Goal: Task Accomplishment & Management: Manage account settings

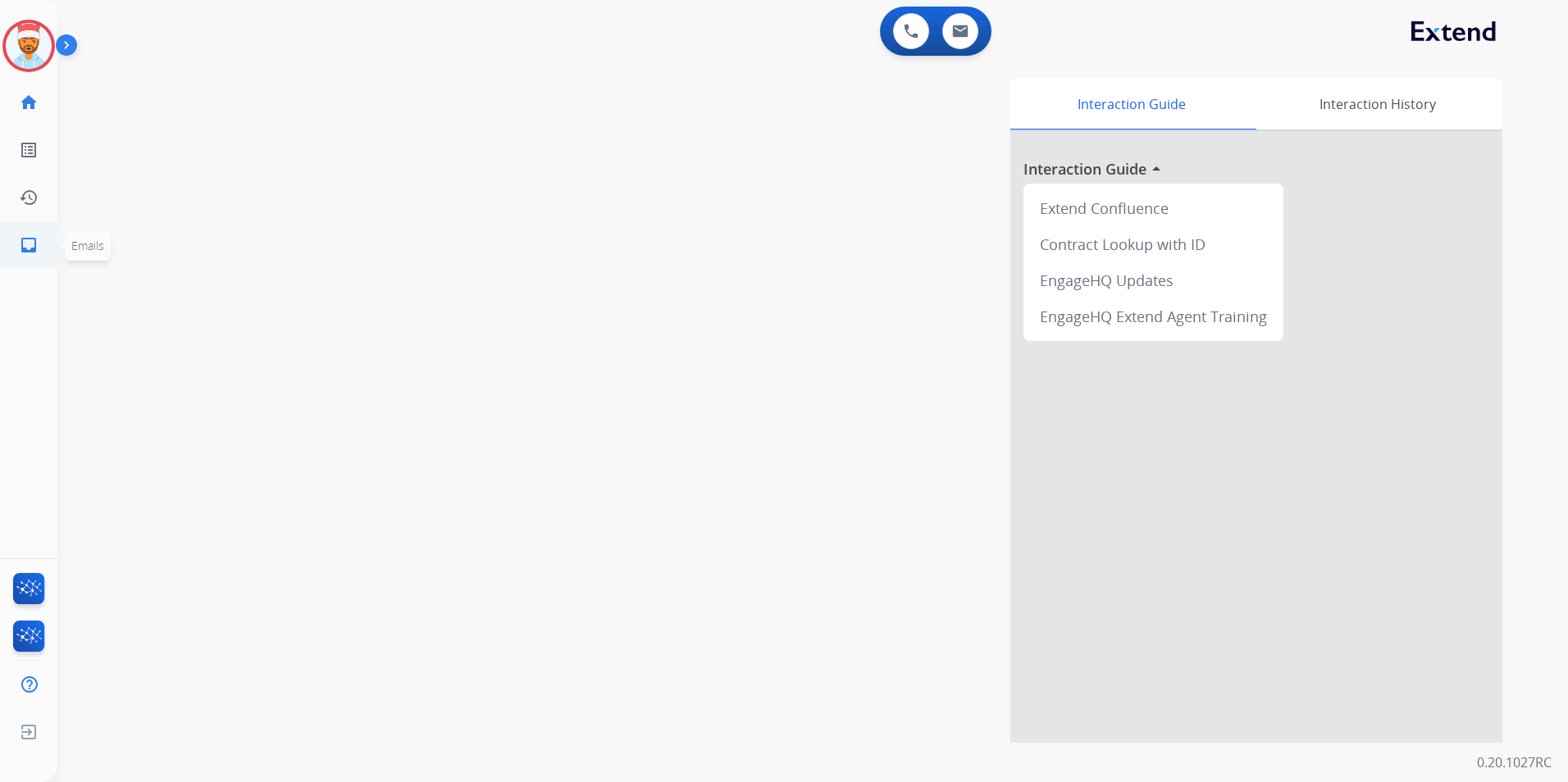
click at [28, 243] on mat-icon "inbox" at bounding box center [28, 245] width 20 height 20
select select "**********"
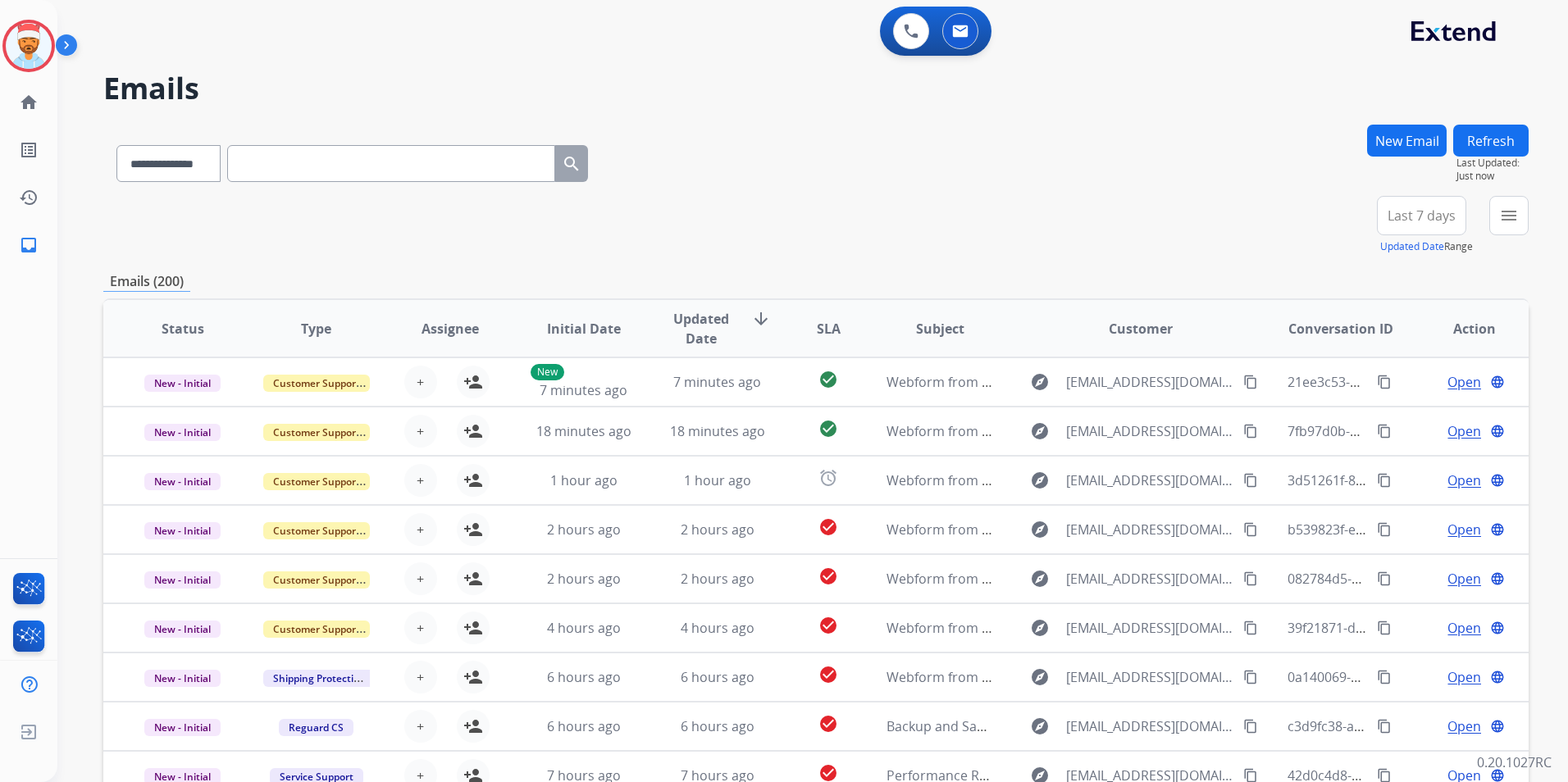
click at [1420, 212] on span "Last 7 days" at bounding box center [1422, 215] width 68 height 7
drag, startPoint x: 1417, startPoint y: 414, endPoint x: 1397, endPoint y: 368, distance: 50.2
click at [1416, 413] on div "Last 90 days" at bounding box center [1416, 415] width 90 height 24
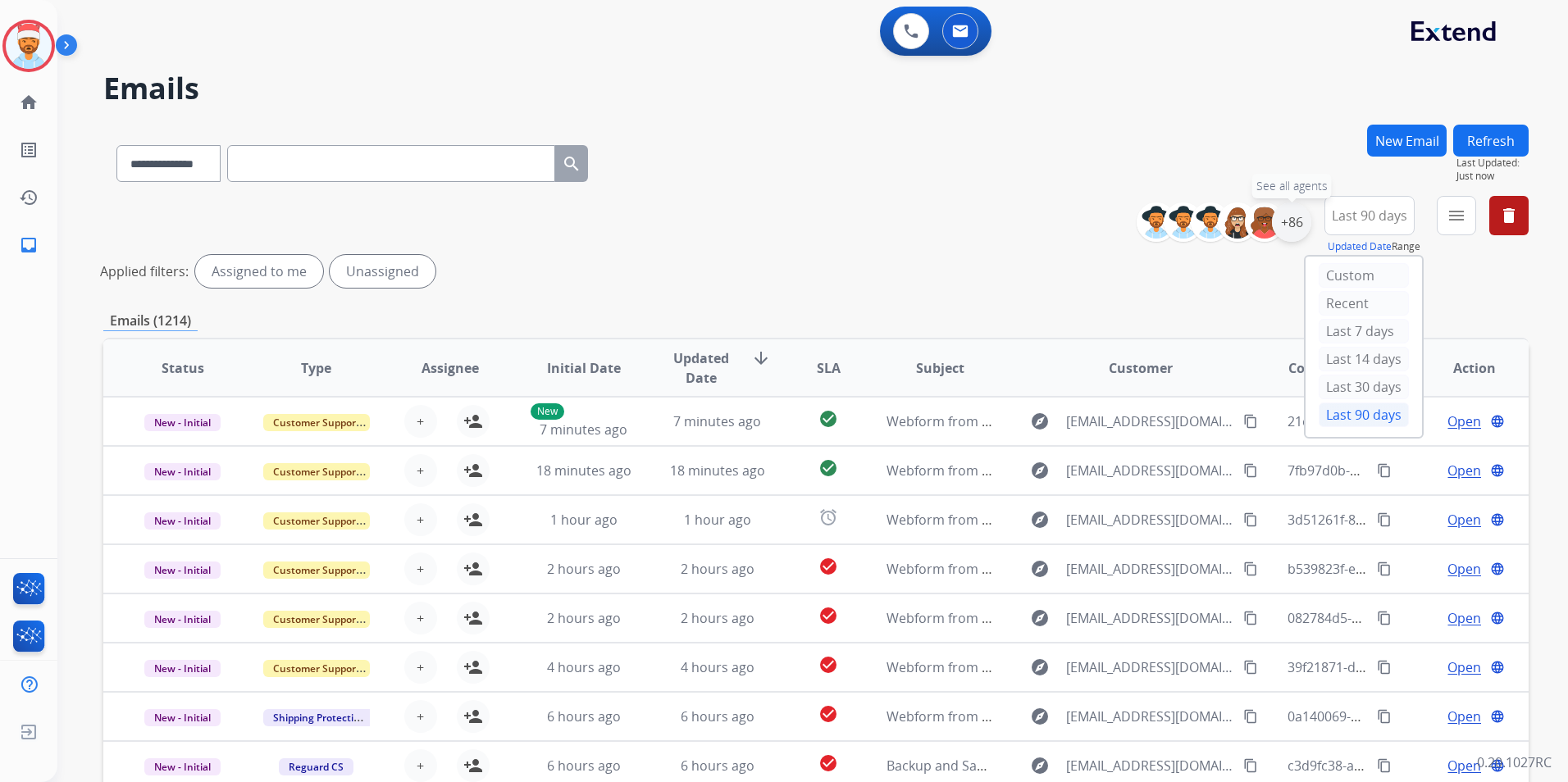
click at [1296, 223] on div "+86" at bounding box center [1292, 222] width 40 height 40
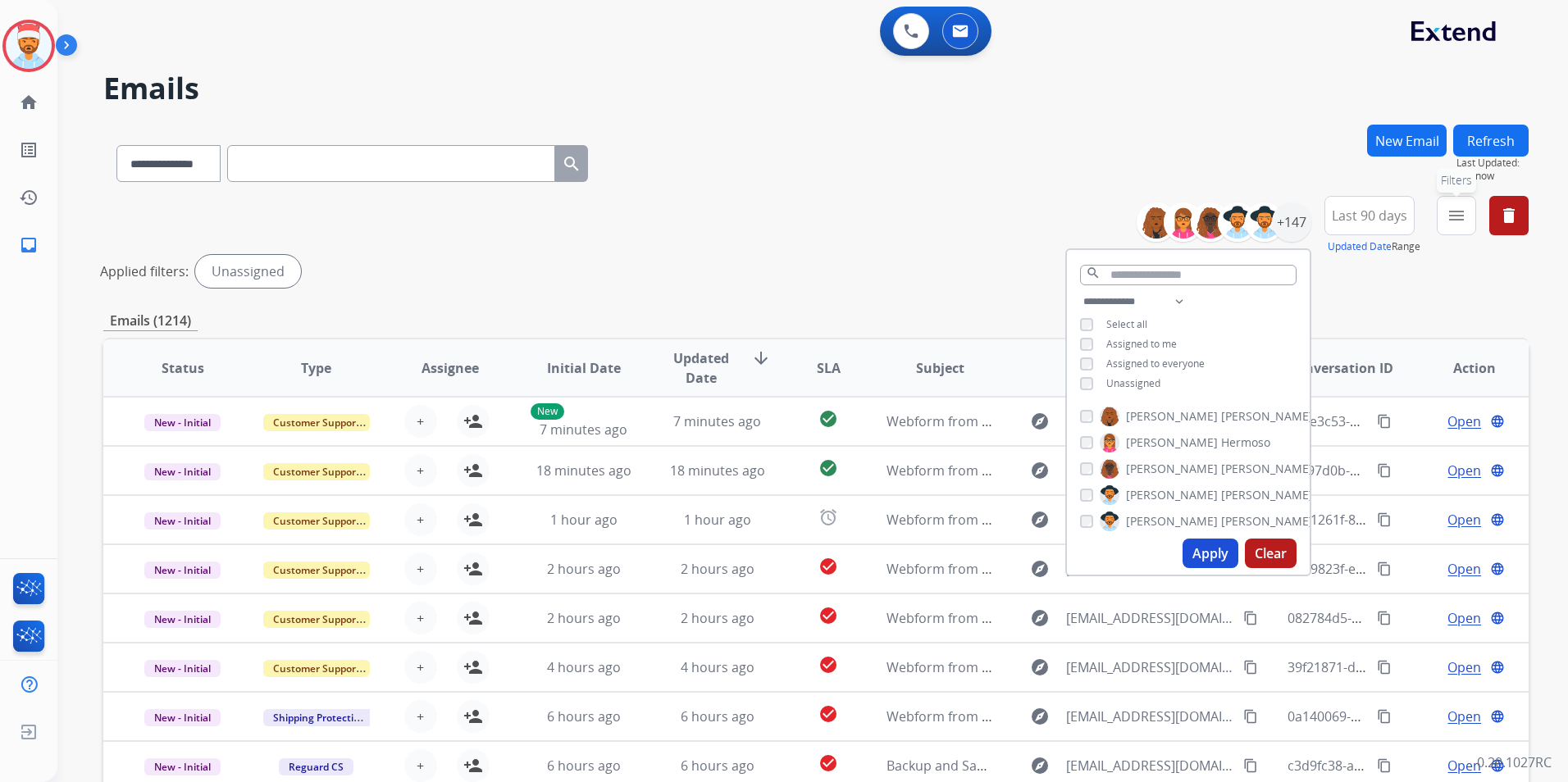
click at [1444, 215] on button "menu Filters" at bounding box center [1457, 216] width 40 height 40
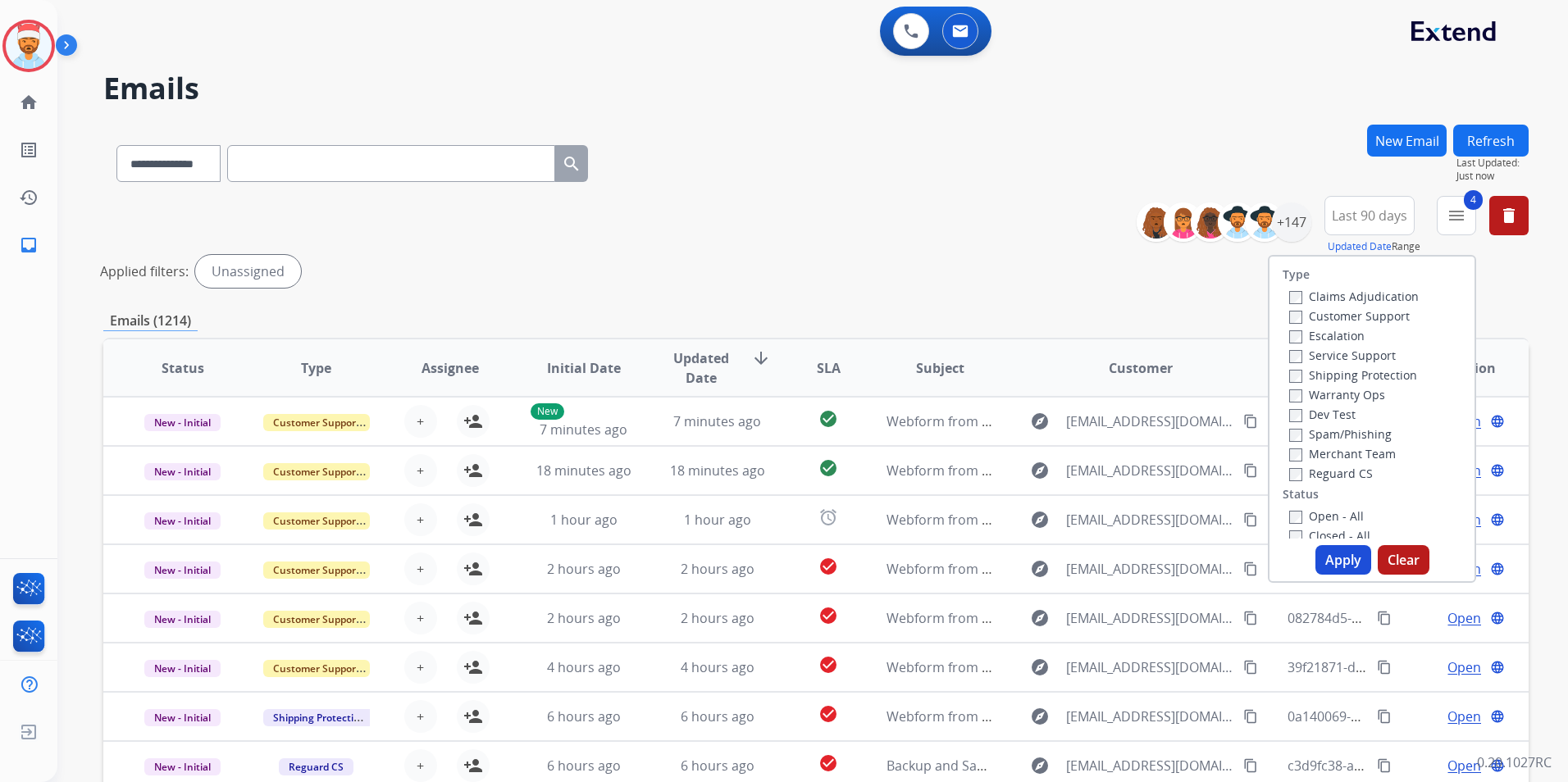
click at [1342, 552] on button "Apply" at bounding box center [1343, 560] width 56 height 29
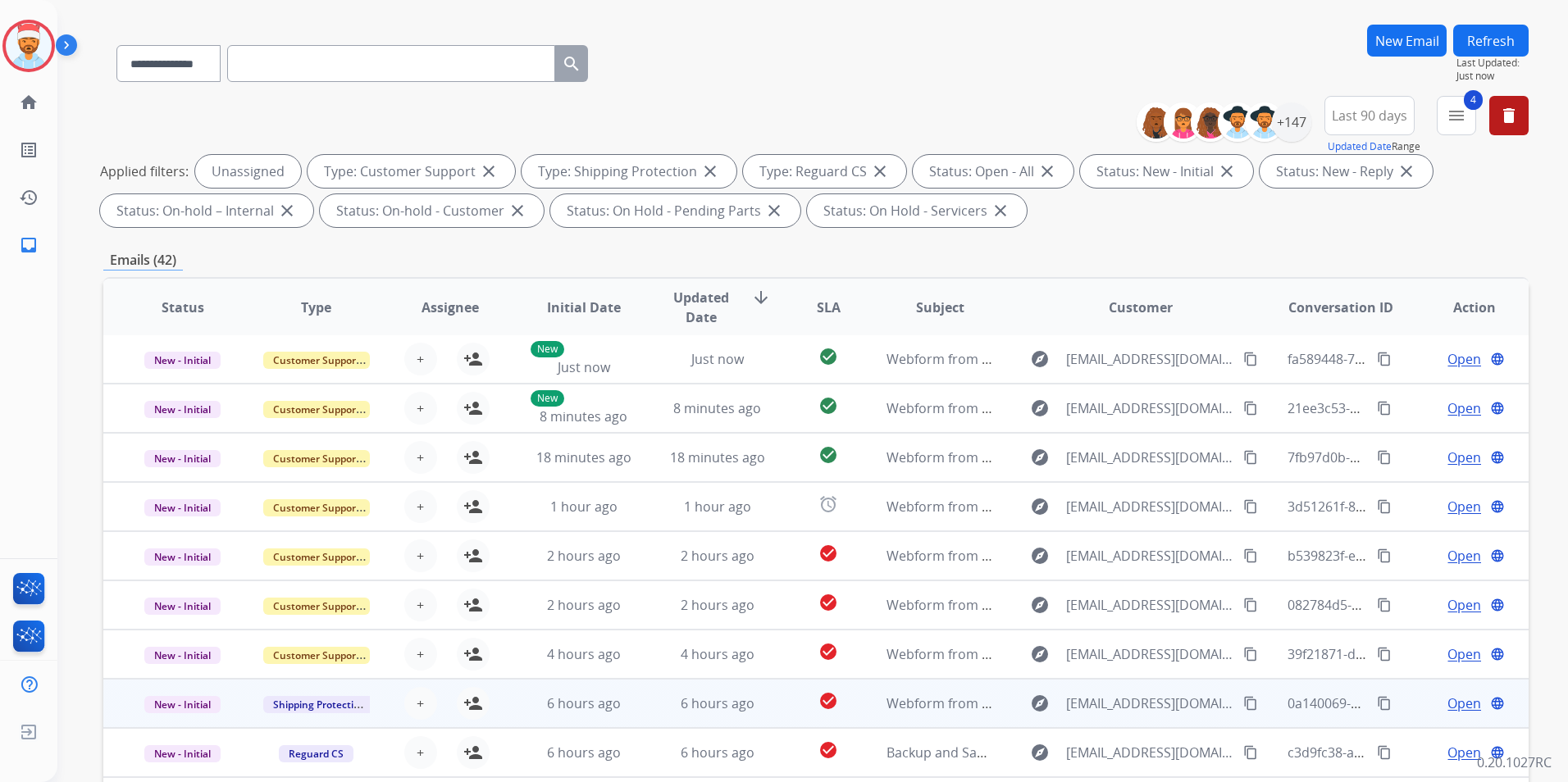
scroll to position [230, 0]
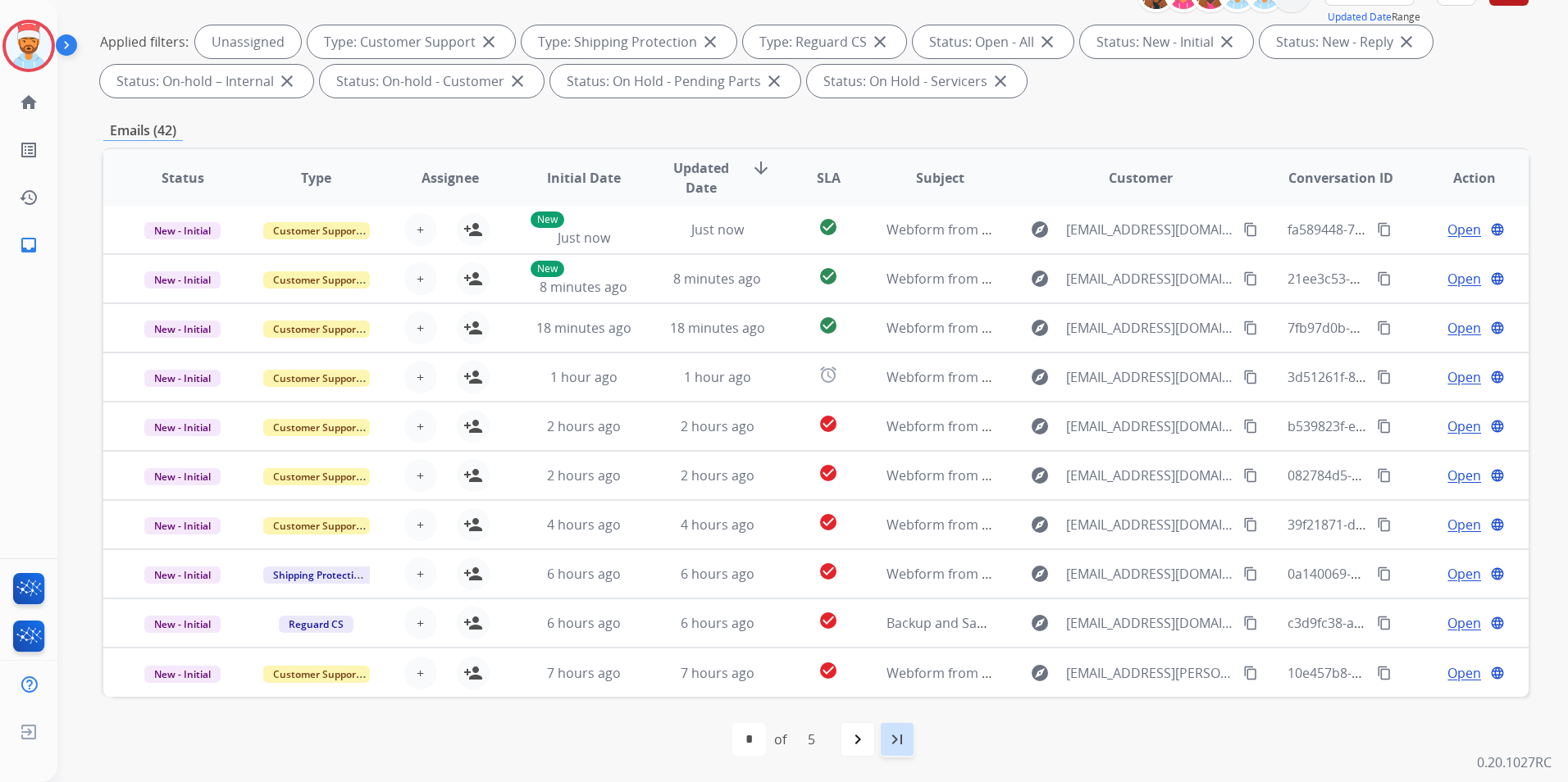
click at [894, 741] on mat-icon "last_page" at bounding box center [897, 740] width 20 height 20
select select "*"
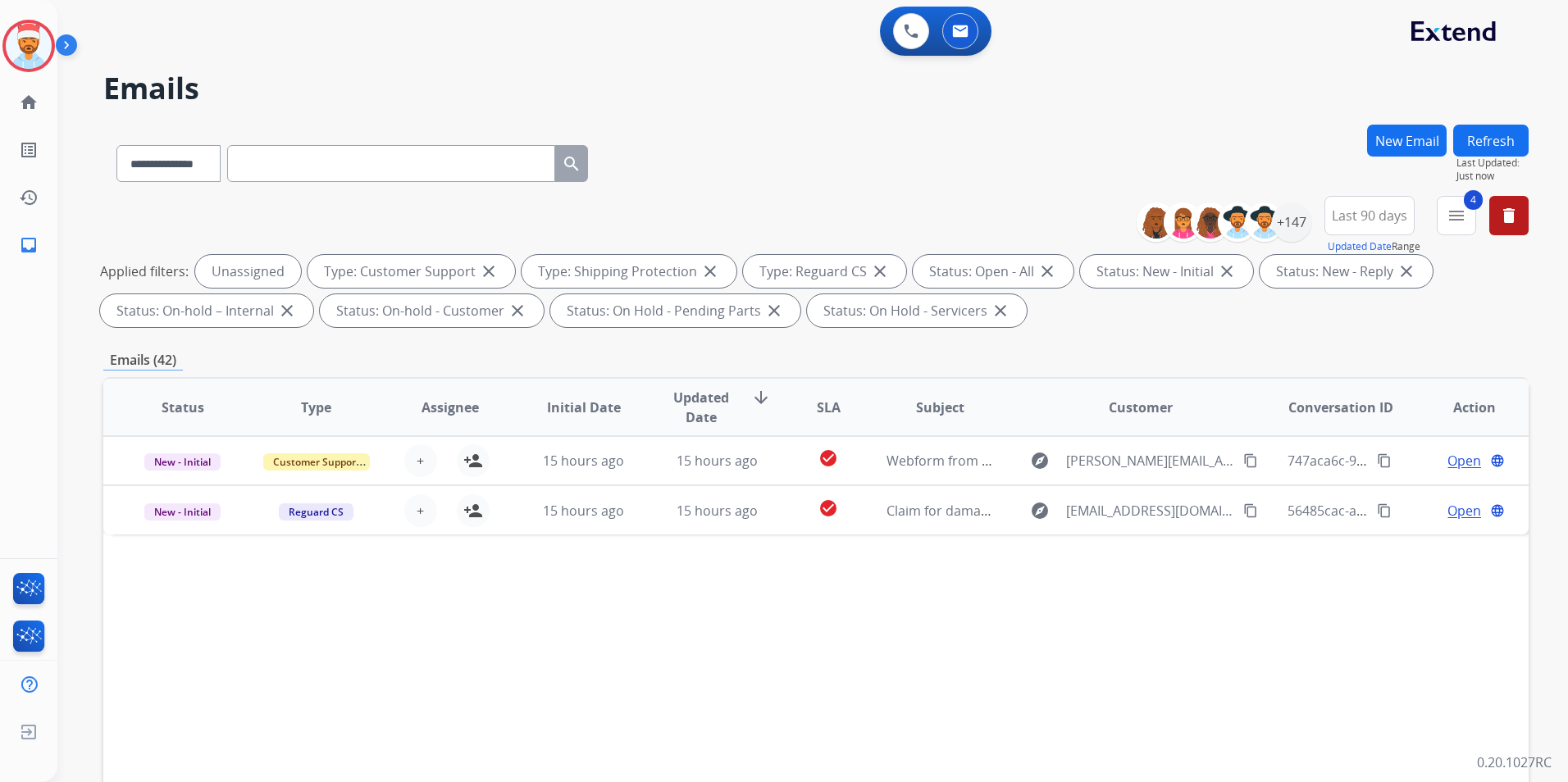
scroll to position [0, 0]
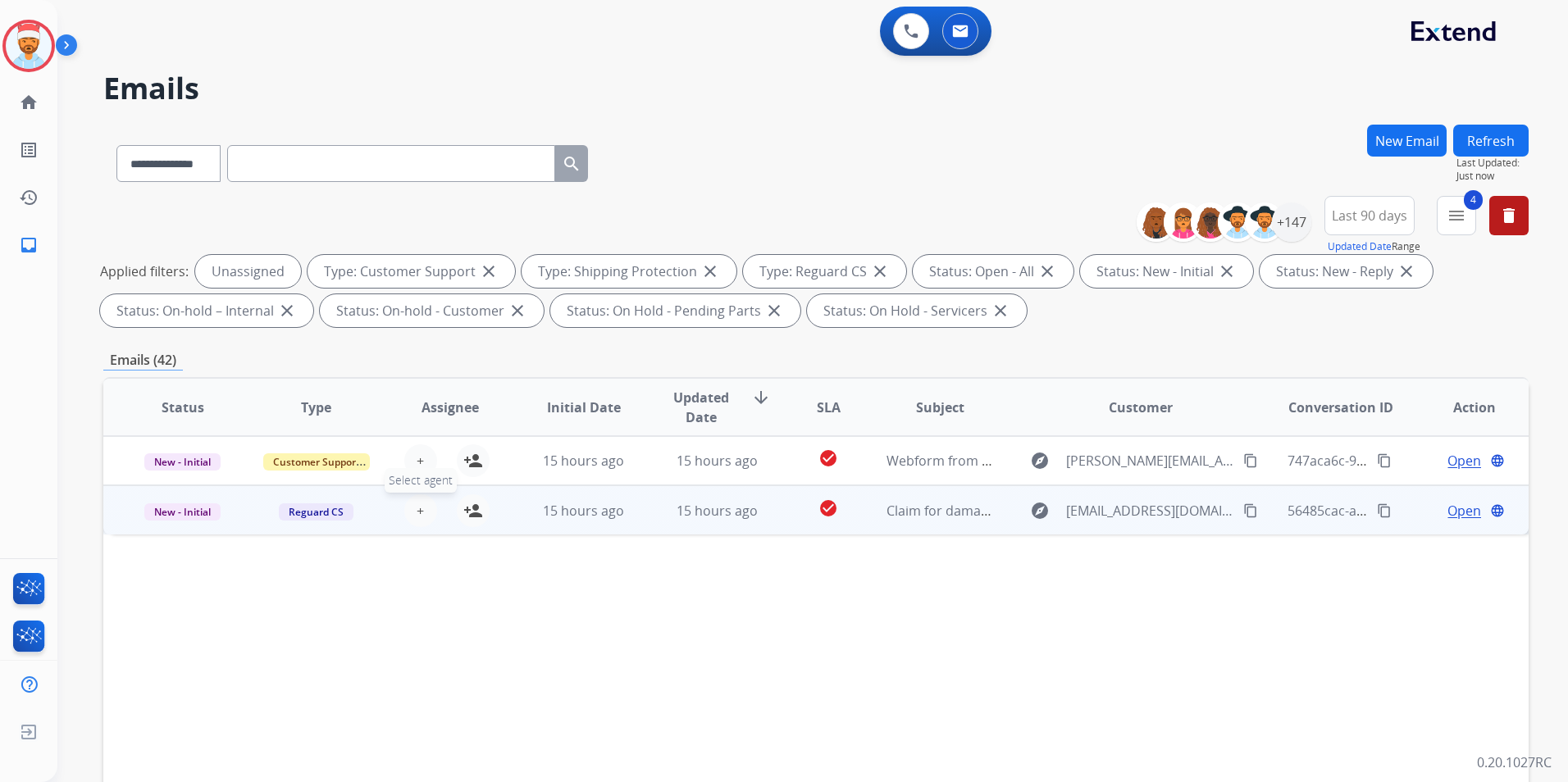
click at [413, 505] on button "+ Select agent" at bounding box center [420, 511] width 33 height 33
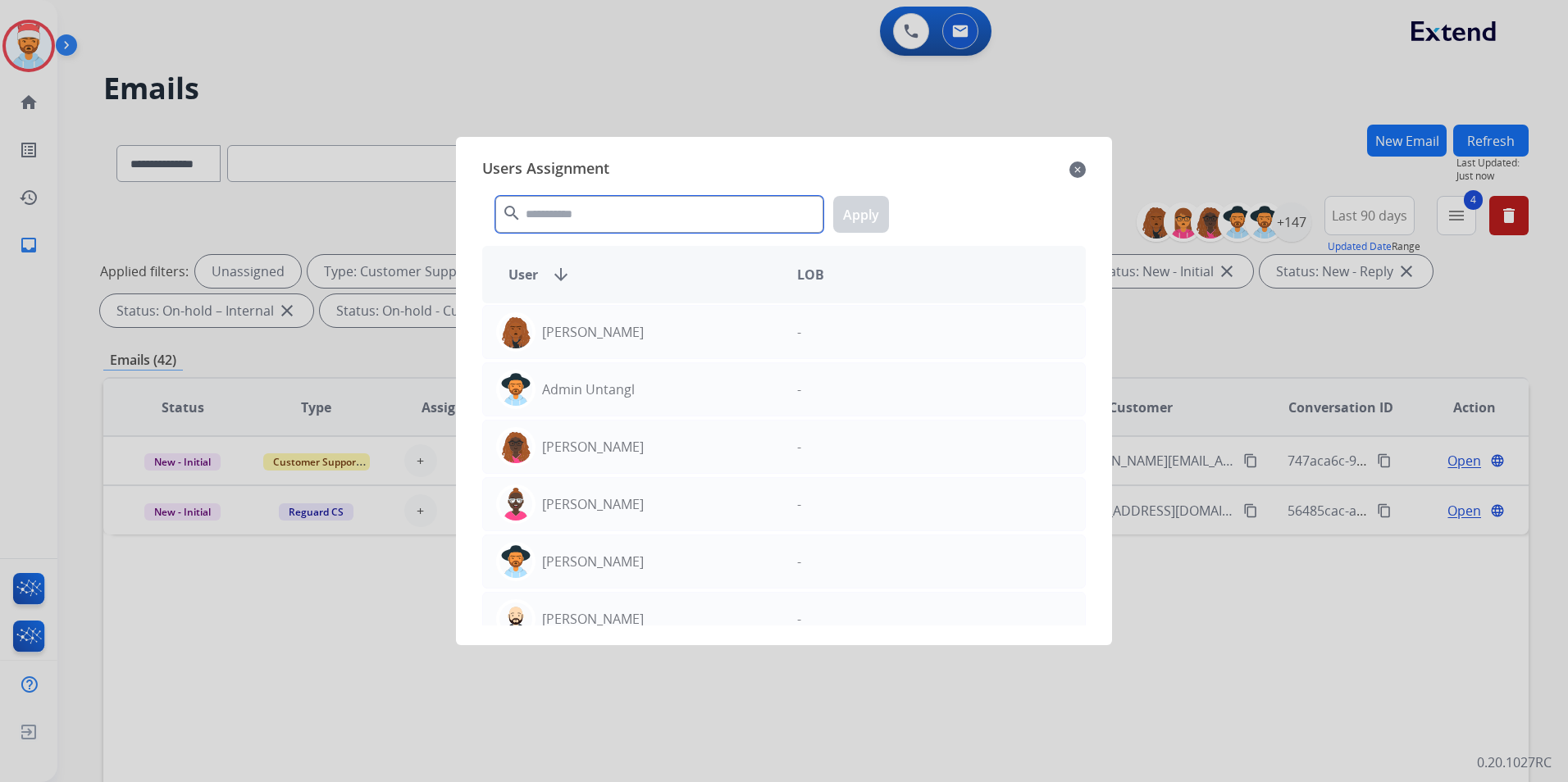
click at [584, 206] on input "text" at bounding box center [660, 214] width 328 height 37
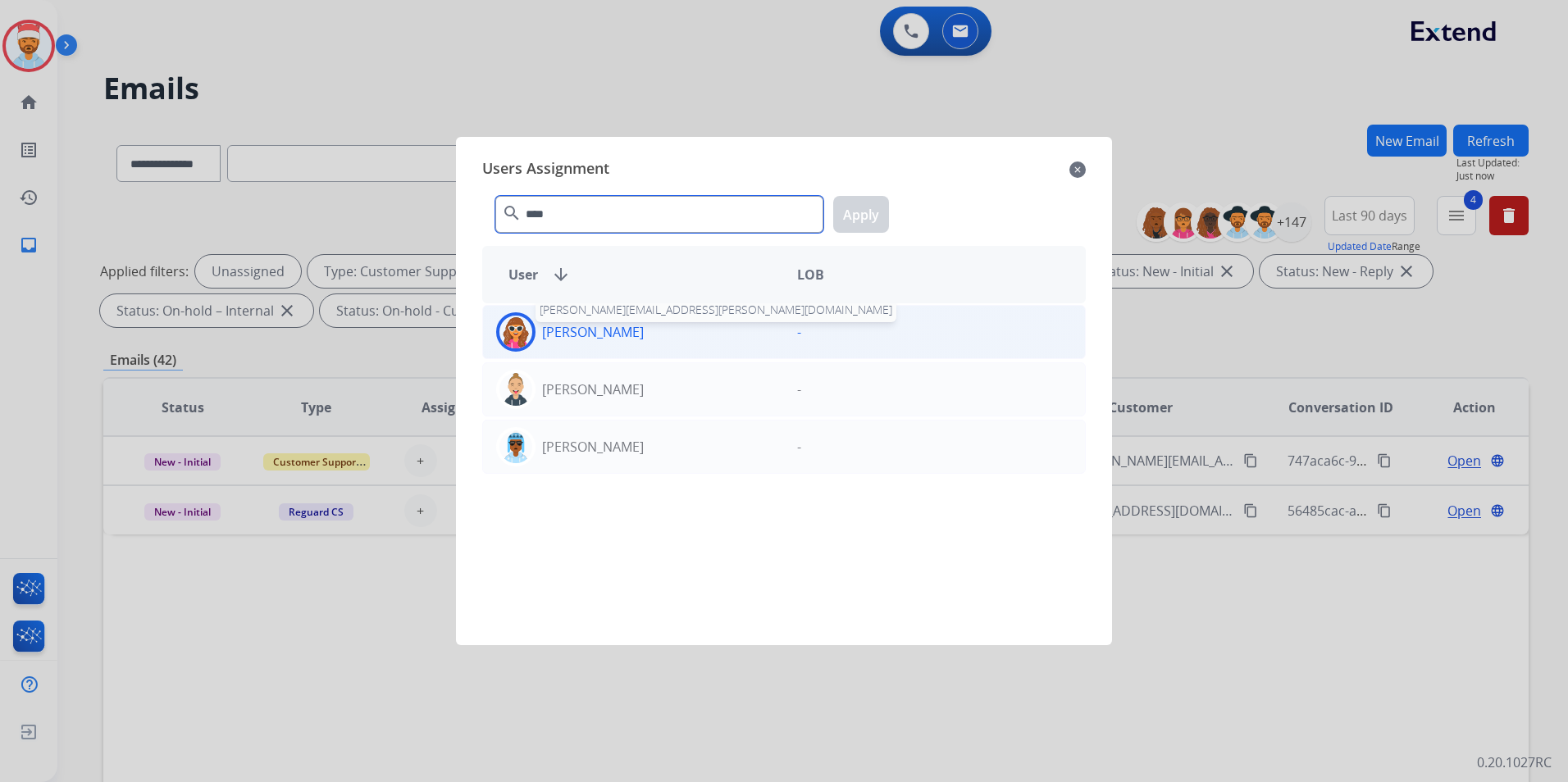
type input "****"
click at [563, 330] on p "[PERSON_NAME]" at bounding box center [593, 332] width 102 height 20
click at [861, 199] on button "Apply" at bounding box center [860, 214] width 56 height 37
click at [943, 119] on div at bounding box center [784, 391] width 1568 height 782
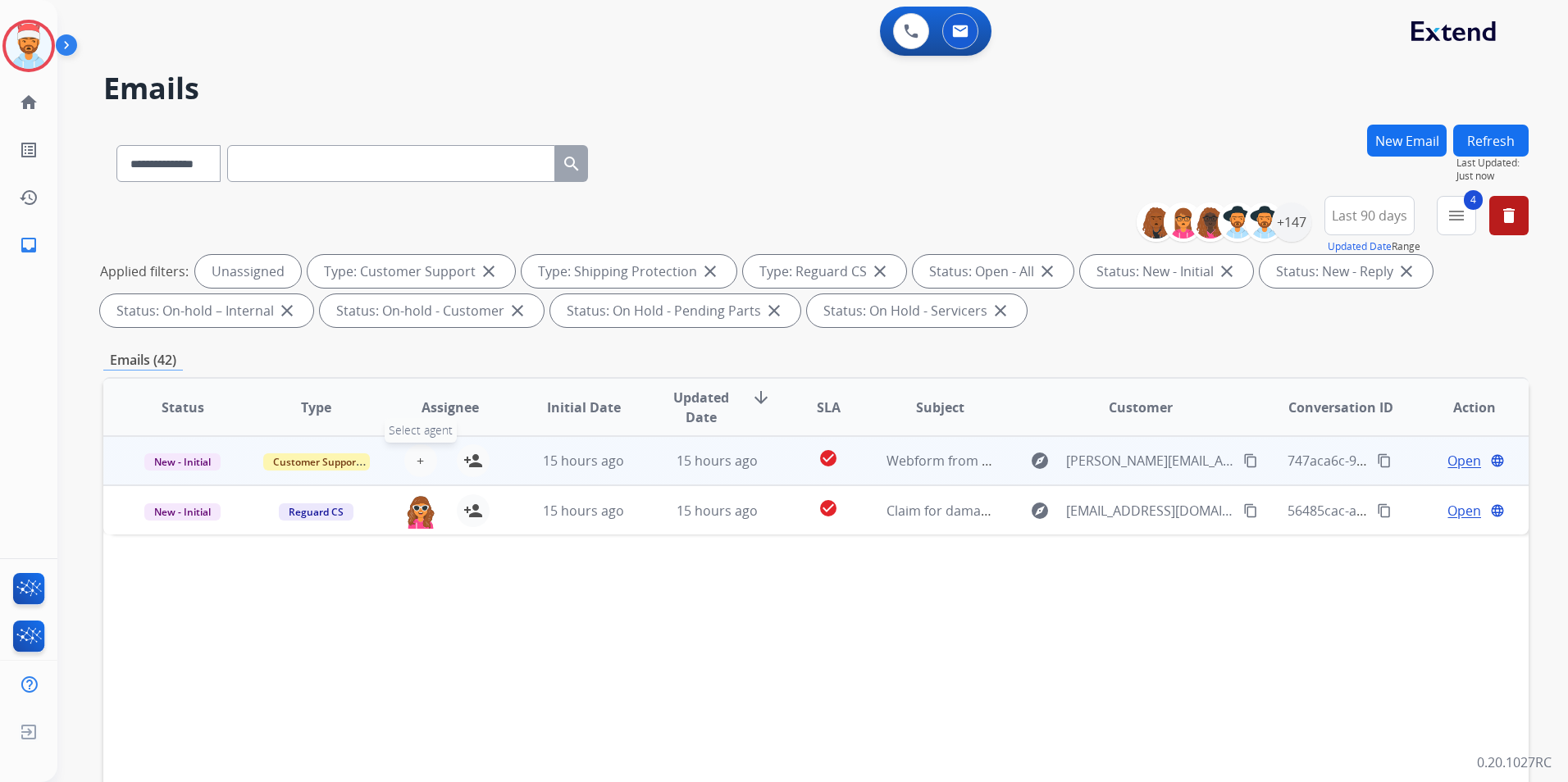
click at [411, 454] on button "+ Select agent" at bounding box center [420, 461] width 33 height 33
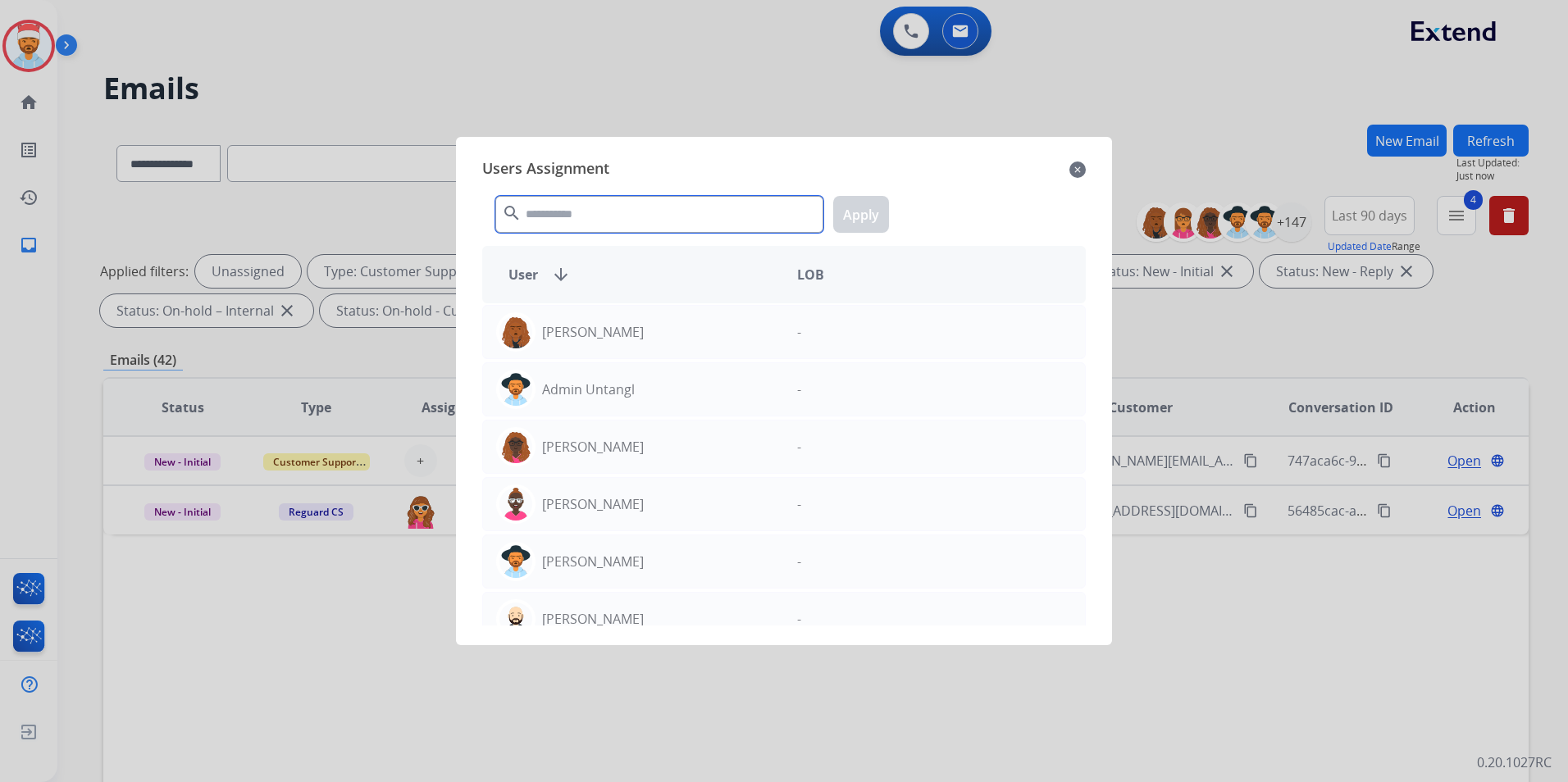
click at [605, 215] on input "text" at bounding box center [660, 214] width 328 height 37
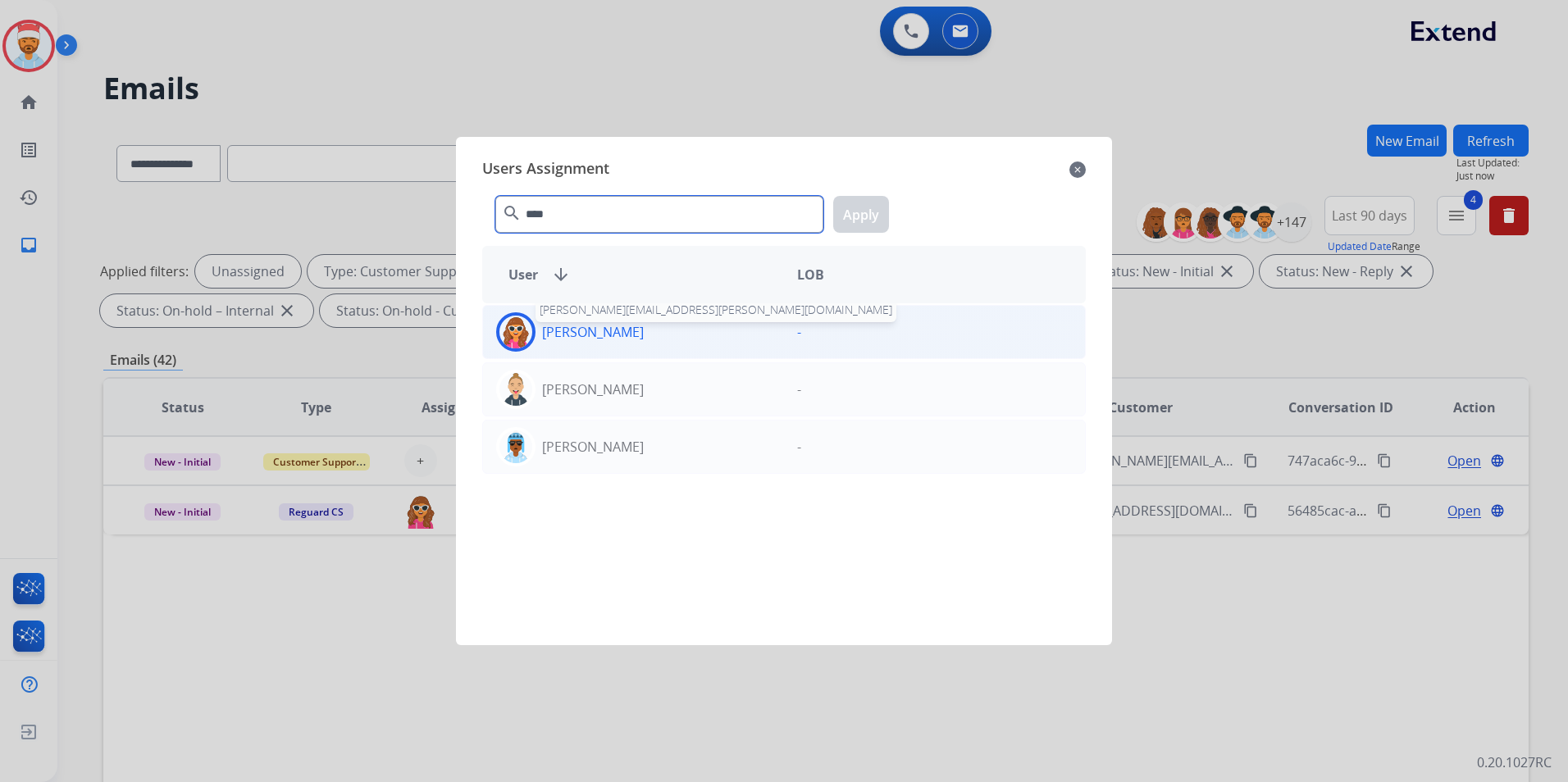
type input "****"
click at [596, 338] on p "[PERSON_NAME]" at bounding box center [593, 332] width 102 height 20
click at [886, 220] on button "Apply" at bounding box center [860, 214] width 56 height 37
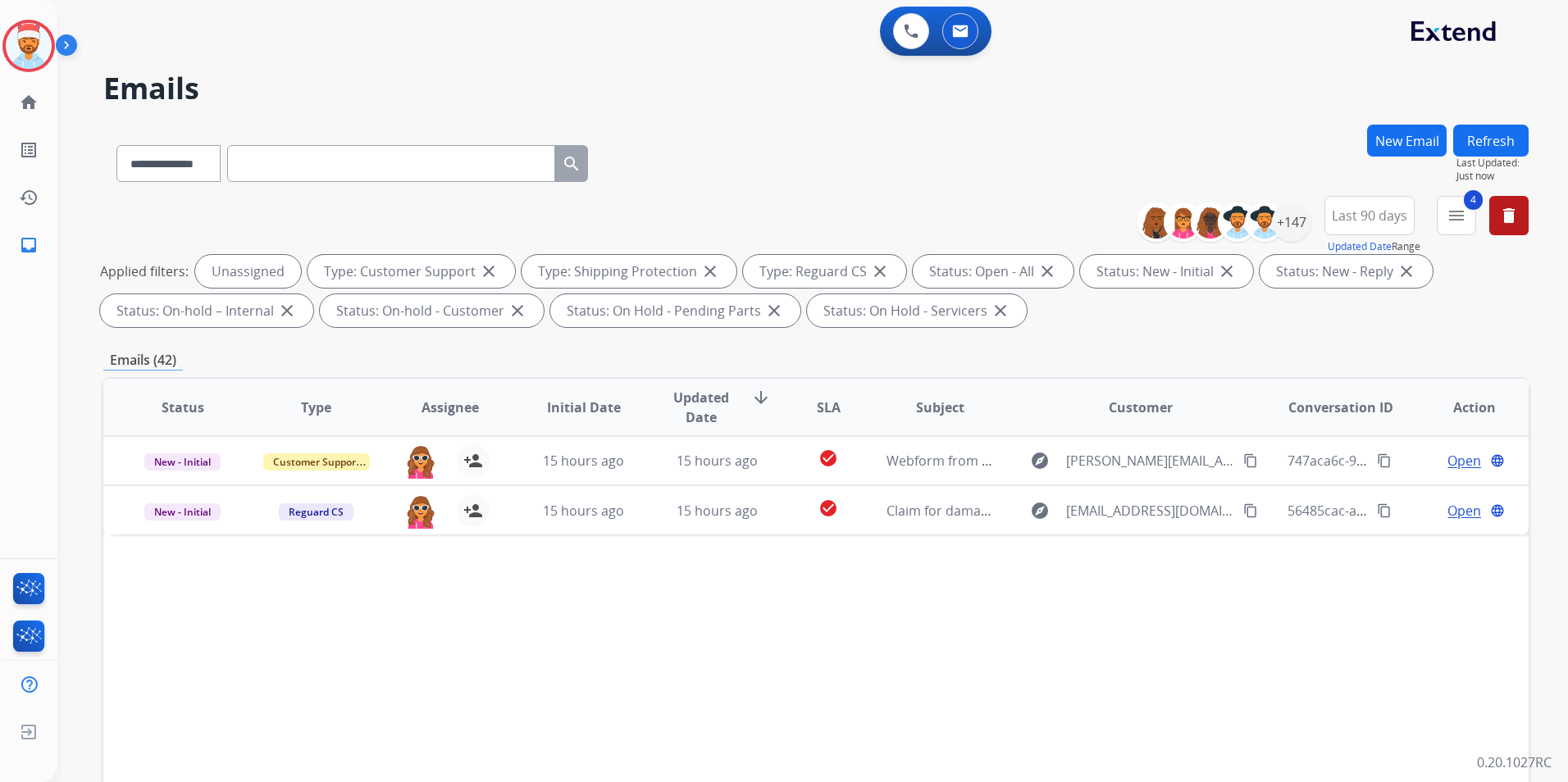
scroll to position [230, 0]
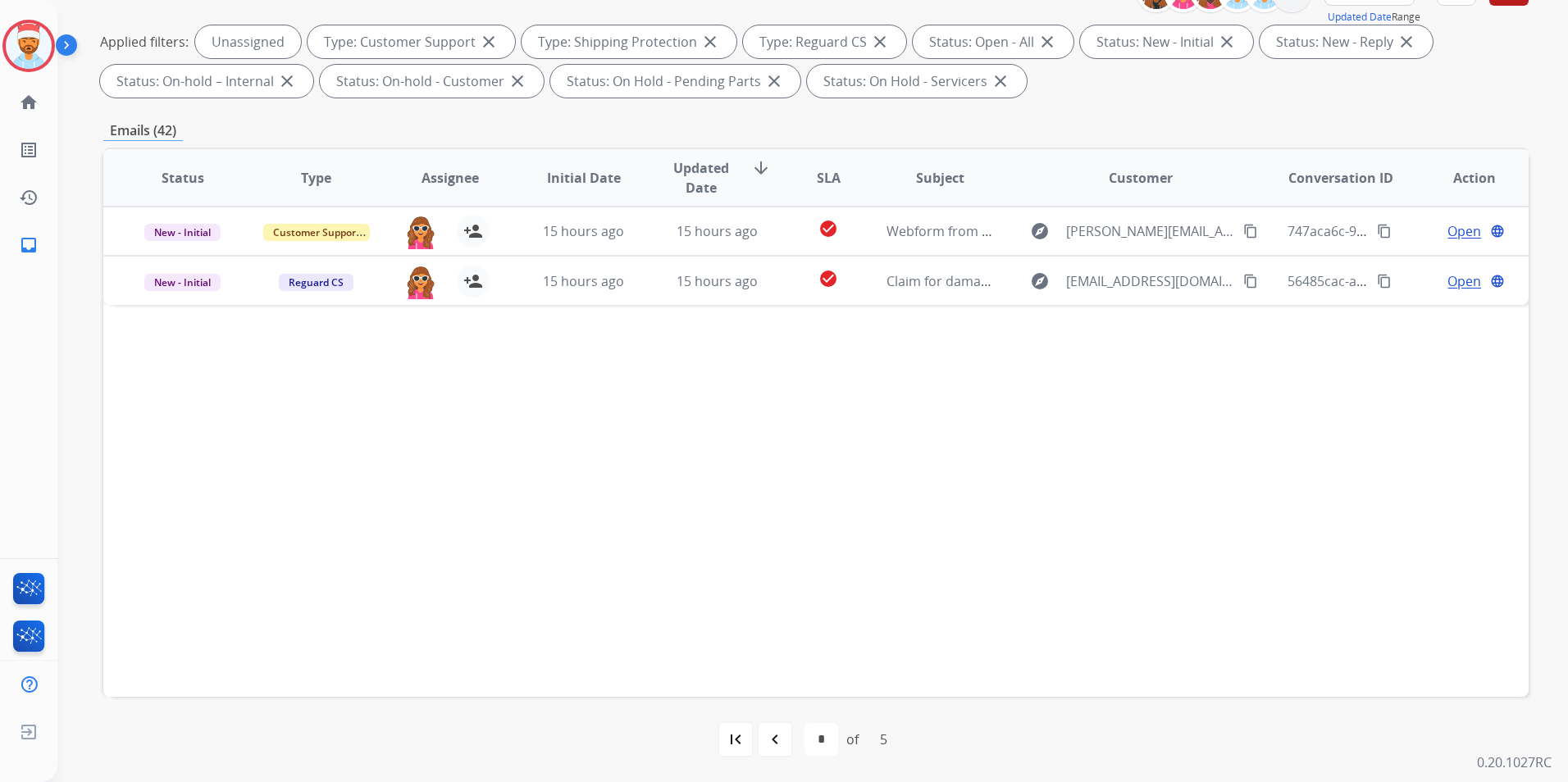
click at [781, 733] on mat-icon "navigate_before" at bounding box center [775, 740] width 20 height 20
select select "*"
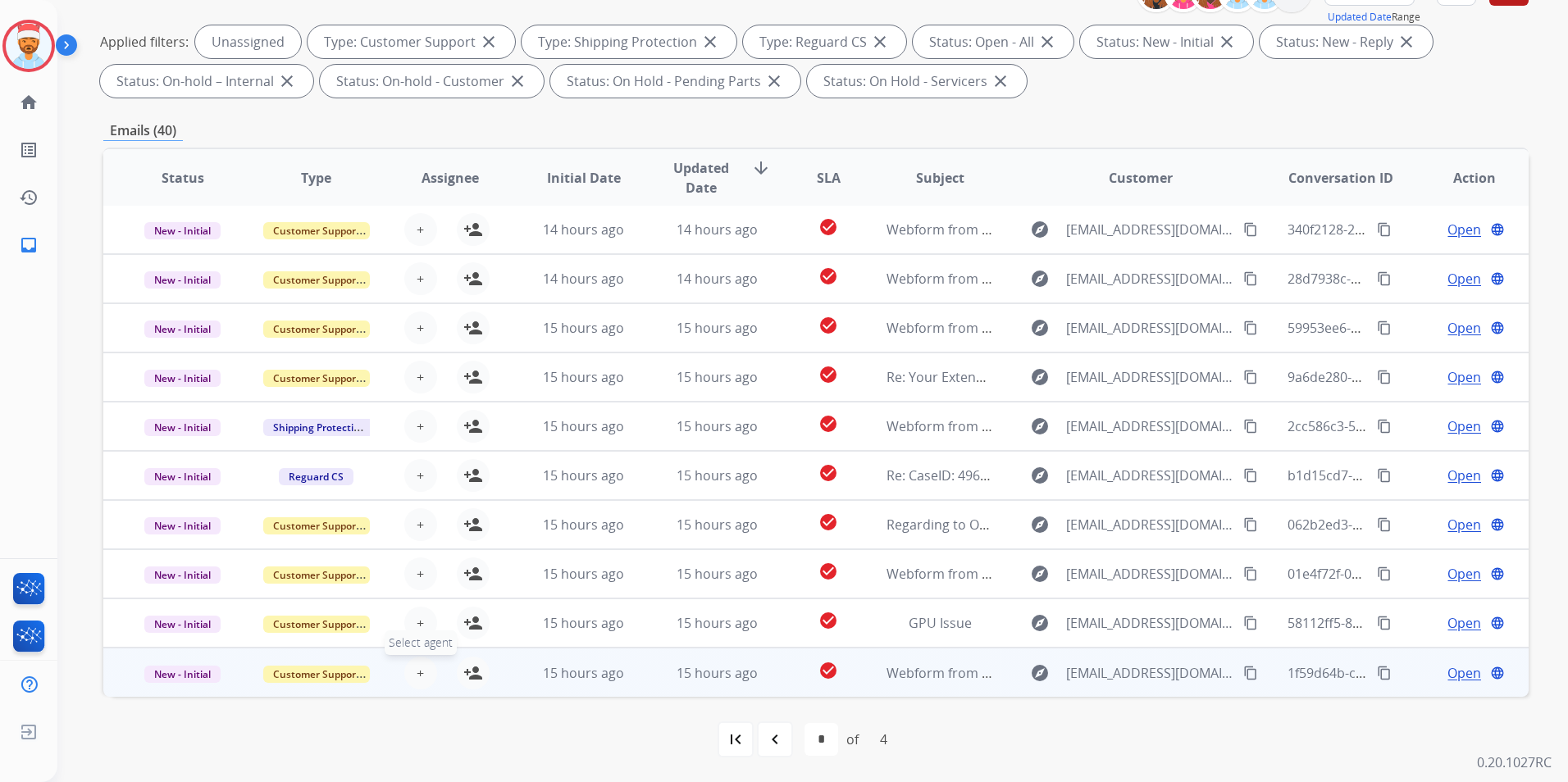
click at [416, 672] on span "+" at bounding box center [420, 673] width 8 height 20
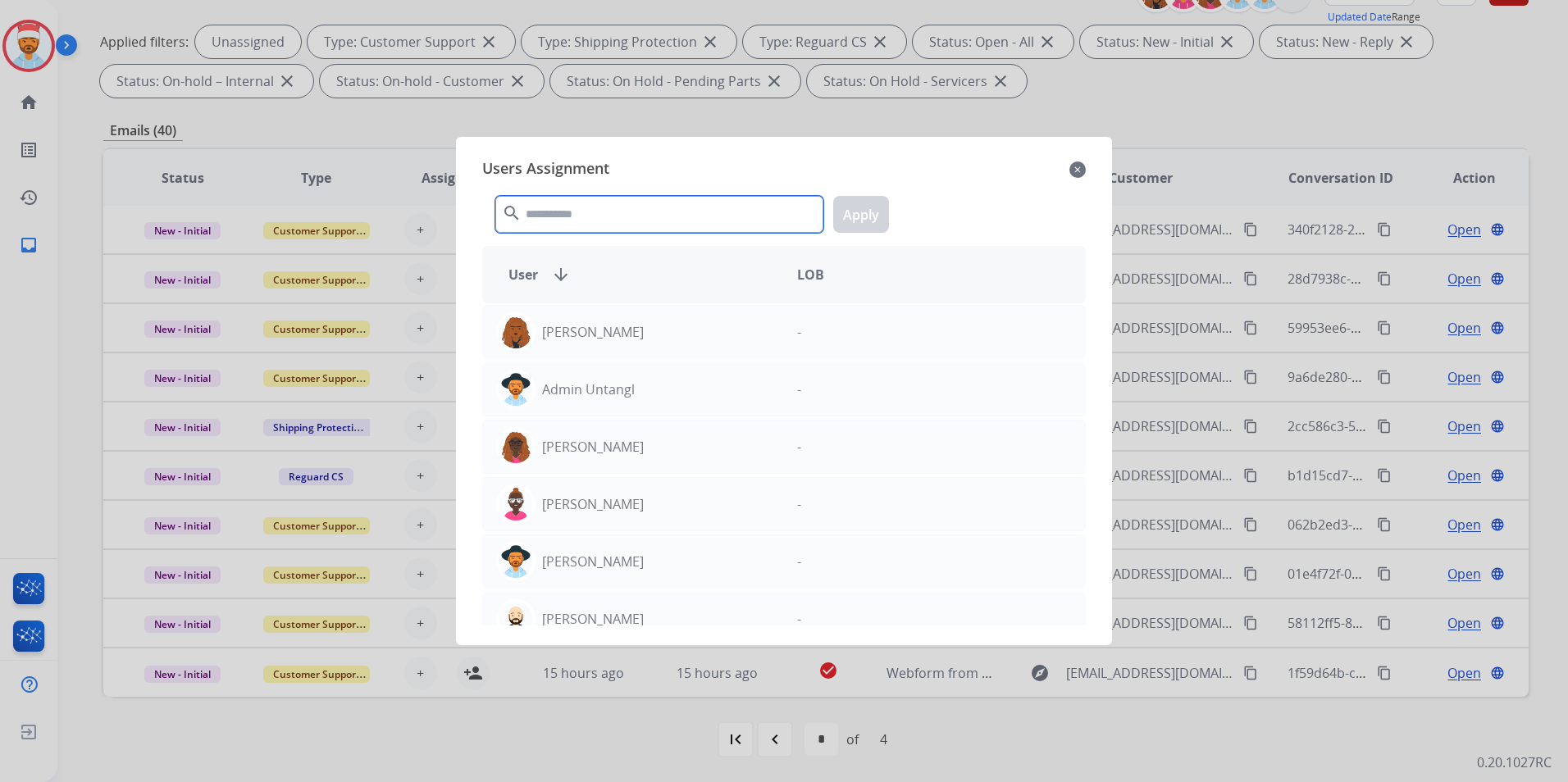
click at [565, 215] on input "text" at bounding box center [660, 214] width 328 height 37
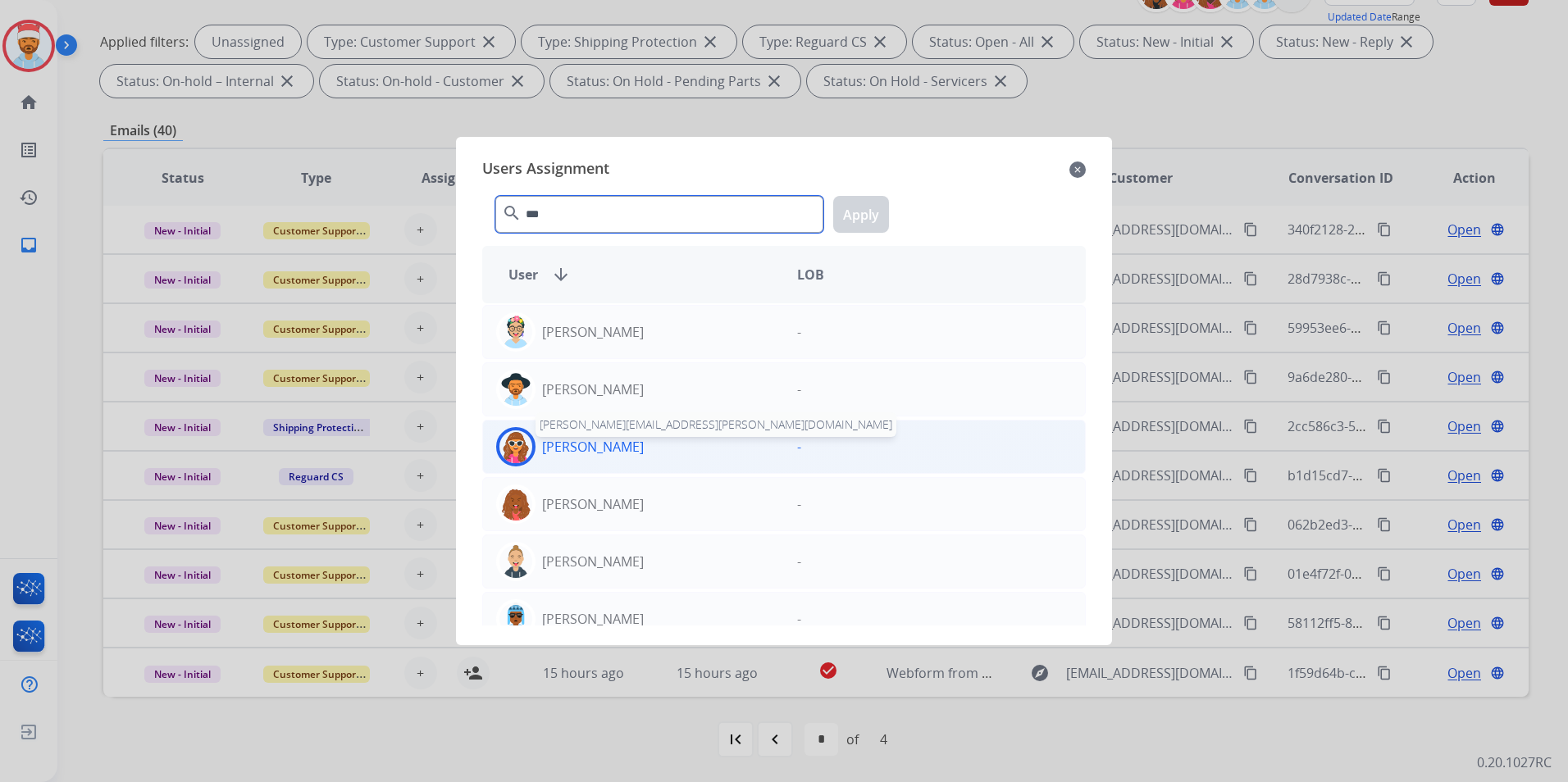
type input "***"
click at [548, 440] on p "[PERSON_NAME]" at bounding box center [593, 447] width 102 height 20
click at [869, 217] on button "Apply" at bounding box center [860, 214] width 56 height 37
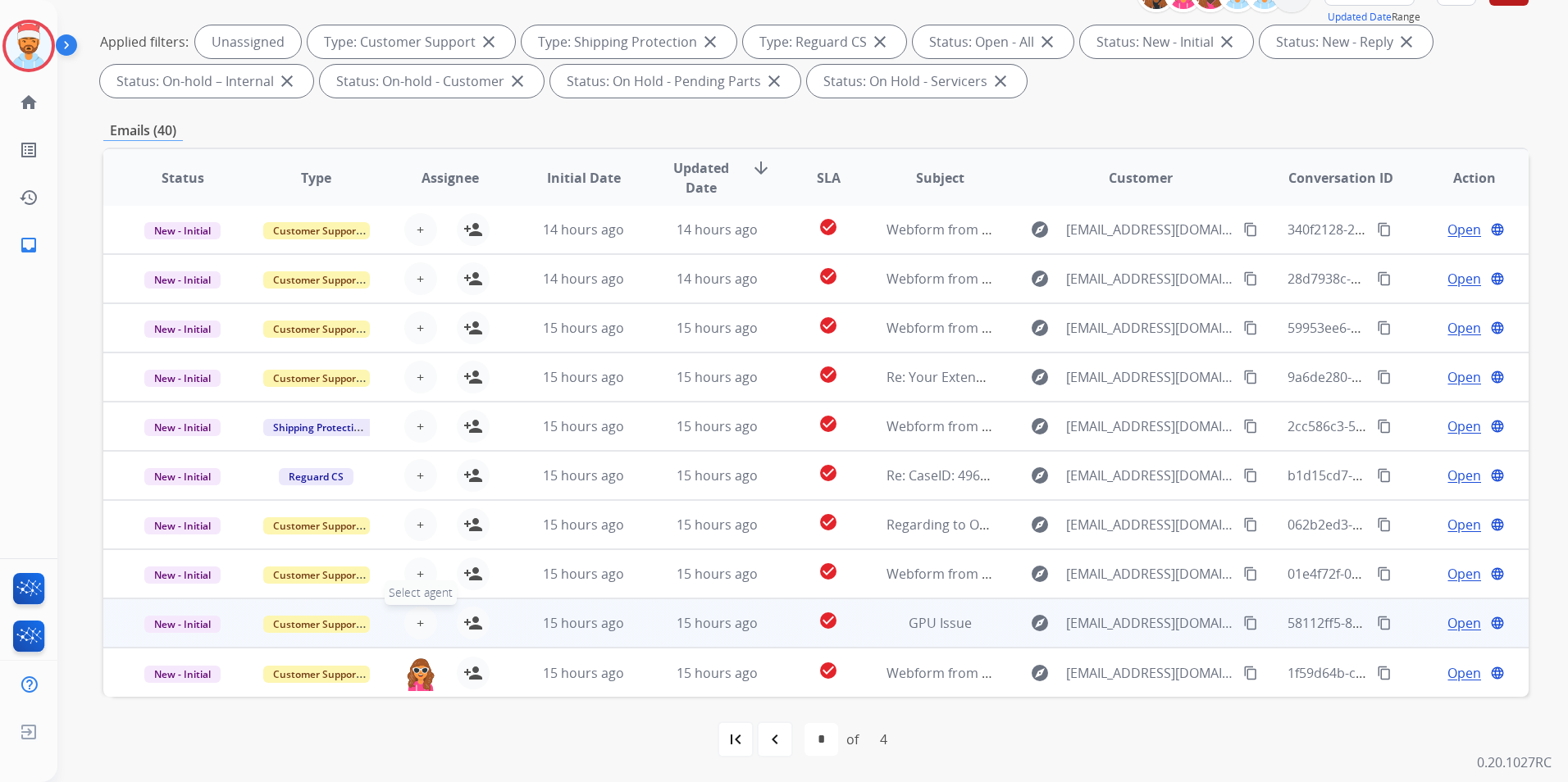
click at [416, 628] on span "+" at bounding box center [420, 623] width 8 height 20
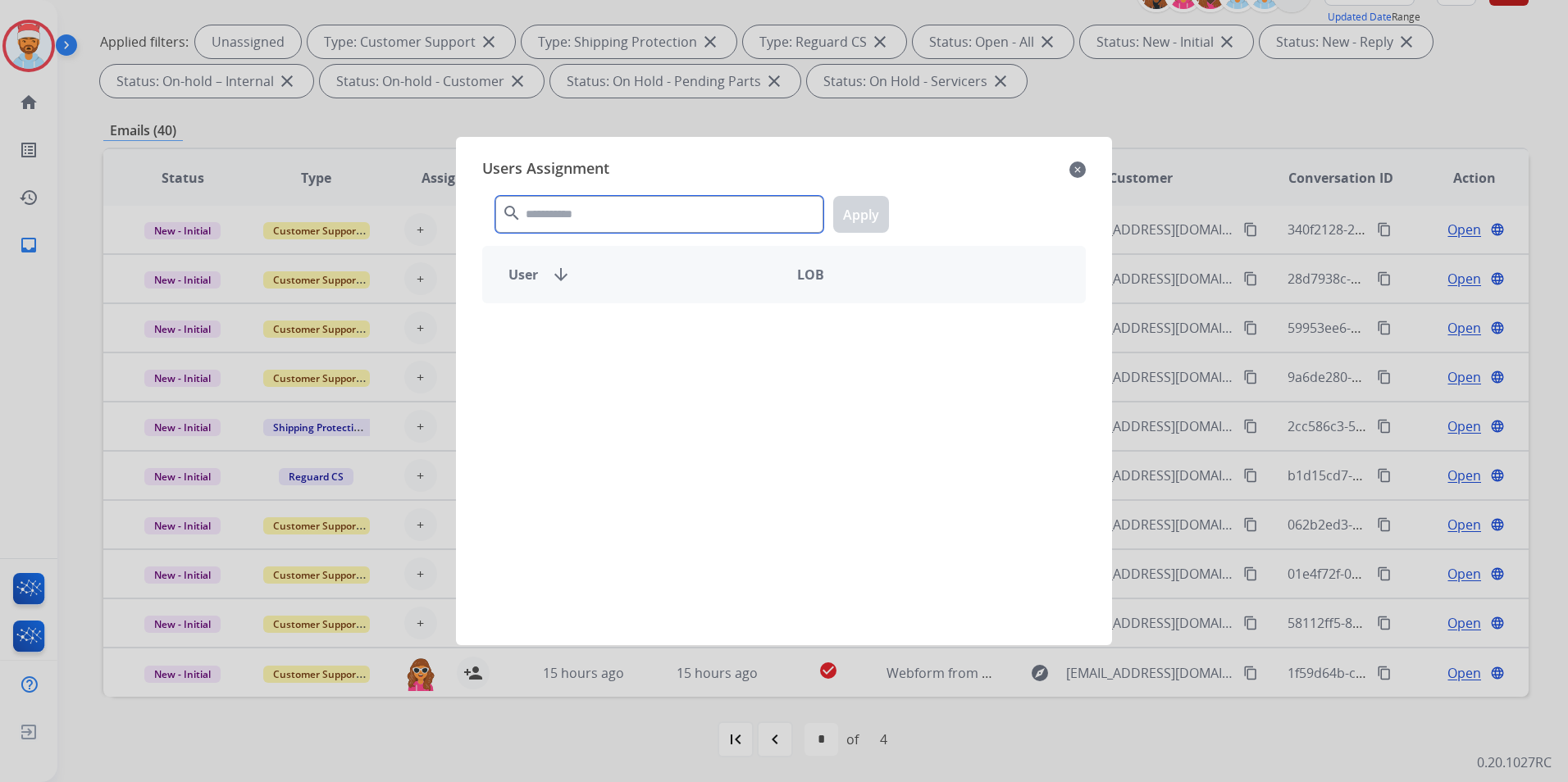
click at [608, 213] on input "text" at bounding box center [660, 214] width 328 height 37
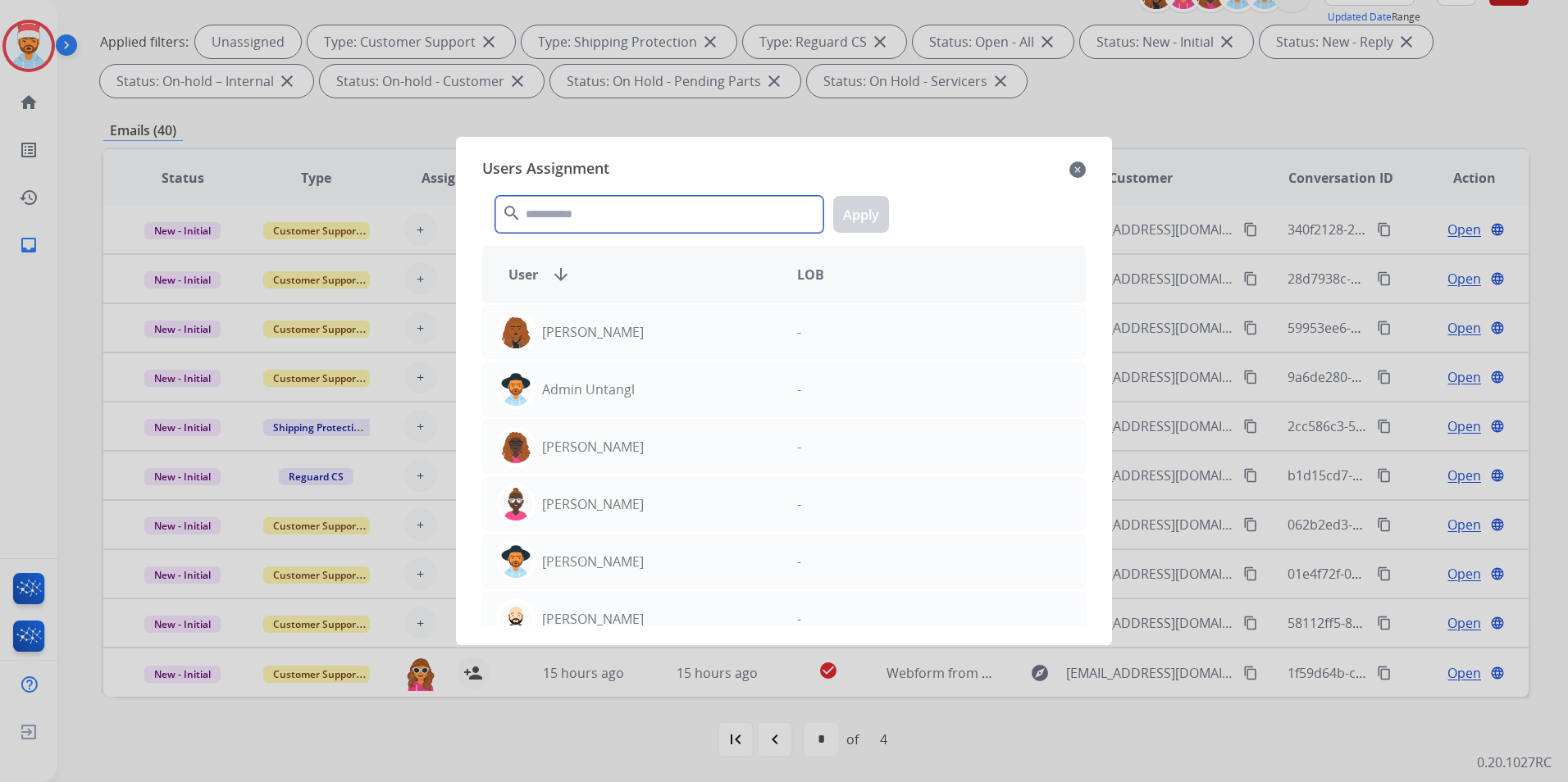
type input "*"
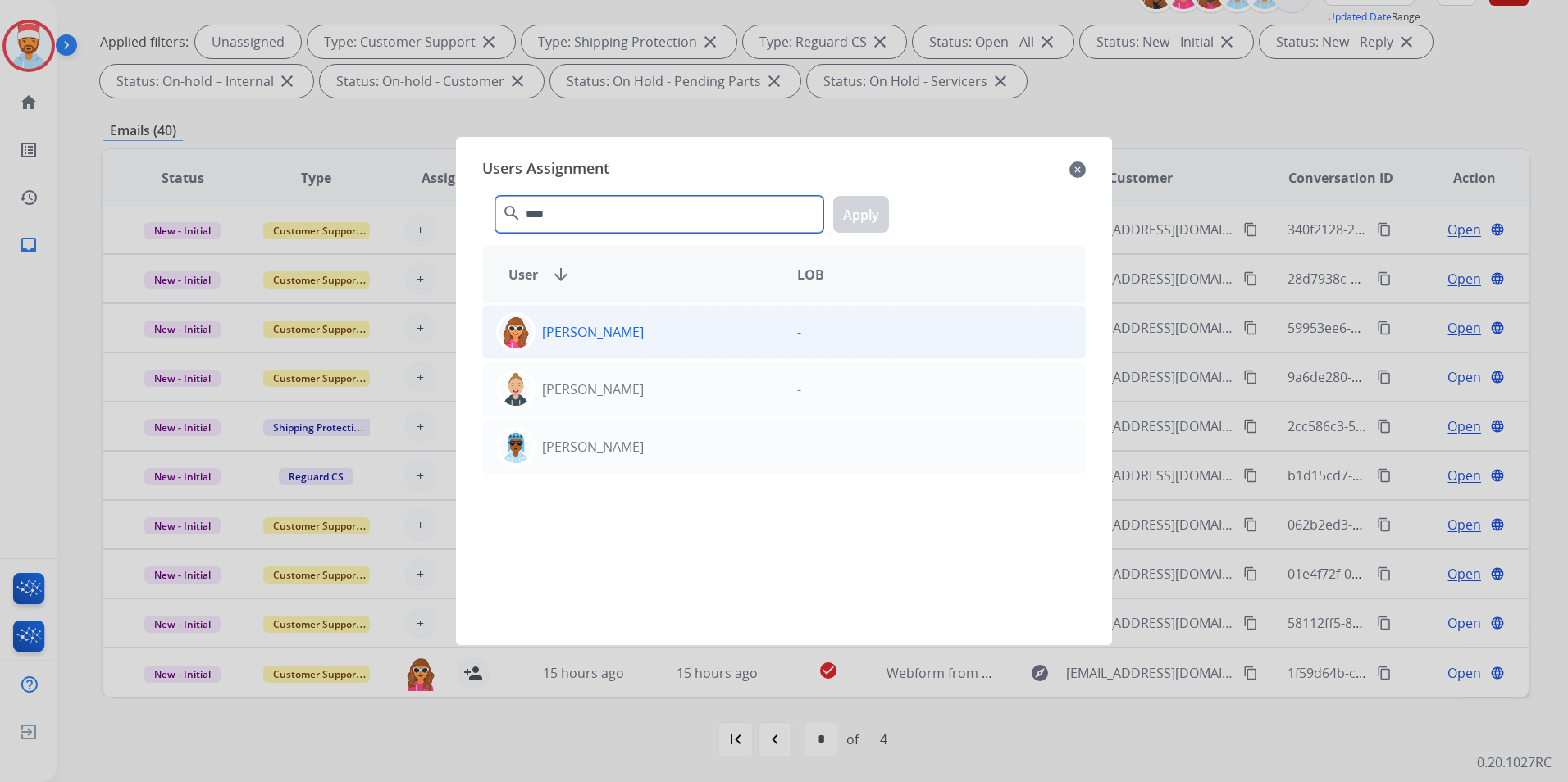
type input "****"
click at [598, 338] on p "[PERSON_NAME]" at bounding box center [593, 332] width 102 height 20
drag, startPoint x: 869, startPoint y: 208, endPoint x: 855, endPoint y: 223, distance: 20.5
click at [868, 208] on button "Apply" at bounding box center [860, 214] width 56 height 37
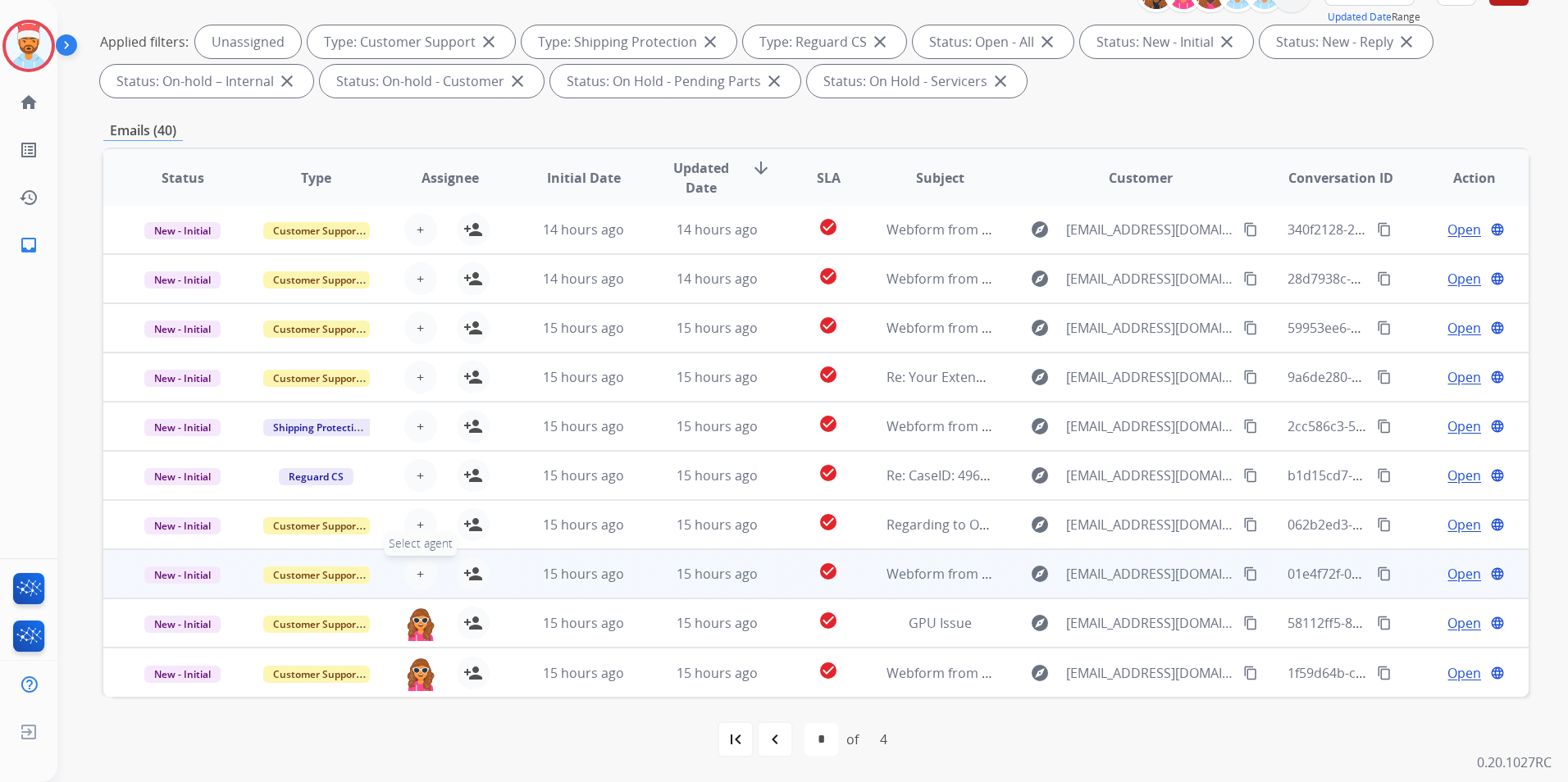
click at [405, 574] on button "+ Select agent" at bounding box center [420, 574] width 33 height 33
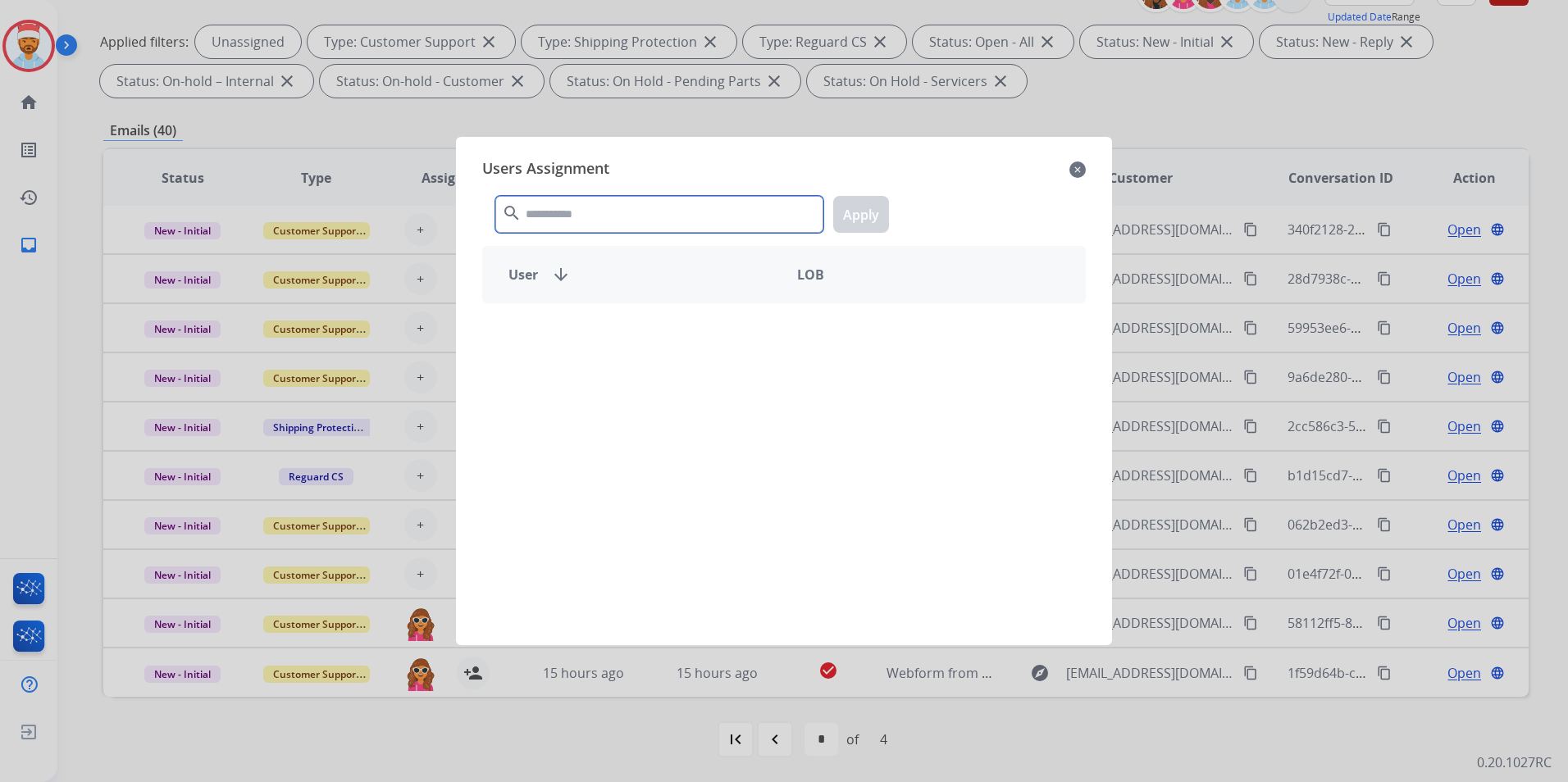
click at [604, 205] on input "text" at bounding box center [660, 214] width 328 height 37
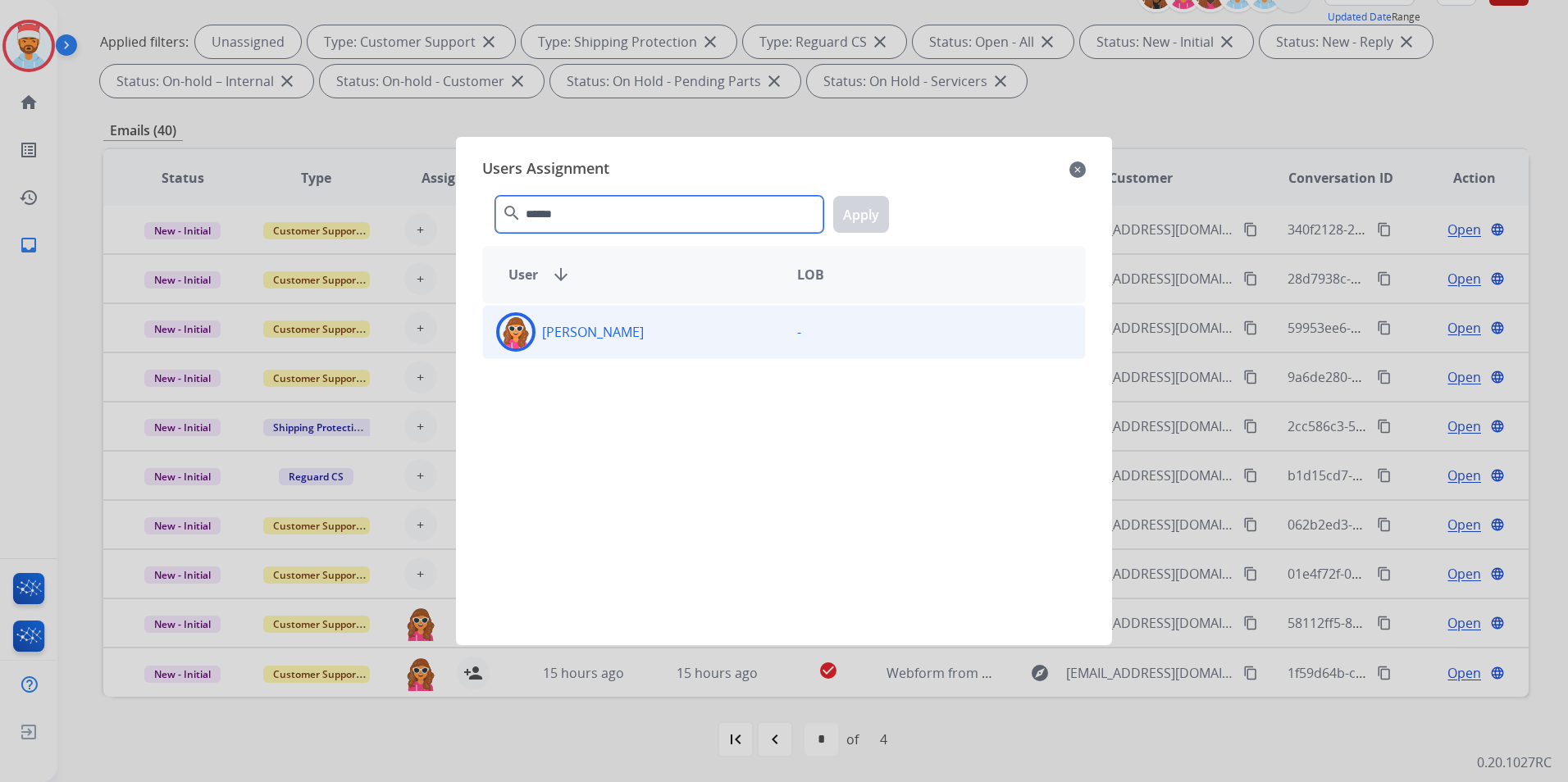
type input "******"
click at [603, 334] on p "[PERSON_NAME]" at bounding box center [593, 332] width 102 height 20
click at [863, 205] on button "Apply" at bounding box center [860, 214] width 56 height 37
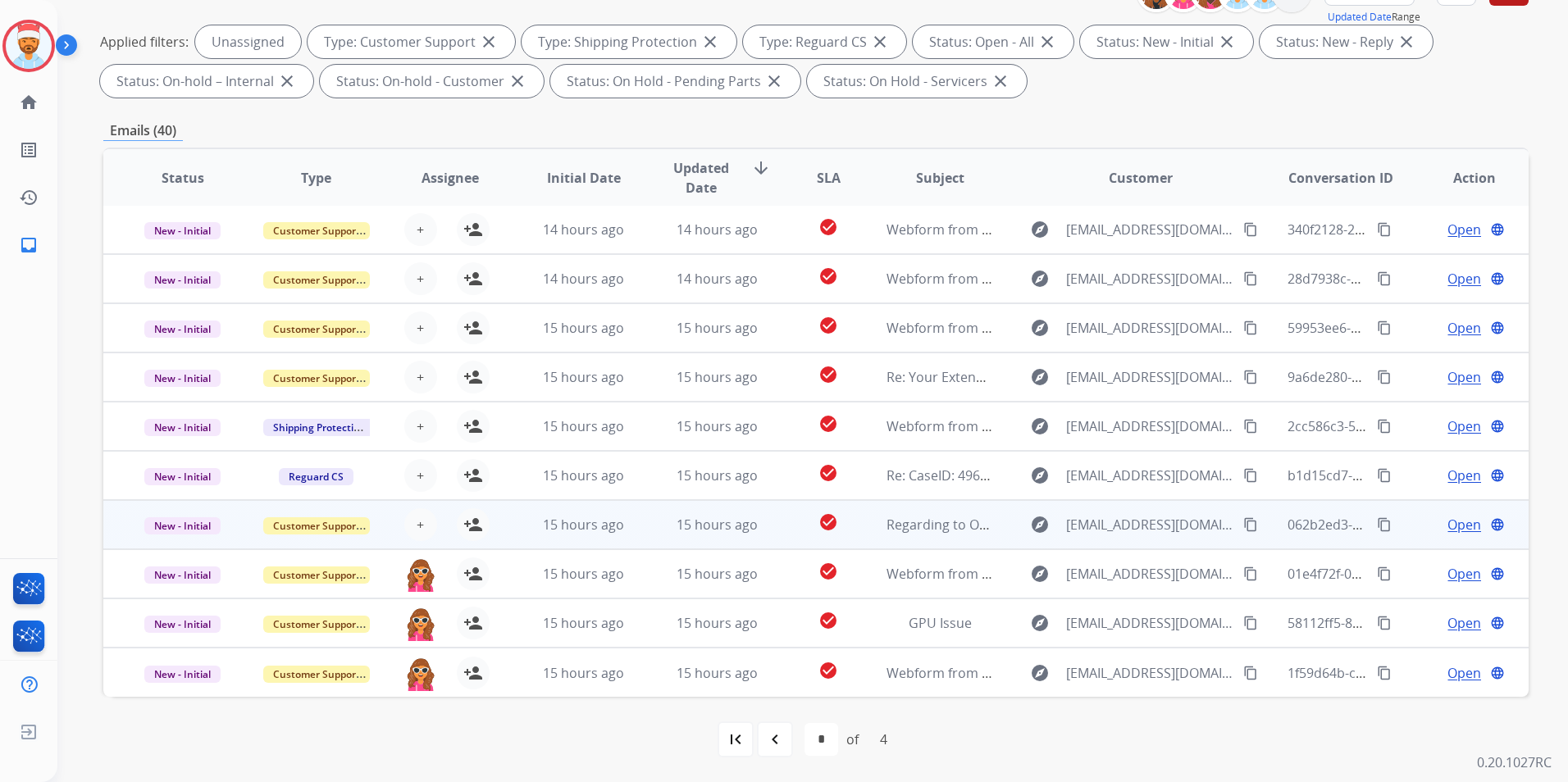
click at [434, 524] on div "+ Select agent person_add Assign to Me" at bounding box center [436, 525] width 105 height 33
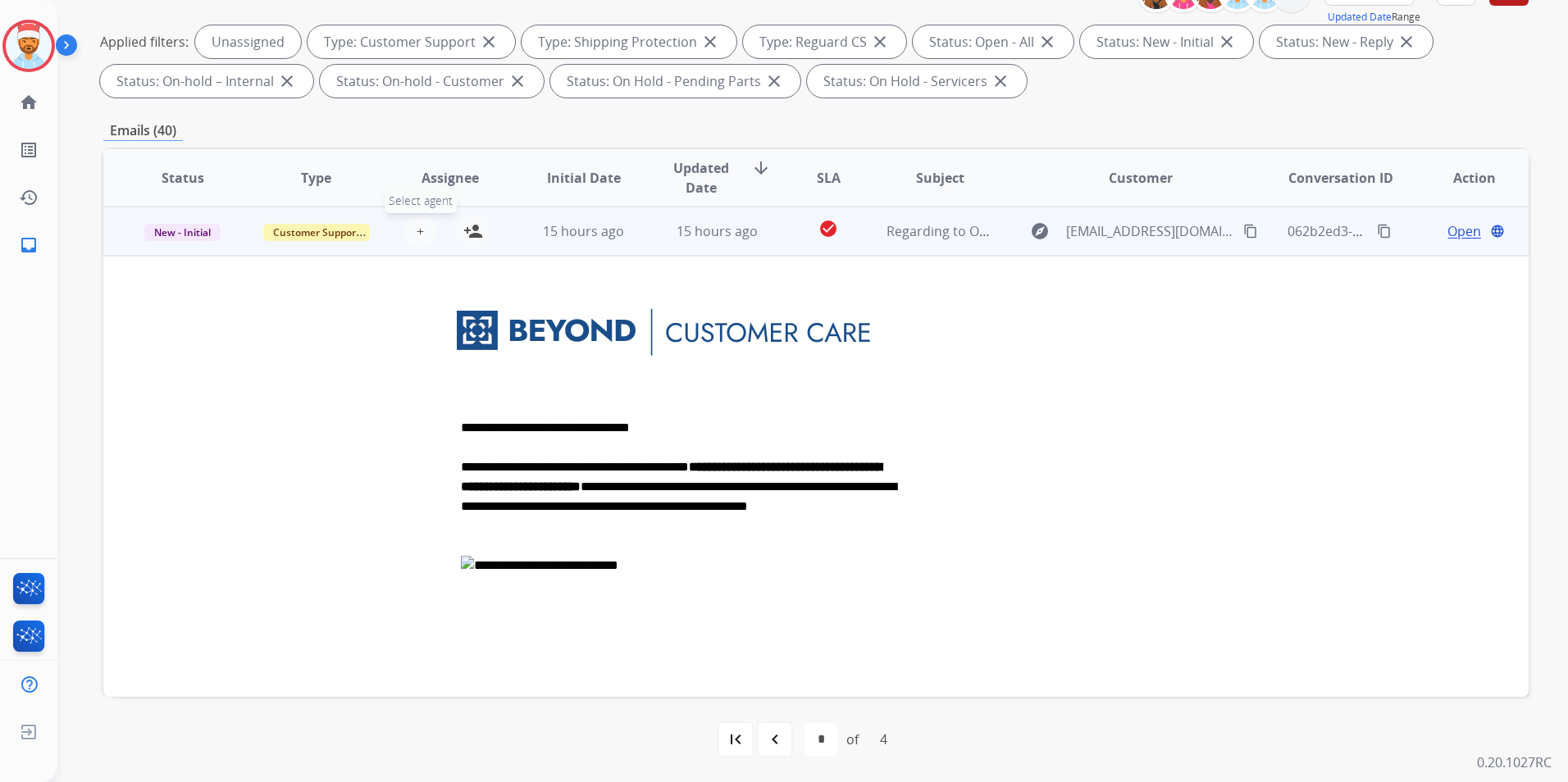
click at [428, 232] on button "+ Select agent" at bounding box center [420, 231] width 33 height 33
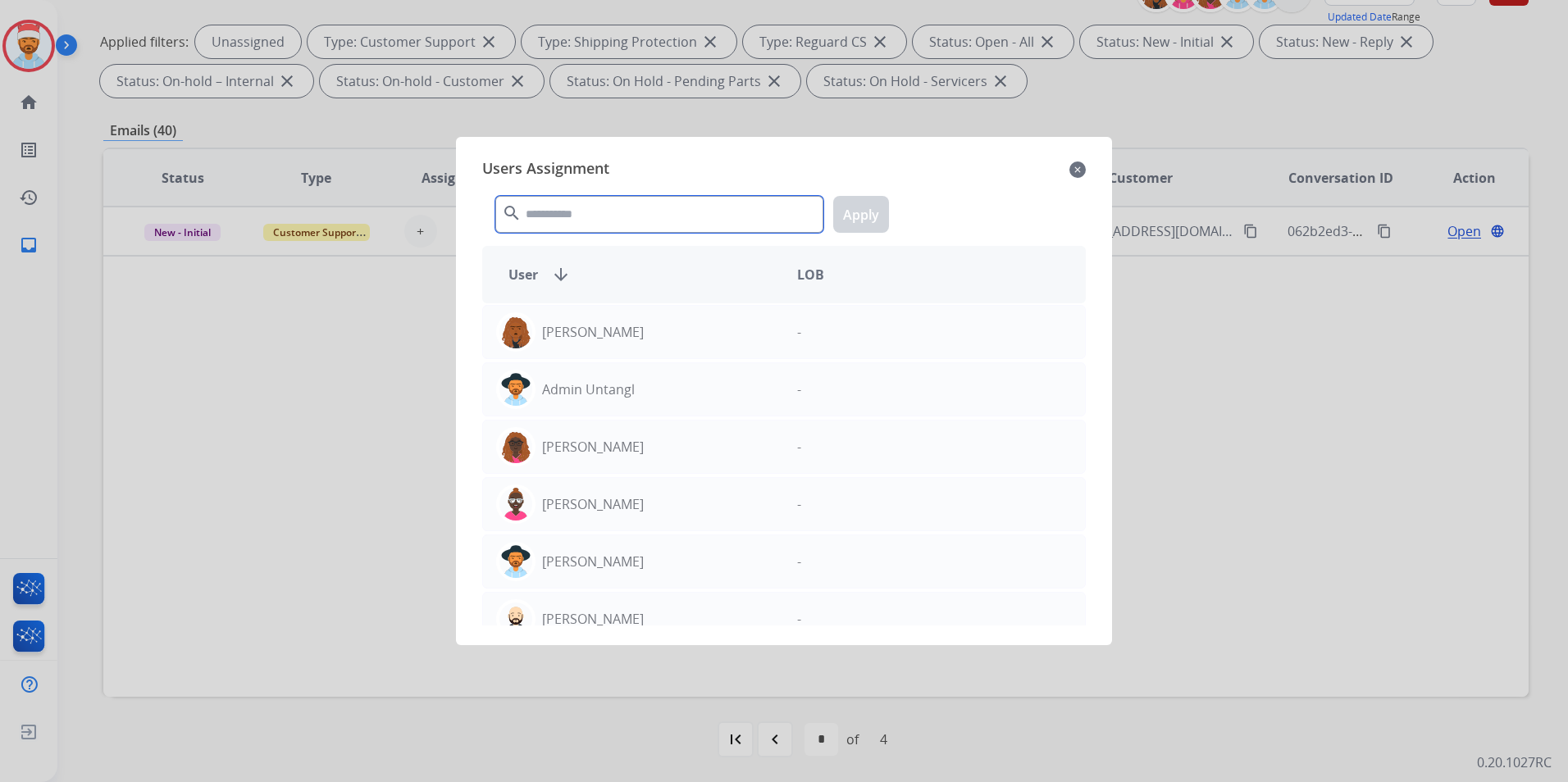
click at [569, 212] on input "text" at bounding box center [660, 214] width 328 height 37
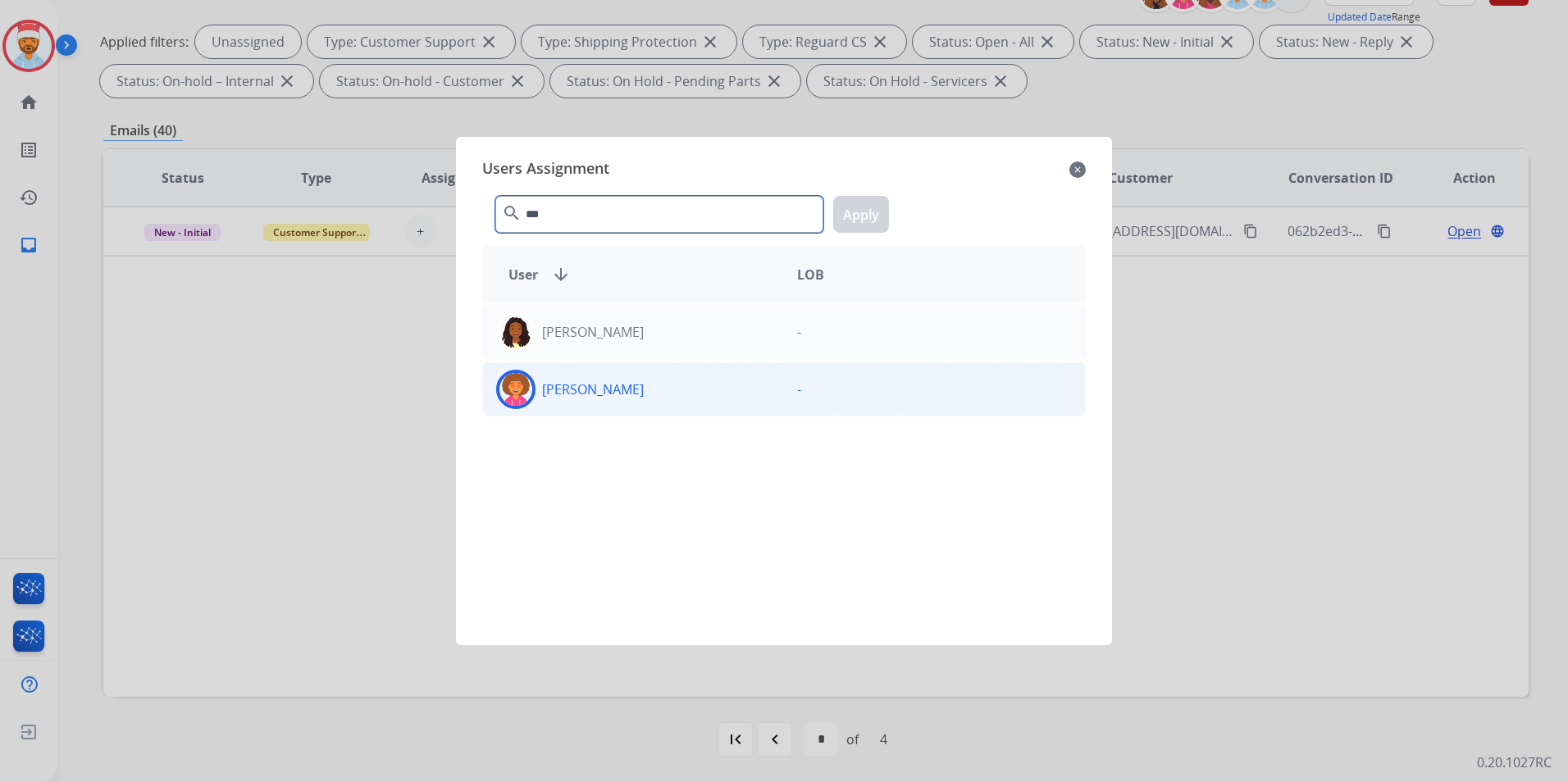
type input "***"
click at [560, 398] on p "[PERSON_NAME]" at bounding box center [593, 389] width 102 height 20
click at [855, 217] on button "Apply" at bounding box center [860, 214] width 56 height 37
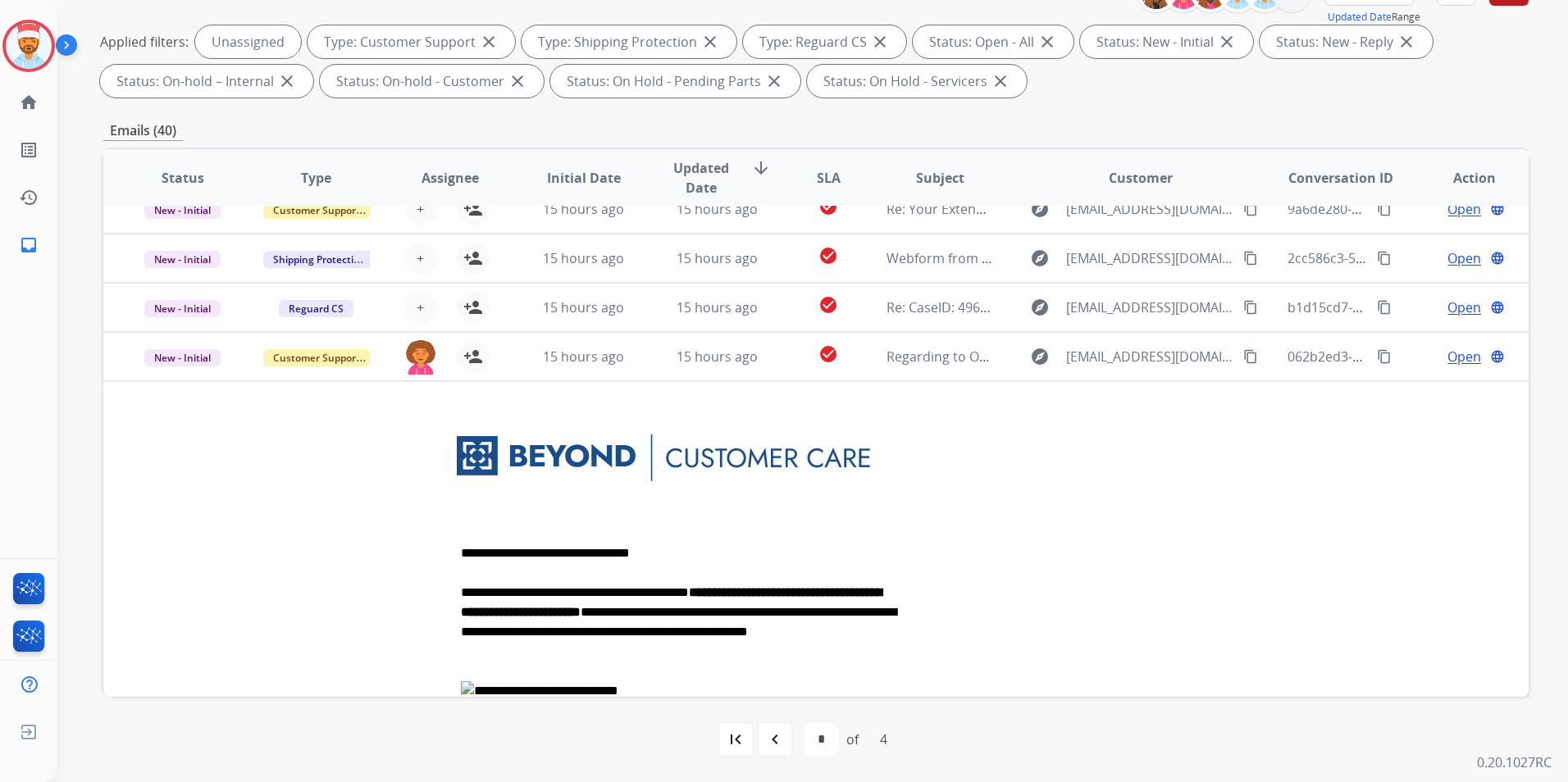
scroll to position [0, 0]
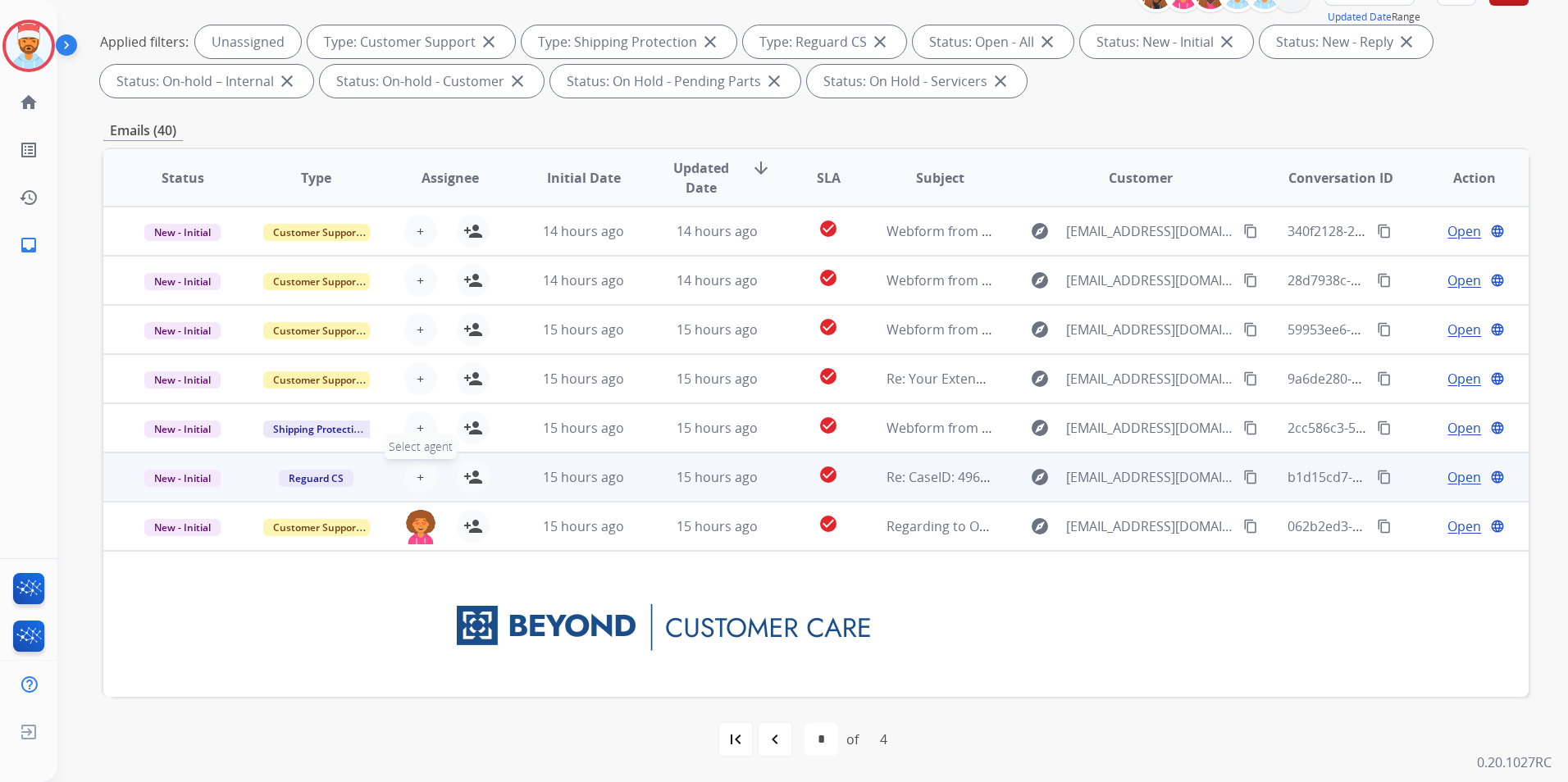
click at [416, 488] on button "+ Select agent" at bounding box center [420, 477] width 33 height 33
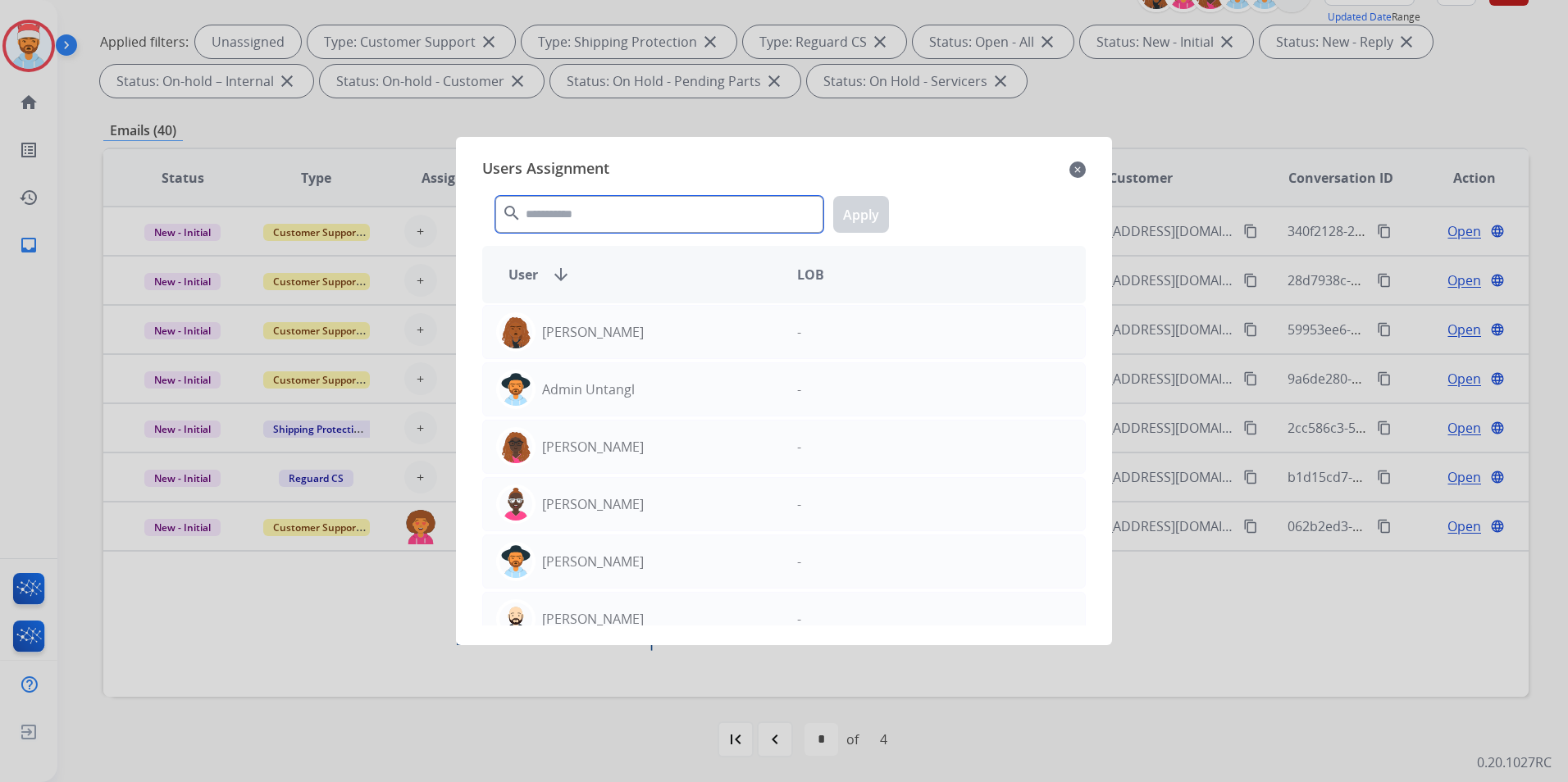
click at [560, 197] on input "text" at bounding box center [660, 214] width 328 height 37
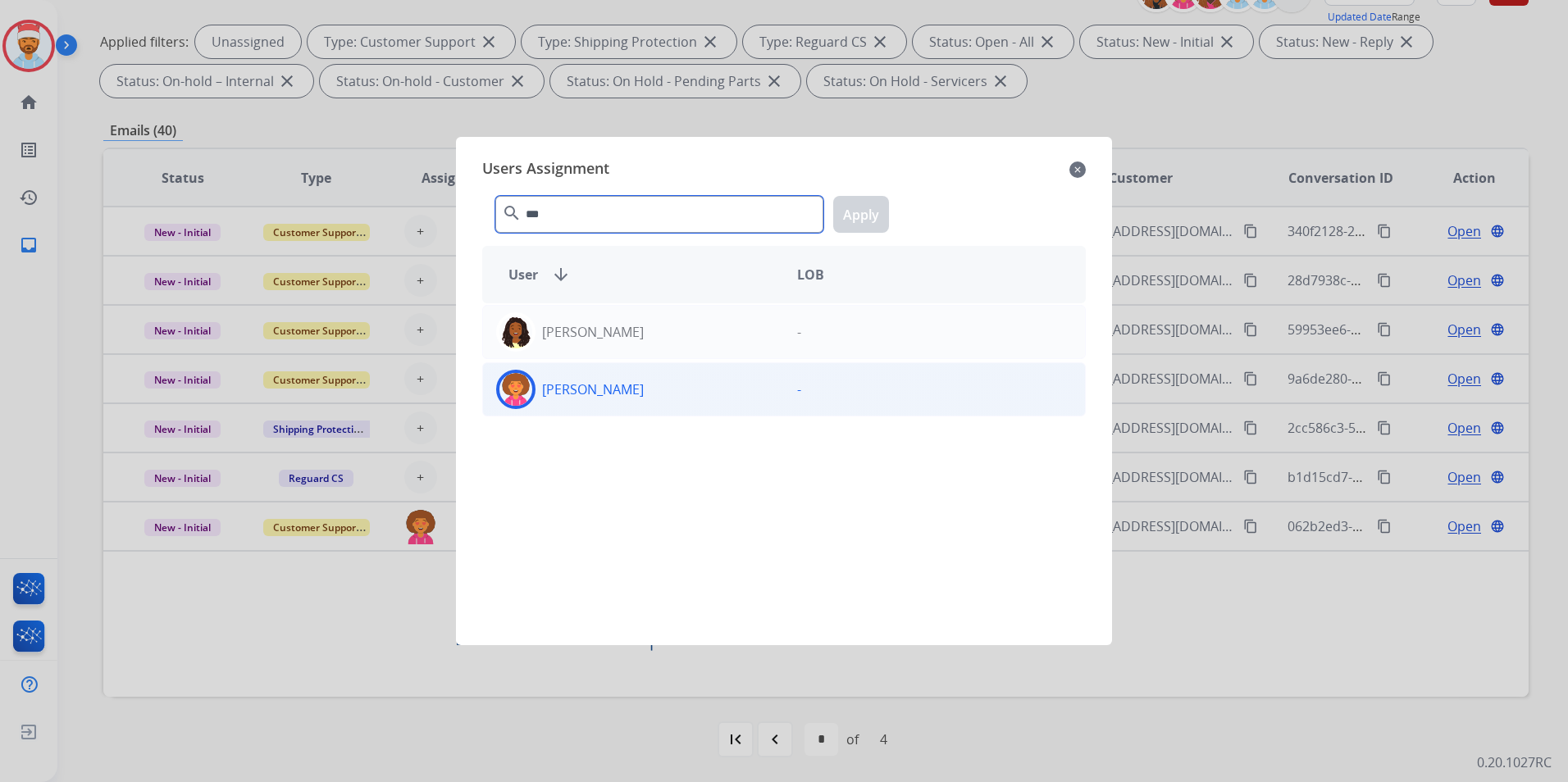
type input "***"
click at [580, 398] on p "[PERSON_NAME]" at bounding box center [593, 389] width 102 height 20
click at [854, 219] on button "Apply" at bounding box center [860, 214] width 56 height 37
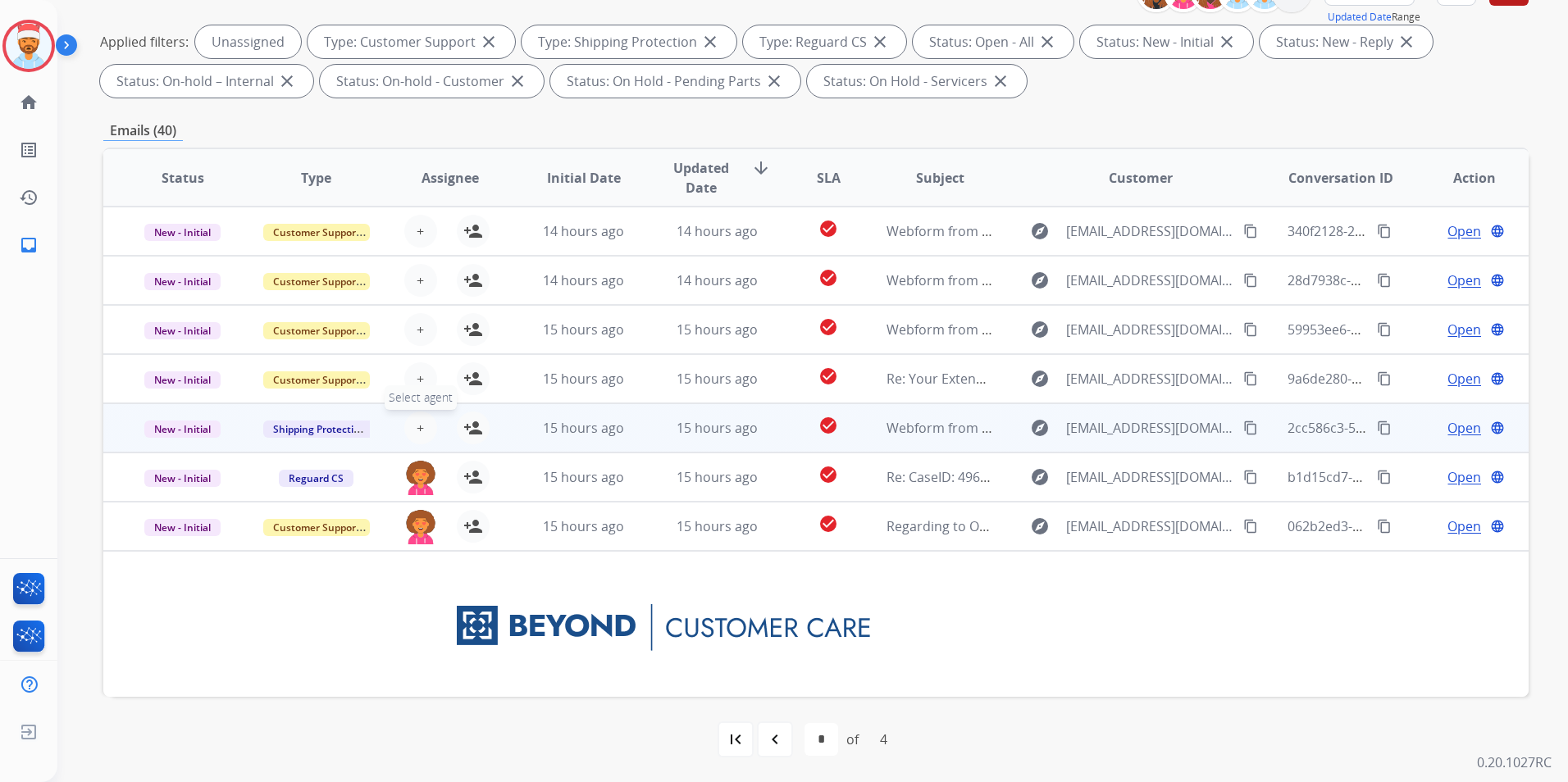
click at [411, 427] on button "+ Select agent" at bounding box center [420, 428] width 33 height 33
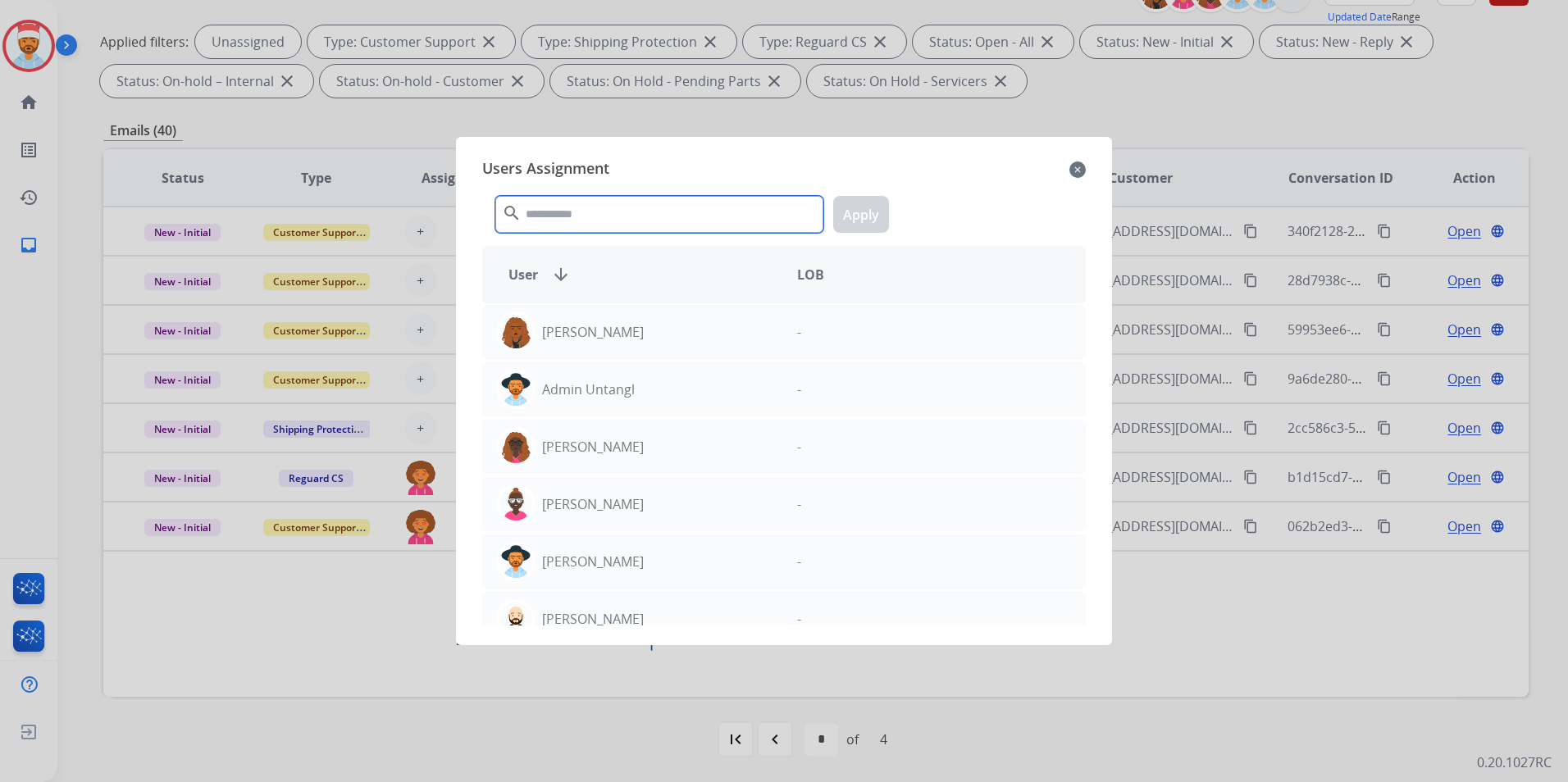
drag, startPoint x: 591, startPoint y: 204, endPoint x: 600, endPoint y: 217, distance: 15.8
click at [593, 207] on input "text" at bounding box center [660, 214] width 328 height 37
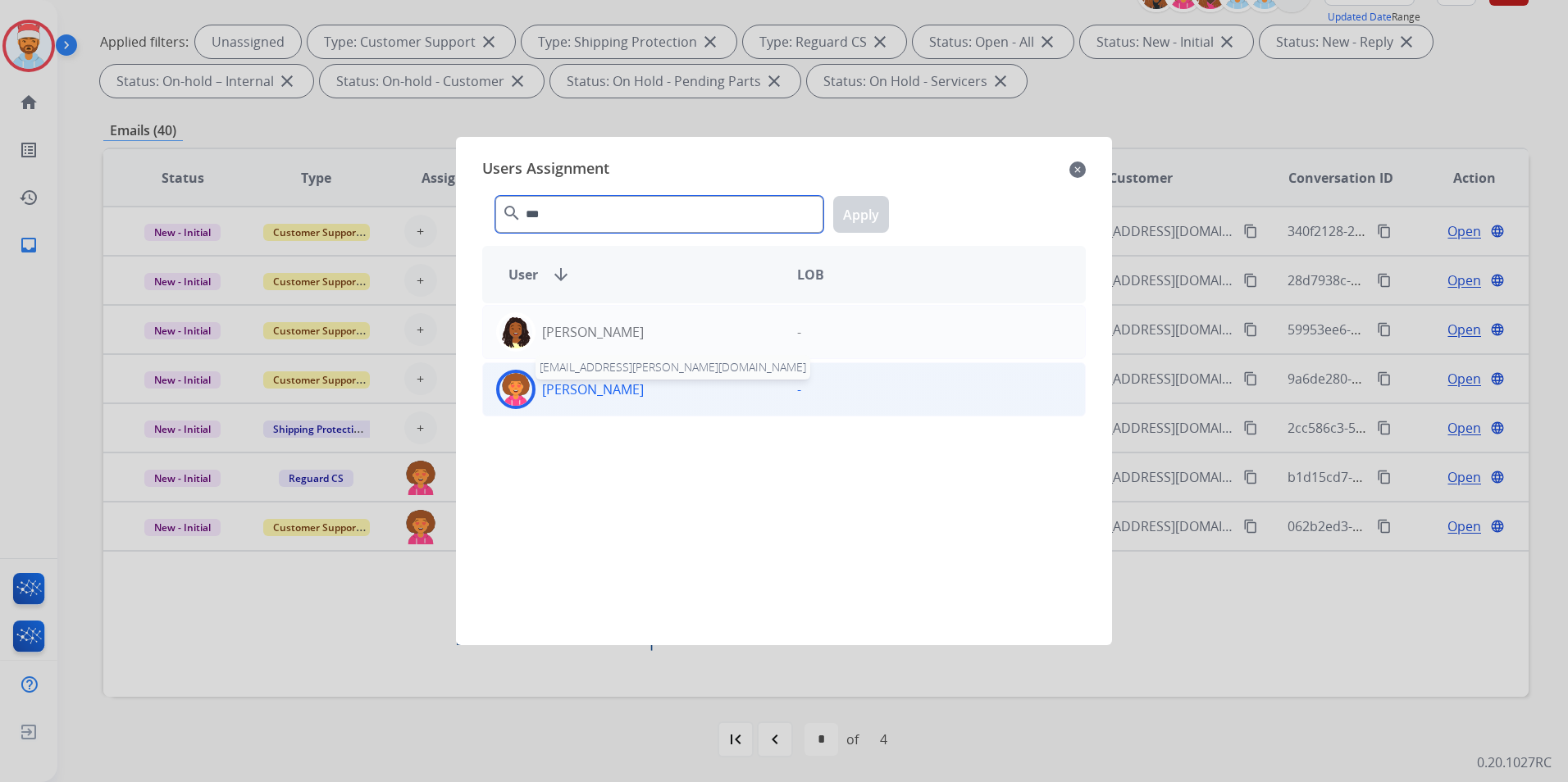
type input "***"
click at [586, 394] on p "[PERSON_NAME]" at bounding box center [593, 389] width 102 height 20
drag, startPoint x: 845, startPoint y: 217, endPoint x: 809, endPoint y: 231, distance: 38.6
click at [848, 217] on button "Apply" at bounding box center [860, 214] width 56 height 37
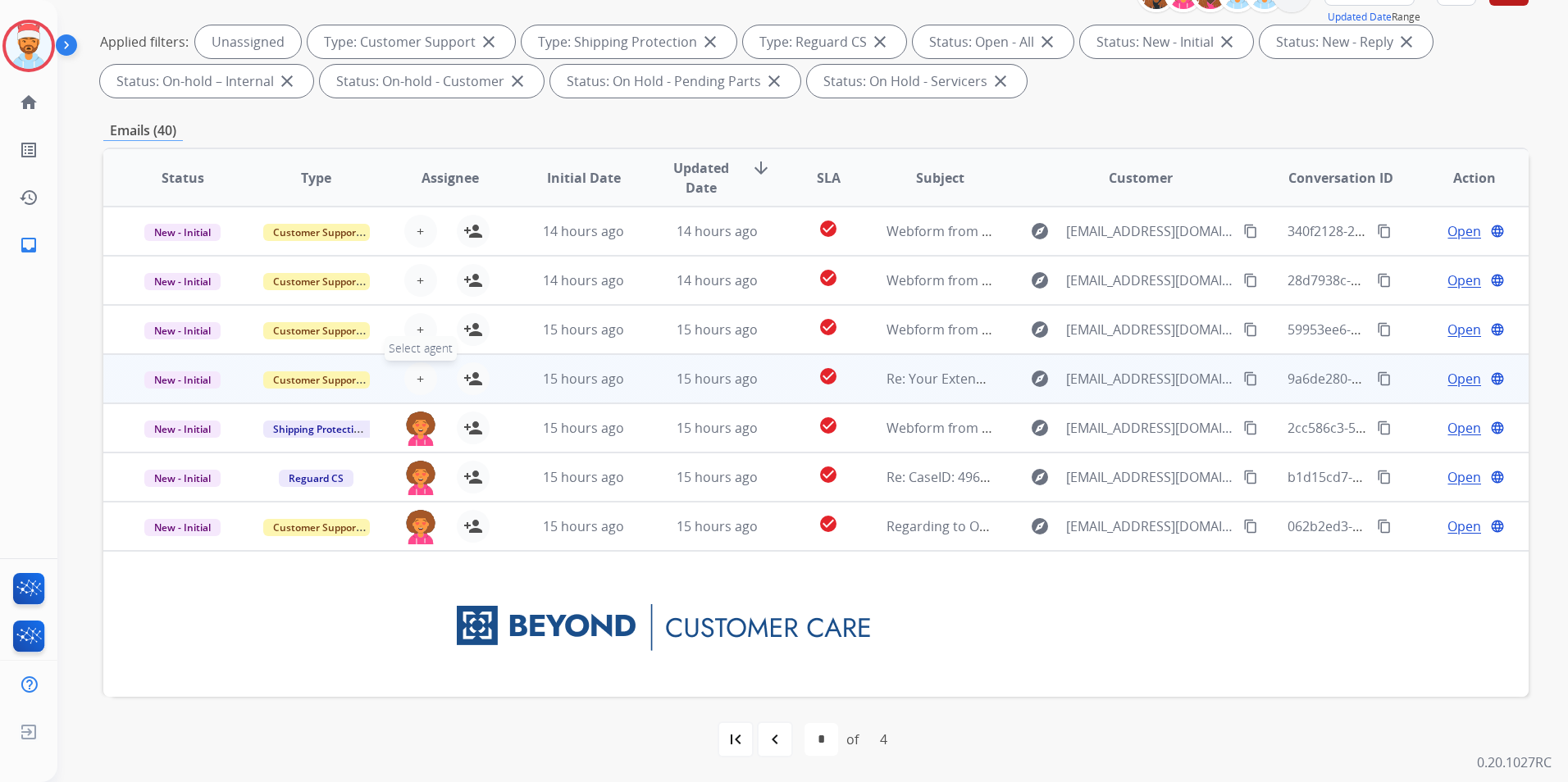
click at [420, 384] on span "+" at bounding box center [420, 379] width 8 height 20
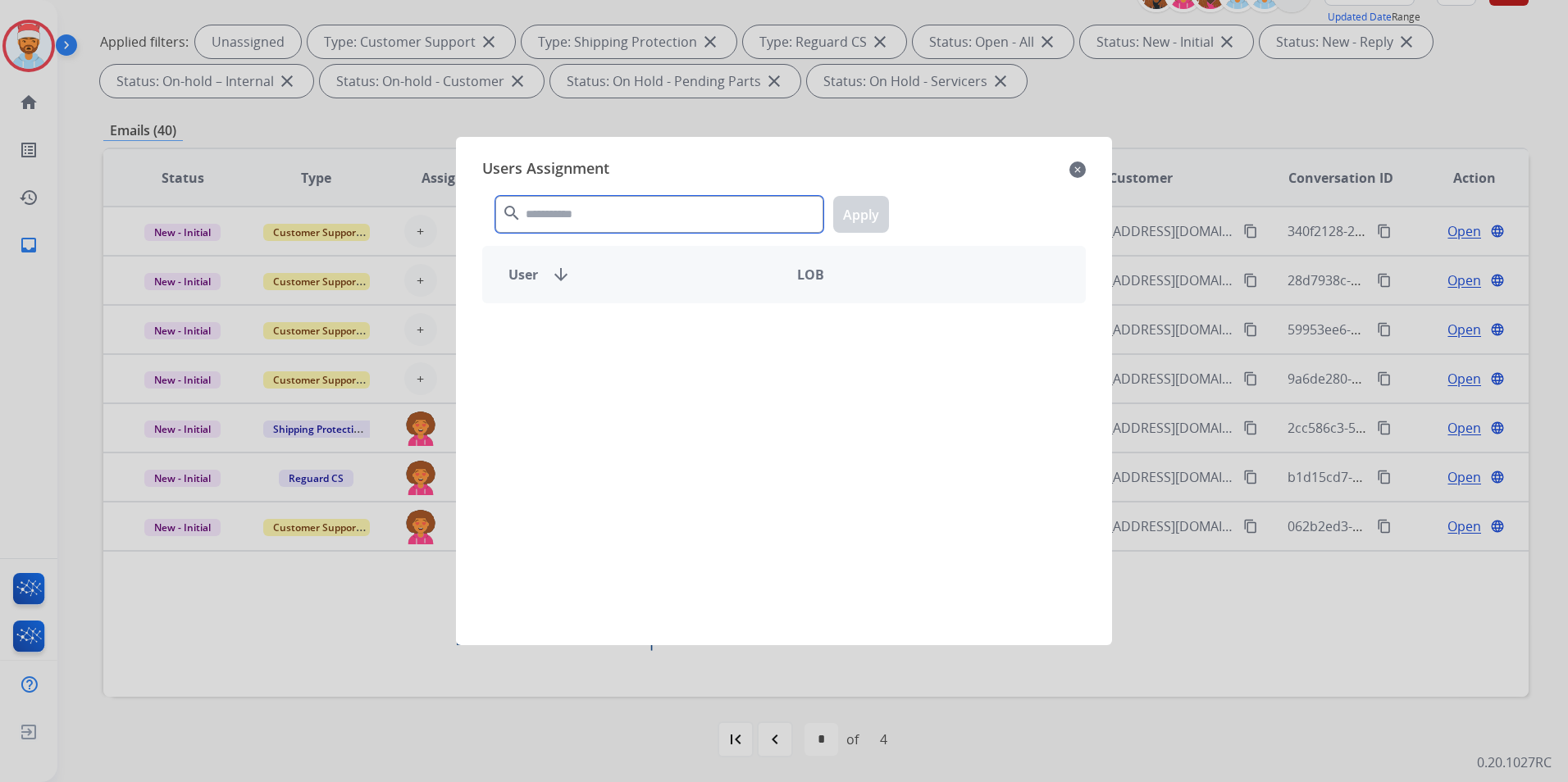
click at [605, 212] on input "text" at bounding box center [660, 214] width 328 height 37
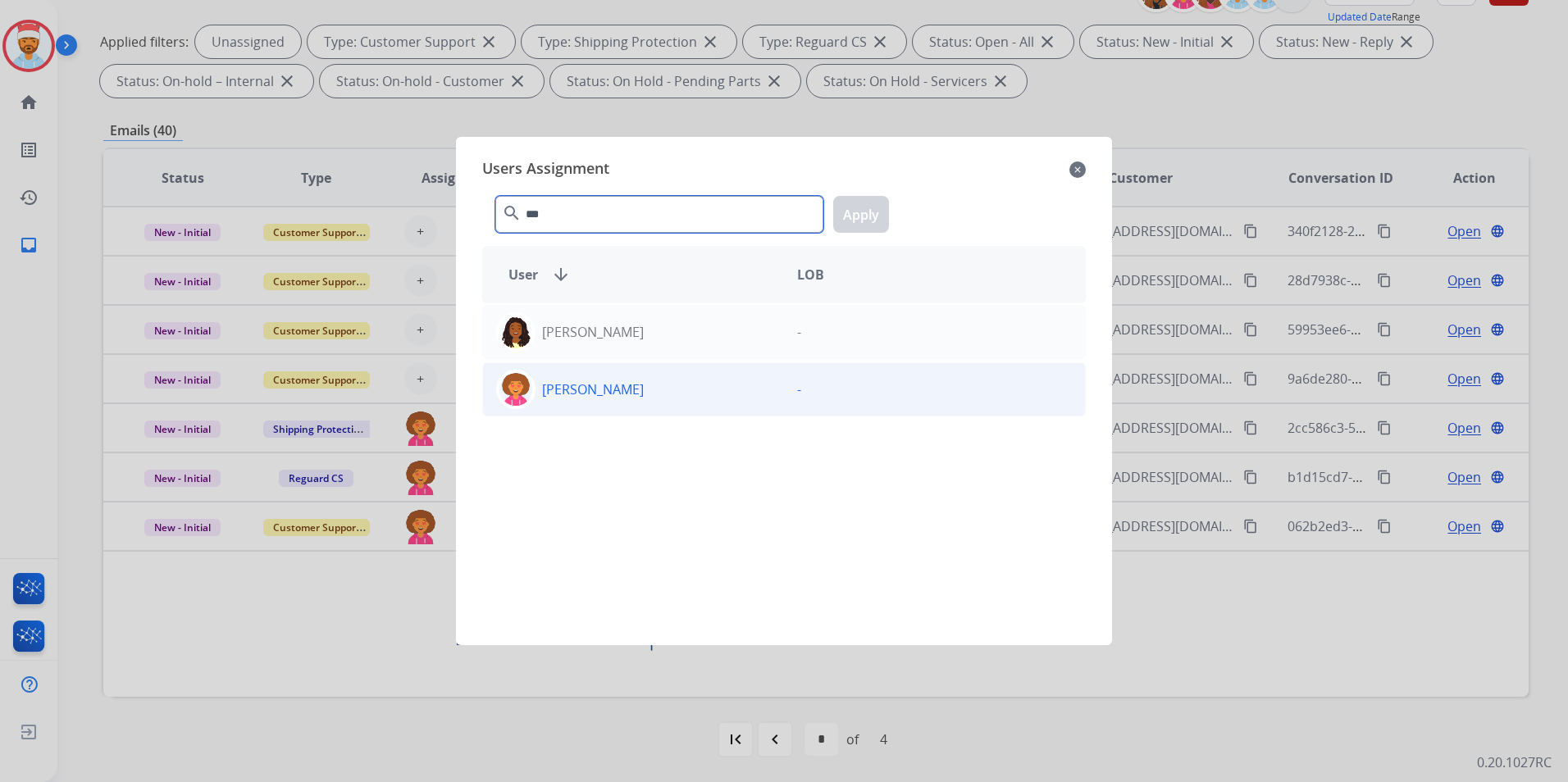
type input "***"
click at [579, 385] on p "[PERSON_NAME]" at bounding box center [593, 389] width 102 height 20
click at [858, 217] on button "Apply" at bounding box center [860, 214] width 56 height 37
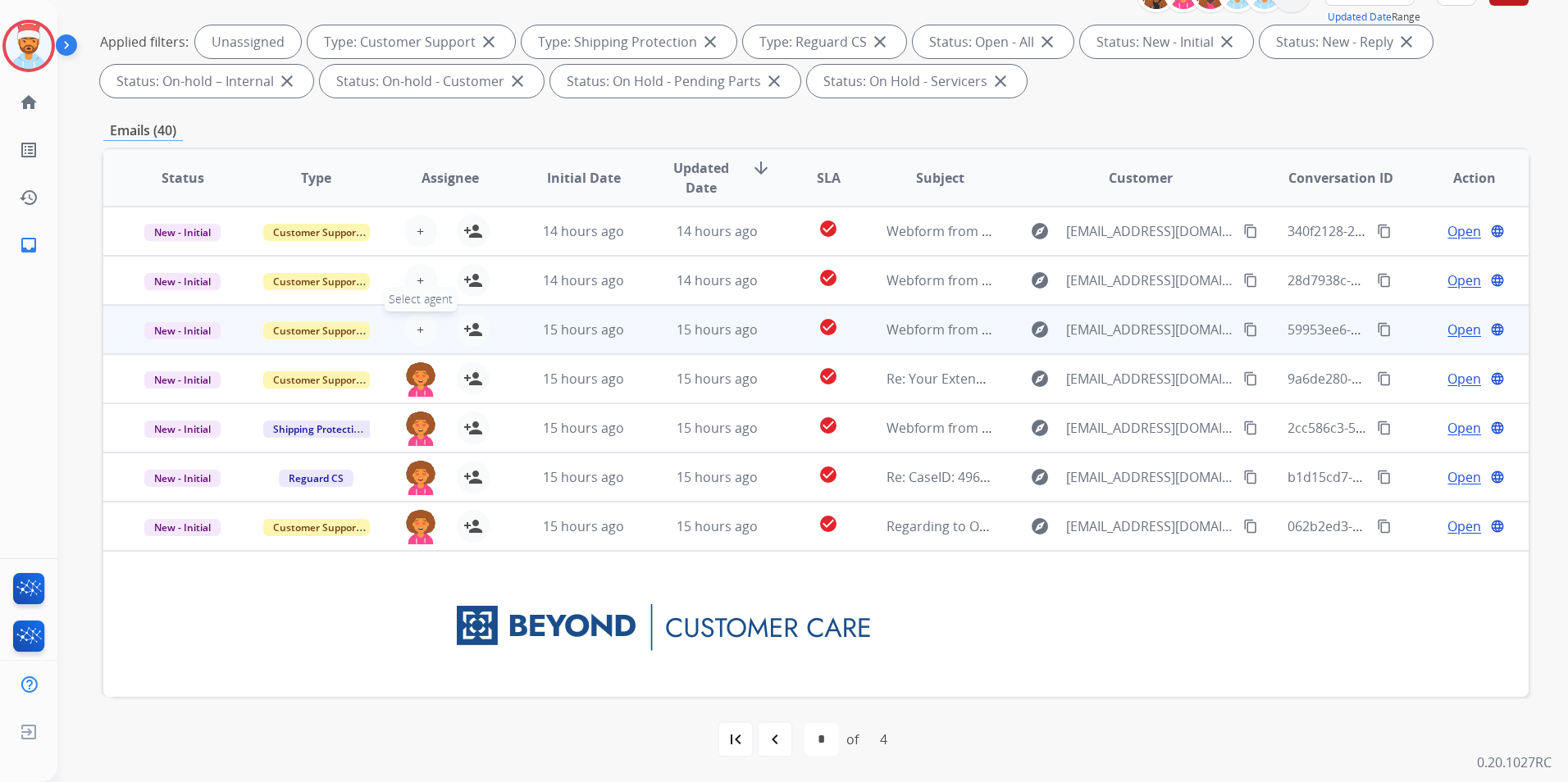
click at [415, 318] on button "+ Select agent" at bounding box center [420, 329] width 33 height 33
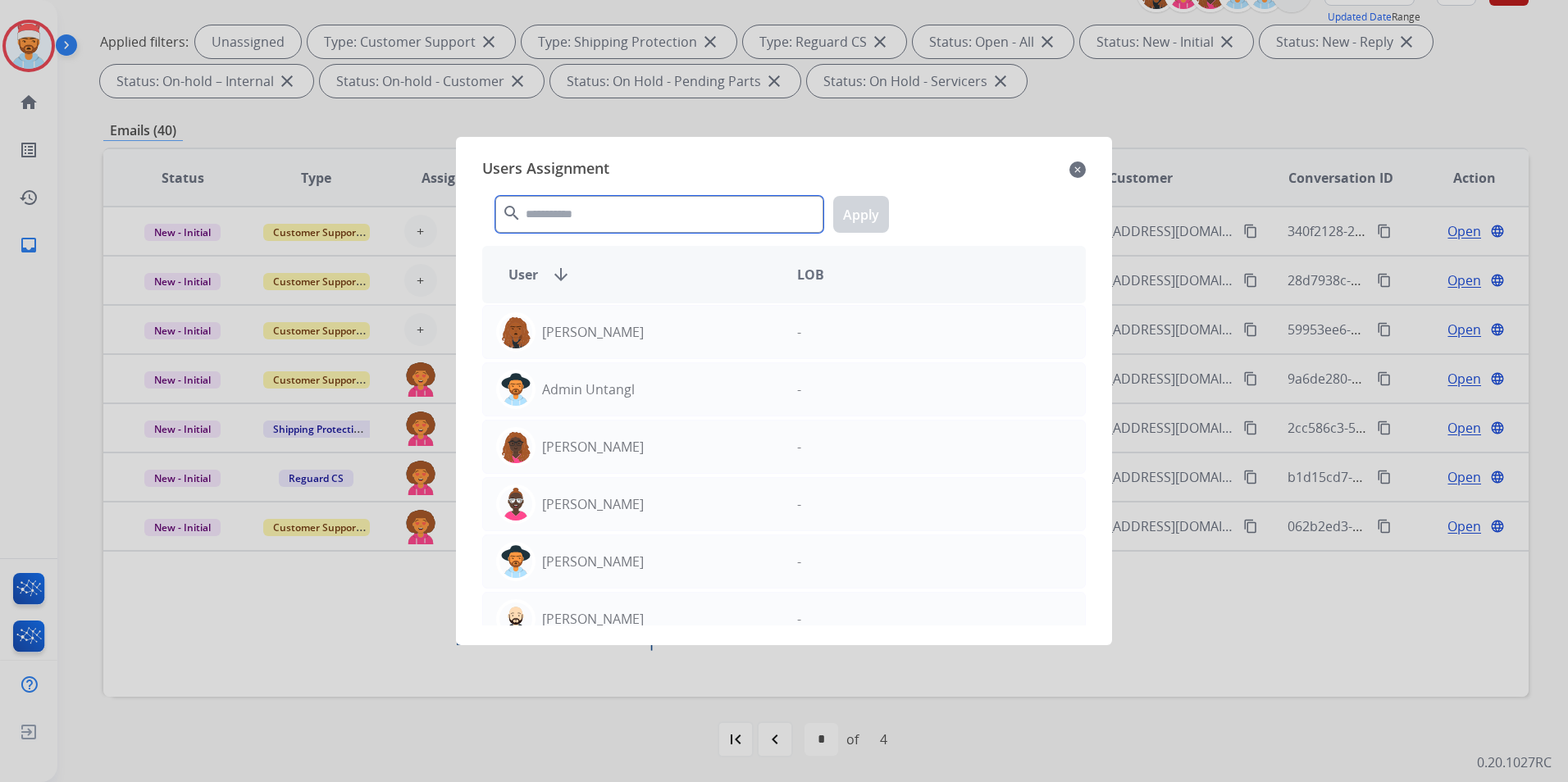
click at [580, 223] on input "text" at bounding box center [660, 214] width 328 height 37
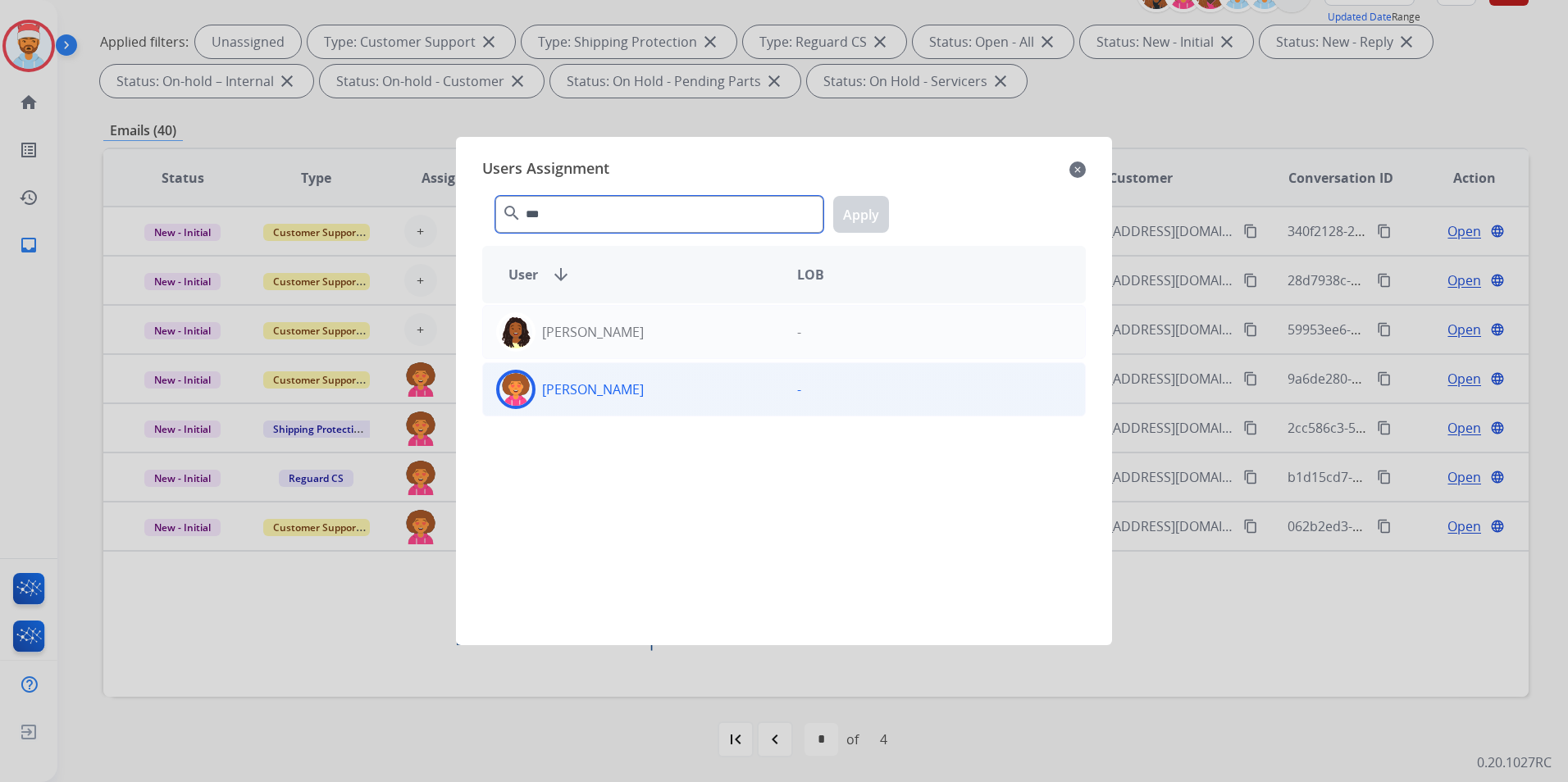
type input "***"
click at [585, 387] on p "[PERSON_NAME]" at bounding box center [593, 389] width 102 height 20
click at [848, 215] on button "Apply" at bounding box center [860, 214] width 56 height 37
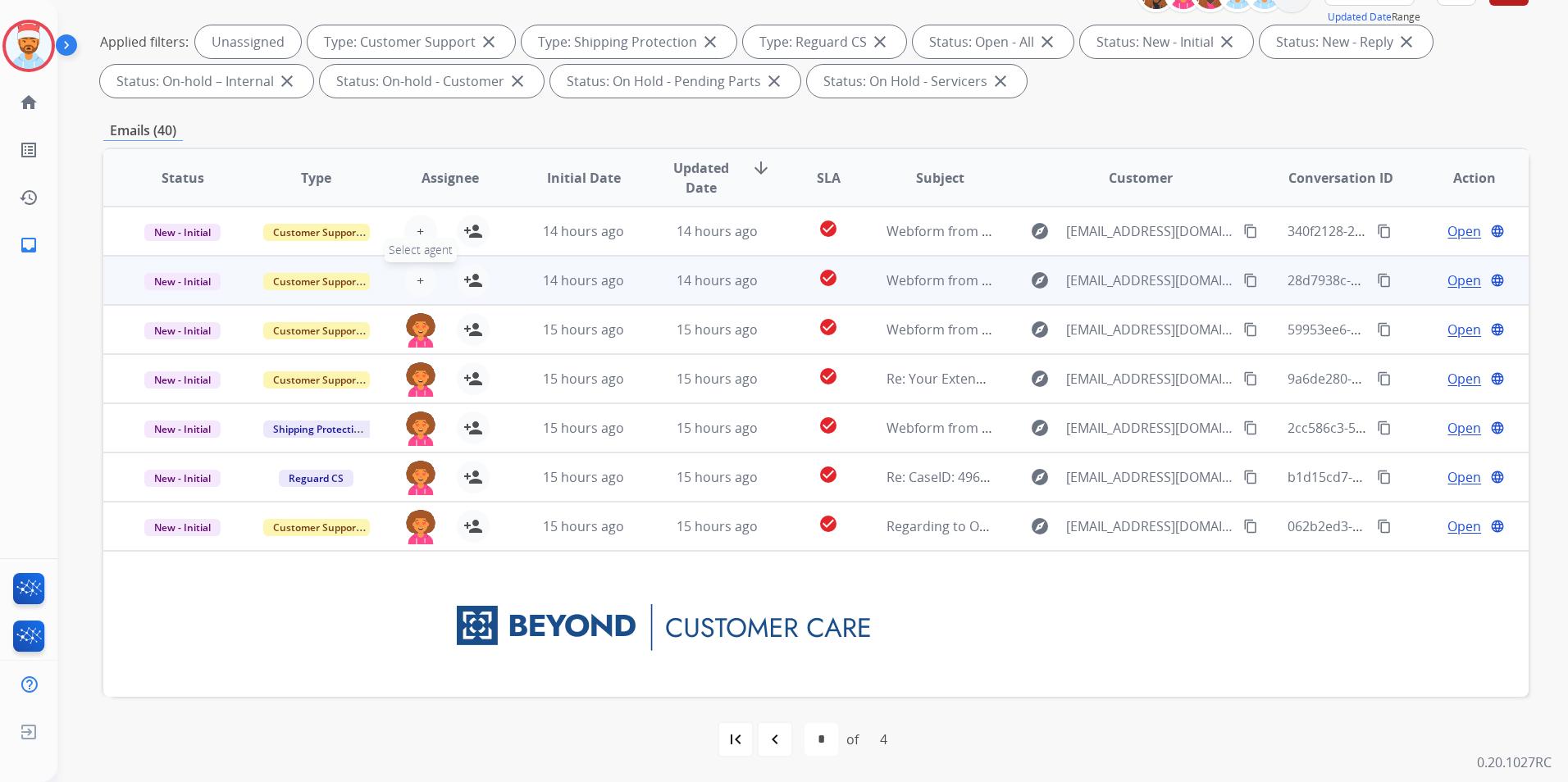
click at [415, 286] on button "+ Select agent" at bounding box center [420, 280] width 33 height 33
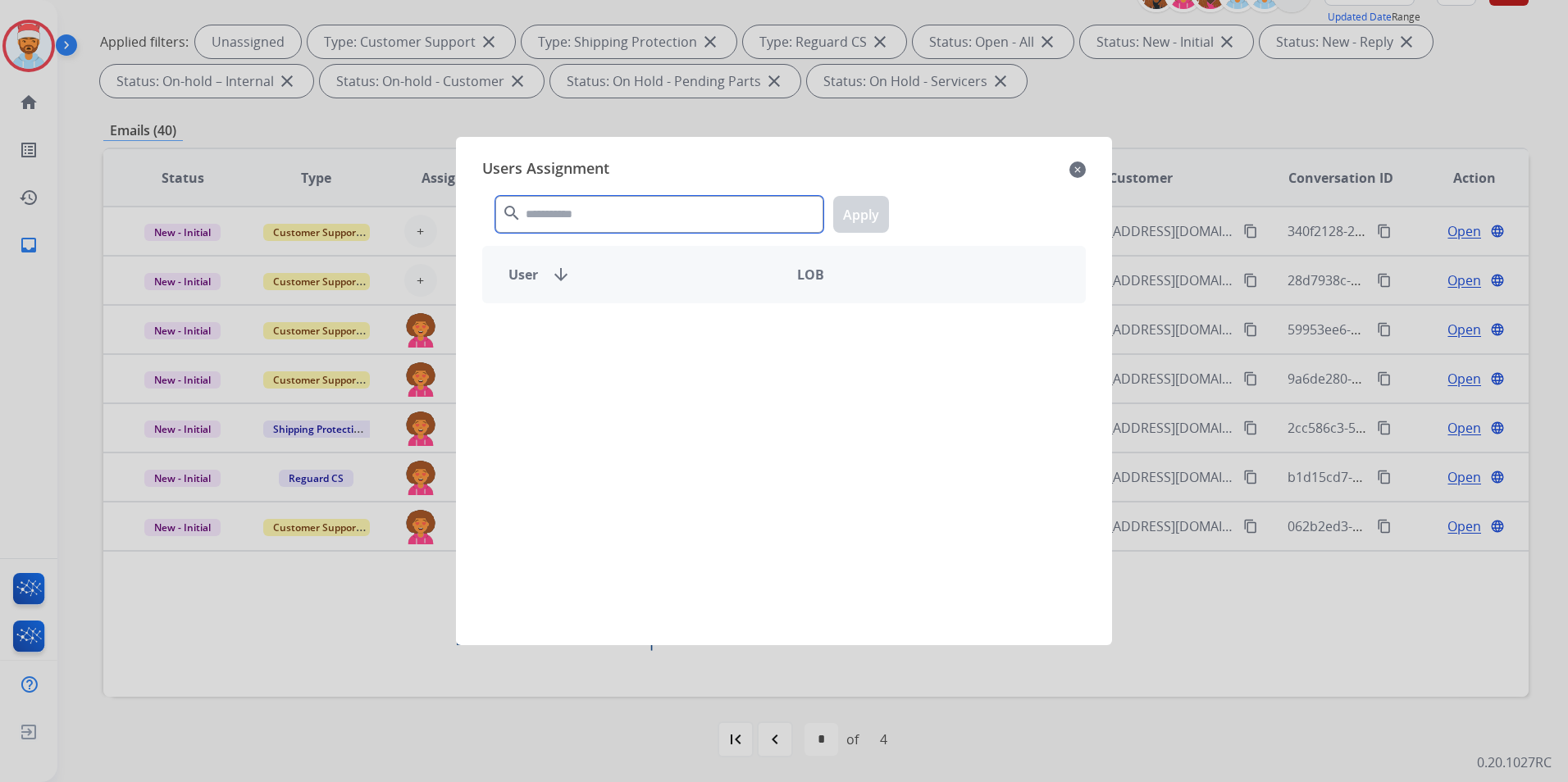
click at [557, 219] on input "text" at bounding box center [660, 214] width 328 height 37
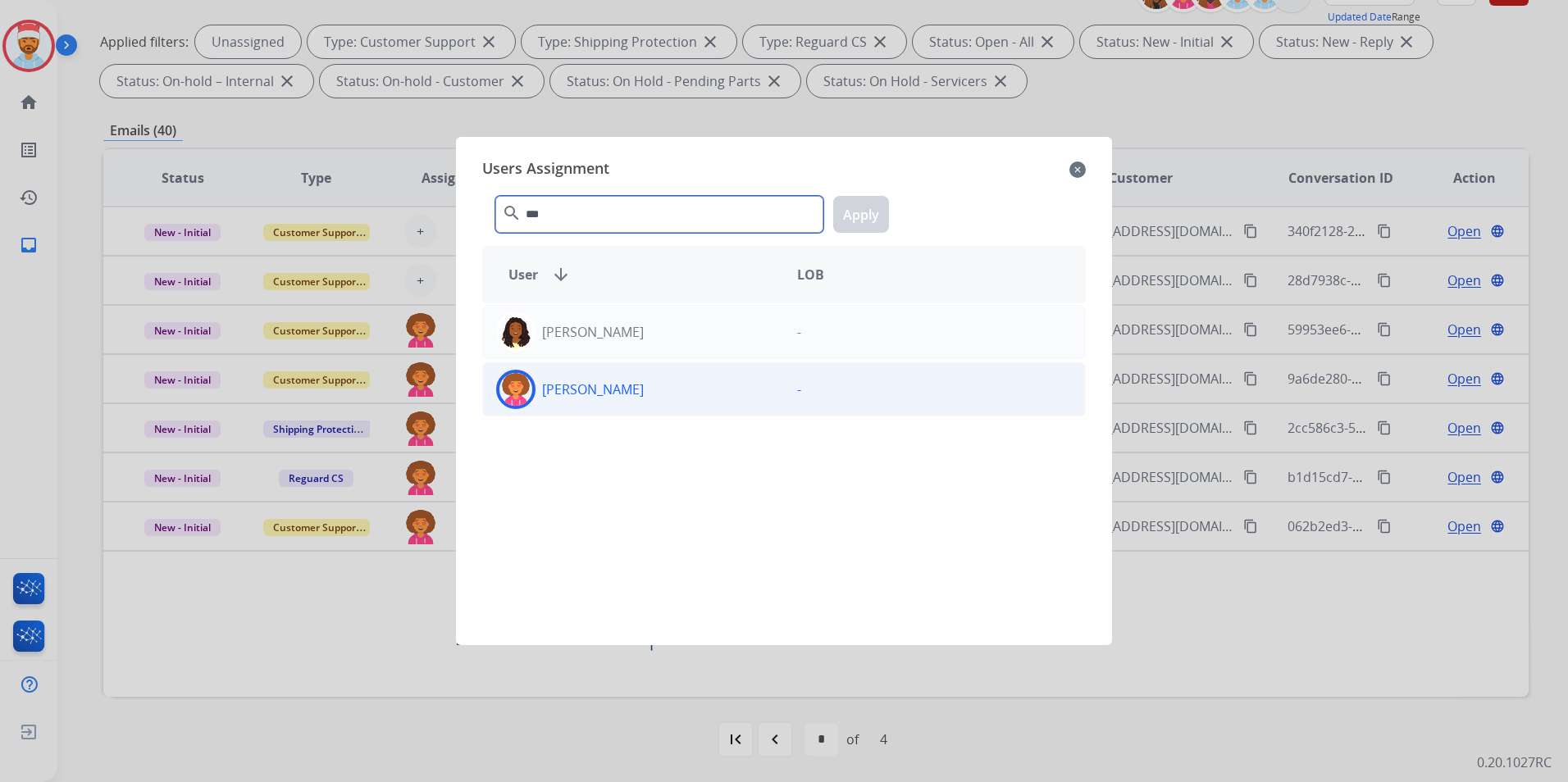
type input "***"
click at [540, 403] on div "[PERSON_NAME]" at bounding box center [633, 390] width 301 height 40
click at [856, 213] on button "Apply" at bounding box center [860, 214] width 56 height 37
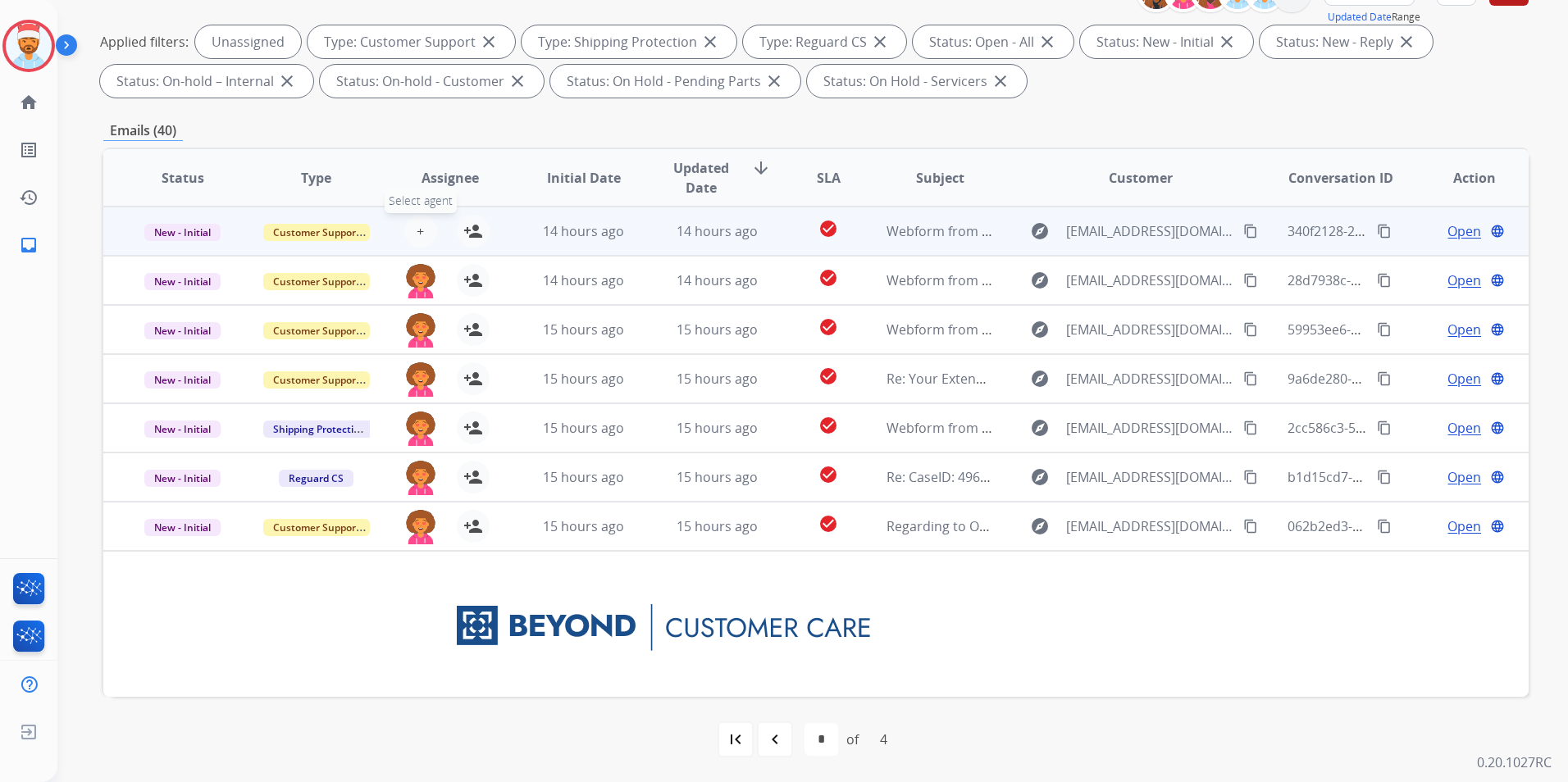
click at [416, 234] on span "+" at bounding box center [420, 231] width 8 height 20
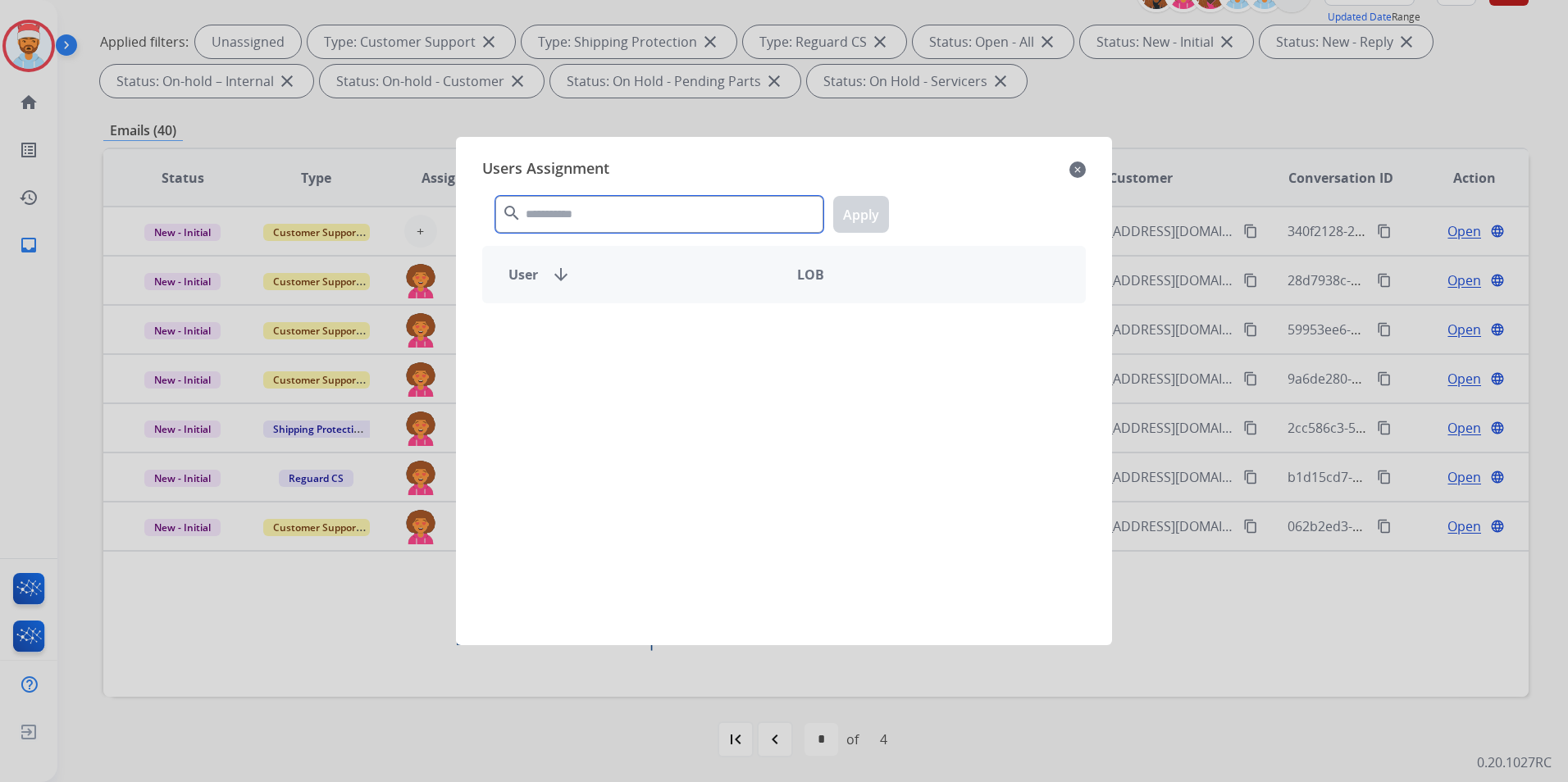
click at [570, 216] on input "text" at bounding box center [660, 214] width 328 height 37
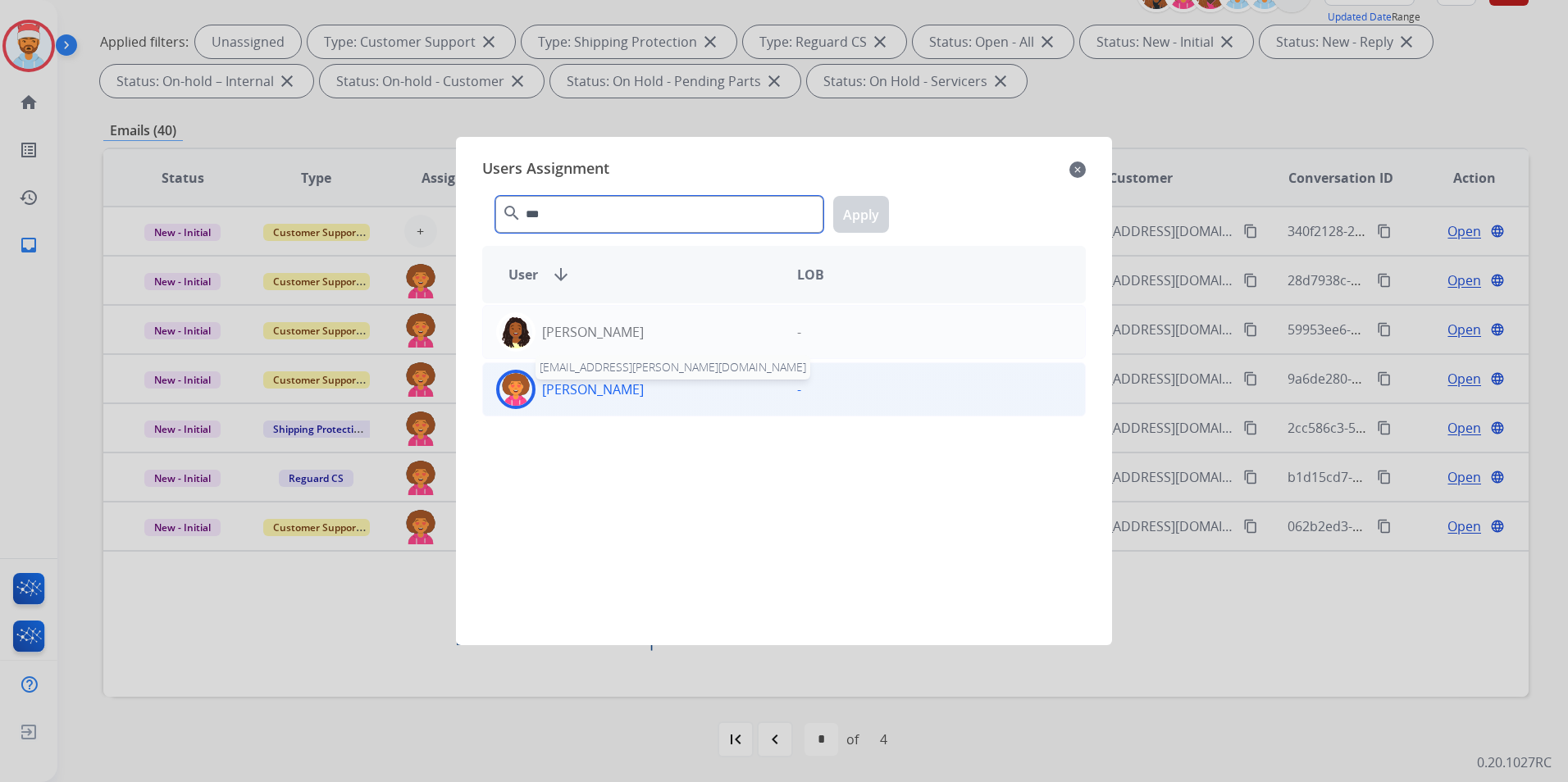
type input "***"
drag, startPoint x: 596, startPoint y: 388, endPoint x: 680, endPoint y: 326, distance: 104.4
click at [597, 388] on p "[PERSON_NAME]" at bounding box center [593, 389] width 102 height 20
drag, startPoint x: 890, startPoint y: 206, endPoint x: 873, endPoint y: 213, distance: 18.4
click at [888, 206] on div "*** search Apply" at bounding box center [784, 211] width 604 height 57
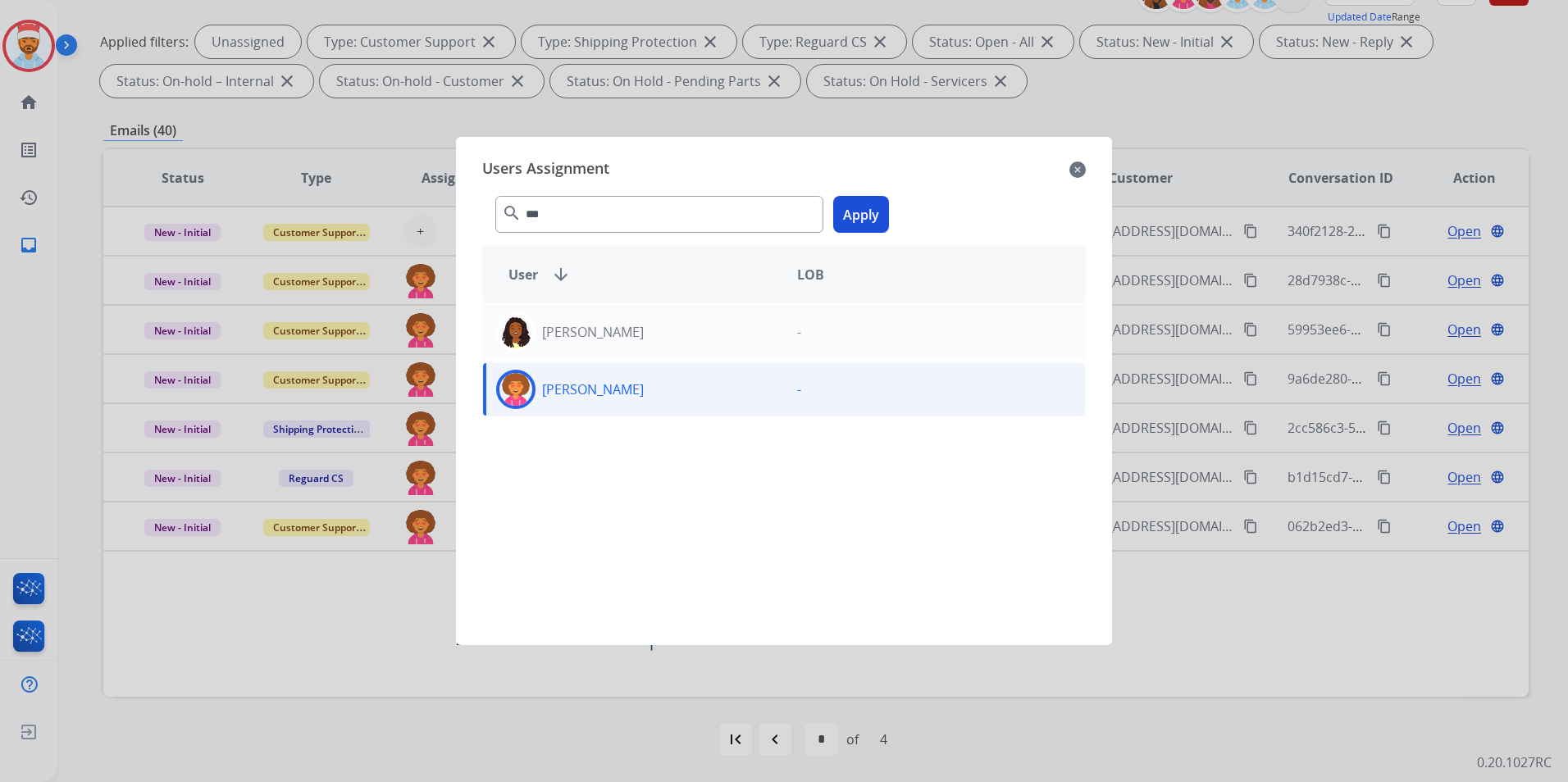
click at [866, 215] on button "Apply" at bounding box center [860, 214] width 56 height 37
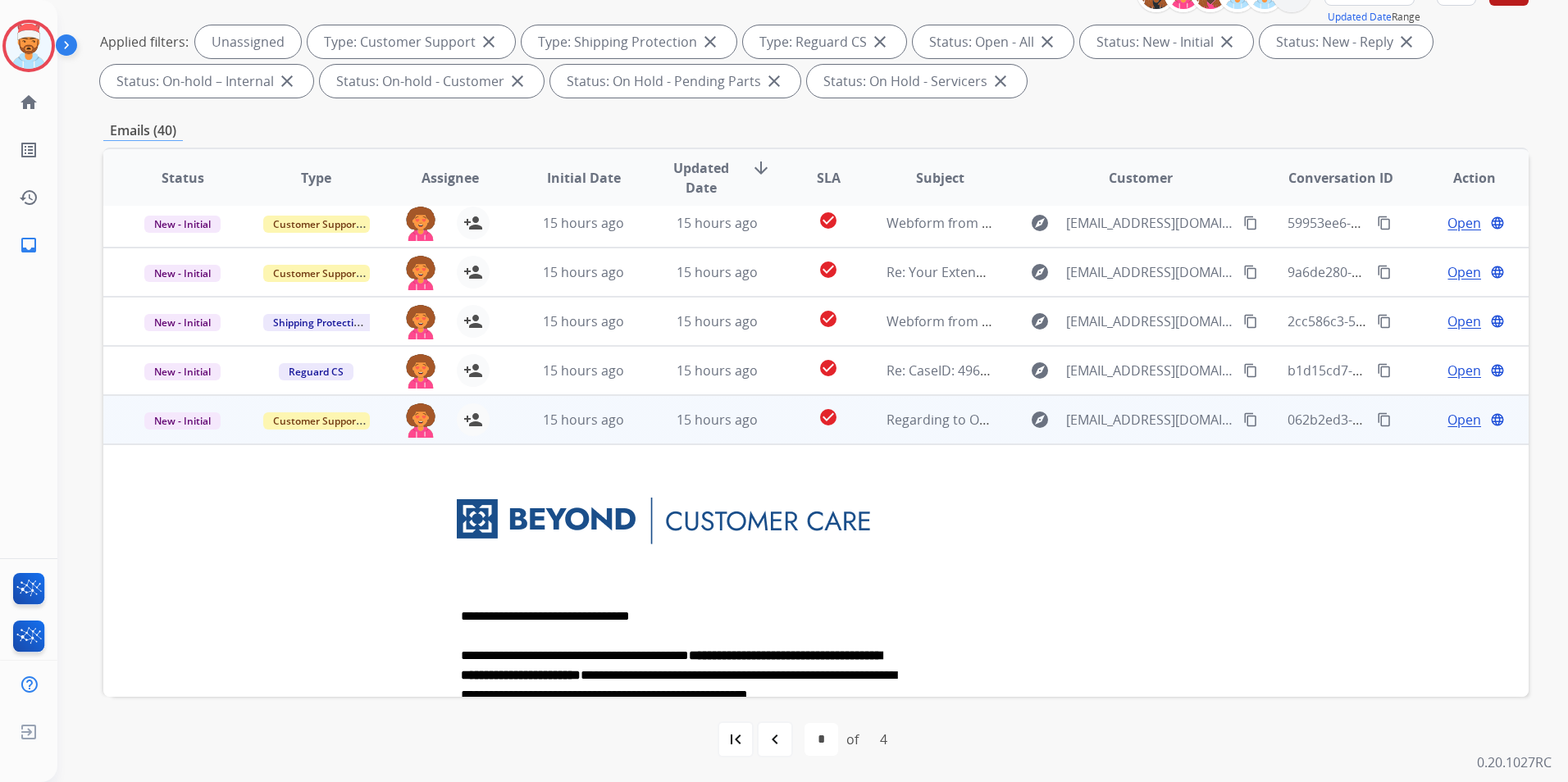
scroll to position [246, 0]
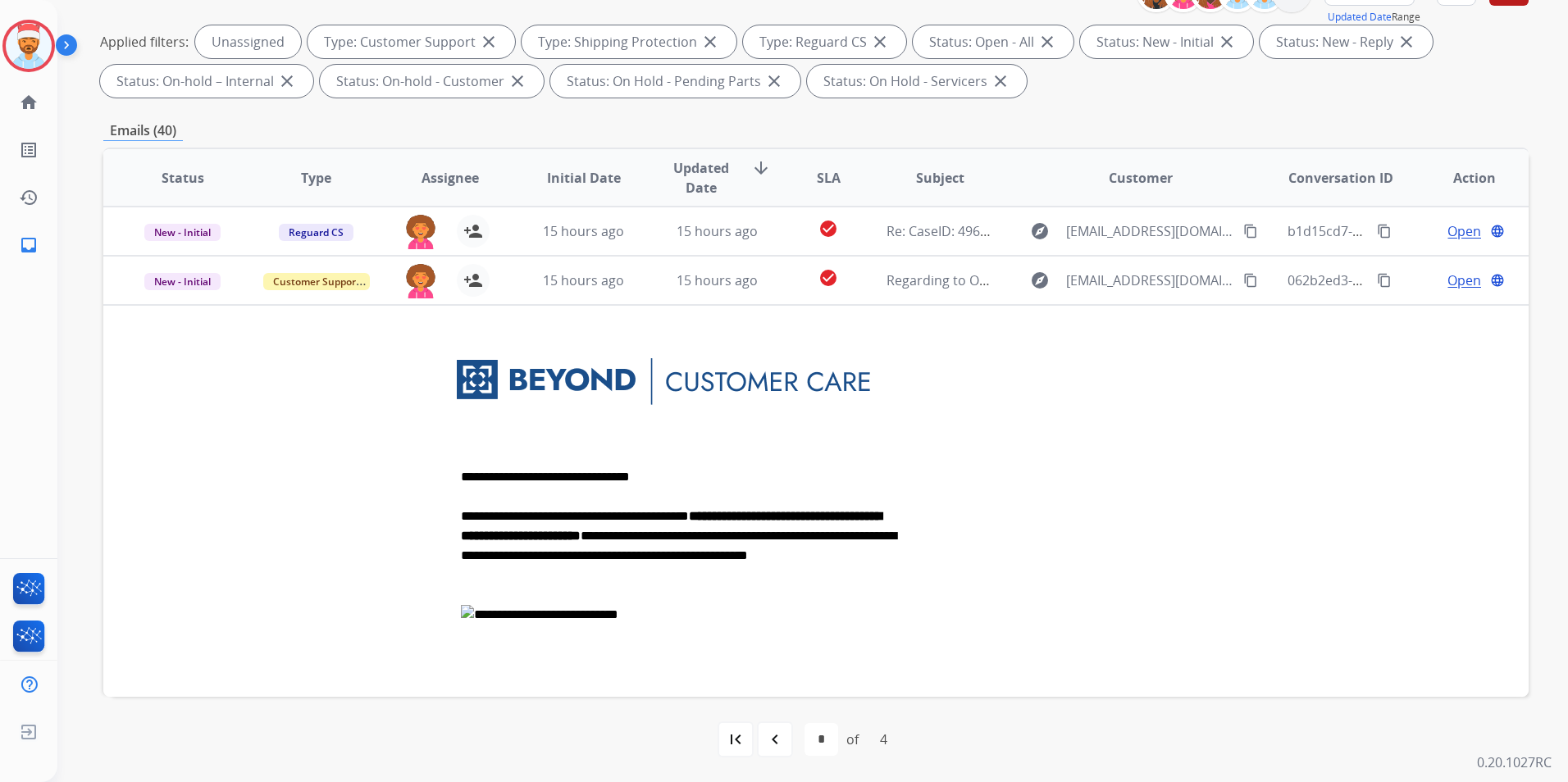
click at [768, 745] on mat-icon "navigate_before" at bounding box center [775, 740] width 20 height 20
select select "*"
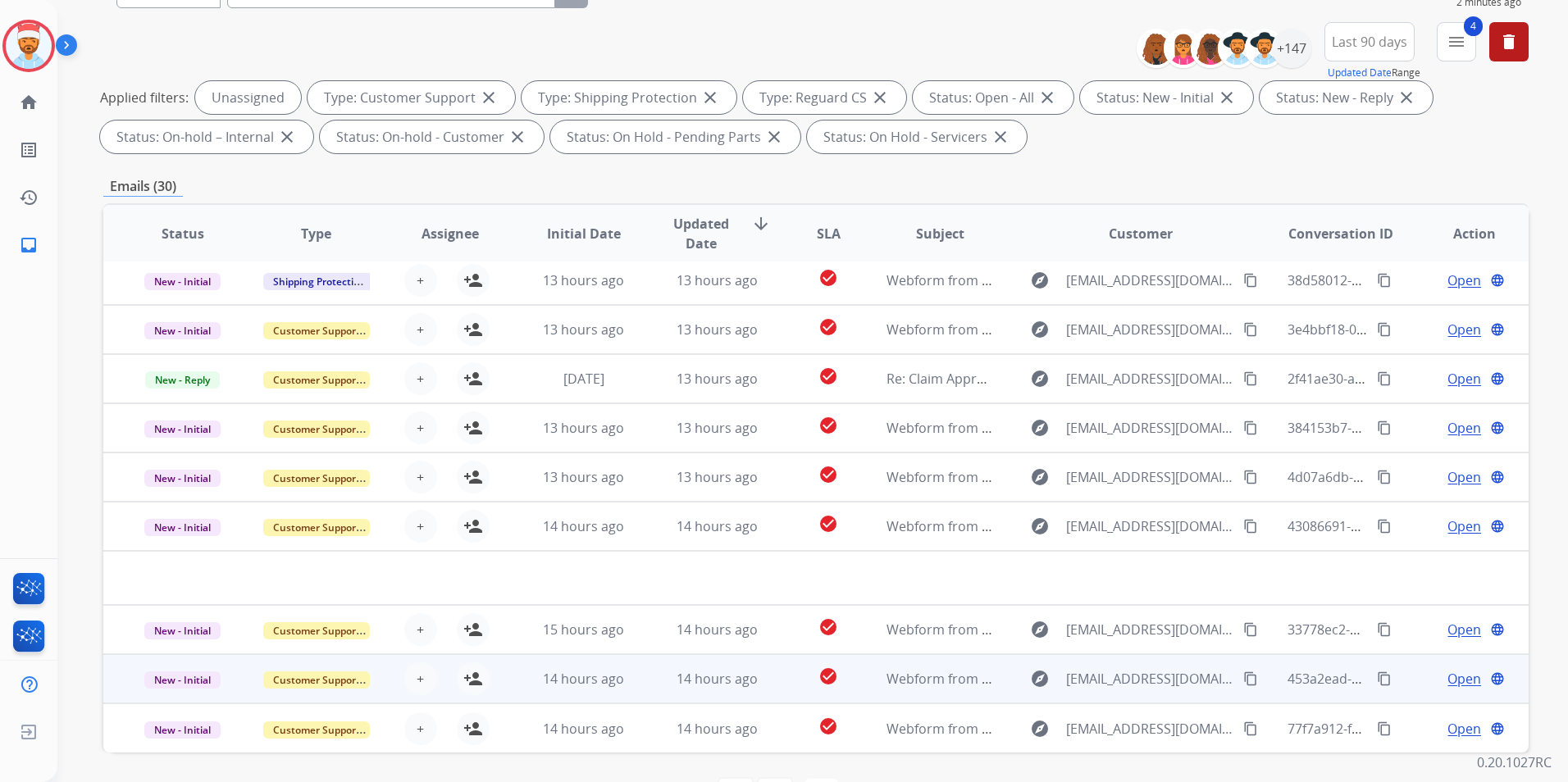
scroll to position [230, 0]
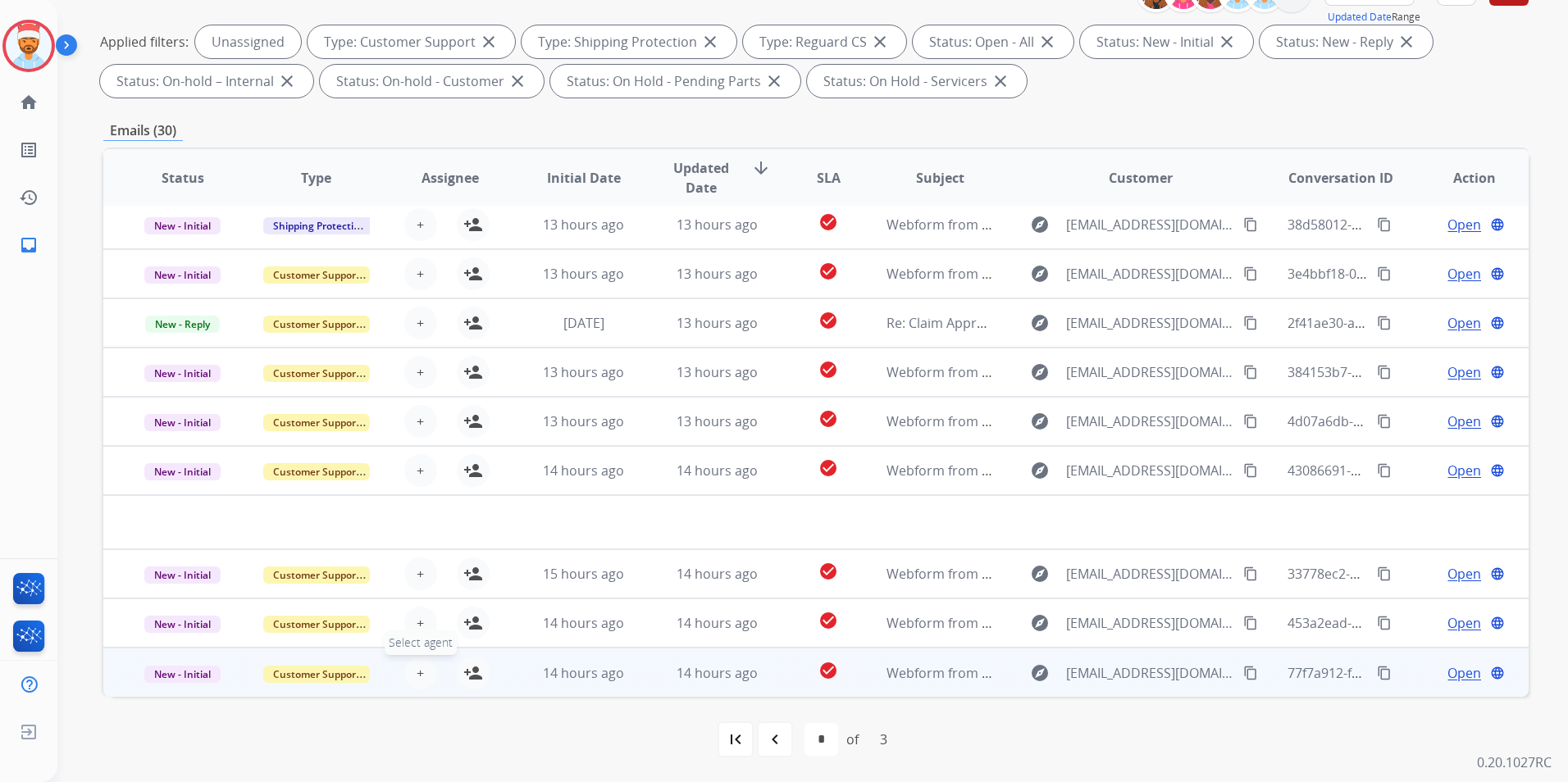
click at [419, 670] on span "+" at bounding box center [420, 673] width 8 height 20
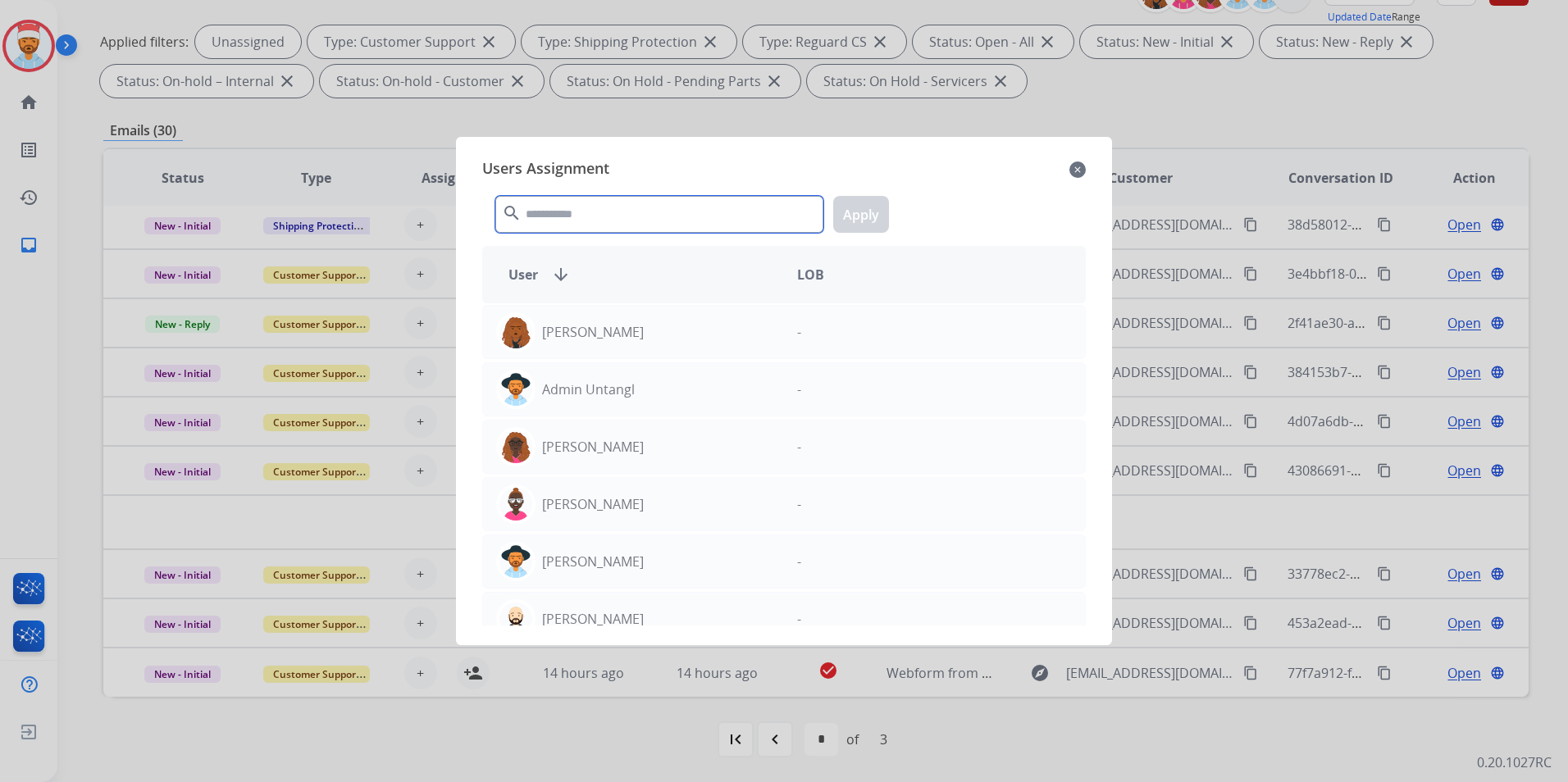
click at [586, 221] on input "text" at bounding box center [660, 214] width 328 height 37
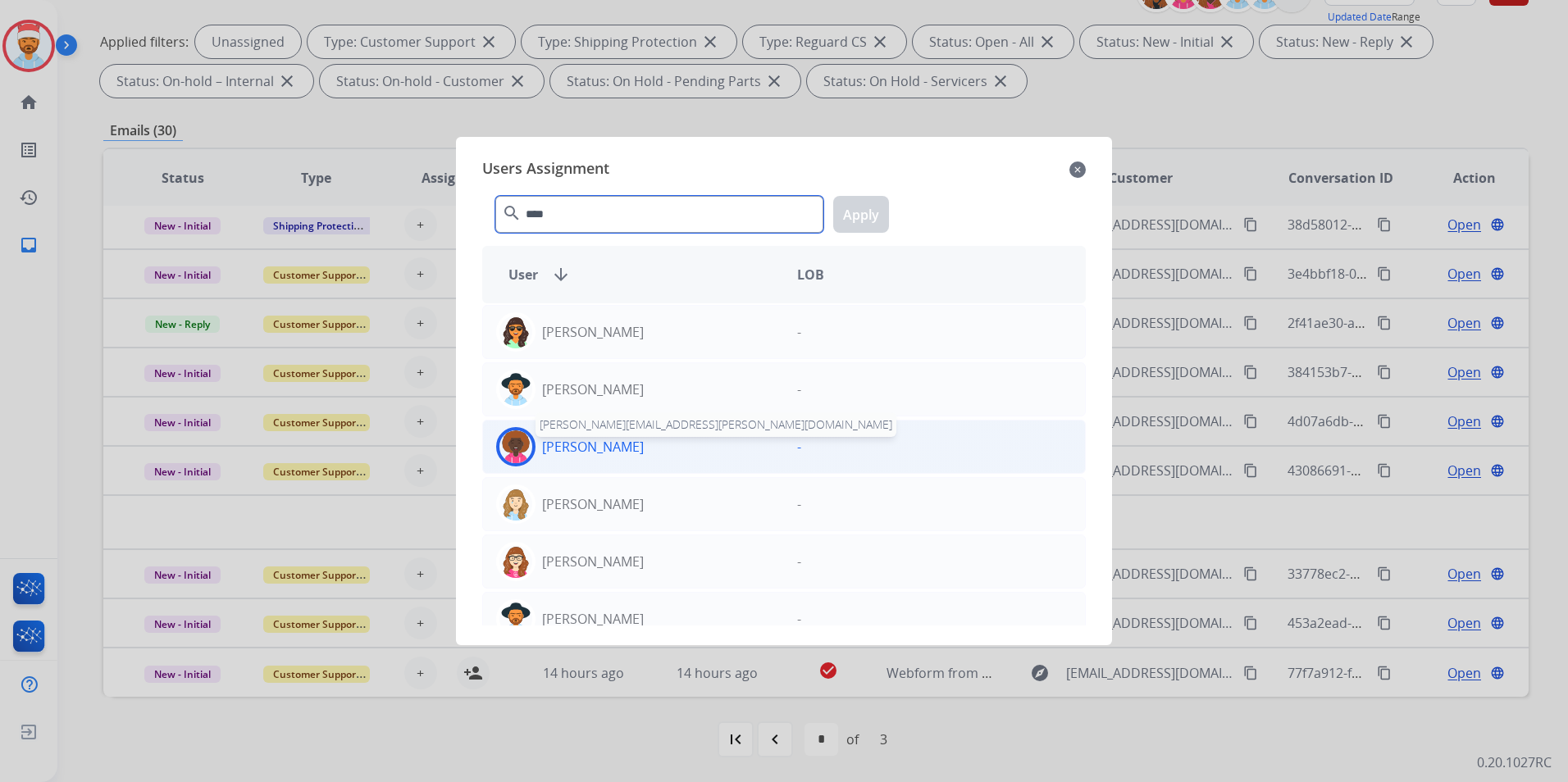
type input "****"
click at [620, 444] on p "[PERSON_NAME]" at bounding box center [593, 447] width 102 height 20
click at [864, 204] on button "Apply" at bounding box center [860, 214] width 56 height 37
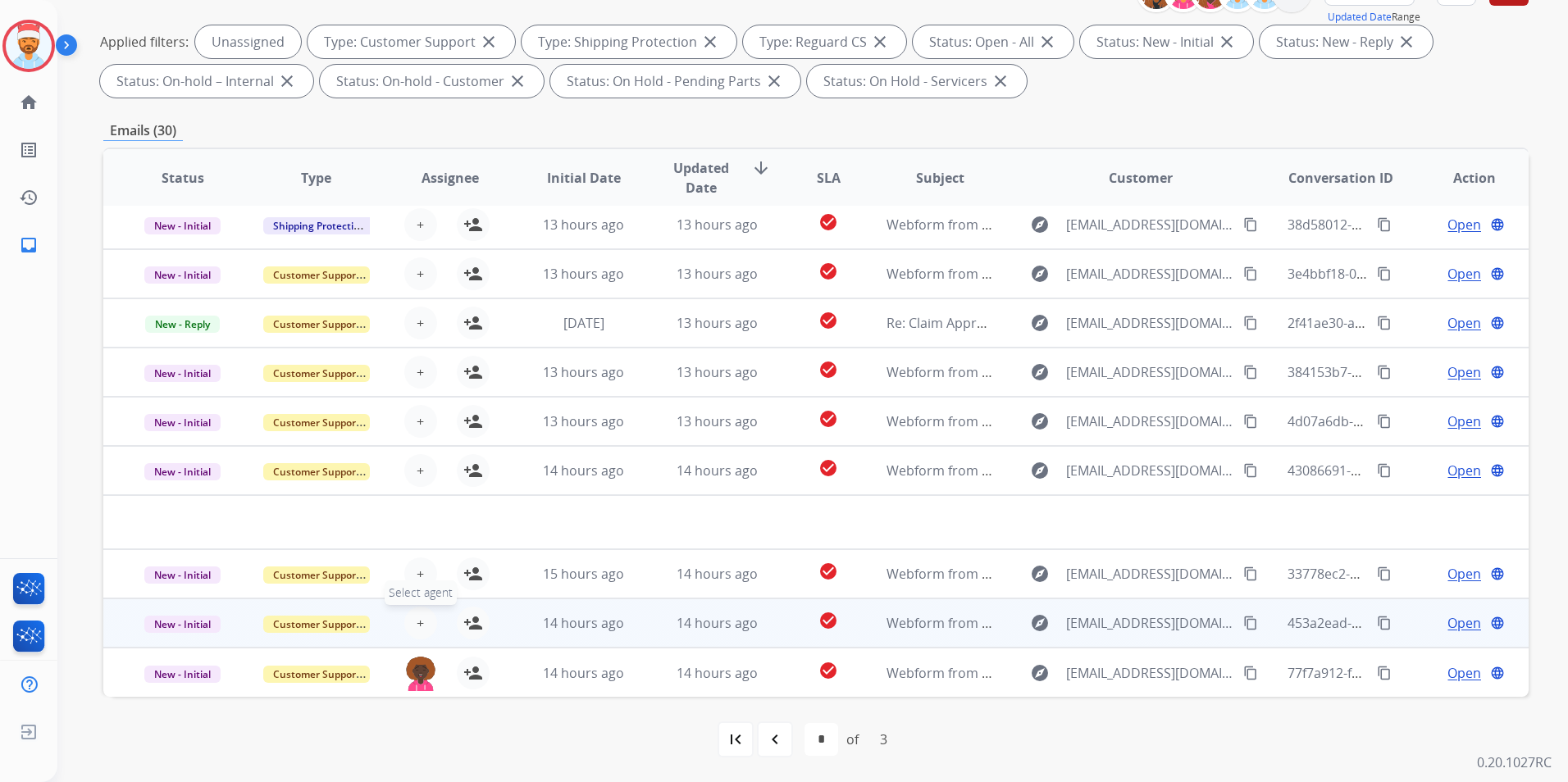
click at [417, 629] on button "+ Select agent" at bounding box center [420, 623] width 33 height 33
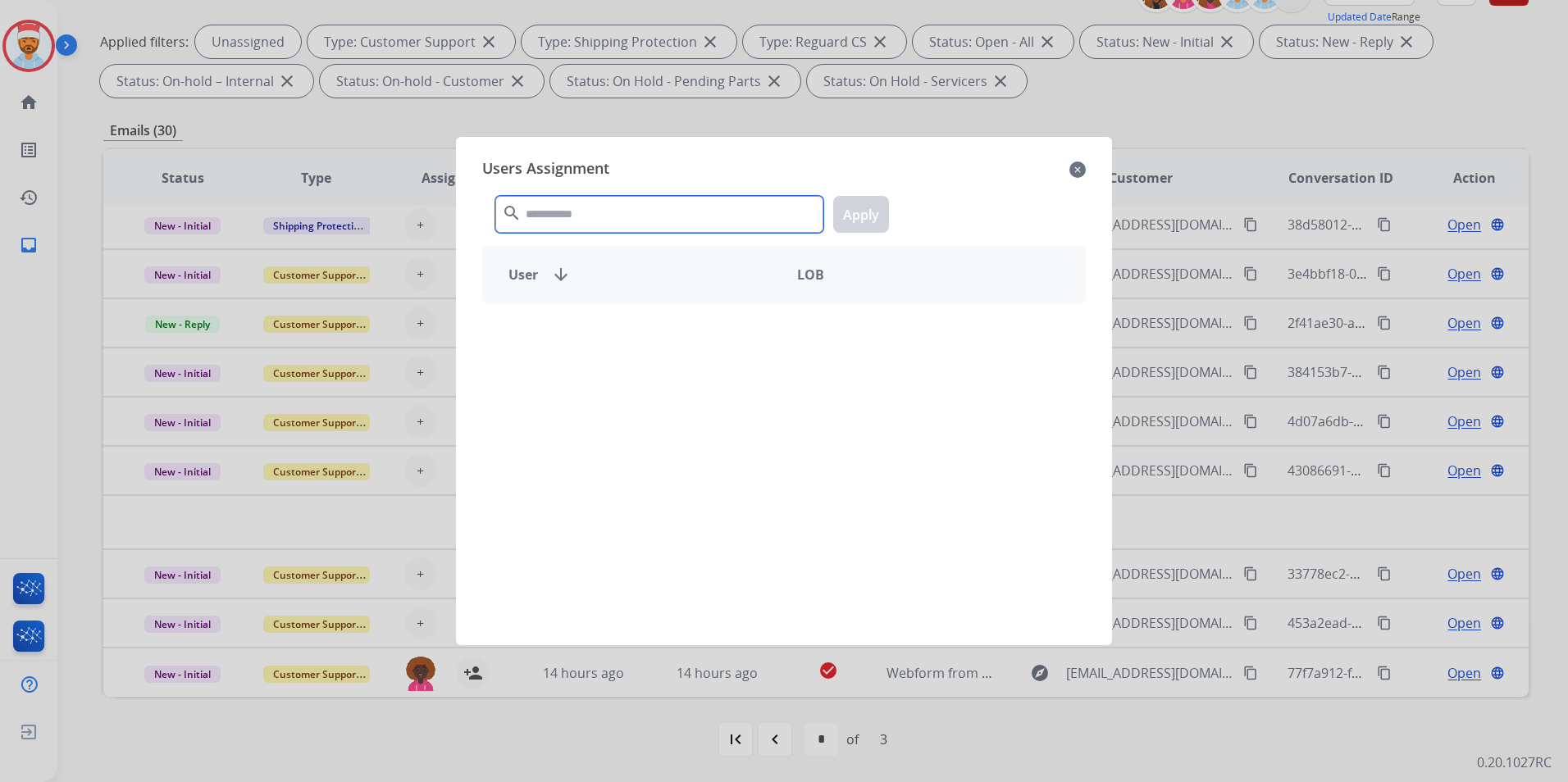
click at [585, 227] on input "text" at bounding box center [660, 214] width 328 height 37
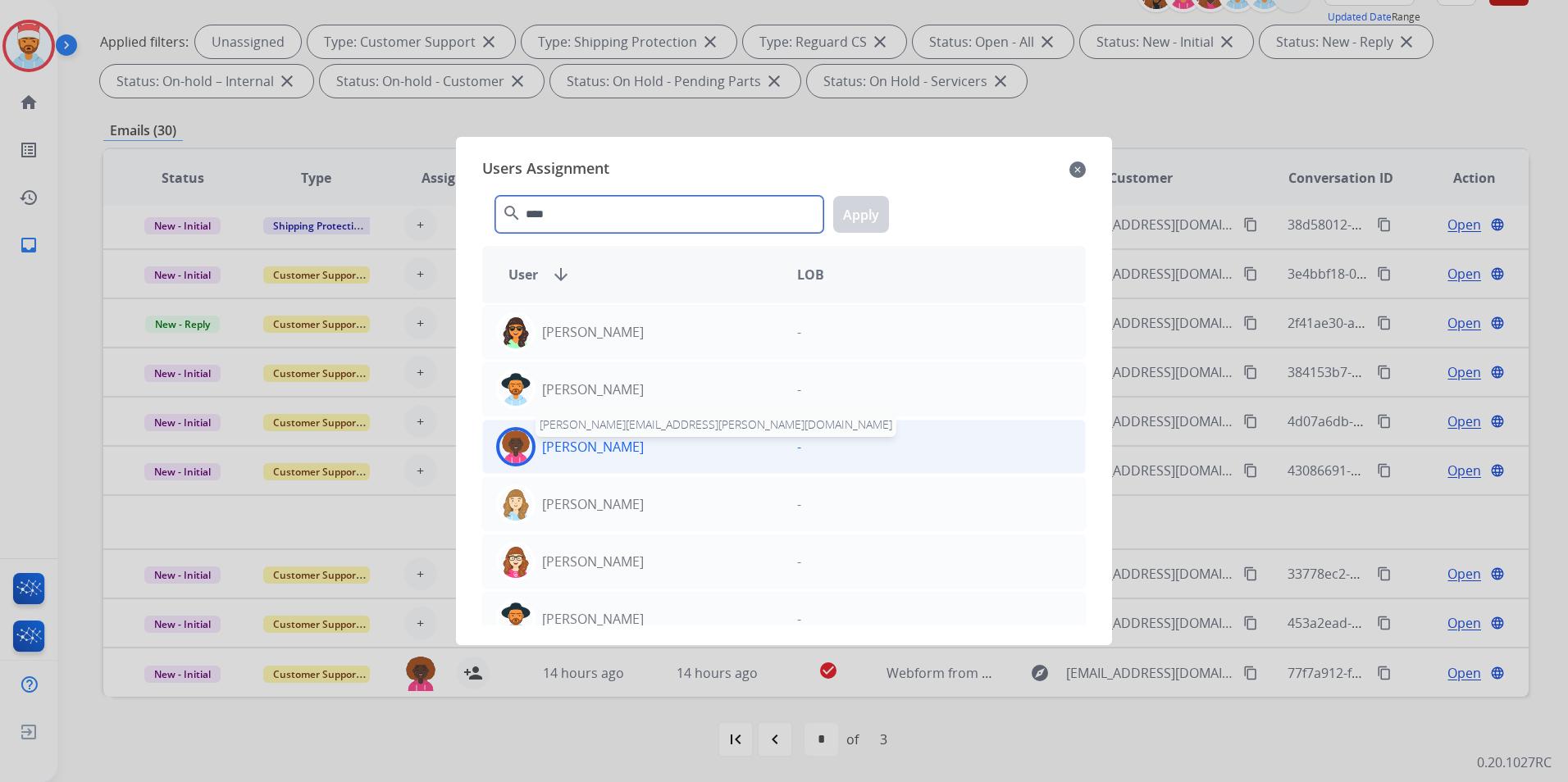
type input "****"
click at [602, 447] on p "[PERSON_NAME]" at bounding box center [593, 447] width 102 height 20
click at [846, 219] on button "Apply" at bounding box center [860, 214] width 56 height 37
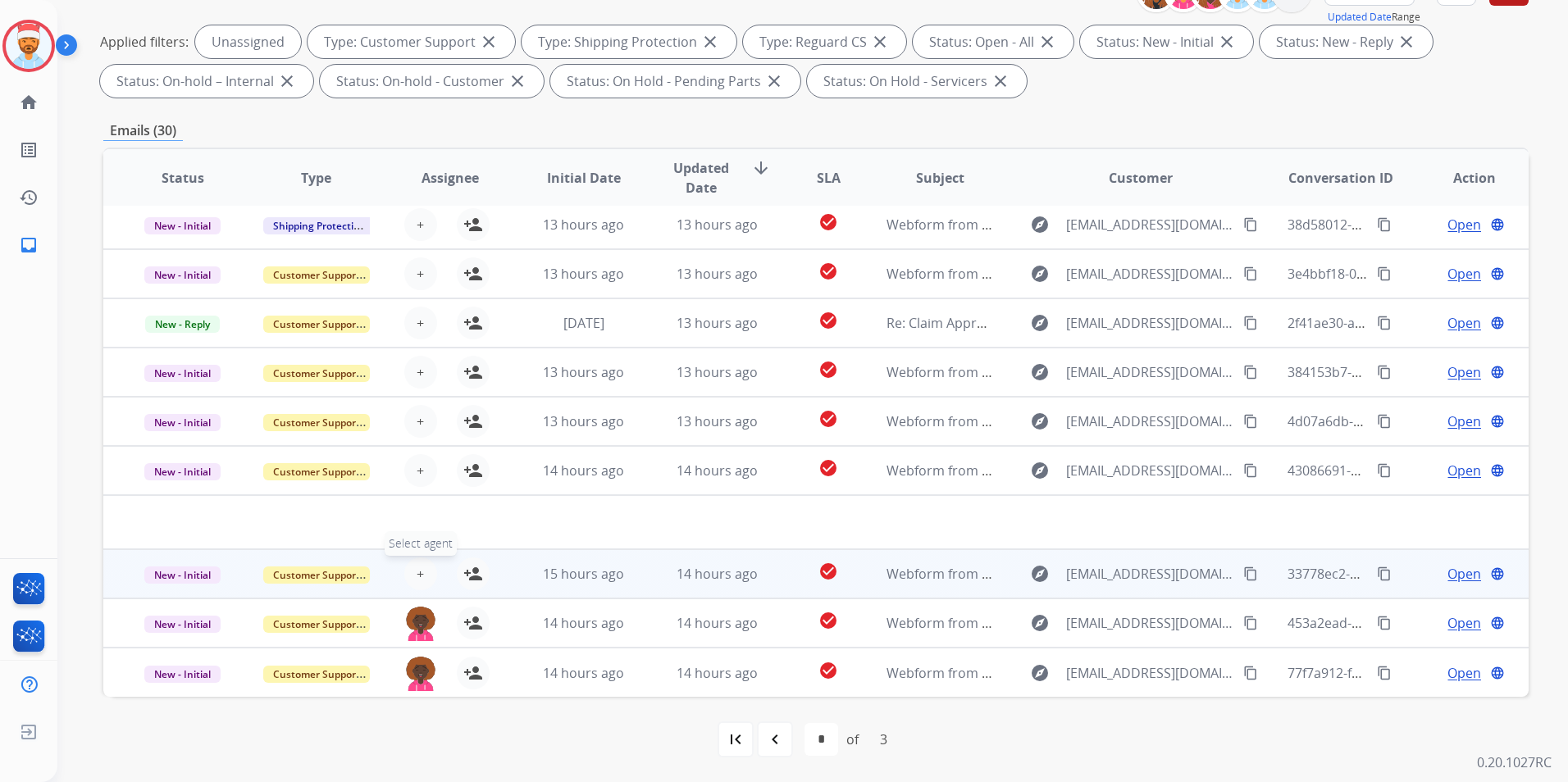
click at [427, 573] on button "+ Select agent" at bounding box center [420, 574] width 33 height 33
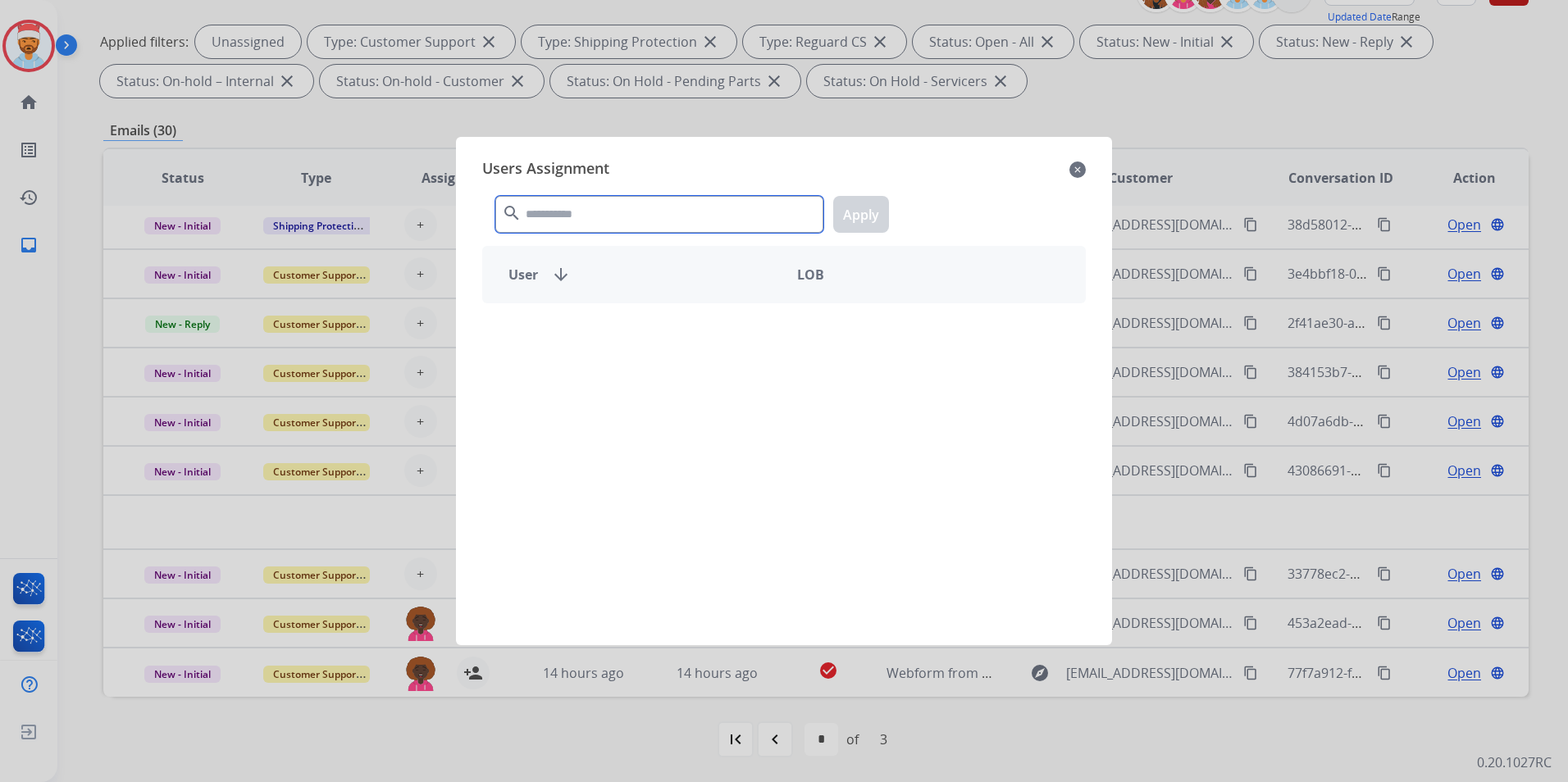
click at [710, 205] on input "text" at bounding box center [660, 214] width 328 height 37
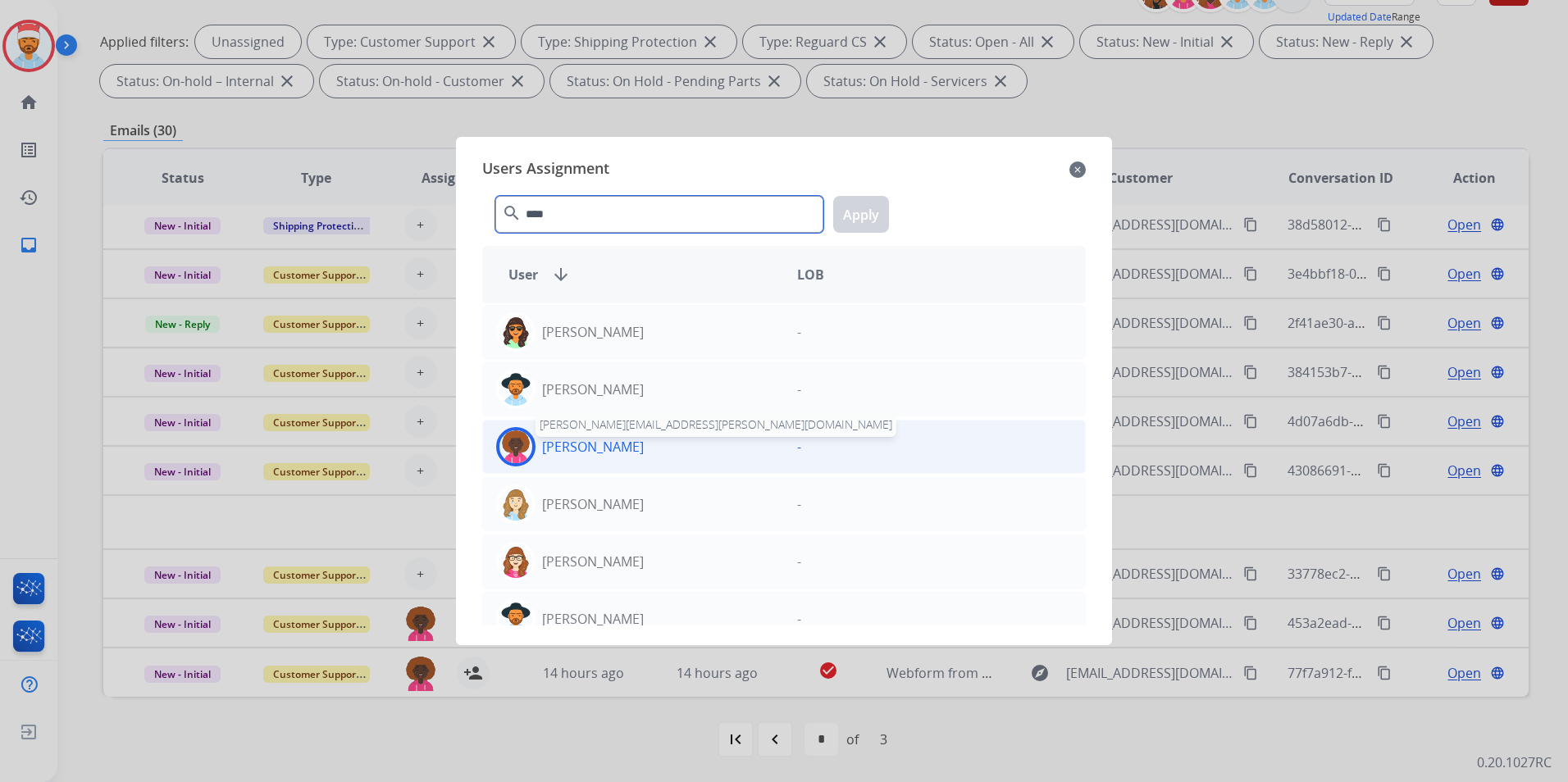
type input "****"
click at [615, 450] on p "[PERSON_NAME]" at bounding box center [593, 447] width 102 height 20
drag, startPoint x: 874, startPoint y: 204, endPoint x: 837, endPoint y: 250, distance: 59.0
click at [873, 204] on button "Apply" at bounding box center [860, 214] width 56 height 37
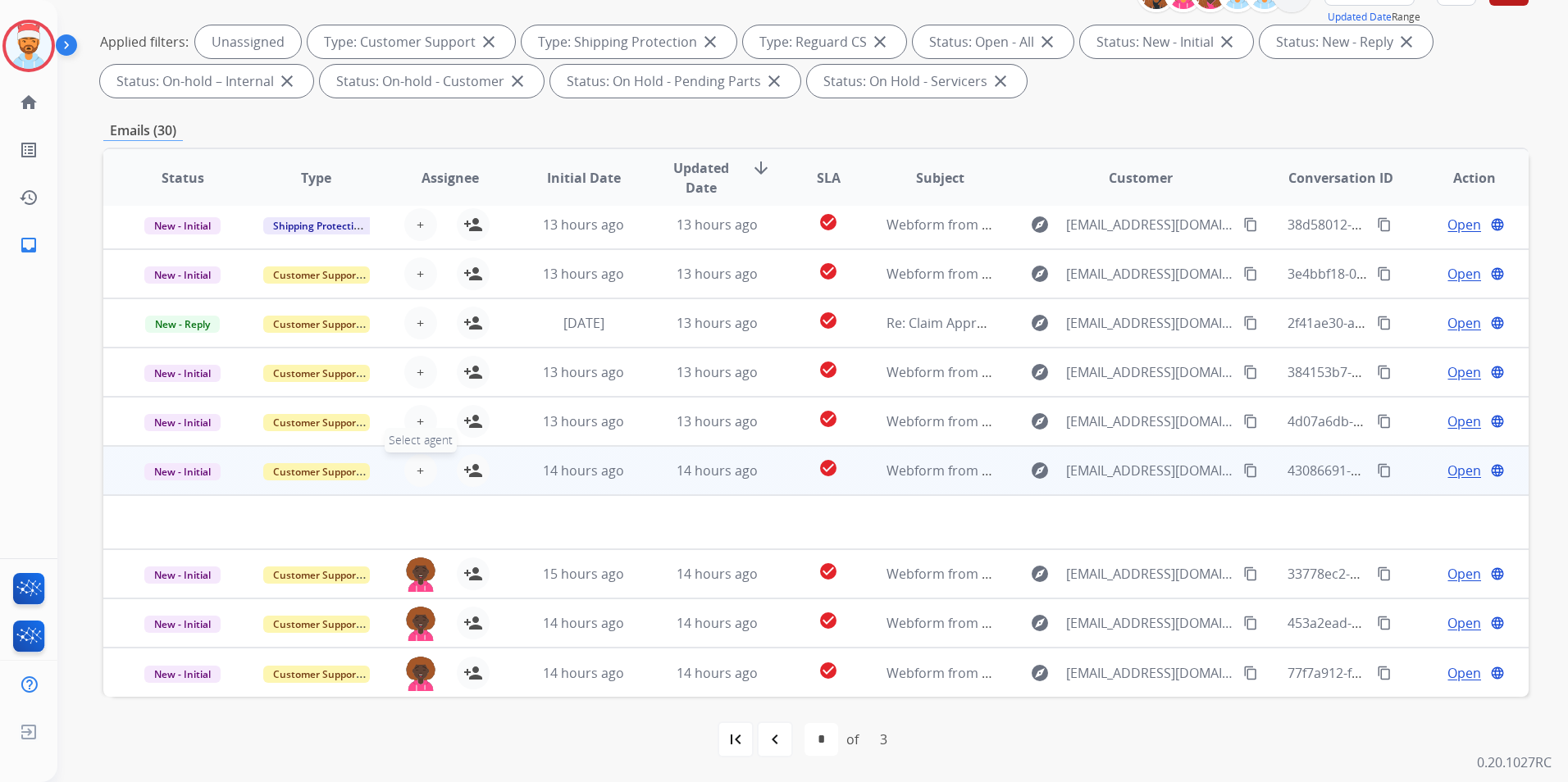
click at [423, 464] on button "+ Select agent" at bounding box center [420, 470] width 33 height 33
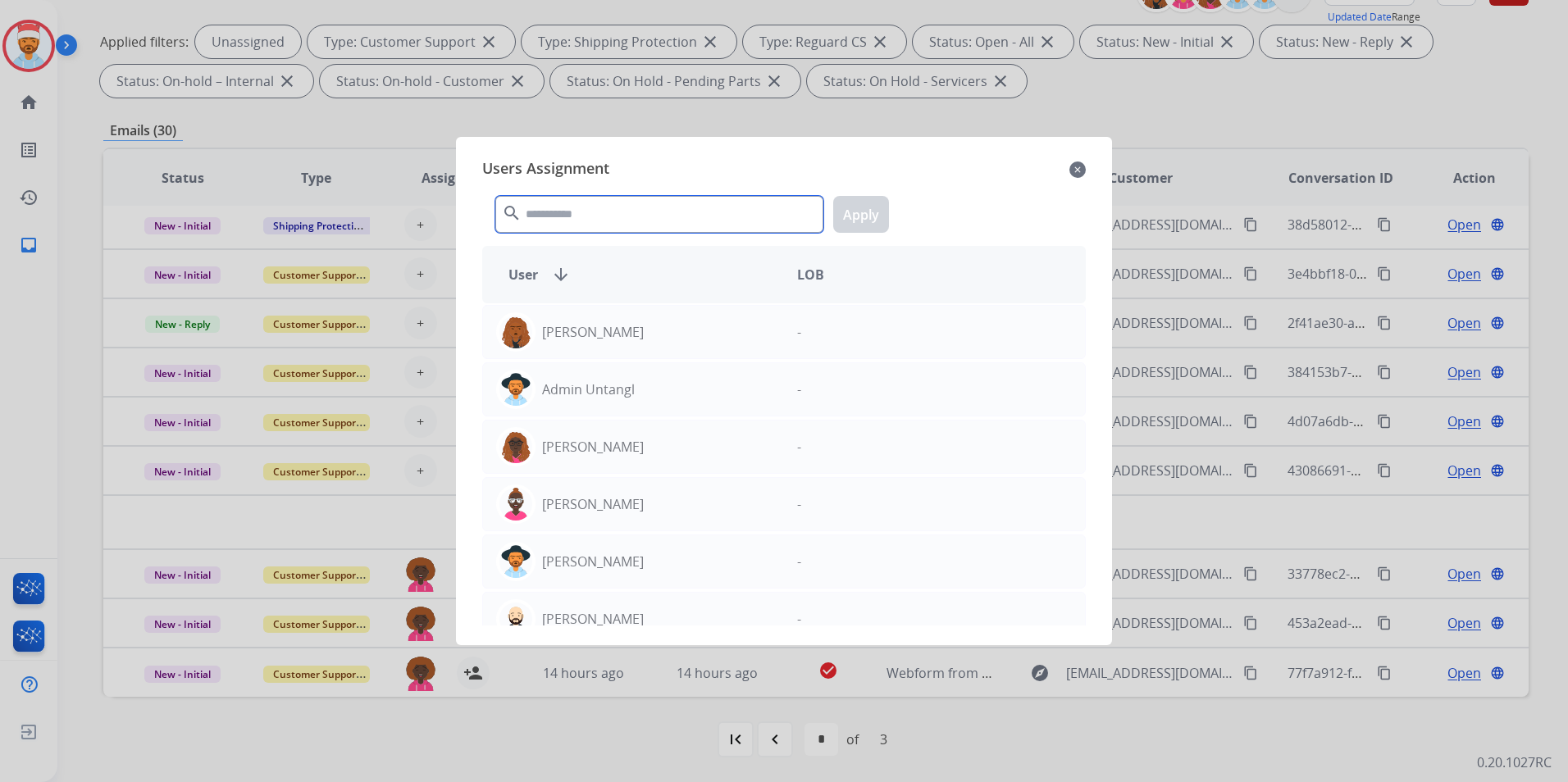
click at [670, 217] on input "text" at bounding box center [660, 214] width 328 height 37
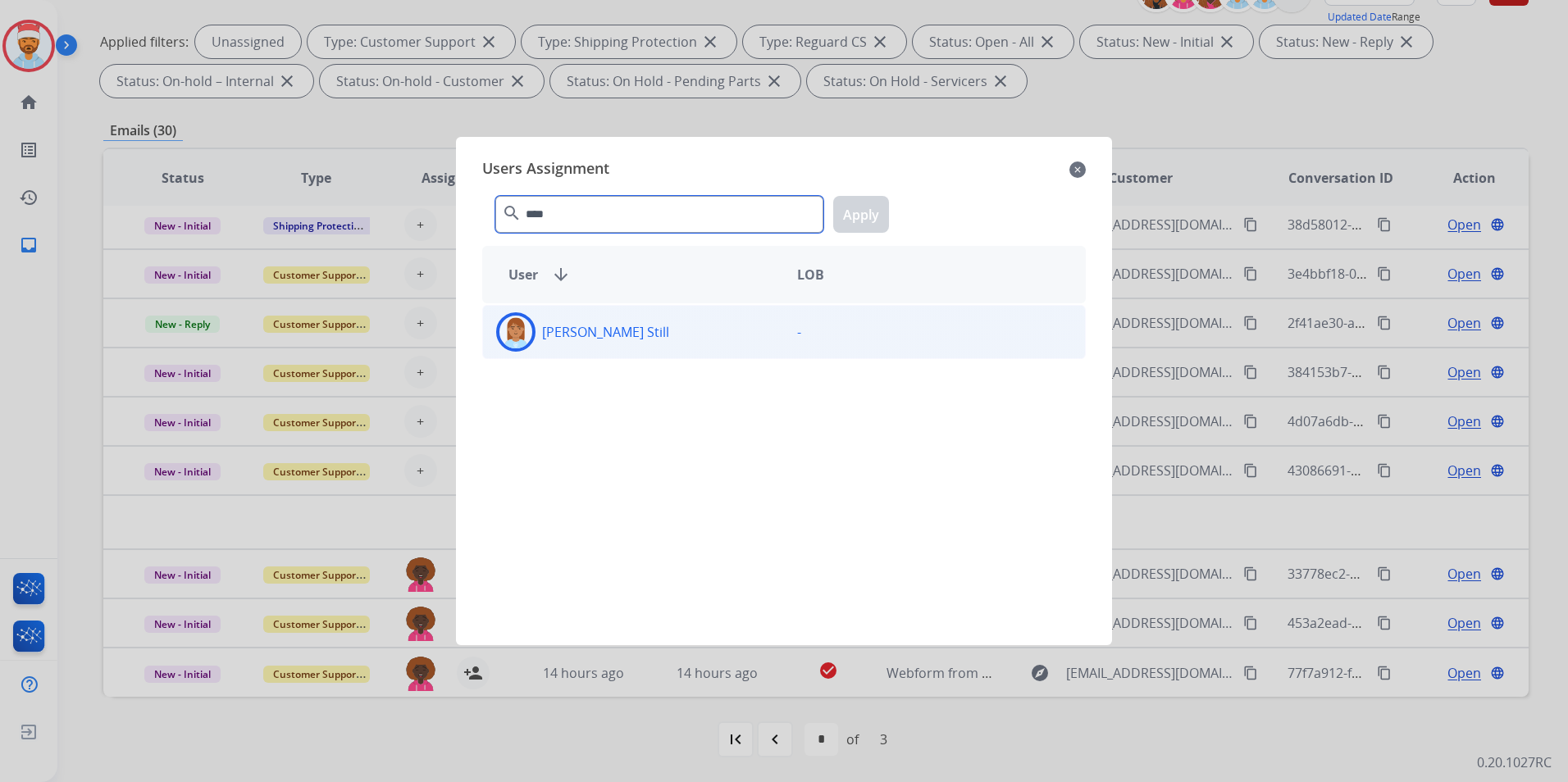
type input "****"
click at [605, 335] on p "[PERSON_NAME] Still" at bounding box center [605, 332] width 127 height 20
click at [872, 216] on button "Apply" at bounding box center [860, 214] width 56 height 37
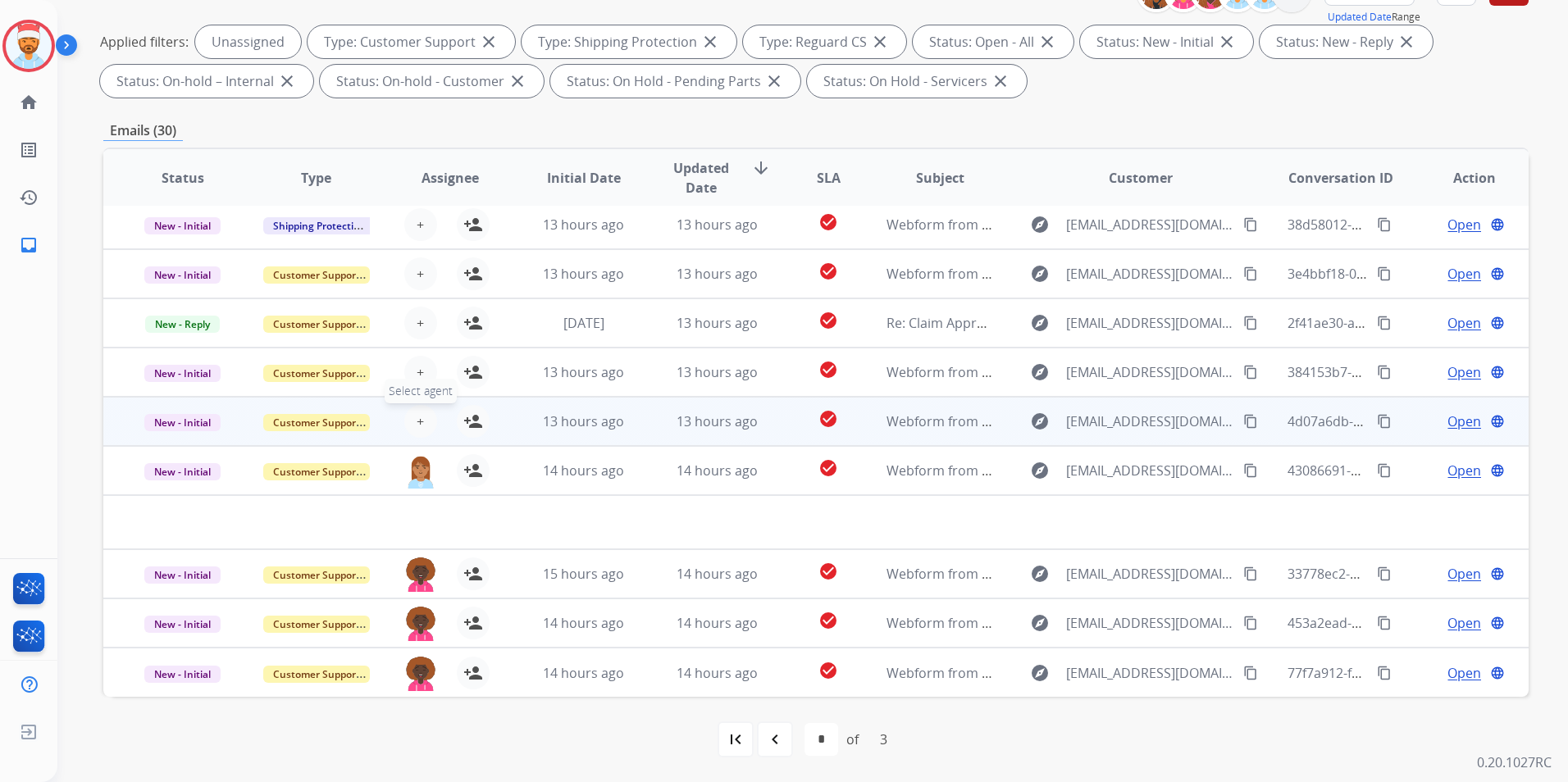
click at [429, 432] on button "+ Select agent" at bounding box center [420, 421] width 33 height 33
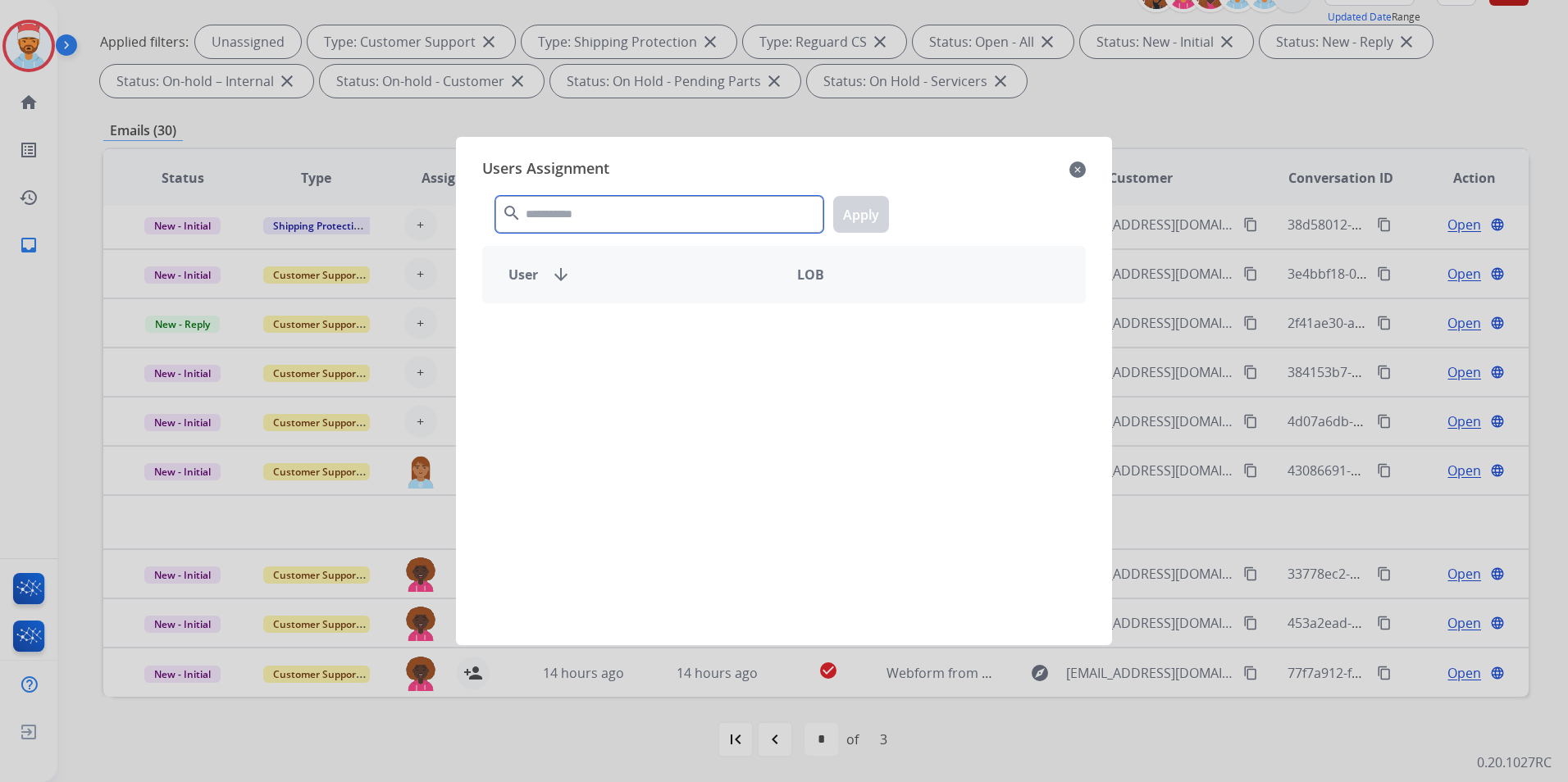
click at [623, 213] on input "text" at bounding box center [660, 214] width 328 height 37
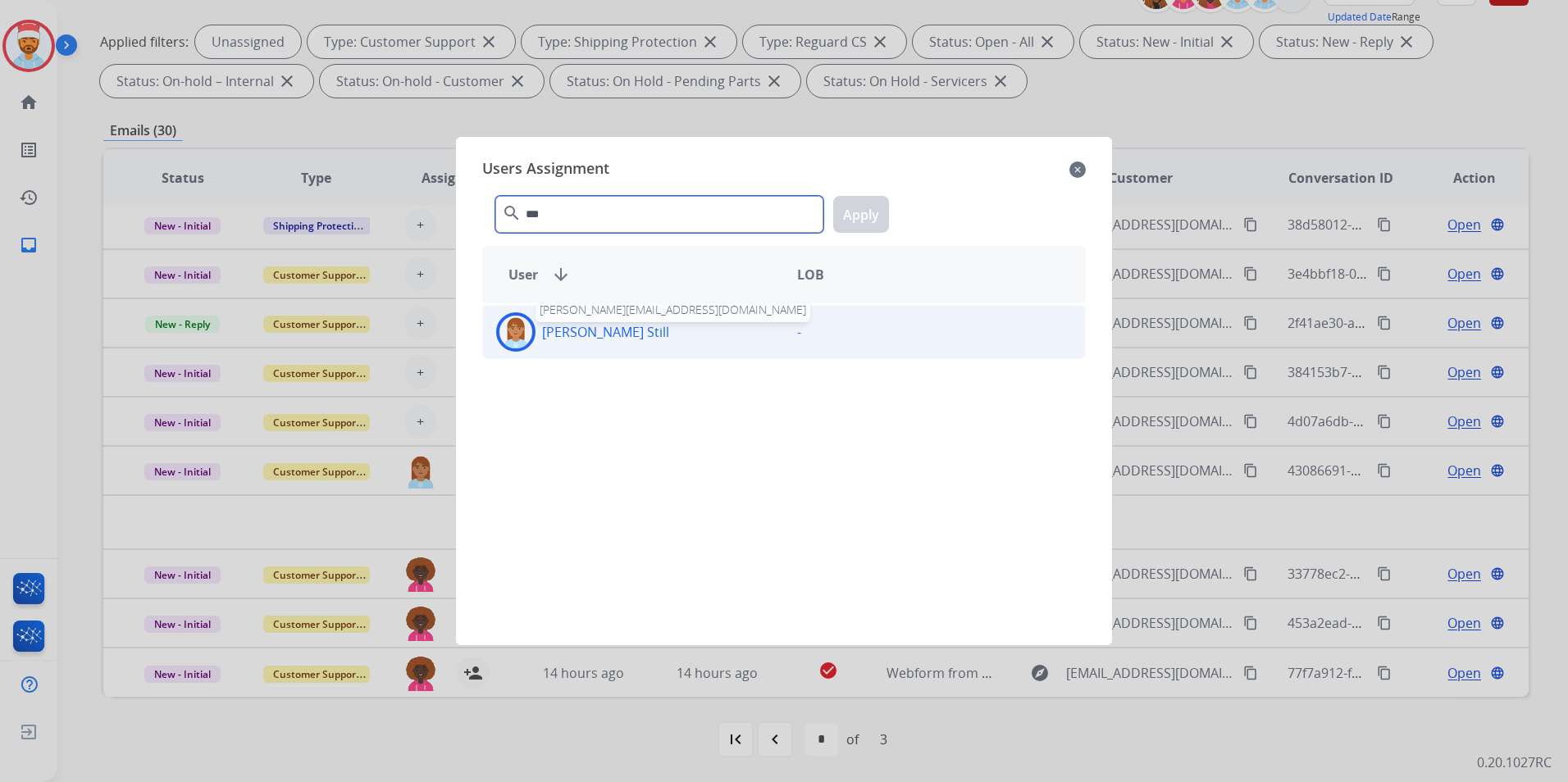
type input "***"
click at [583, 334] on p "[PERSON_NAME] Still" at bounding box center [605, 332] width 127 height 20
drag, startPoint x: 875, startPoint y: 205, endPoint x: 804, endPoint y: 236, distance: 77.5
click at [874, 205] on button "Apply" at bounding box center [860, 214] width 56 height 37
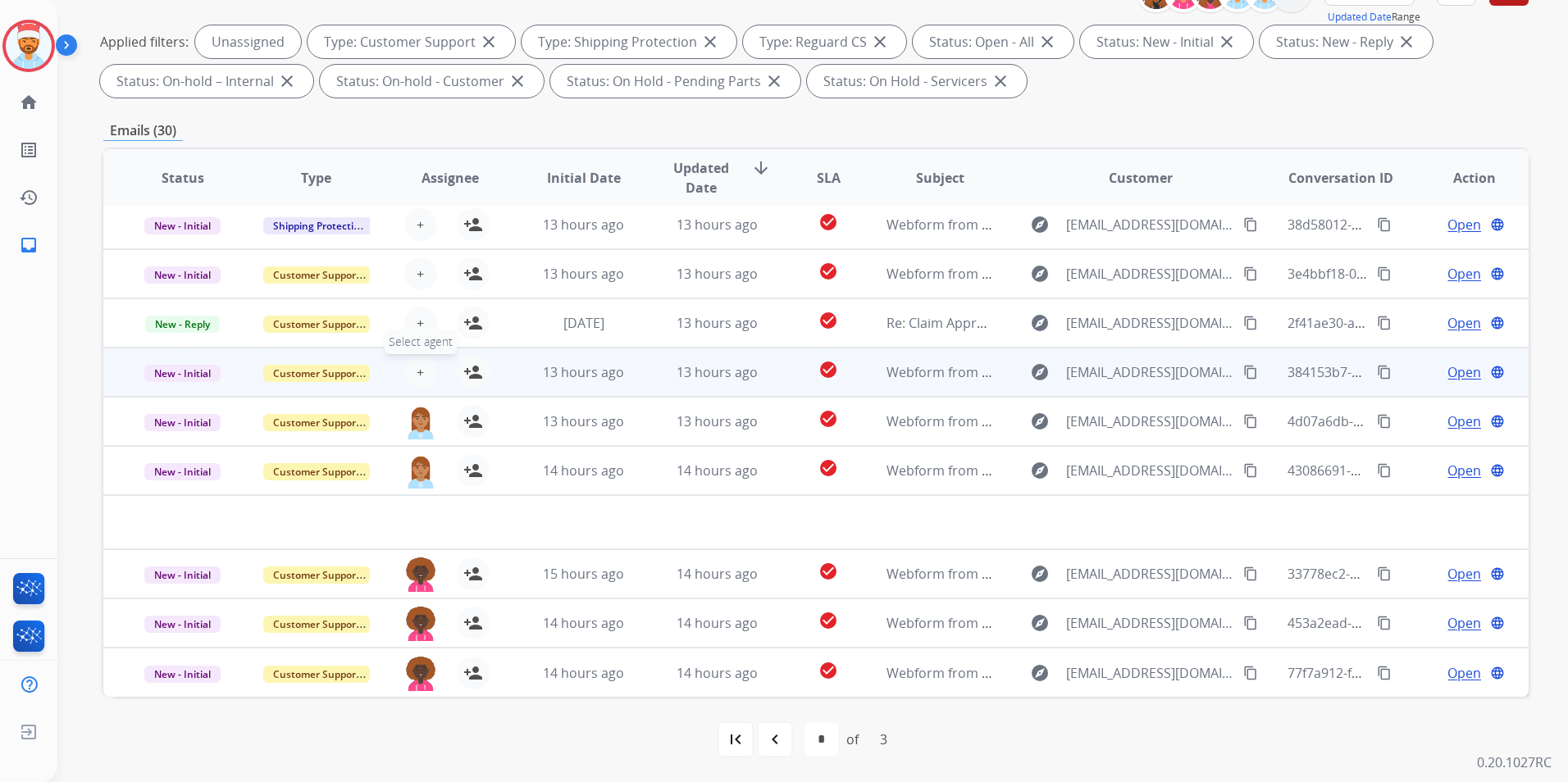
click at [417, 375] on span "+" at bounding box center [420, 372] width 8 height 20
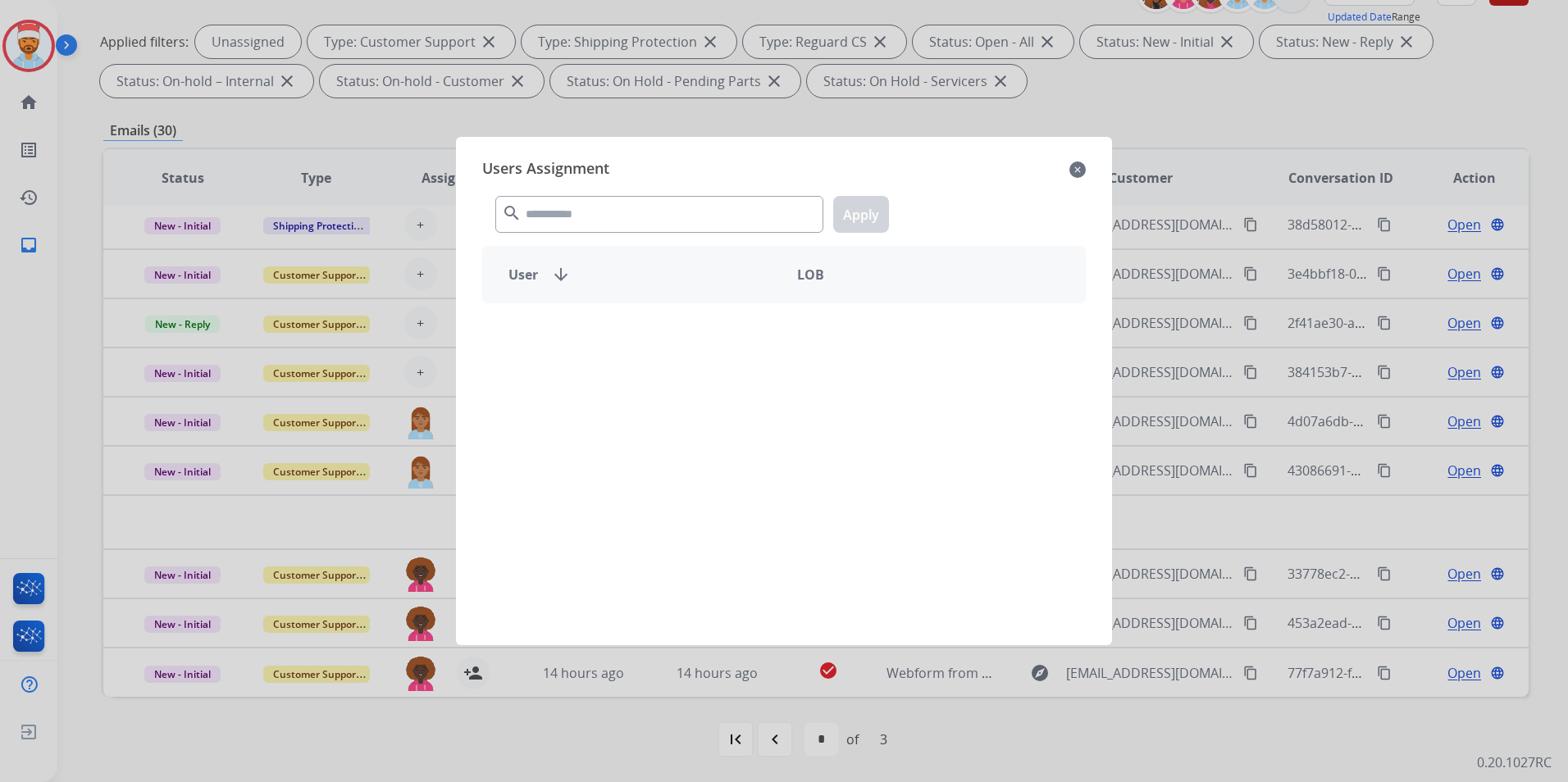
click at [421, 369] on div at bounding box center [784, 391] width 1568 height 782
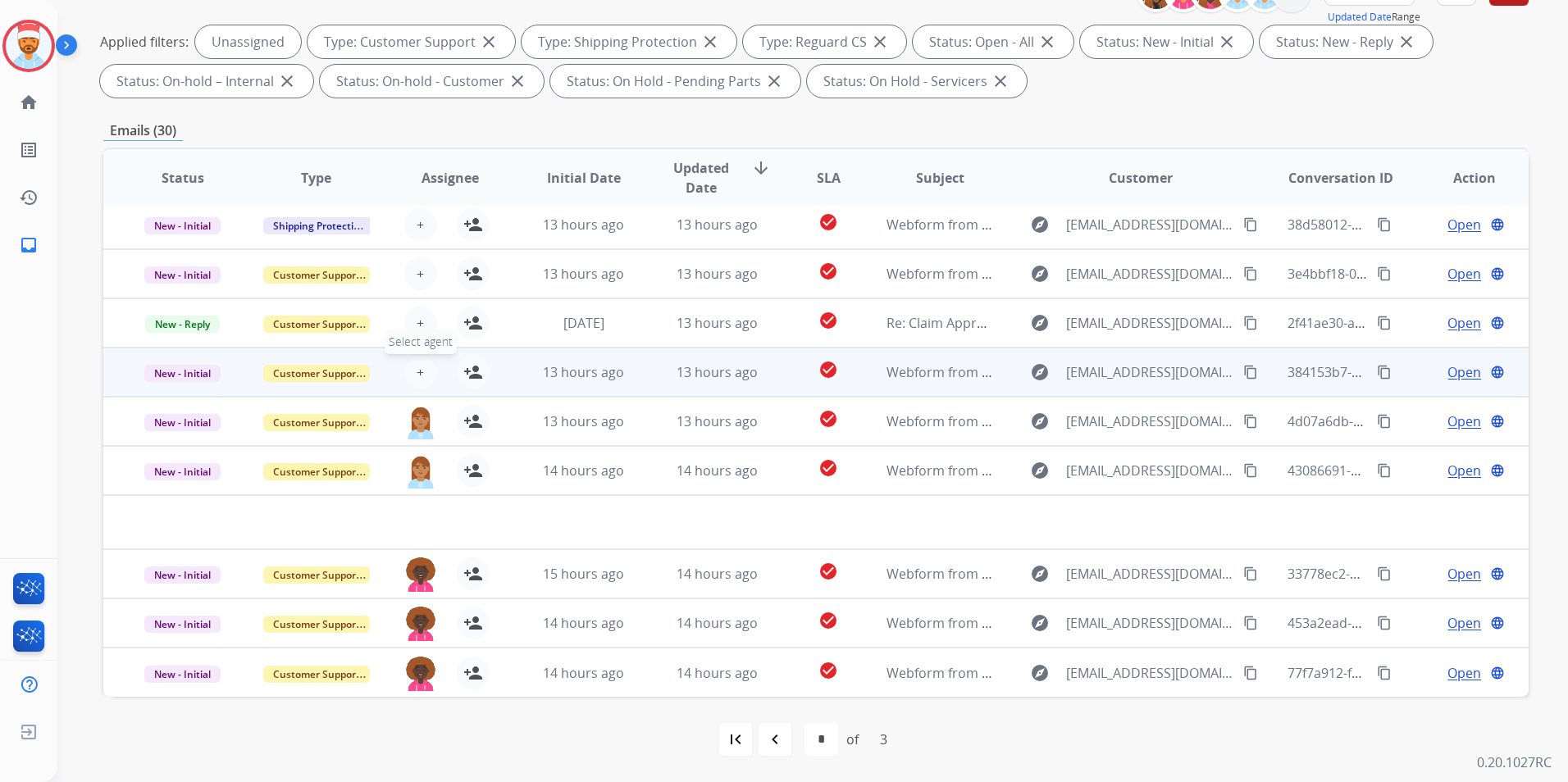
click at [417, 369] on span "+" at bounding box center [420, 372] width 8 height 20
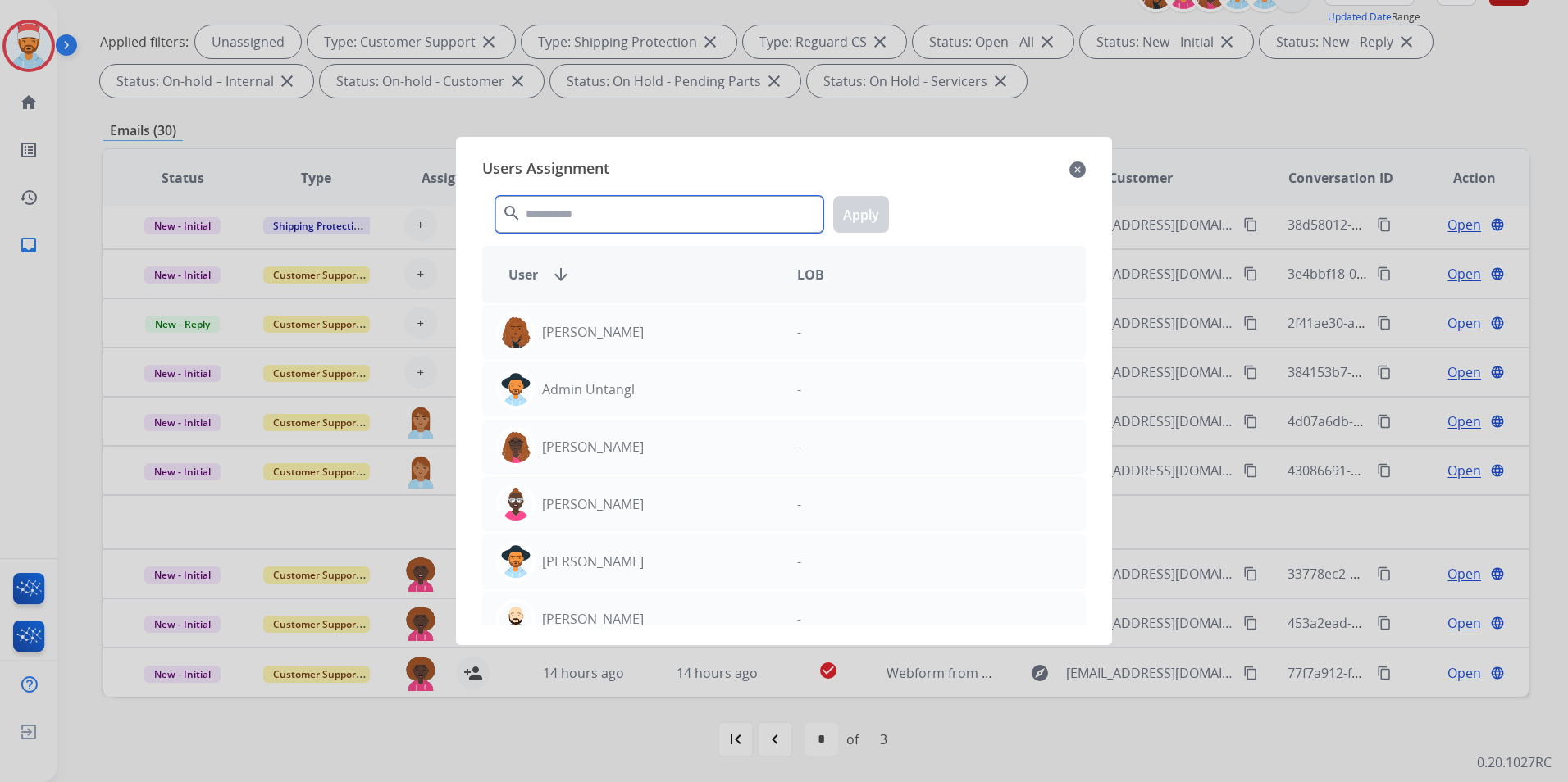
click at [564, 215] on input "text" at bounding box center [660, 214] width 328 height 37
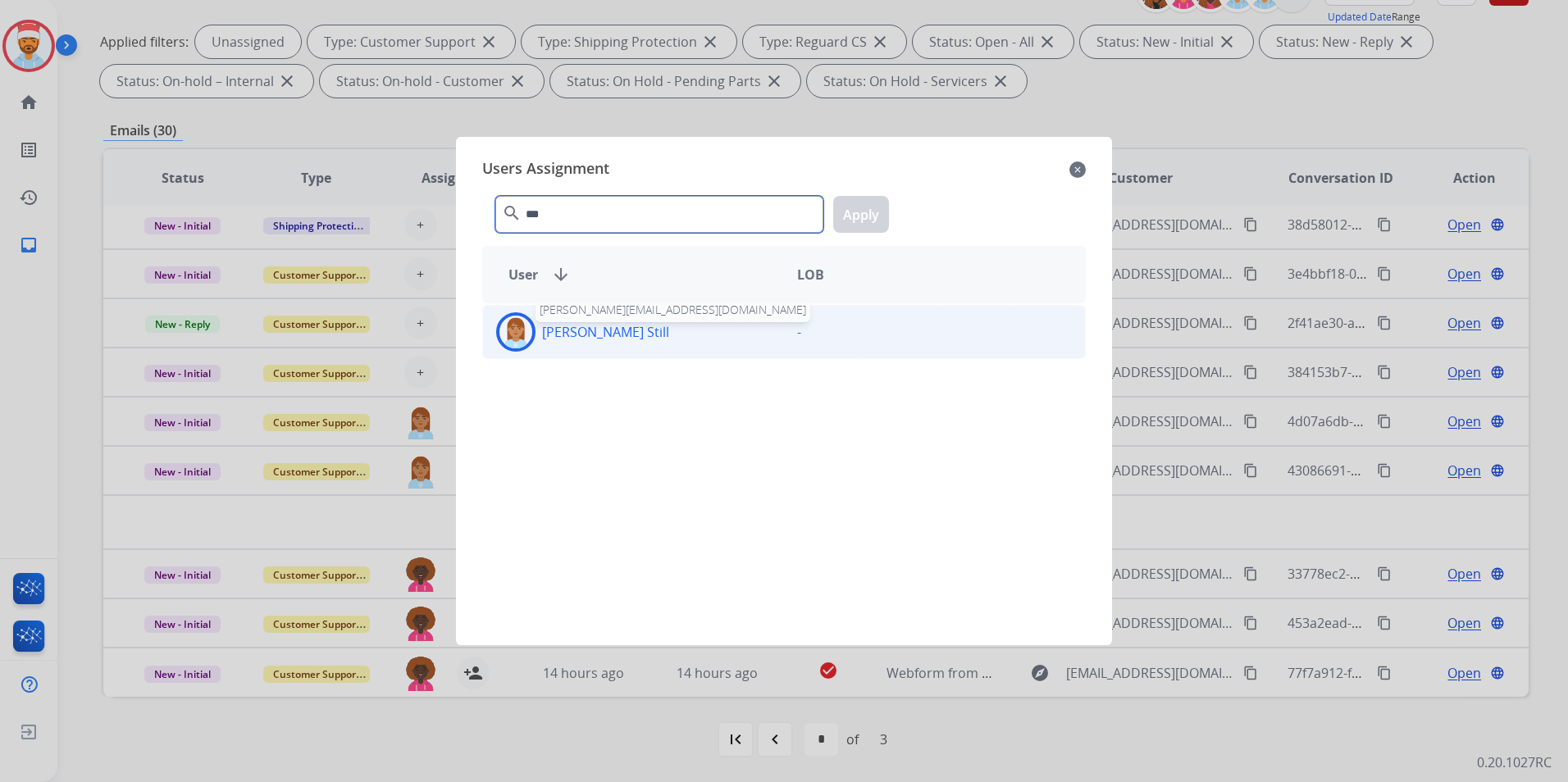
type input "***"
drag, startPoint x: 579, startPoint y: 333, endPoint x: 629, endPoint y: 324, distance: 50.8
click at [580, 333] on p "[PERSON_NAME] Still" at bounding box center [605, 332] width 127 height 20
click at [852, 219] on button "Apply" at bounding box center [860, 214] width 56 height 37
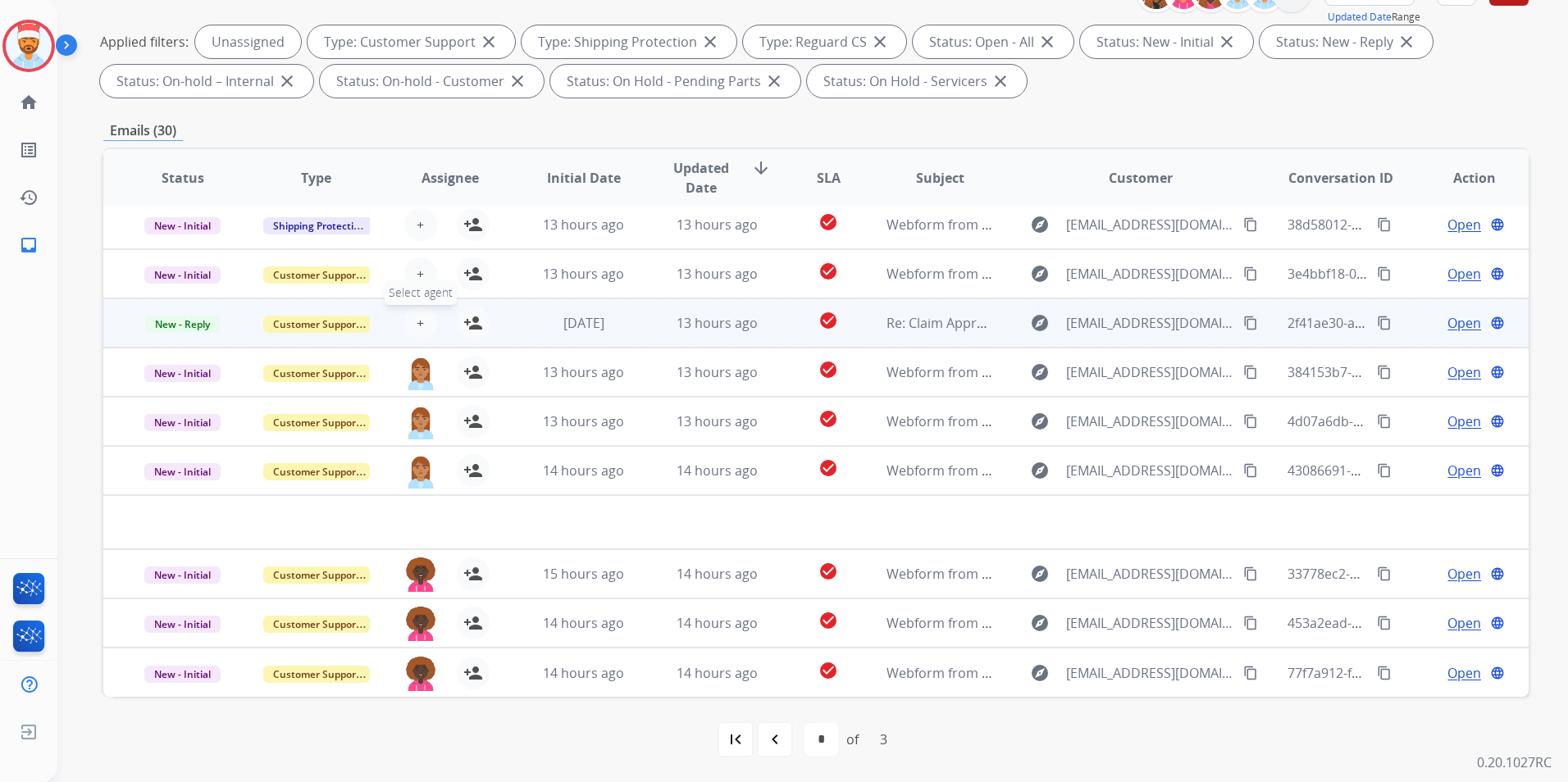
click at [409, 325] on button "+ Select agent" at bounding box center [420, 323] width 33 height 33
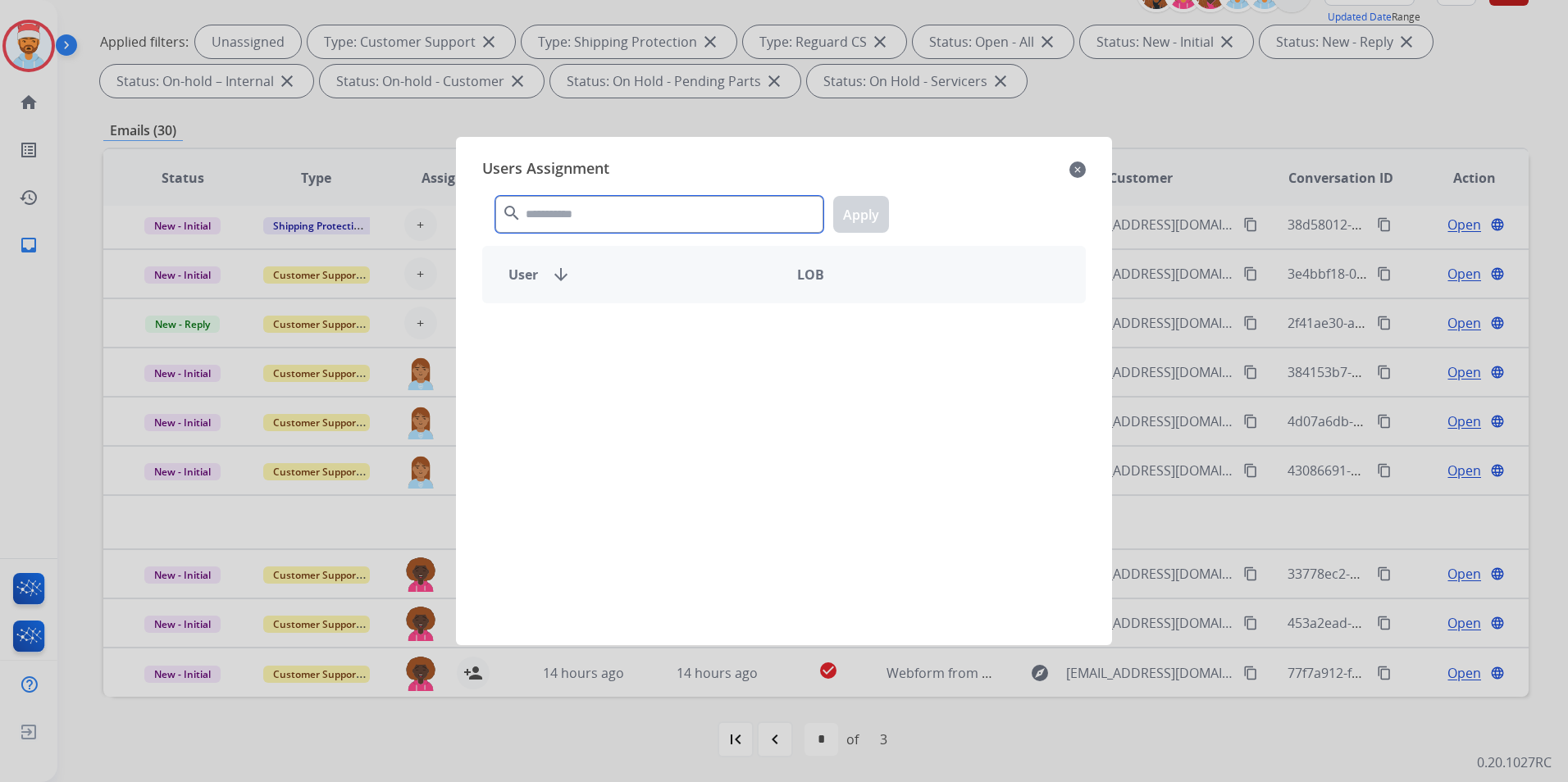
click at [574, 211] on input "text" at bounding box center [660, 214] width 328 height 37
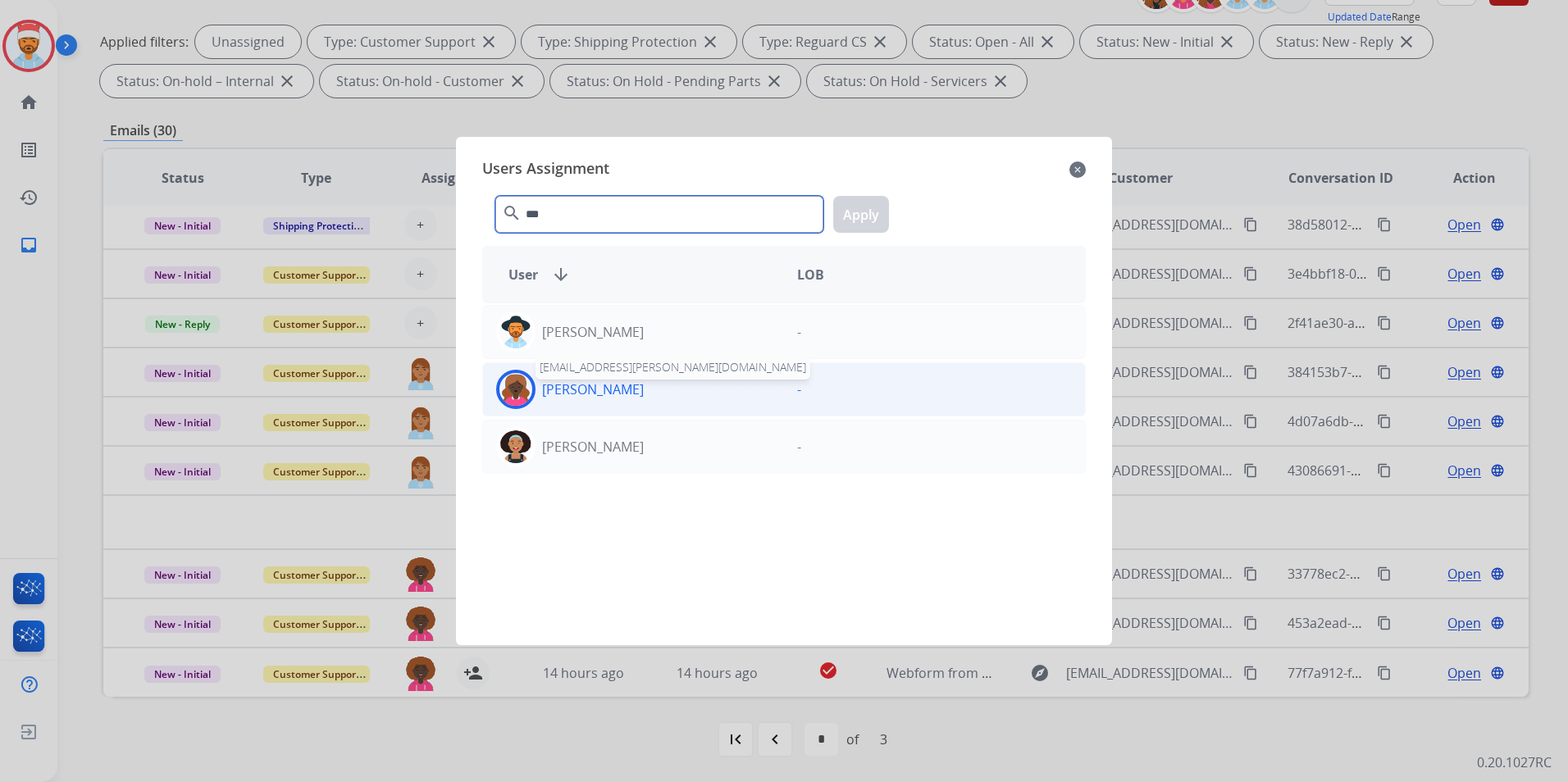
type input "***"
click at [616, 400] on div "[PERSON_NAME]" at bounding box center [633, 390] width 301 height 40
drag, startPoint x: 871, startPoint y: 205, endPoint x: 820, endPoint y: 216, distance: 52.2
click at [873, 205] on button "Apply" at bounding box center [860, 214] width 56 height 37
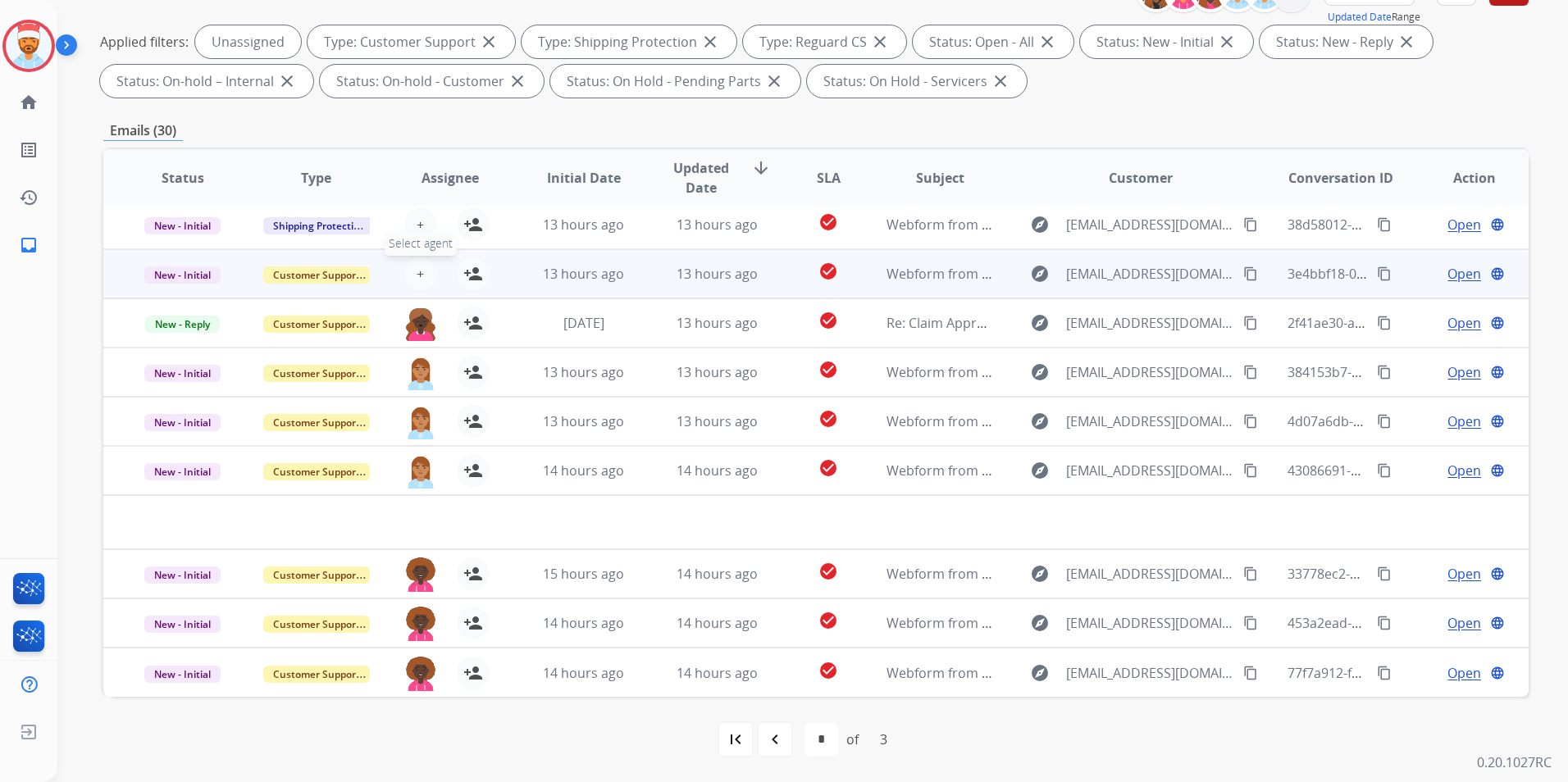
drag, startPoint x: 433, startPoint y: 275, endPoint x: 428, endPoint y: 265, distance: 11.2
click at [430, 274] on div "+ Select agent person_add Assign to Me" at bounding box center [436, 273] width 105 height 33
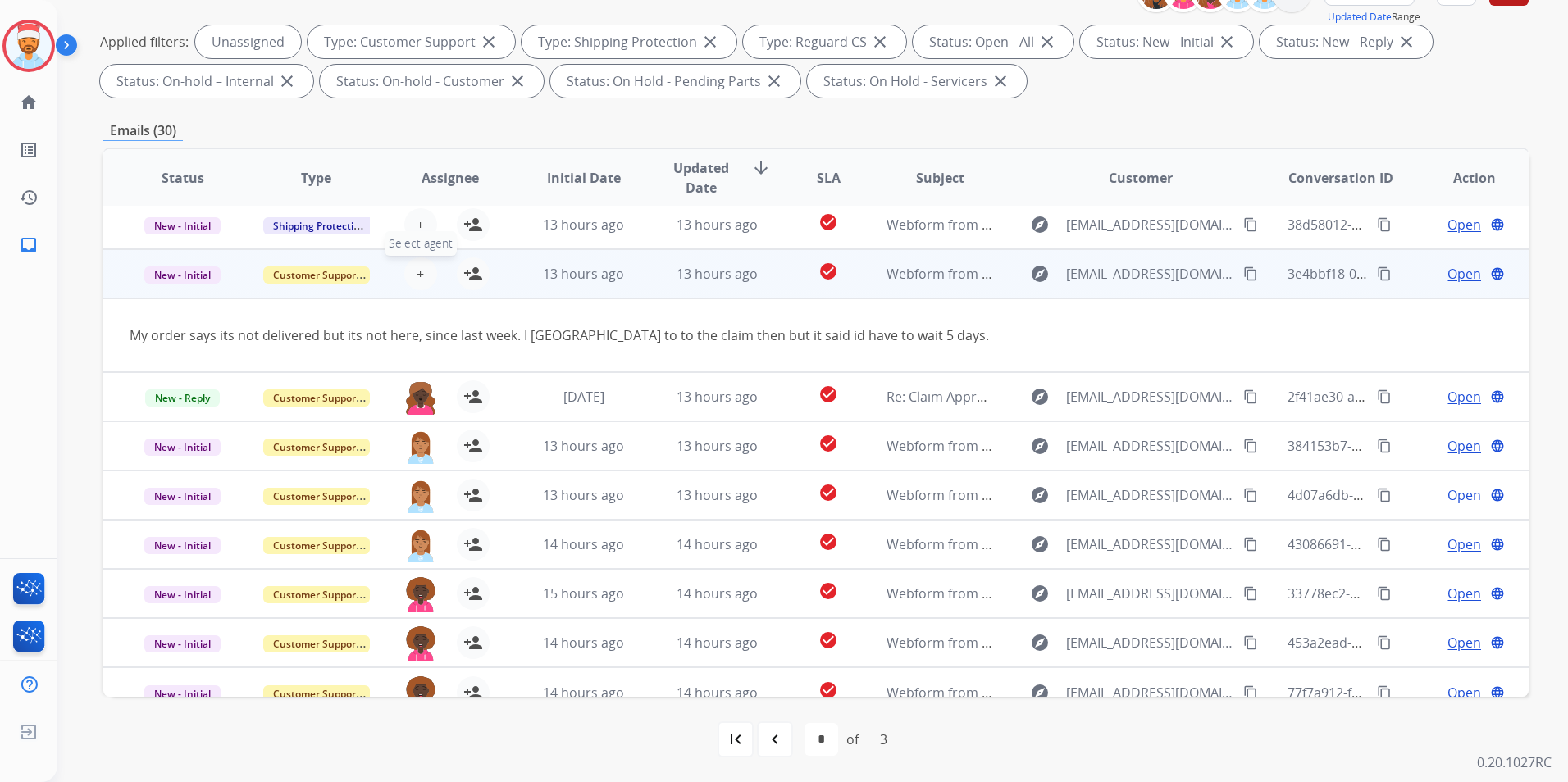
scroll to position [75, 0]
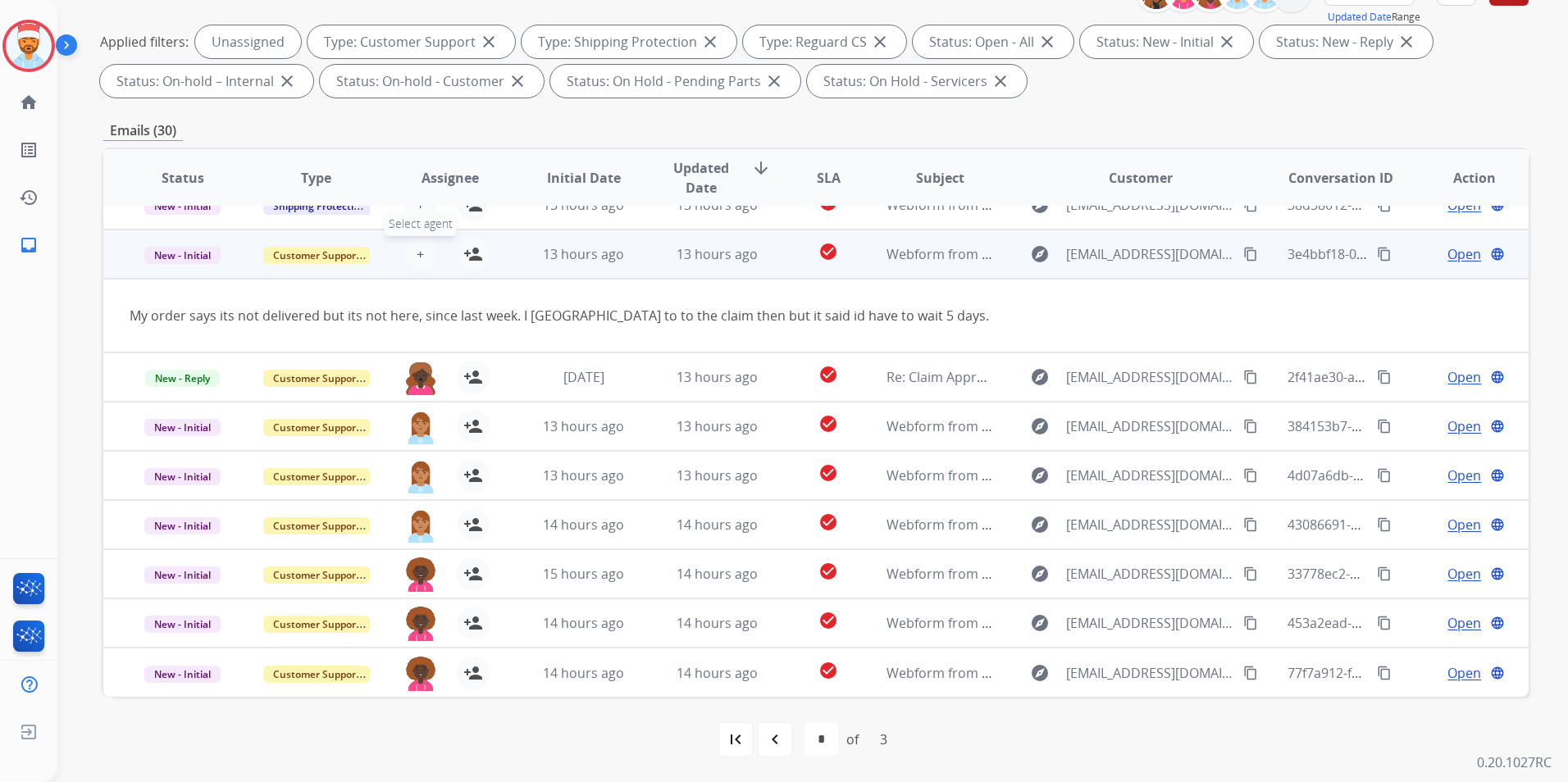
click at [417, 253] on span "+" at bounding box center [420, 253] width 8 height 20
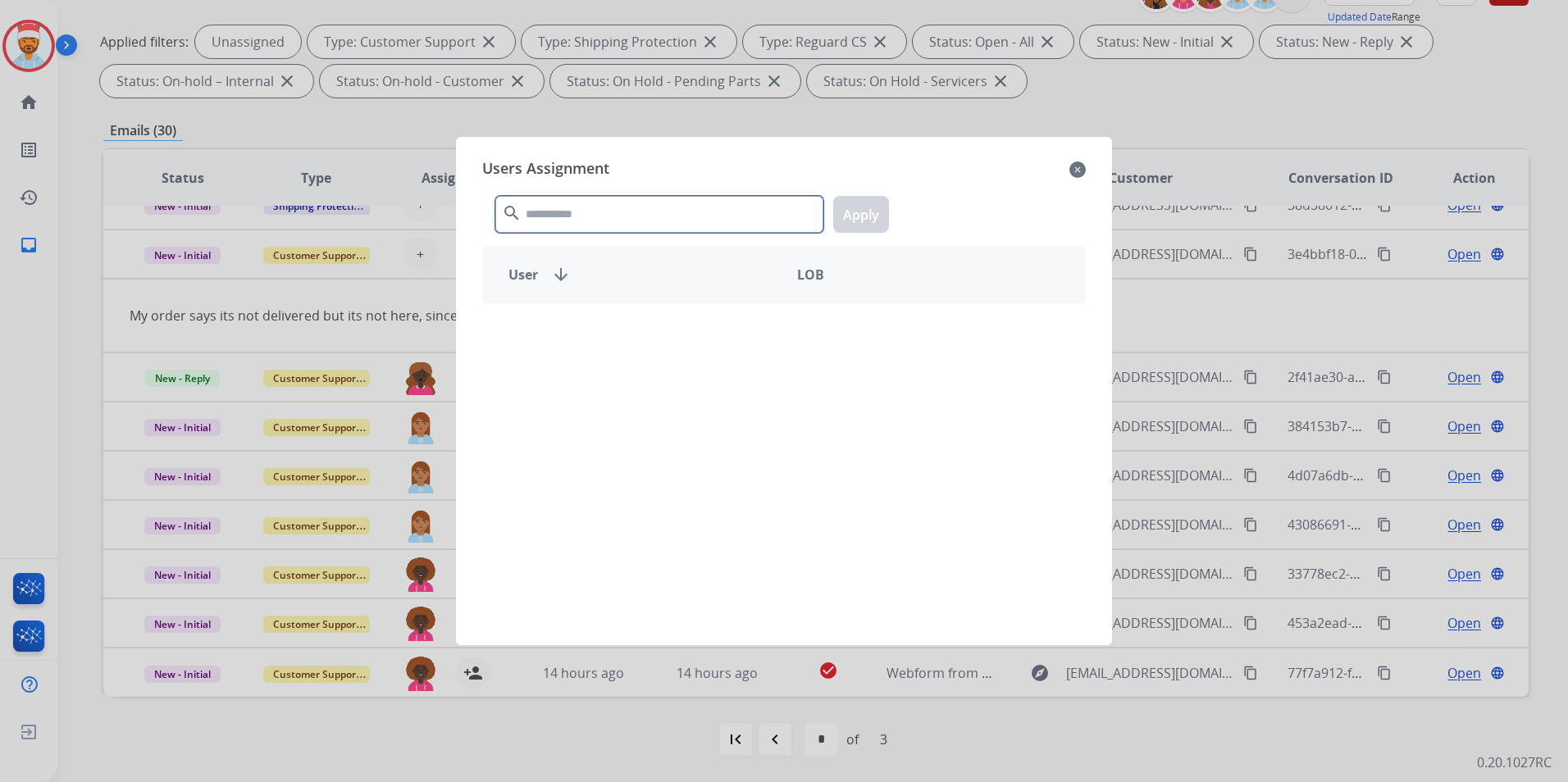
click at [561, 212] on input "text" at bounding box center [660, 214] width 328 height 37
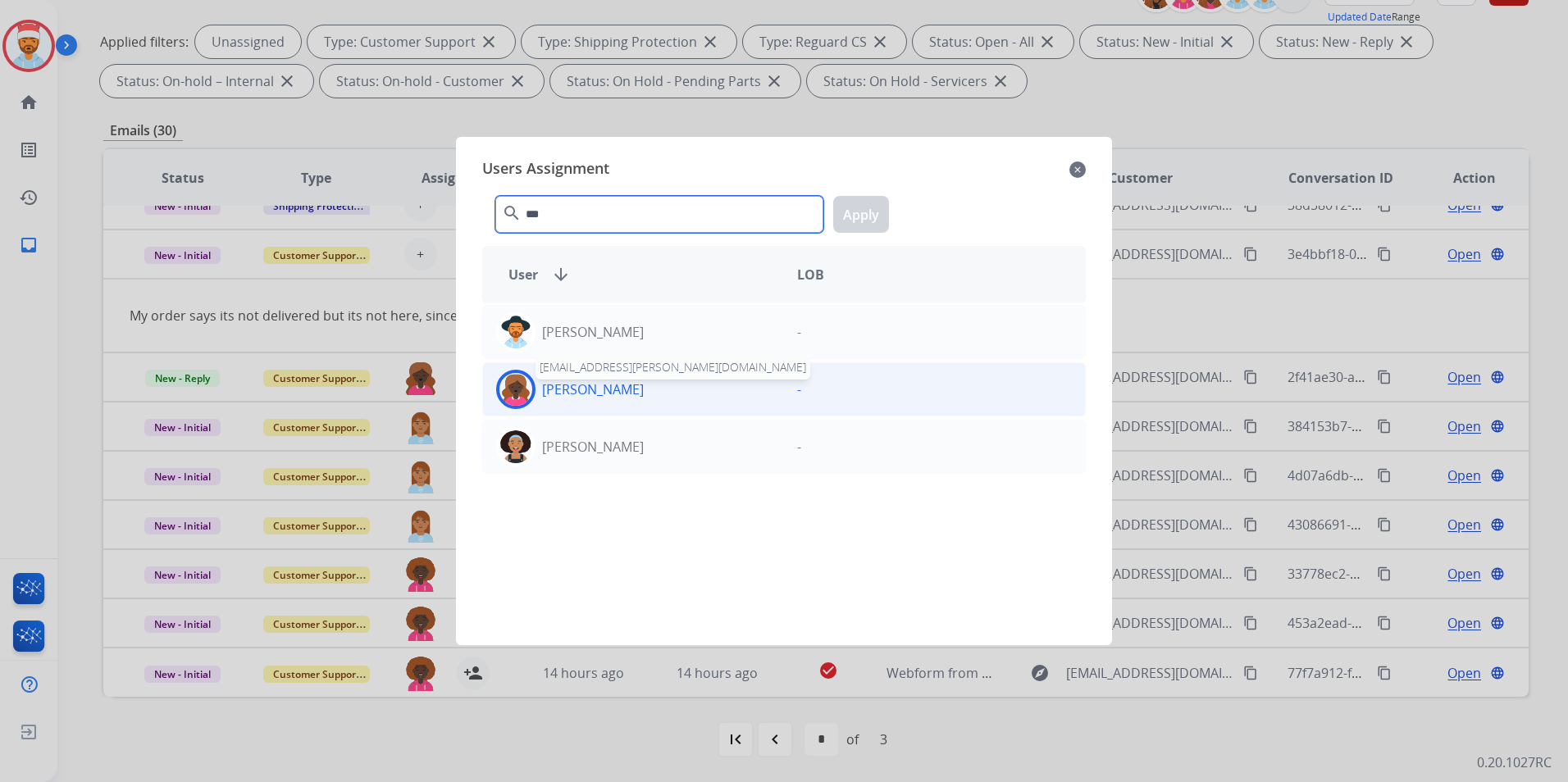
type input "***"
click at [572, 399] on p "[PERSON_NAME]" at bounding box center [593, 389] width 102 height 20
click at [883, 221] on button "Apply" at bounding box center [860, 214] width 56 height 37
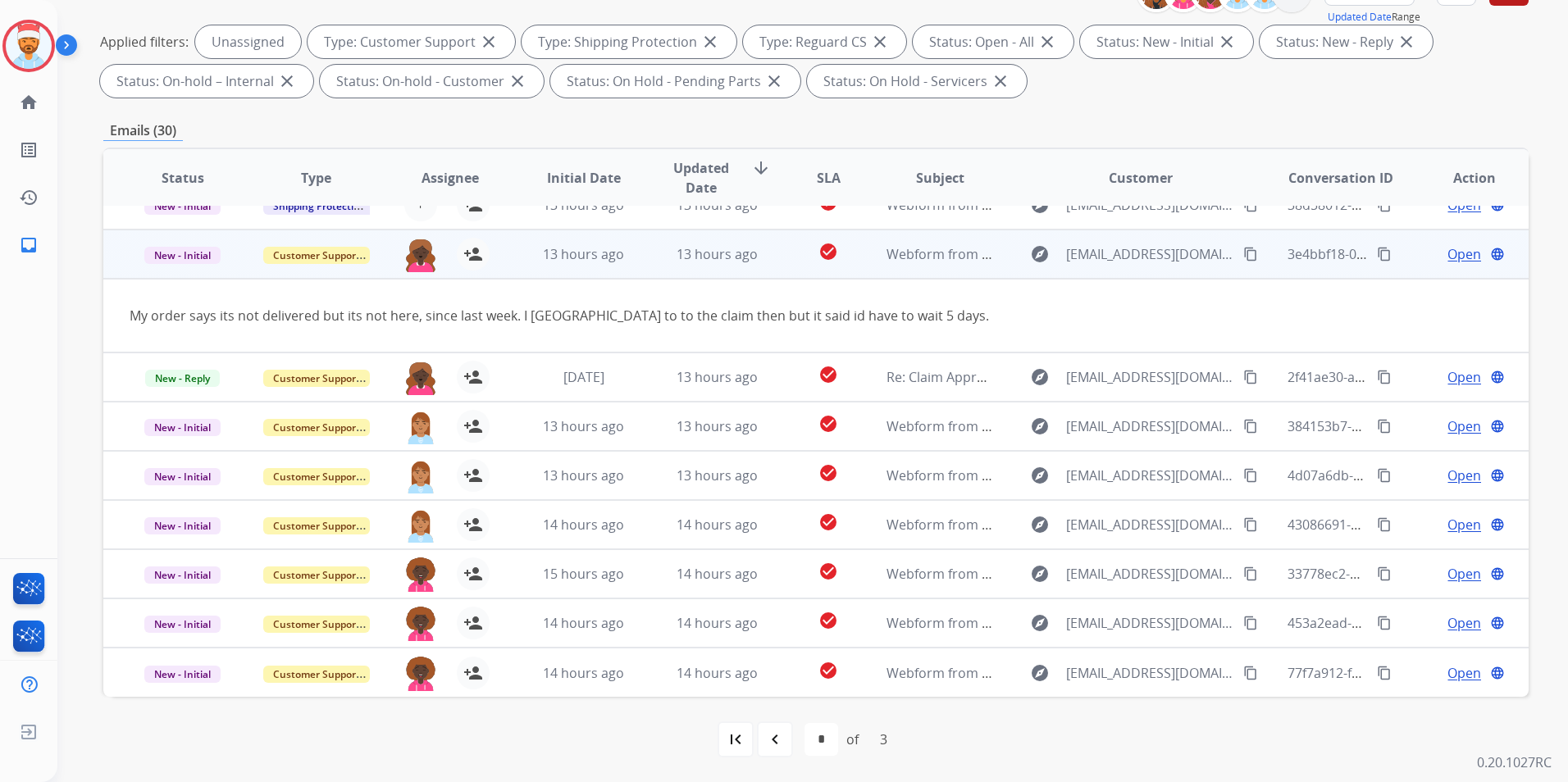
scroll to position [0, 0]
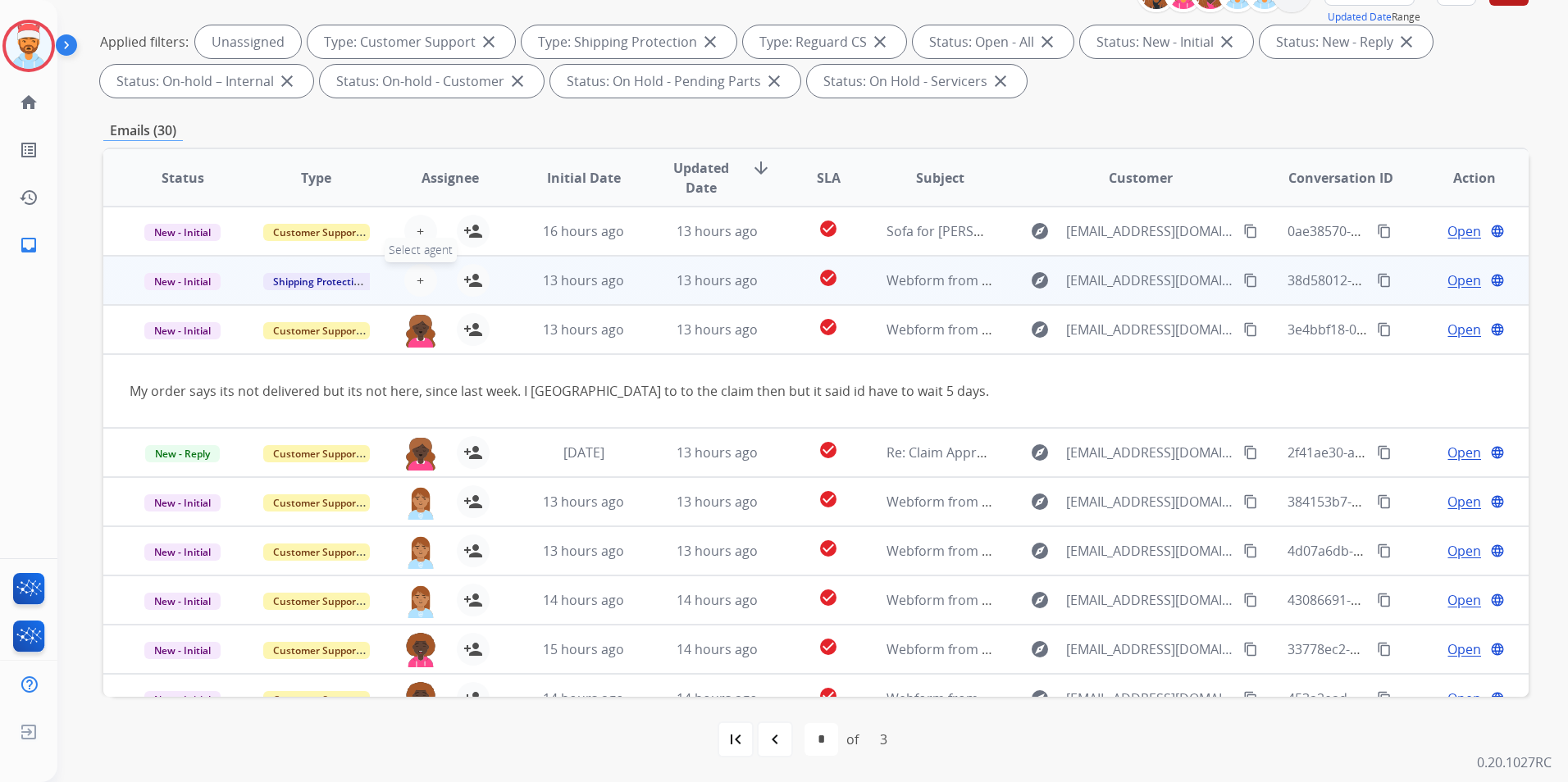
click at [416, 275] on span "+" at bounding box center [420, 280] width 8 height 20
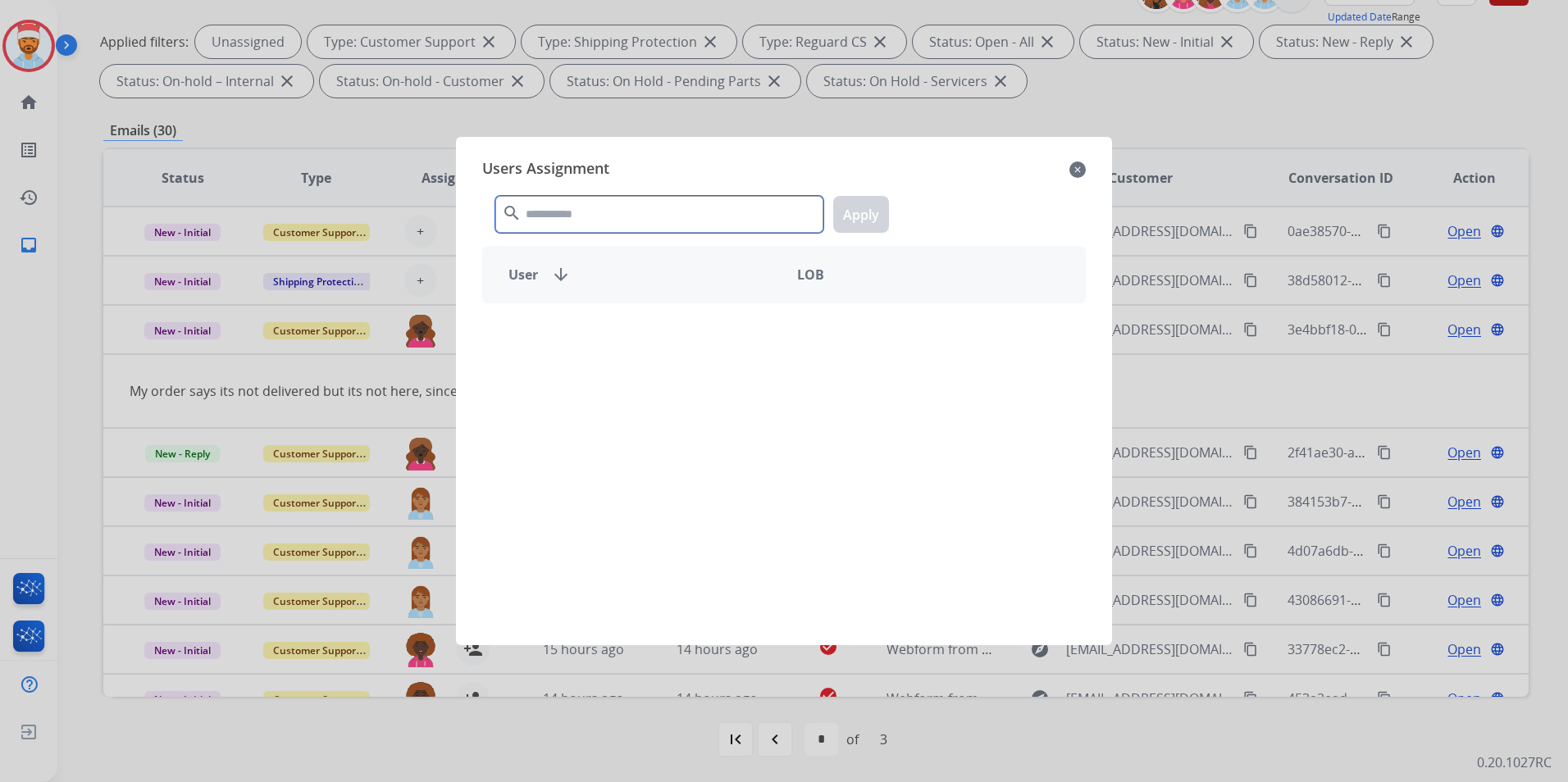
click at [605, 202] on input "text" at bounding box center [660, 214] width 328 height 37
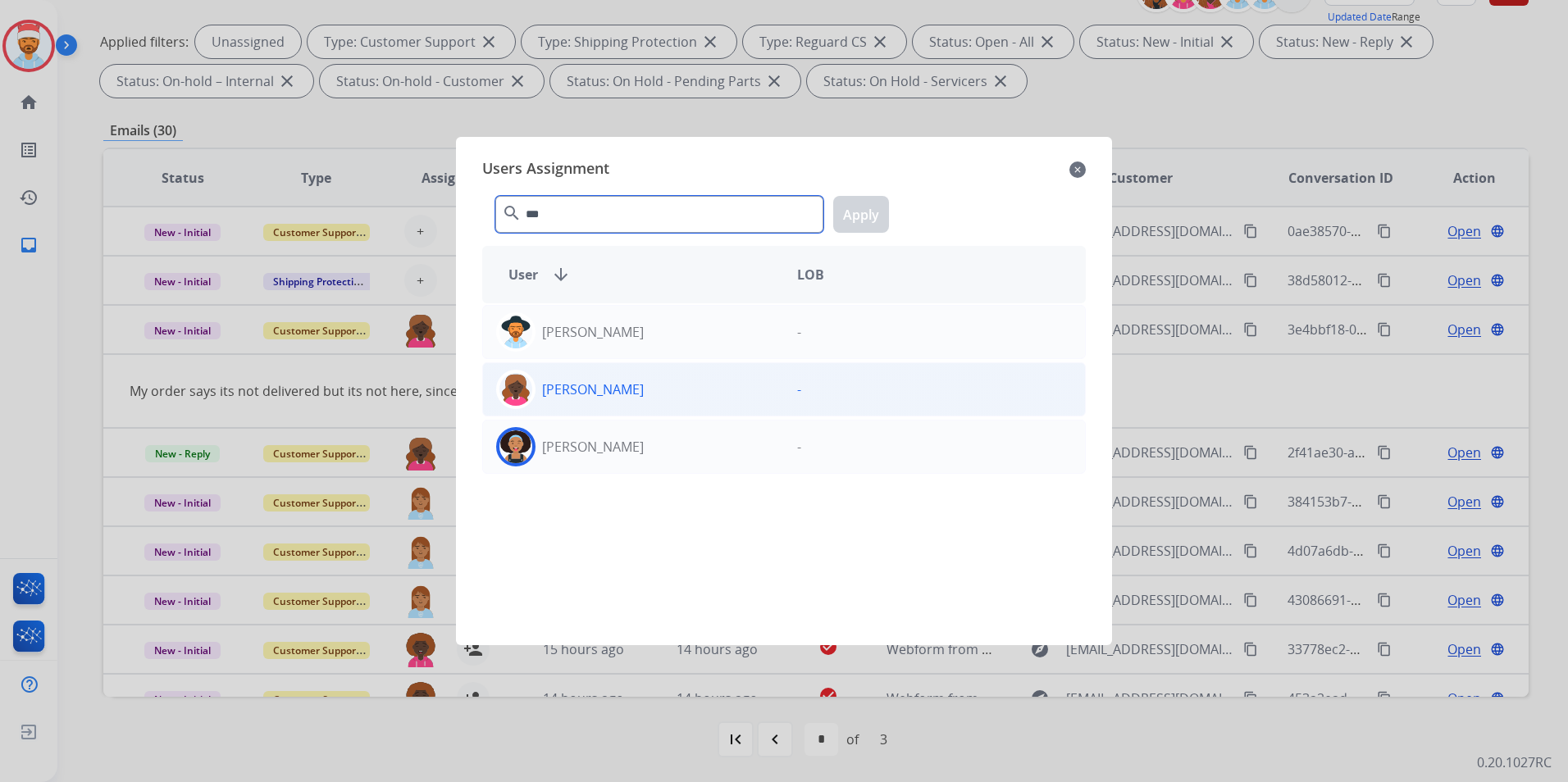
type input "***"
click at [603, 397] on p "[PERSON_NAME]" at bounding box center [593, 389] width 102 height 20
click at [853, 207] on button "Apply" at bounding box center [860, 214] width 56 height 37
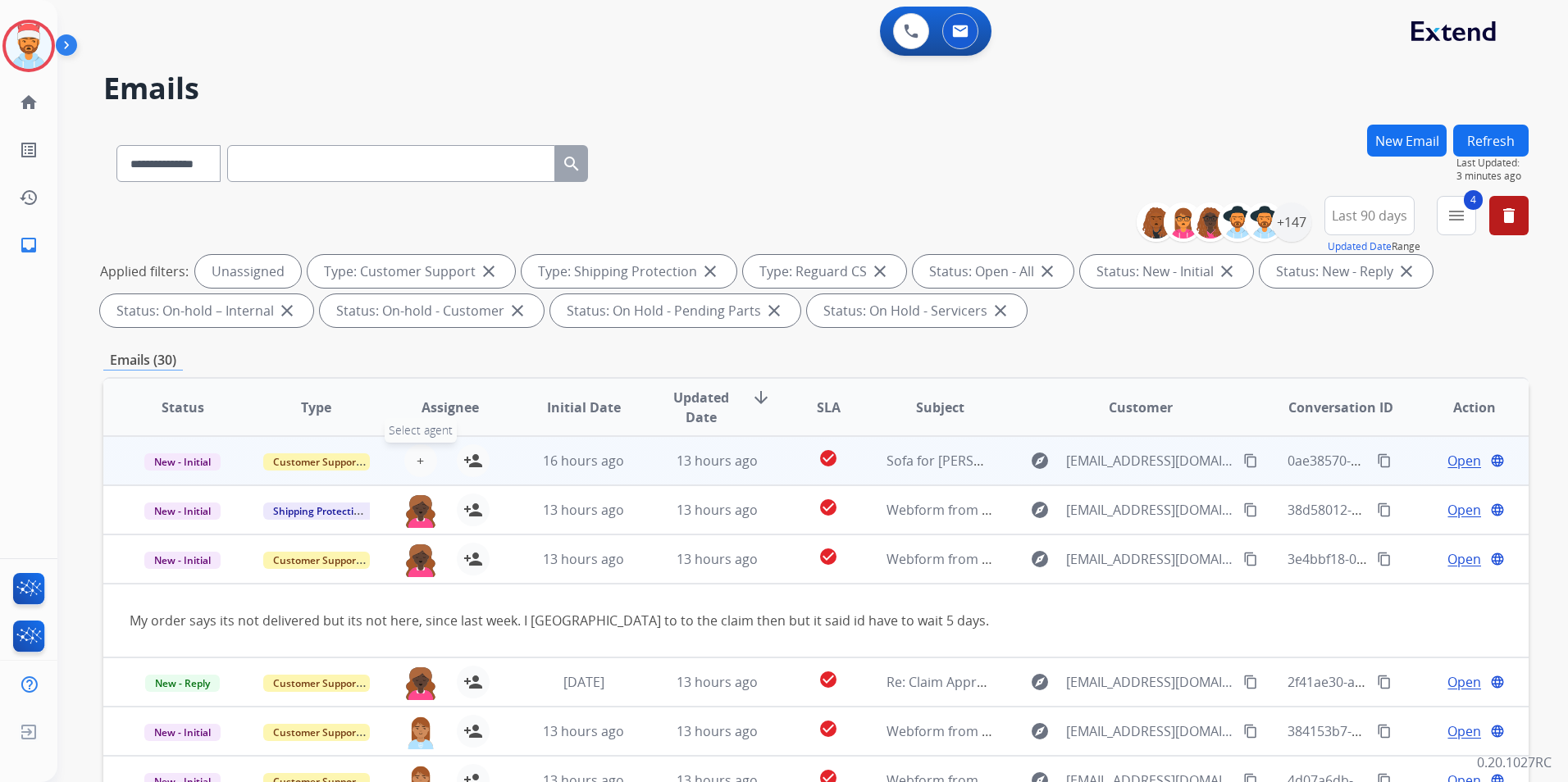
click at [416, 460] on span "+" at bounding box center [420, 461] width 8 height 20
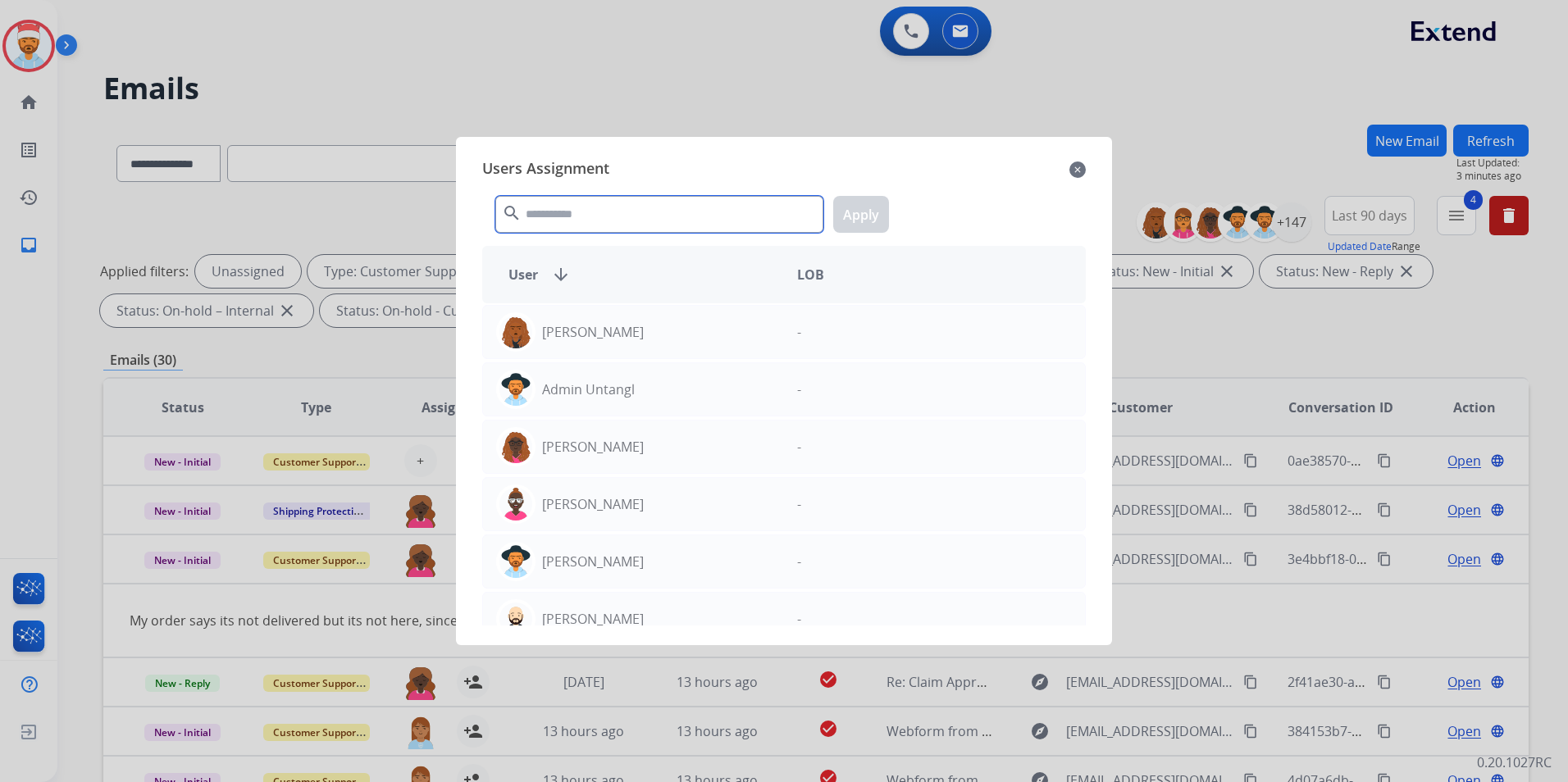
click at [601, 219] on input "text" at bounding box center [660, 214] width 328 height 37
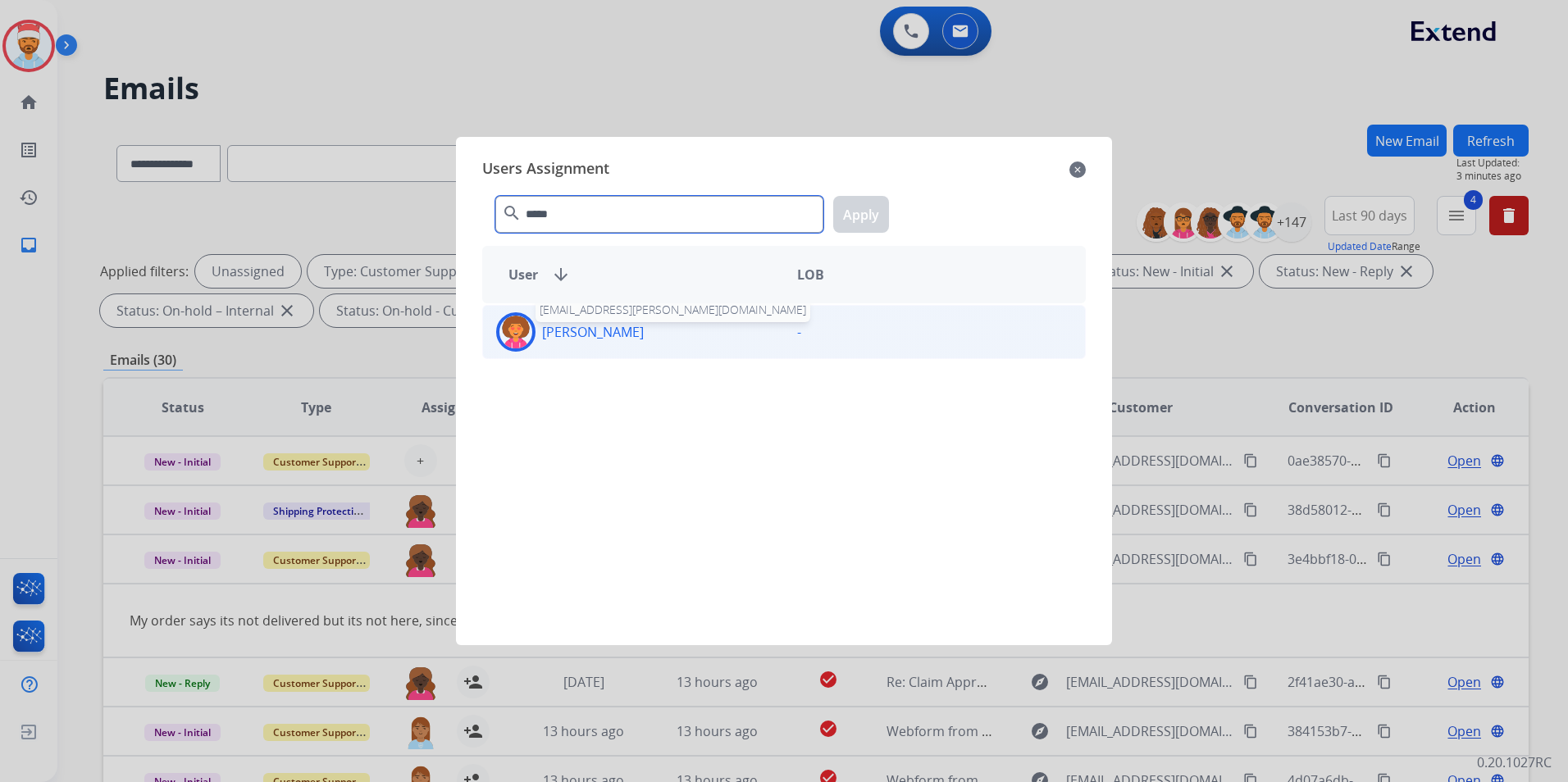
type input "*****"
drag, startPoint x: 593, startPoint y: 331, endPoint x: 644, endPoint y: 330, distance: 51.0
click at [594, 330] on p "[PERSON_NAME]" at bounding box center [593, 332] width 102 height 20
click at [866, 216] on button "Apply" at bounding box center [860, 214] width 56 height 37
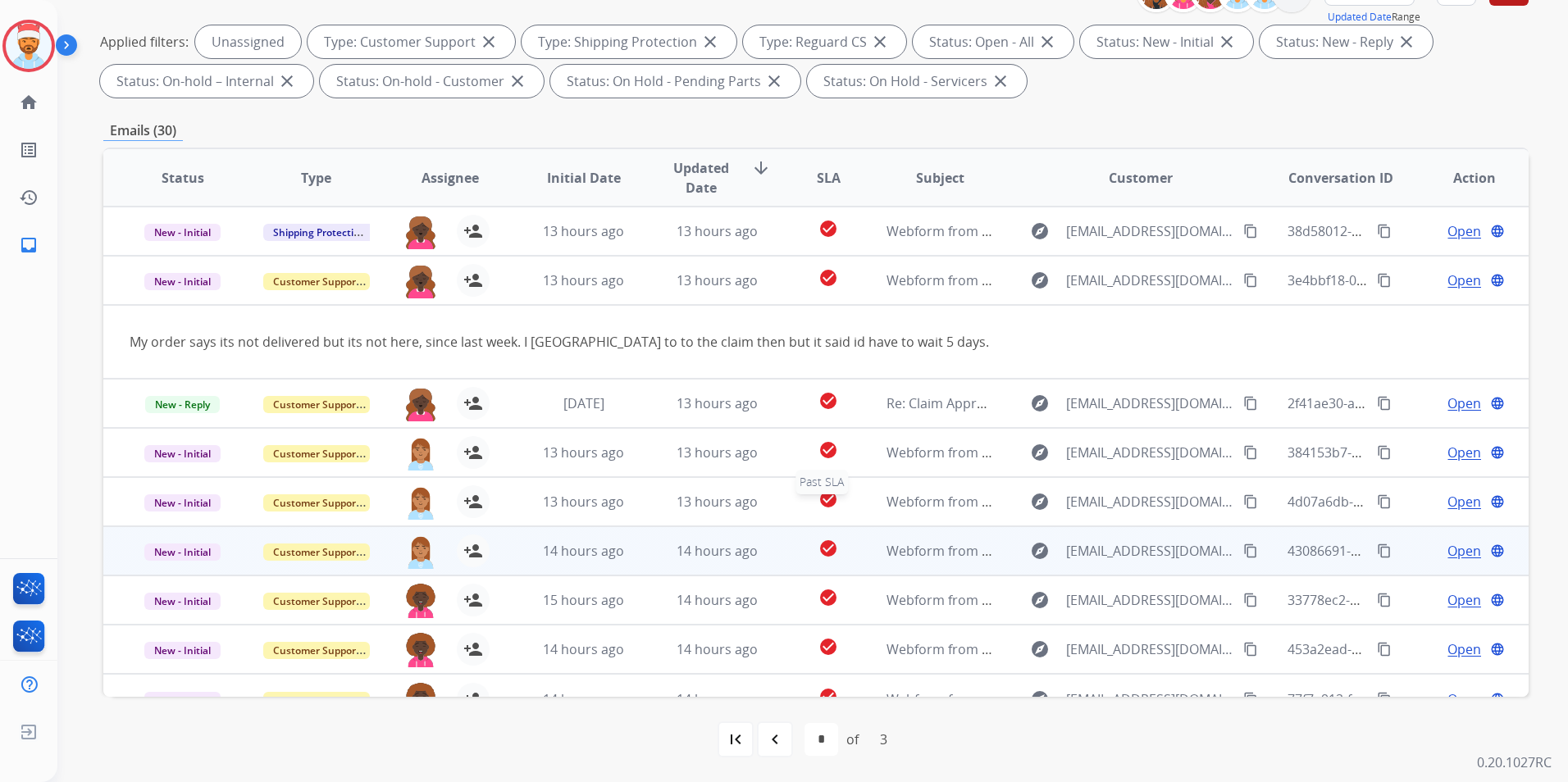
scroll to position [75, 0]
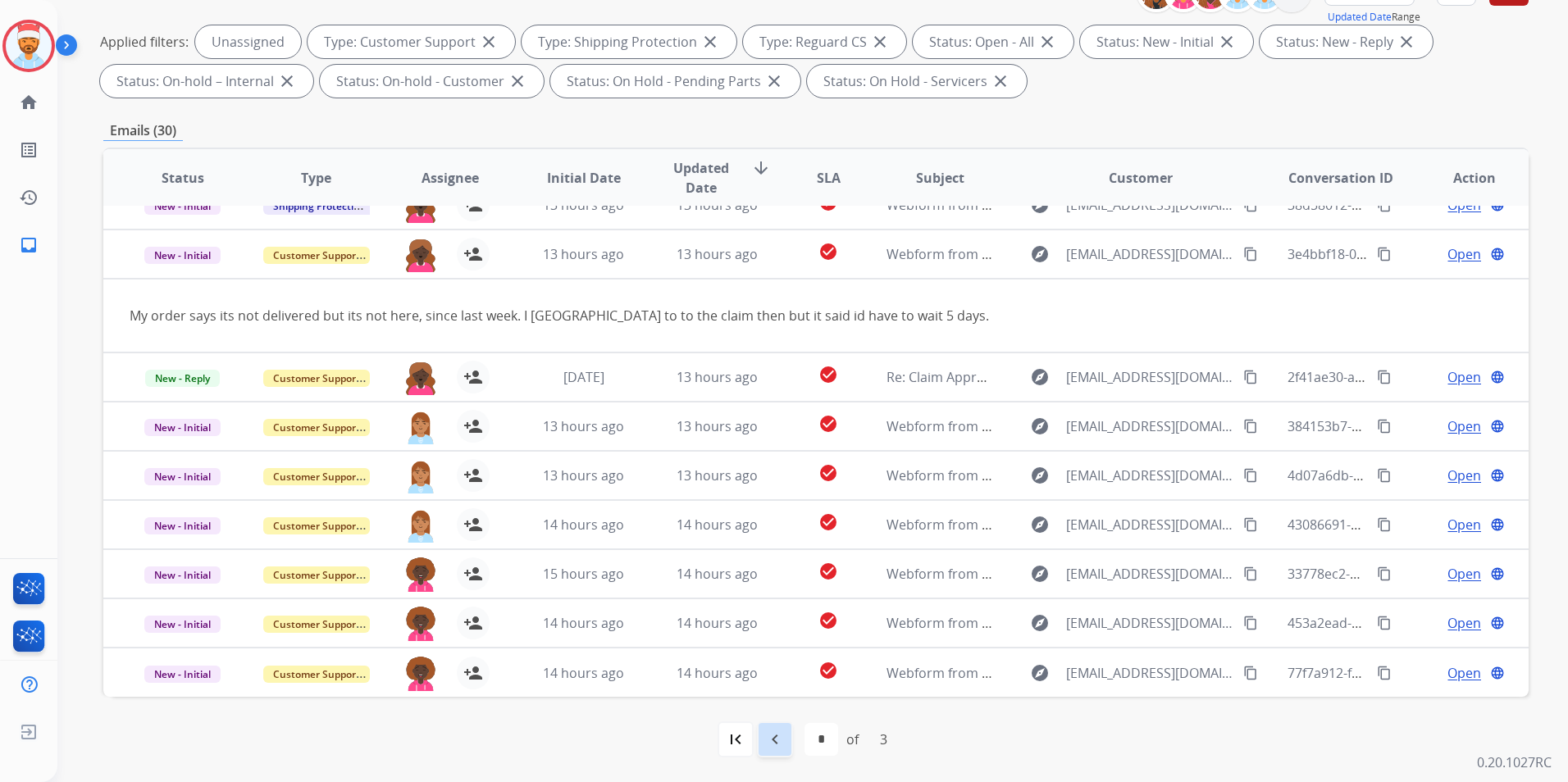
click at [775, 731] on mat-icon "navigate_before" at bounding box center [775, 740] width 20 height 20
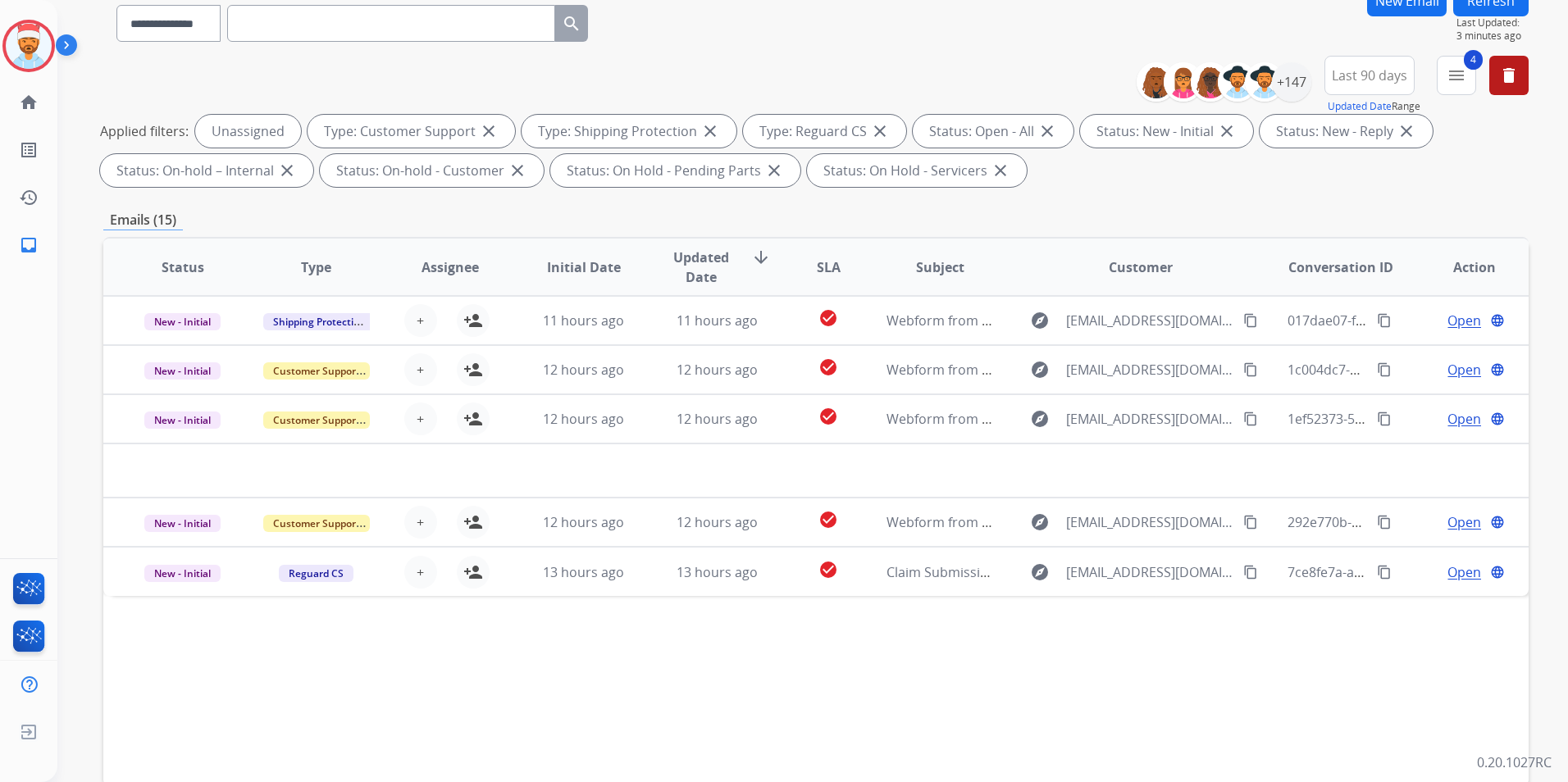
scroll to position [230, 0]
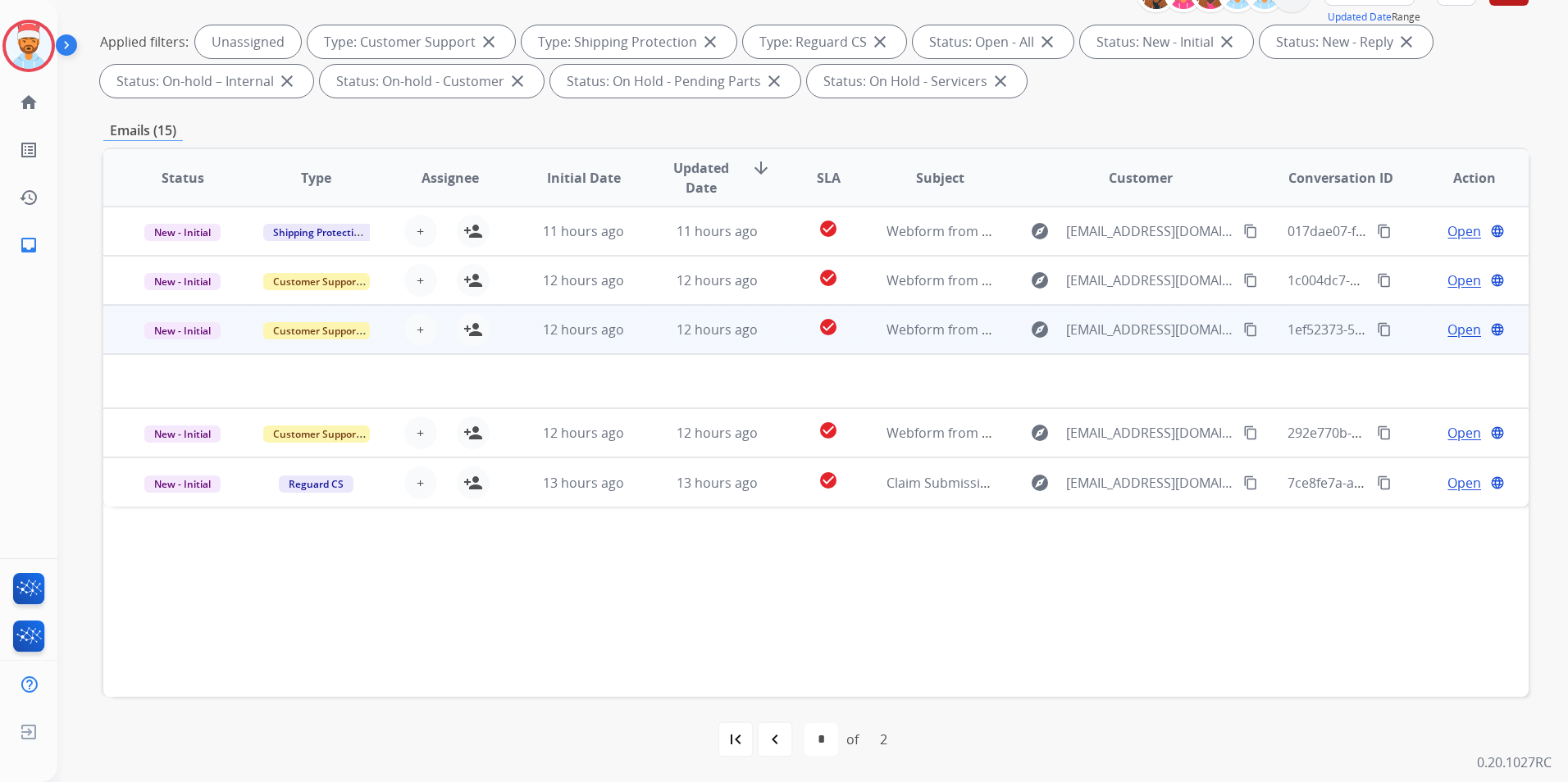
click at [239, 367] on td at bounding box center [682, 381] width 1158 height 54
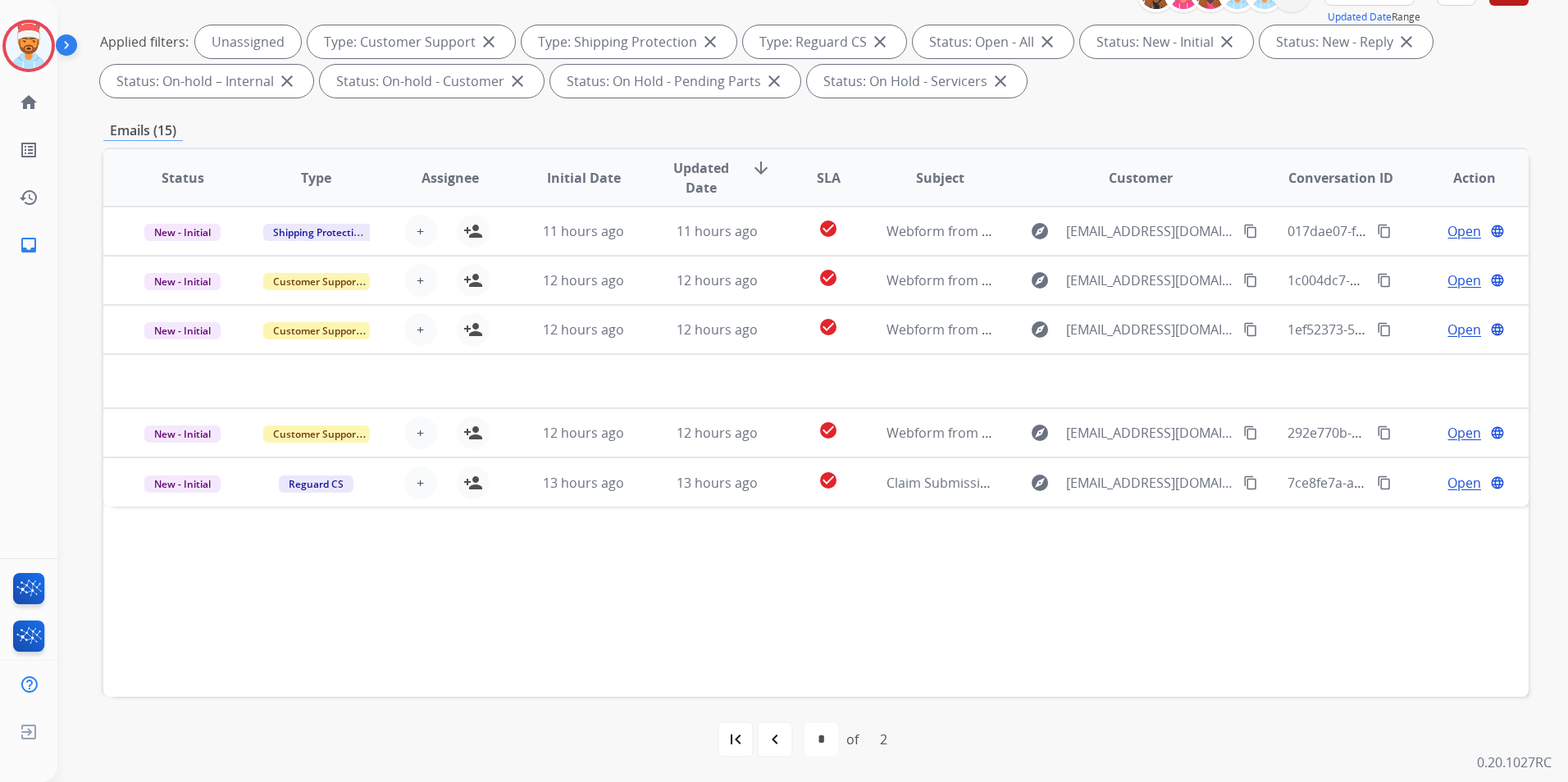
drag, startPoint x: 1354, startPoint y: 385, endPoint x: 1369, endPoint y: 387, distance: 15.1
click at [1356, 385] on table "Status Type Assignee Initial Date Updated Date arrow_downward SLA Subject Custo…" at bounding box center [816, 327] width 1426 height 357
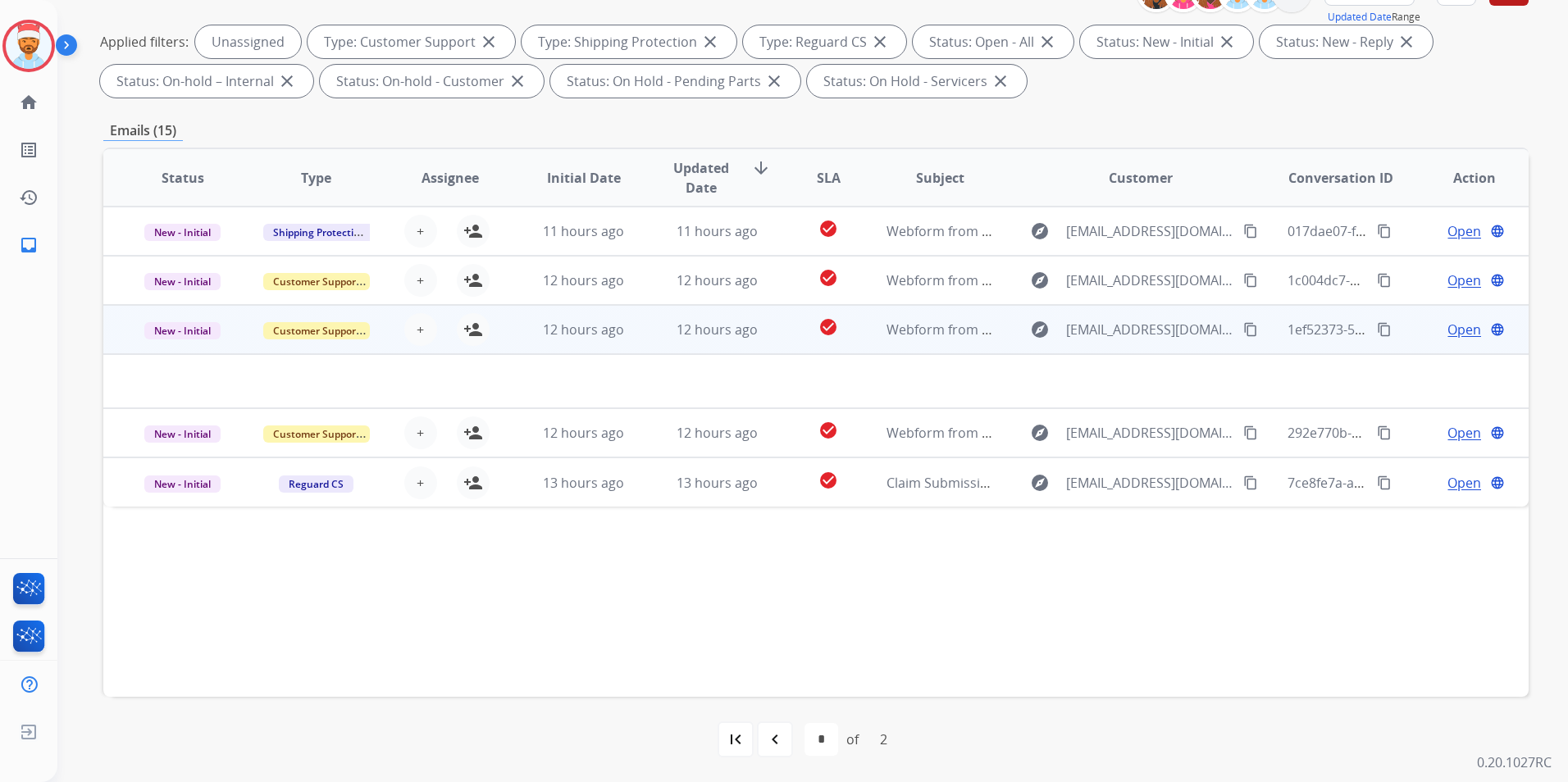
click at [206, 367] on td at bounding box center [682, 381] width 1158 height 54
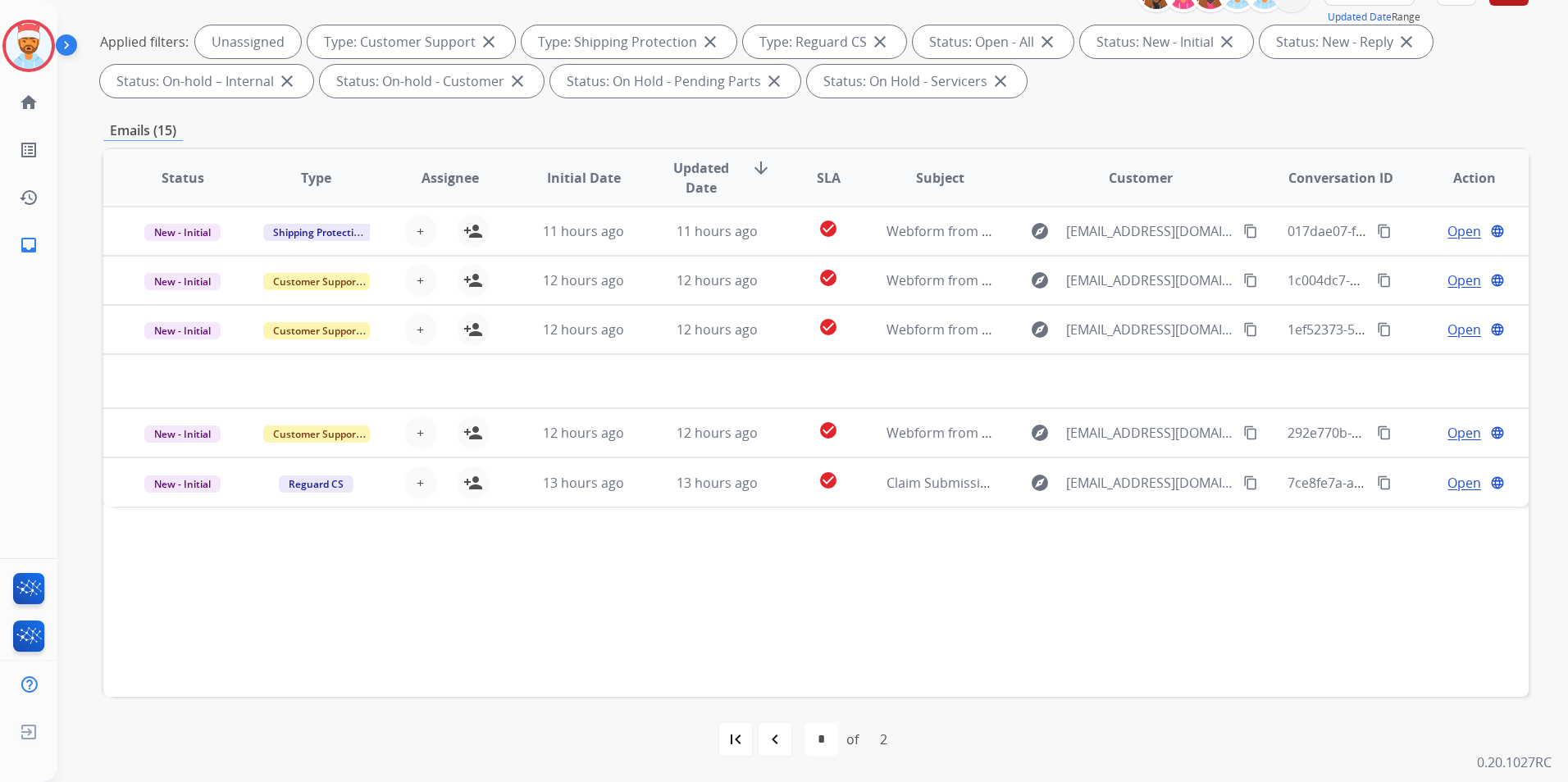
scroll to position [0, 0]
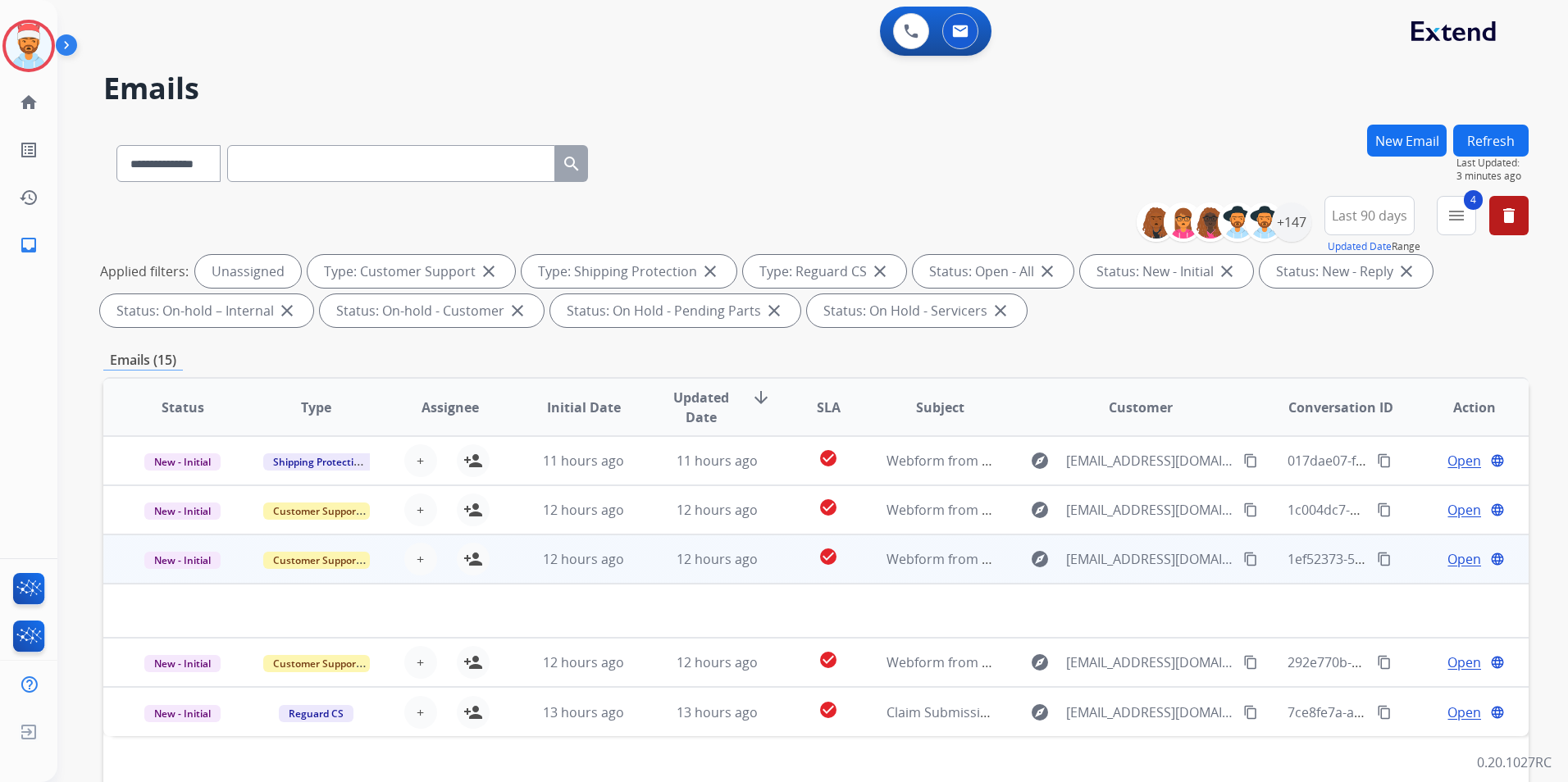
click at [654, 562] on td "12 hours ago" at bounding box center [705, 559] width 134 height 49
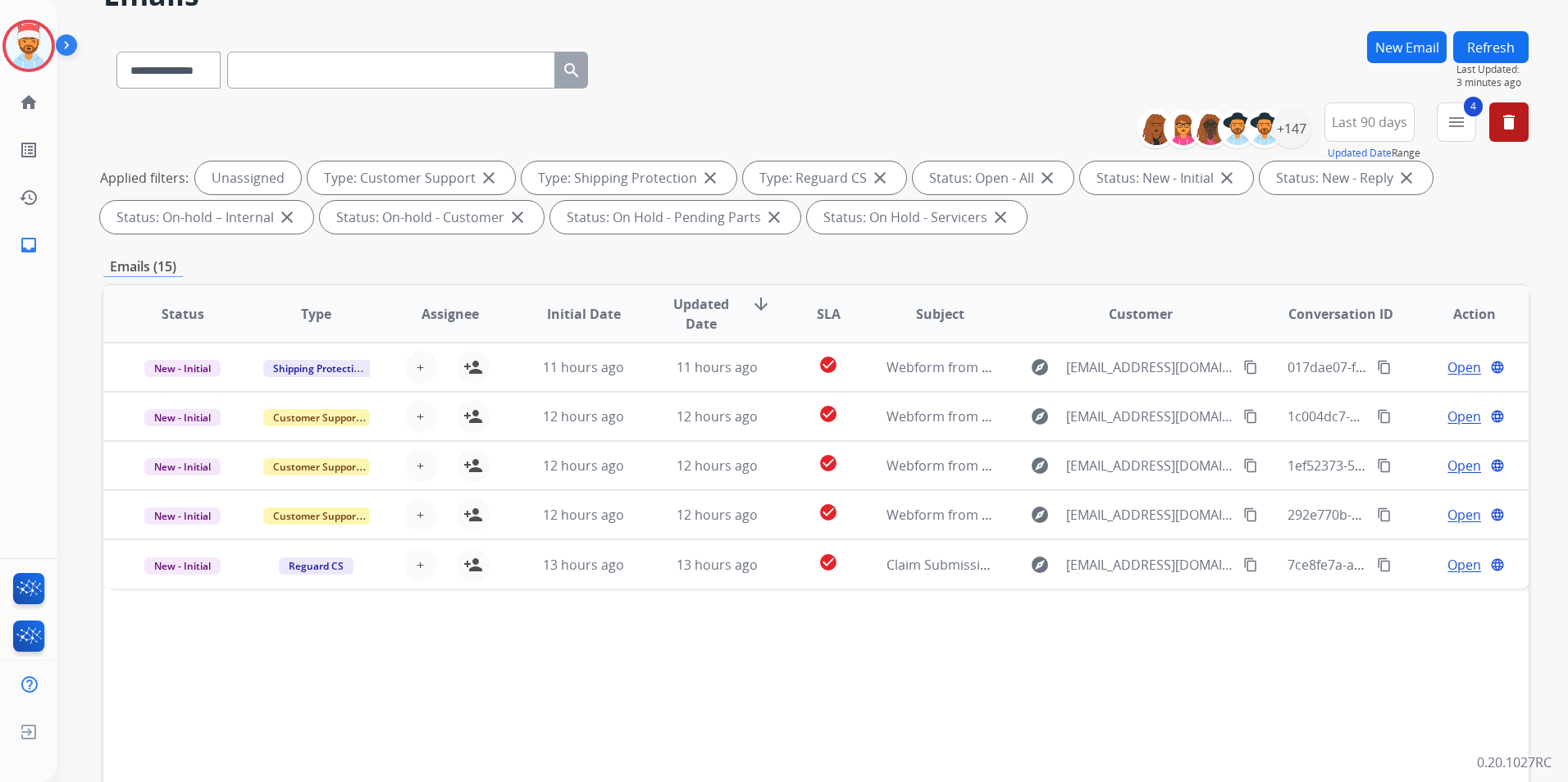
scroll to position [230, 0]
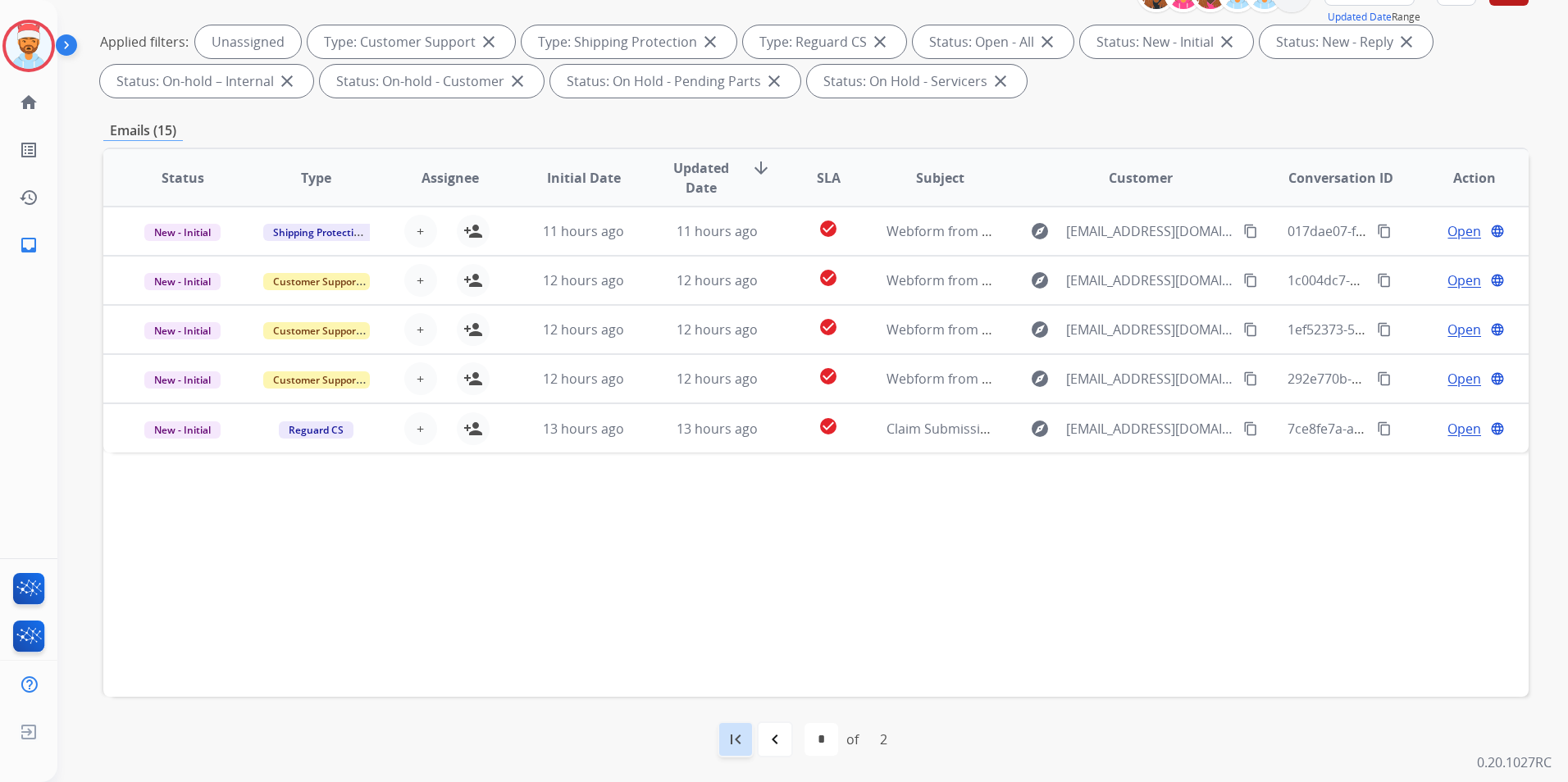
click at [743, 738] on mat-icon "first_page" at bounding box center [735, 740] width 20 height 20
select select "*"
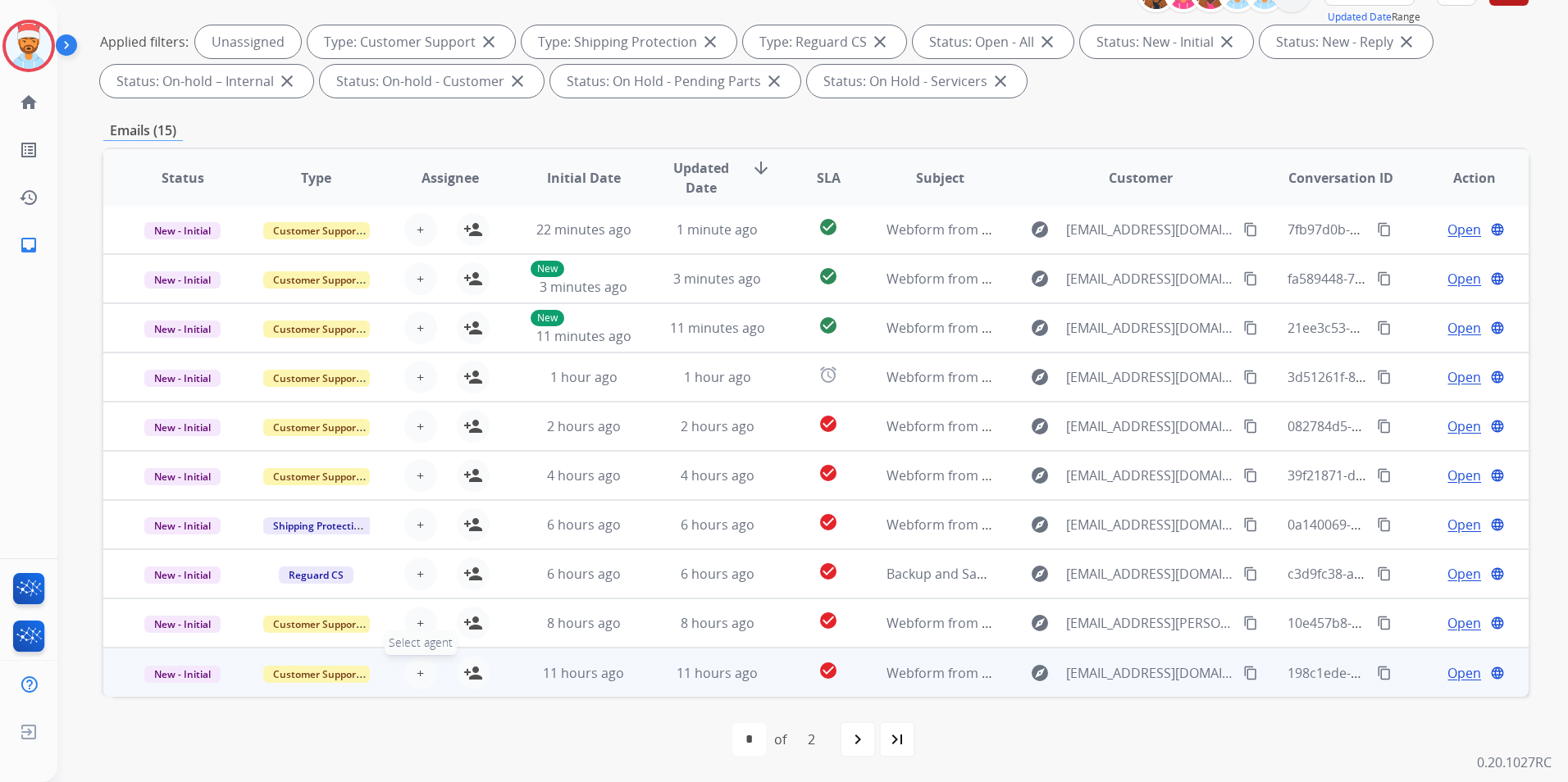
click at [417, 673] on span "+" at bounding box center [420, 673] width 8 height 20
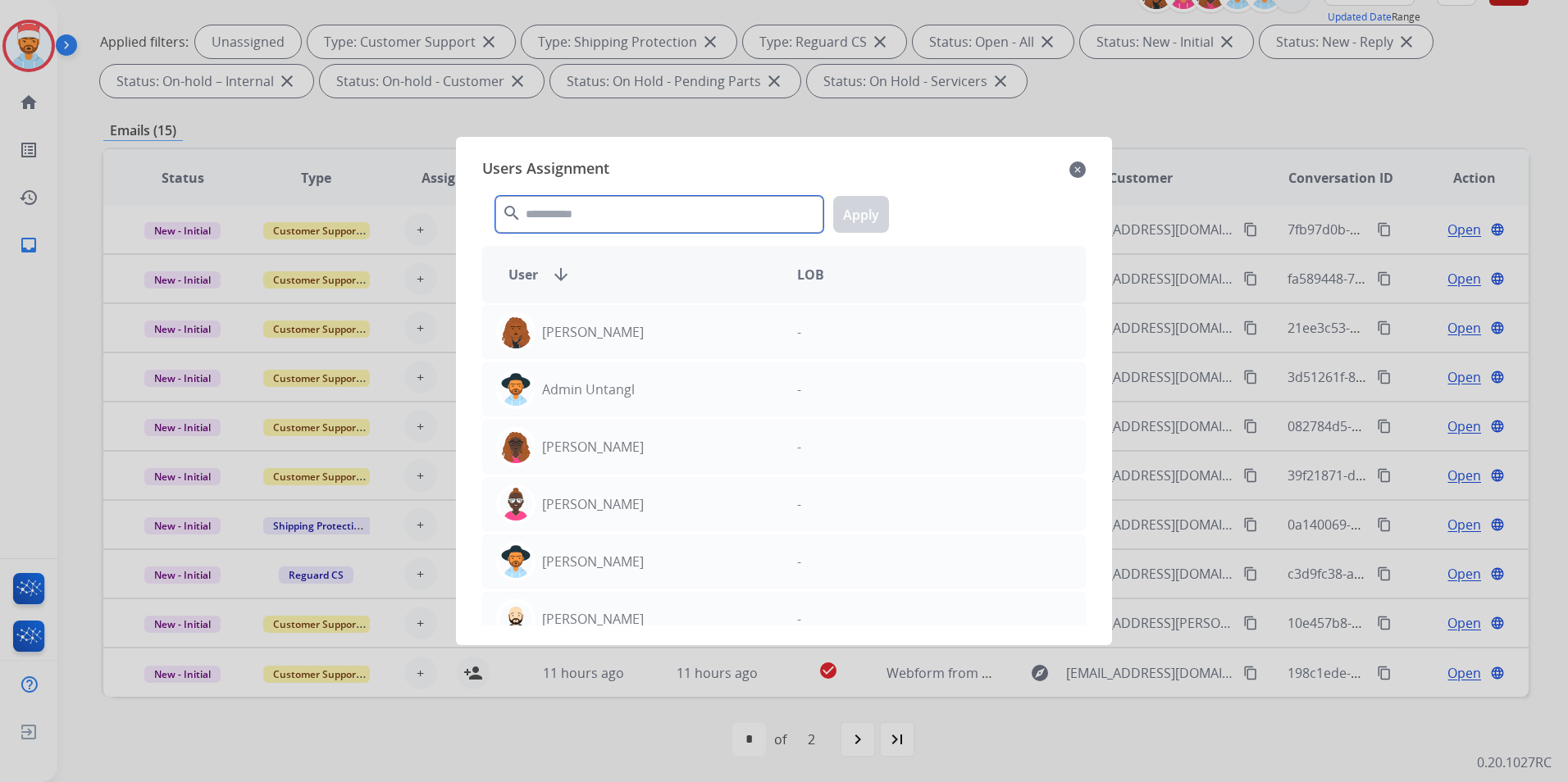
click at [549, 205] on input "text" at bounding box center [660, 214] width 328 height 37
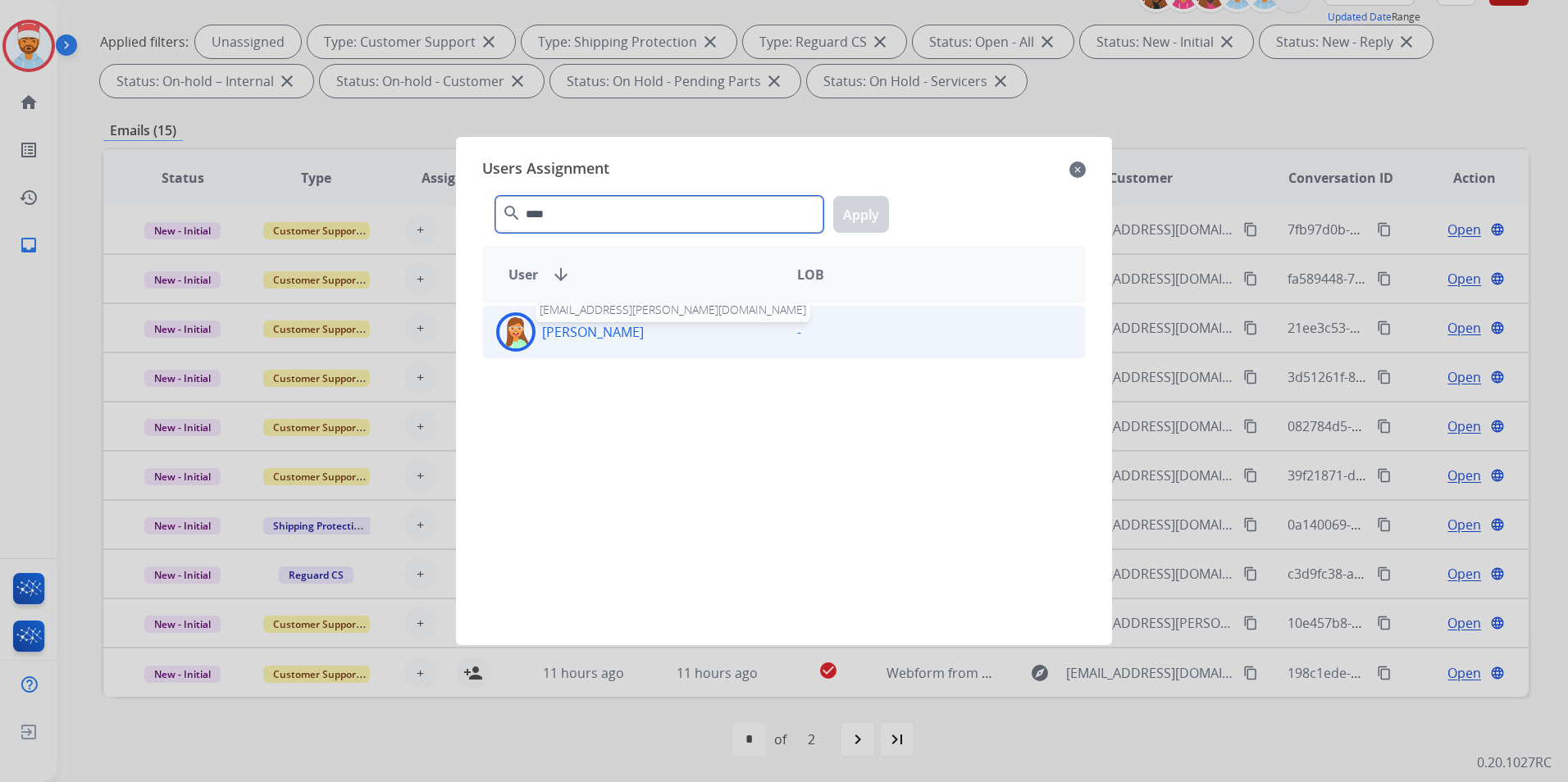
type input "****"
click at [590, 344] on div "[PERSON_NAME] [PERSON_NAME][EMAIL_ADDRESS][PERSON_NAME][DOMAIN_NAME]" at bounding box center [633, 333] width 301 height 40
click at [860, 221] on button "Apply" at bounding box center [860, 214] width 56 height 37
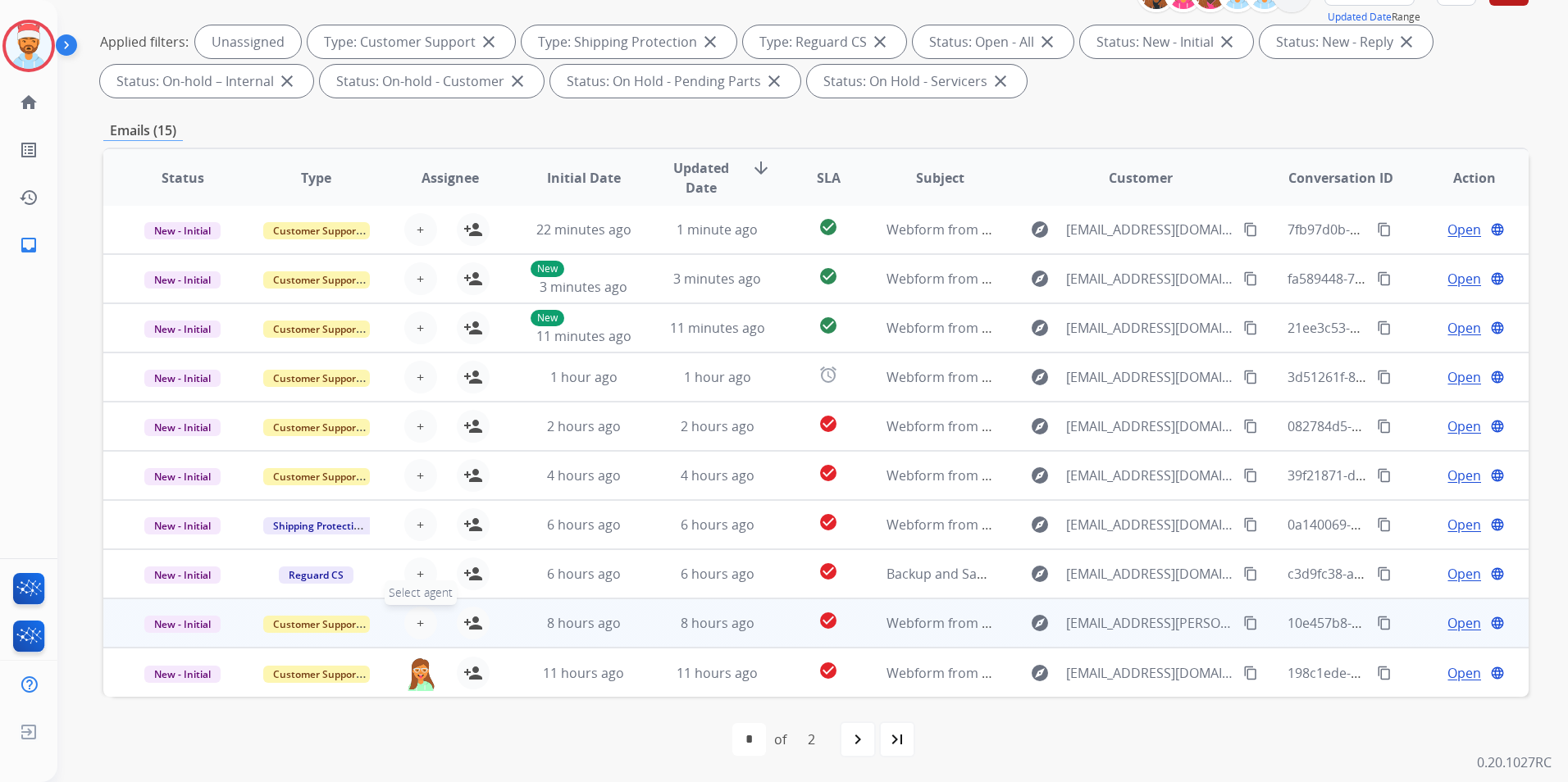
click at [429, 619] on button "+ Select agent" at bounding box center [420, 623] width 33 height 33
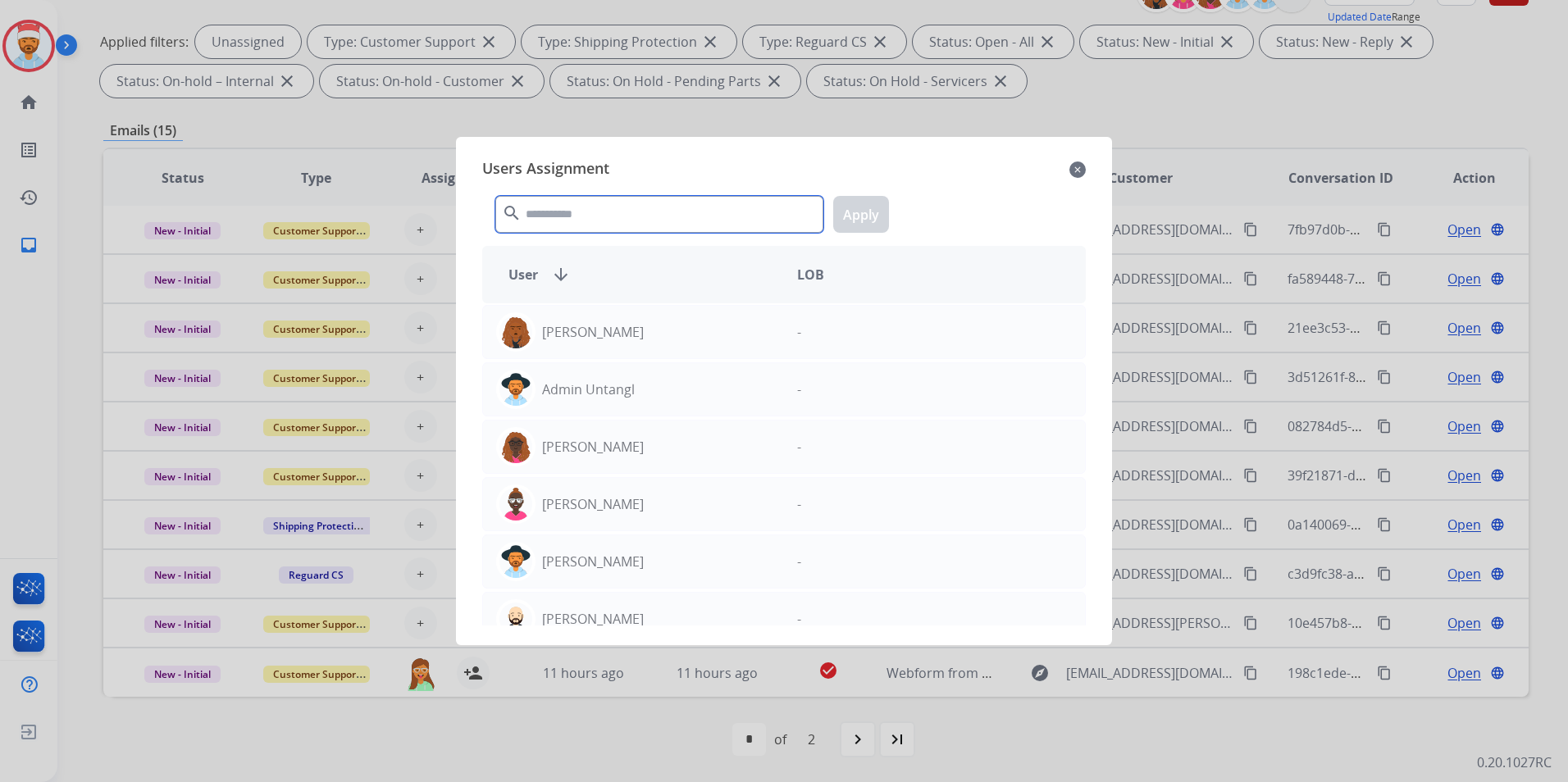
click at [612, 224] on input "text" at bounding box center [660, 214] width 328 height 37
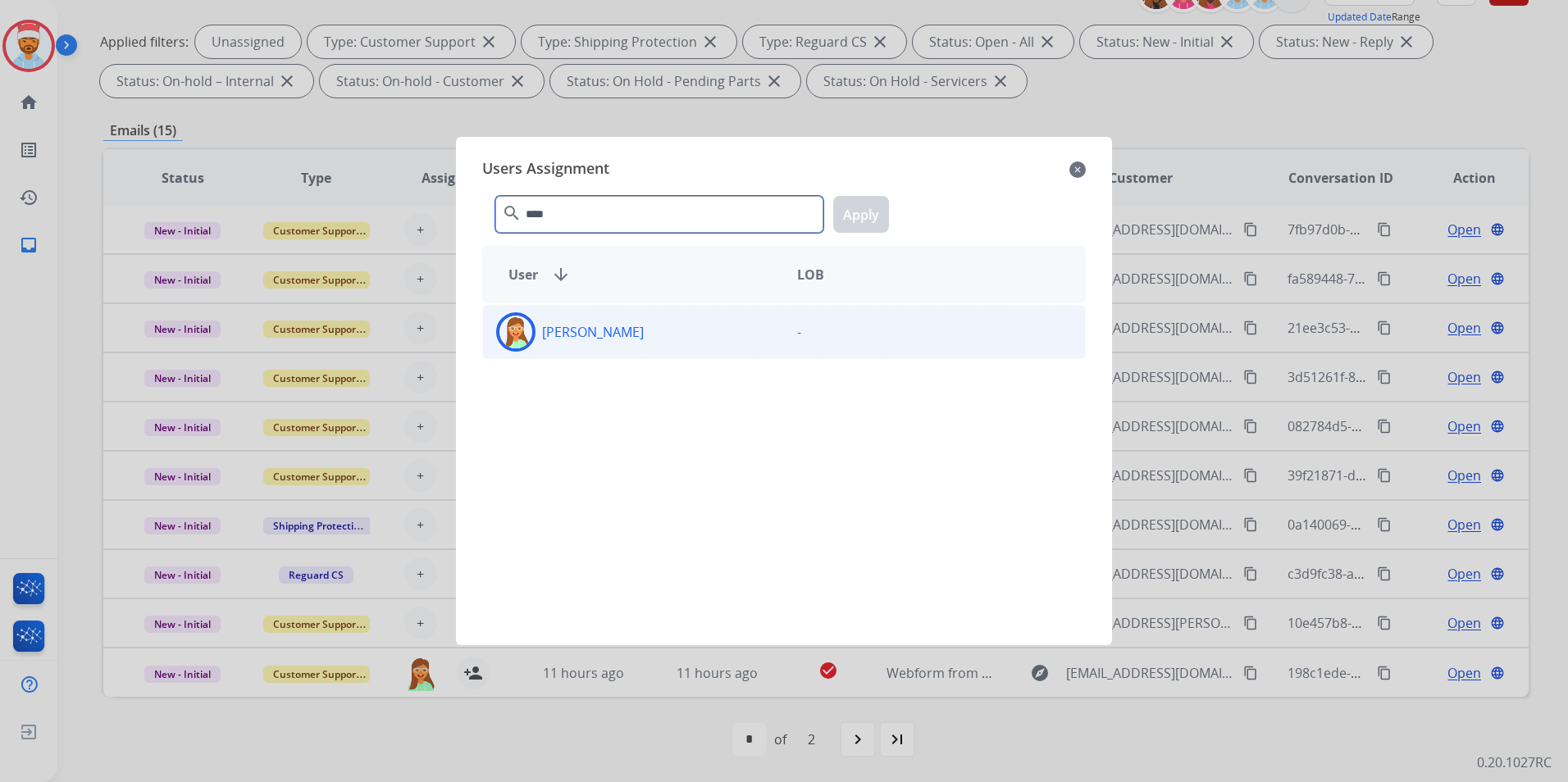
type input "****"
drag, startPoint x: 609, startPoint y: 328, endPoint x: 621, endPoint y: 329, distance: 12.0
click at [611, 329] on p "[PERSON_NAME]" at bounding box center [593, 332] width 102 height 20
click at [862, 212] on button "Apply" at bounding box center [860, 214] width 56 height 37
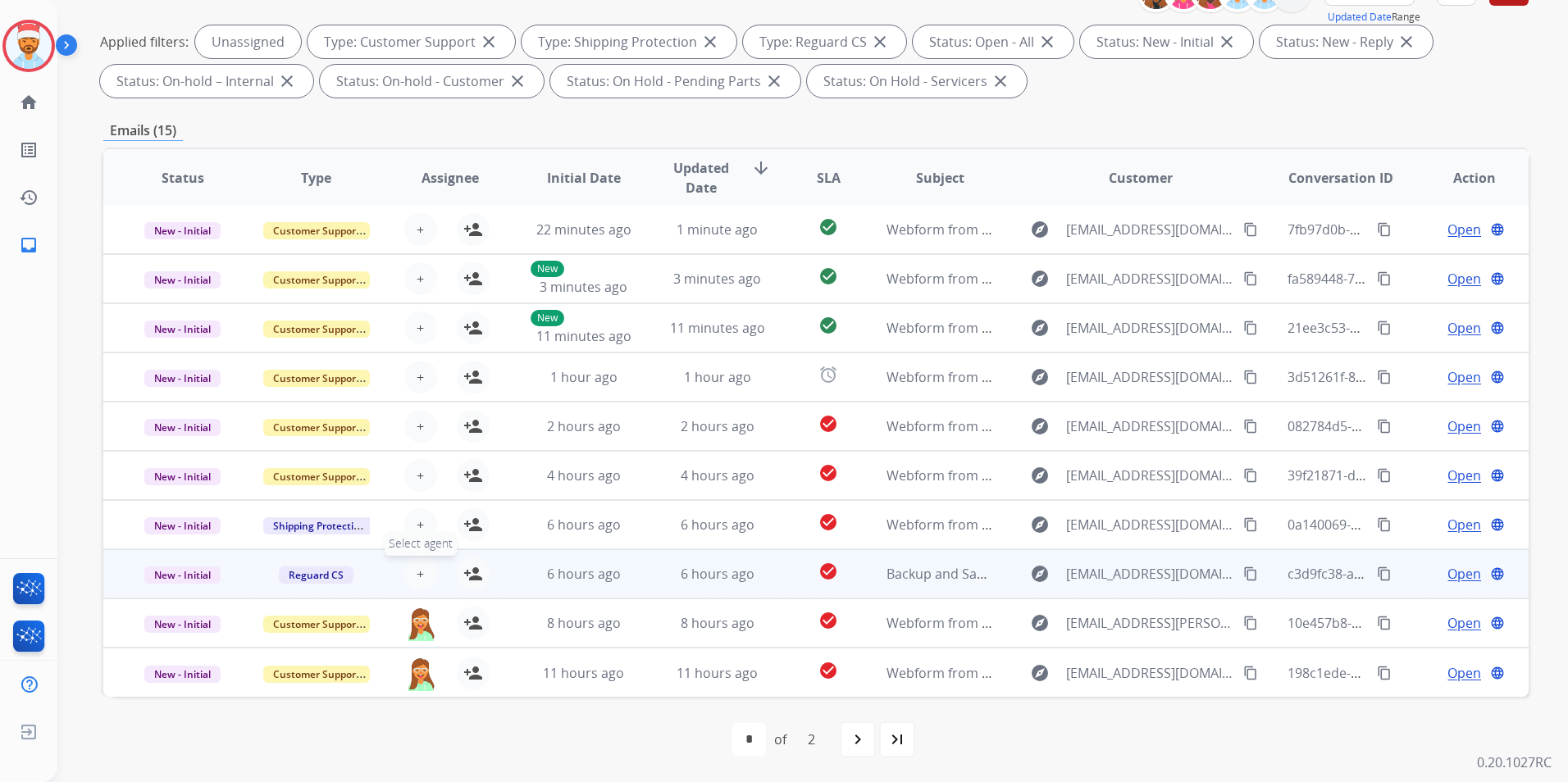
click at [420, 578] on span "+" at bounding box center [420, 574] width 8 height 20
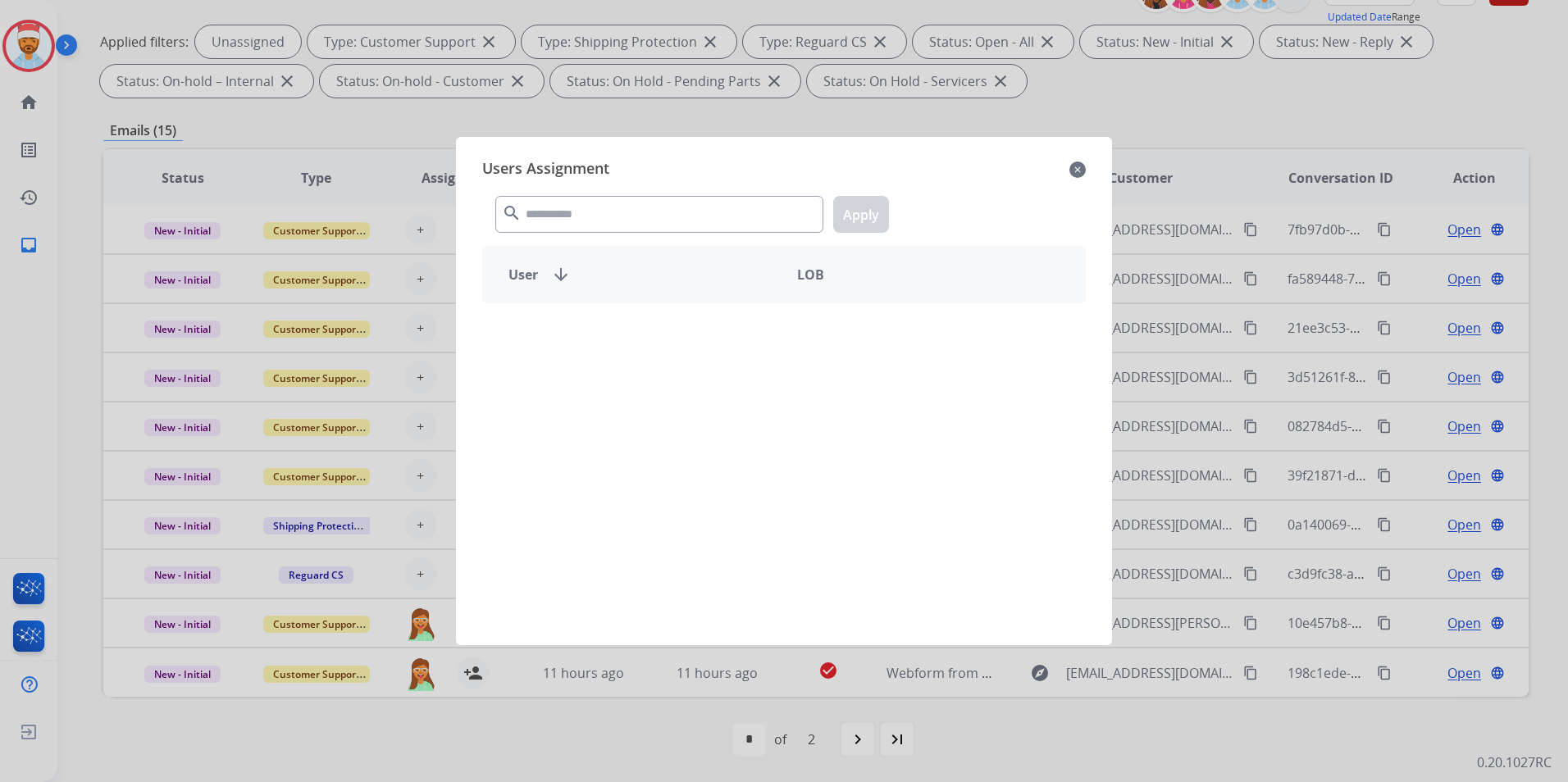
click at [662, 192] on div "search Apply" at bounding box center [784, 211] width 604 height 57
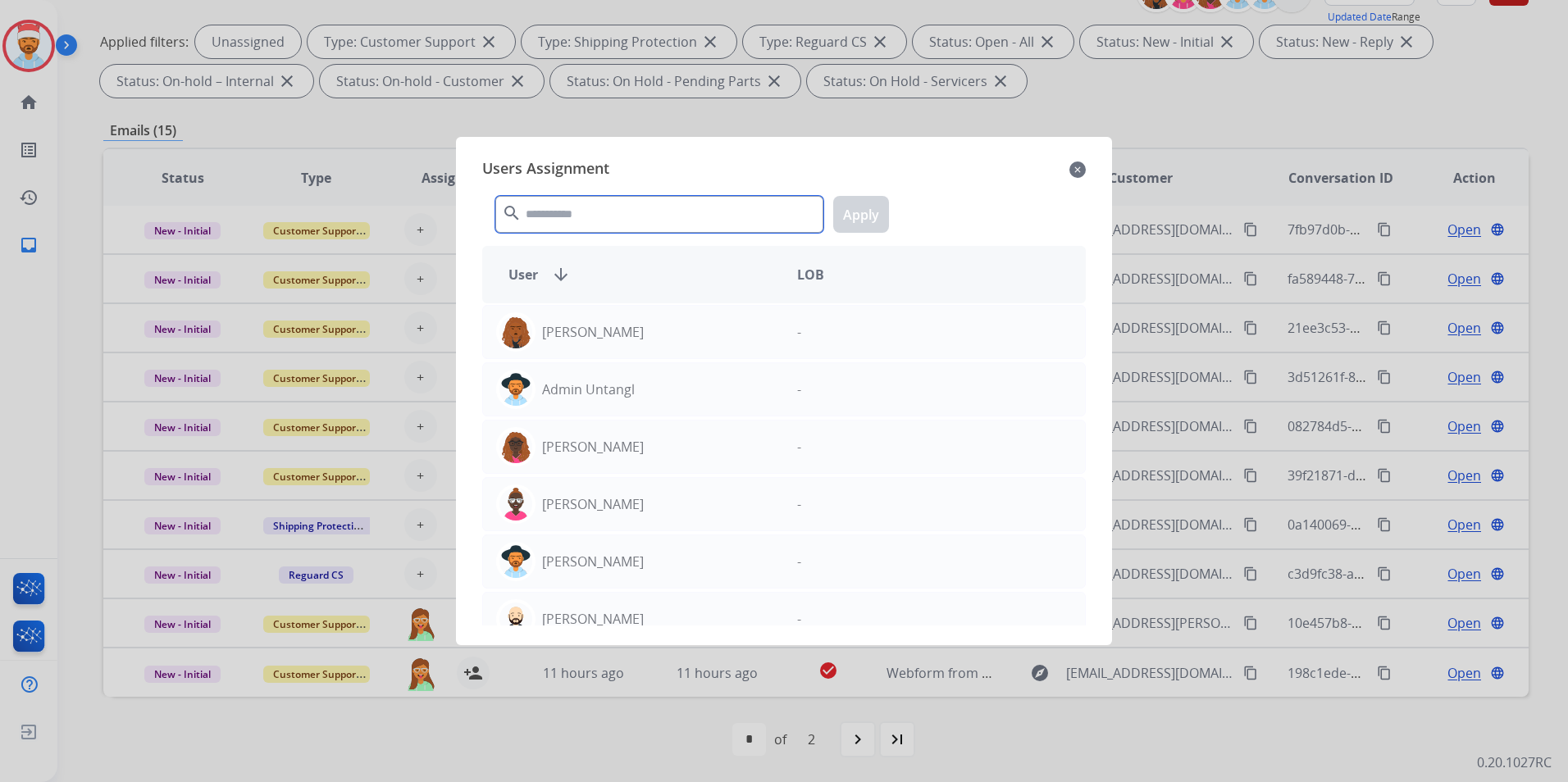
click at [666, 204] on input "text" at bounding box center [660, 214] width 328 height 37
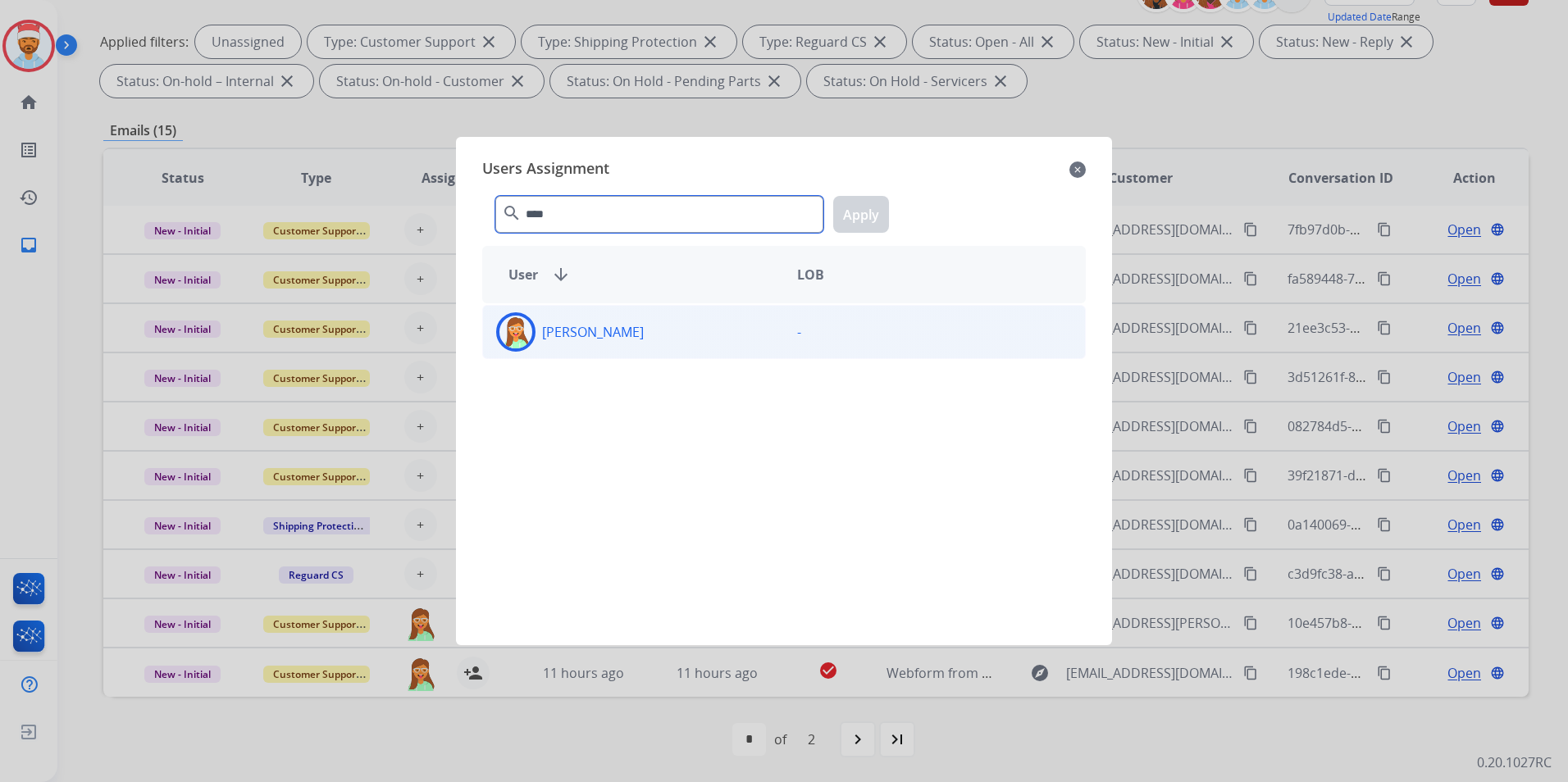
type input "****"
click at [655, 332] on div "[PERSON_NAME]" at bounding box center [633, 333] width 301 height 40
drag, startPoint x: 851, startPoint y: 210, endPoint x: 827, endPoint y: 239, distance: 37.6
click at [854, 212] on button "Apply" at bounding box center [860, 214] width 56 height 37
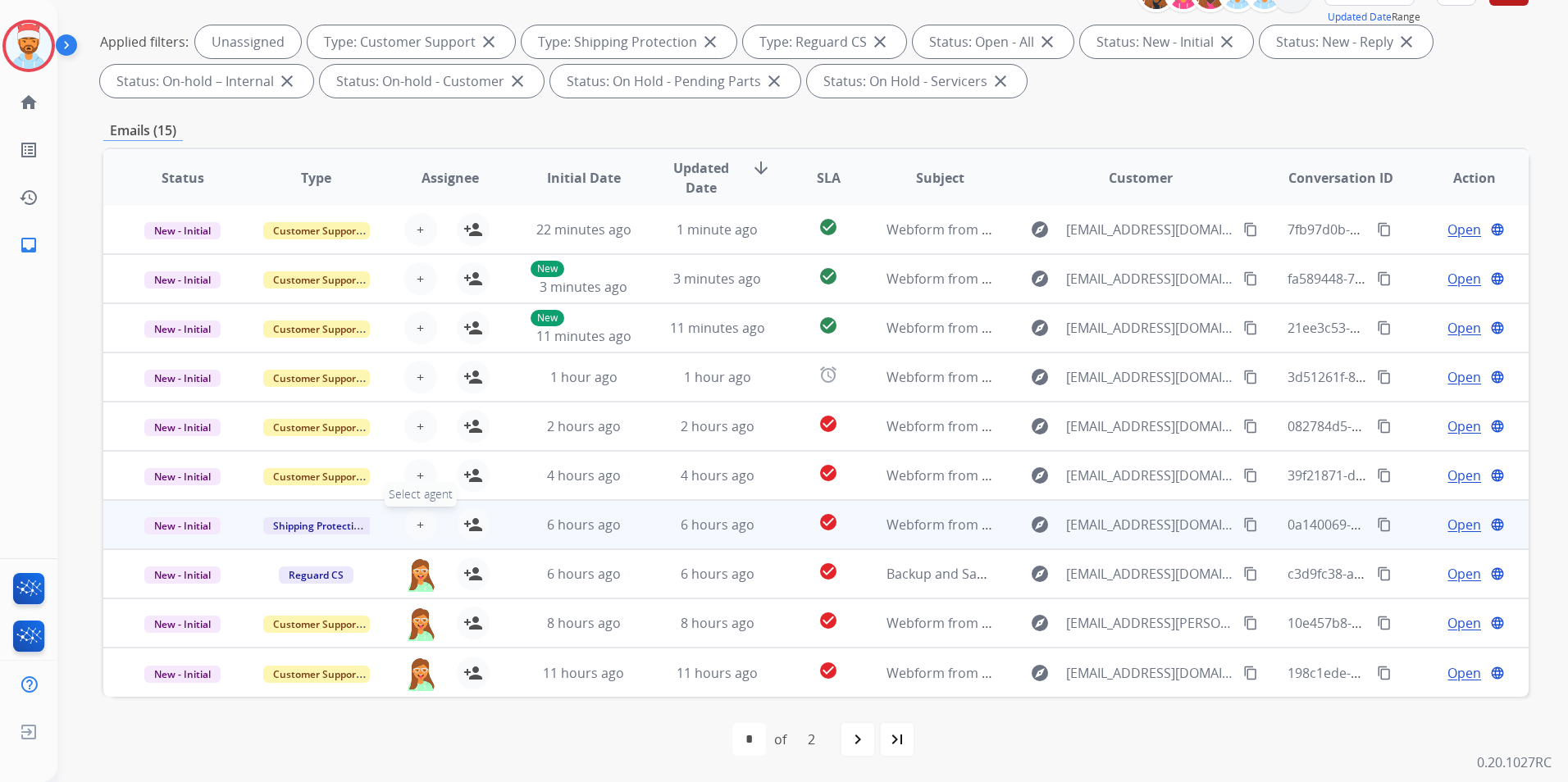
click at [429, 514] on button "+ Select agent" at bounding box center [420, 525] width 33 height 33
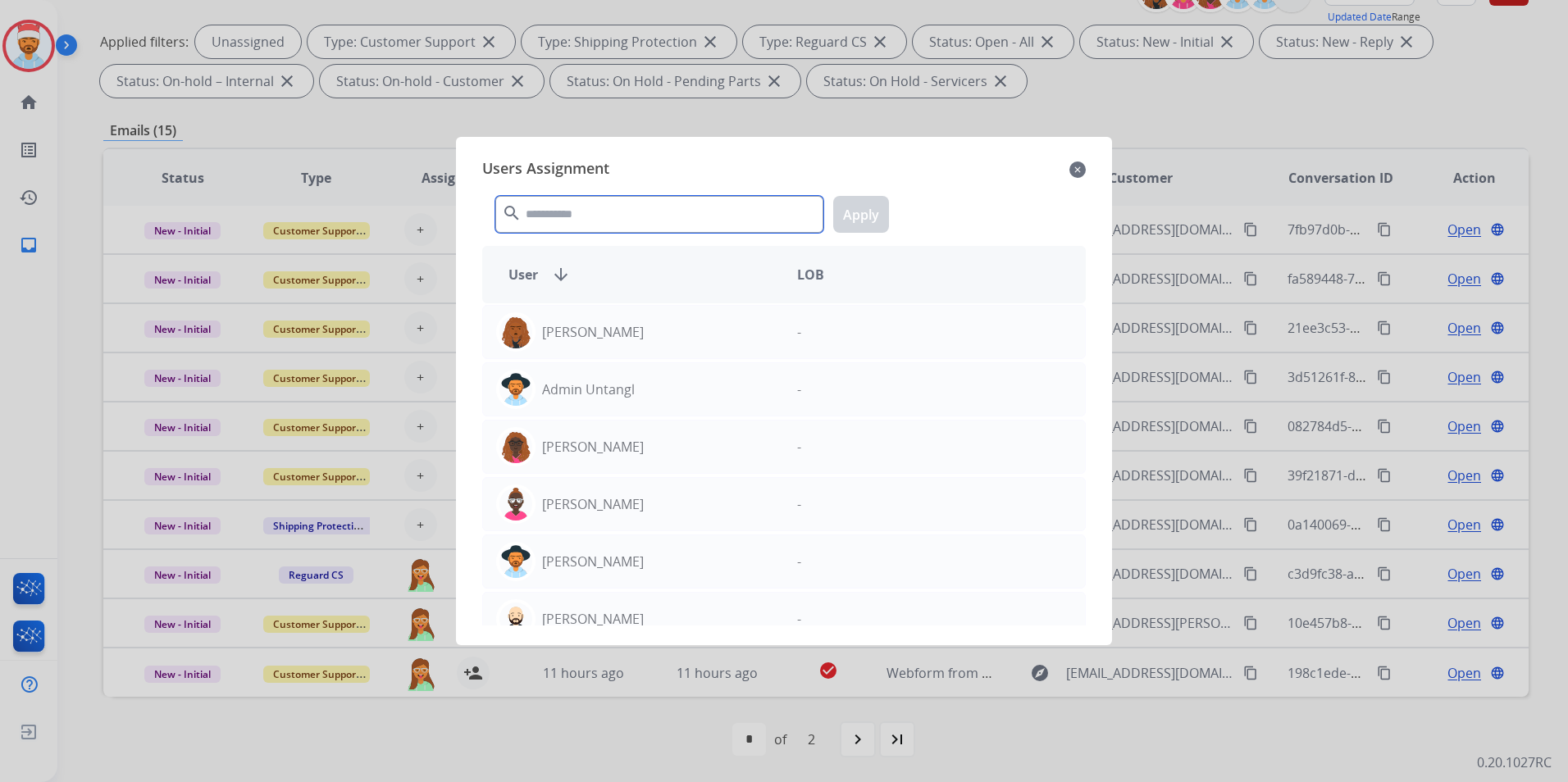
click at [707, 212] on input "text" at bounding box center [660, 214] width 328 height 37
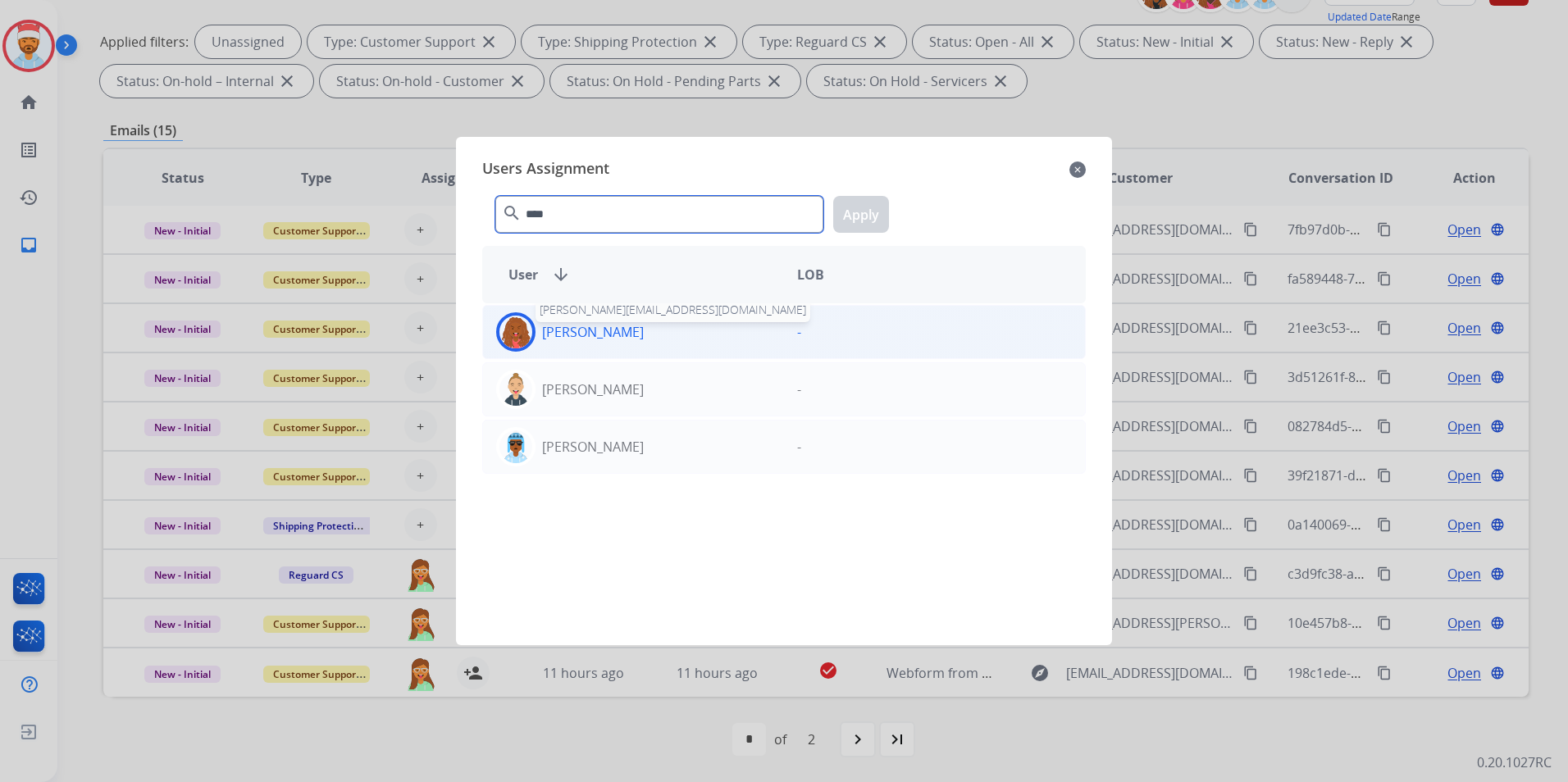
type input "****"
click at [560, 326] on p "[PERSON_NAME]" at bounding box center [593, 332] width 102 height 20
click at [876, 227] on button "Apply" at bounding box center [860, 214] width 56 height 37
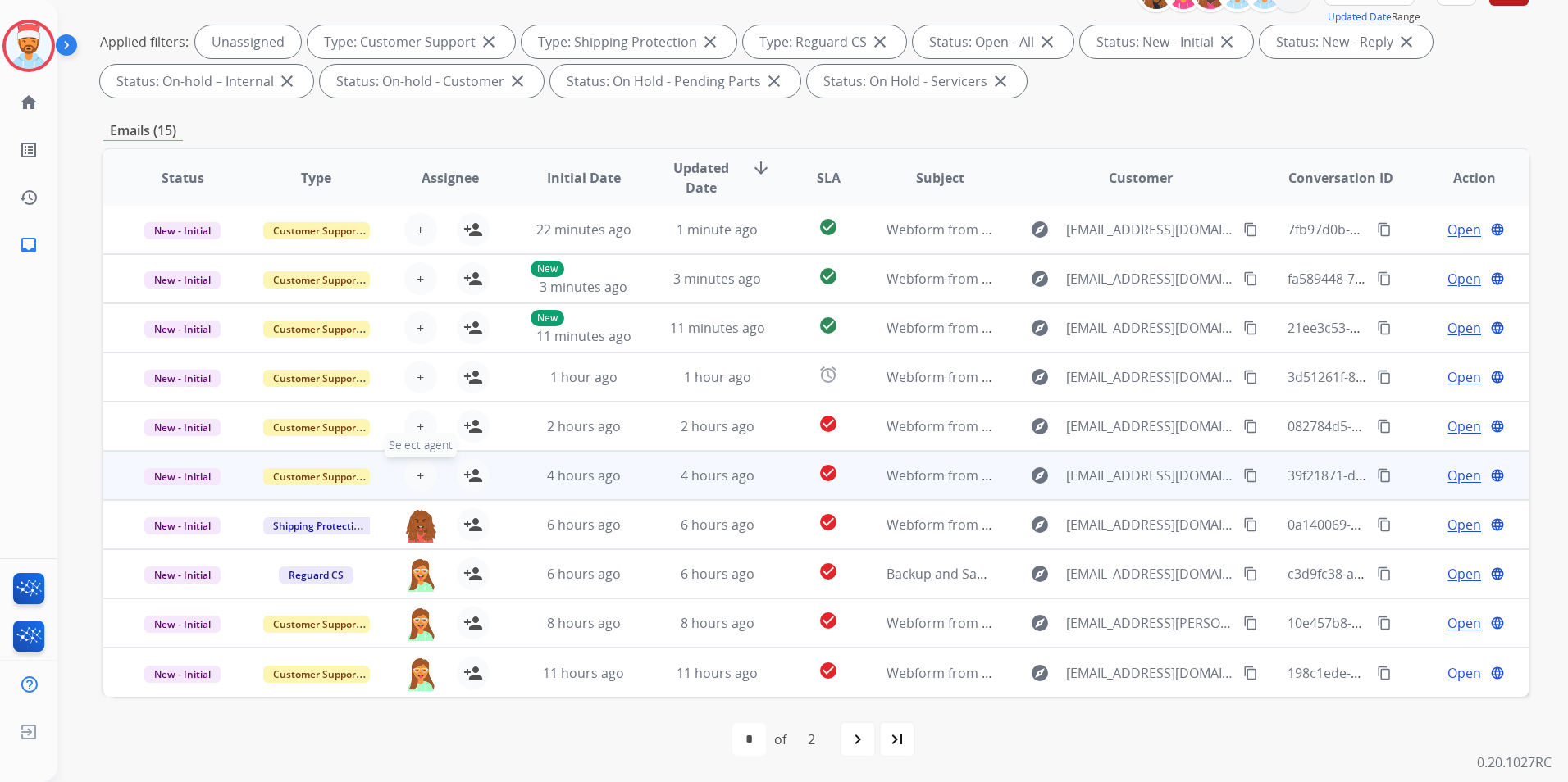
click at [420, 469] on span "+" at bounding box center [420, 475] width 8 height 20
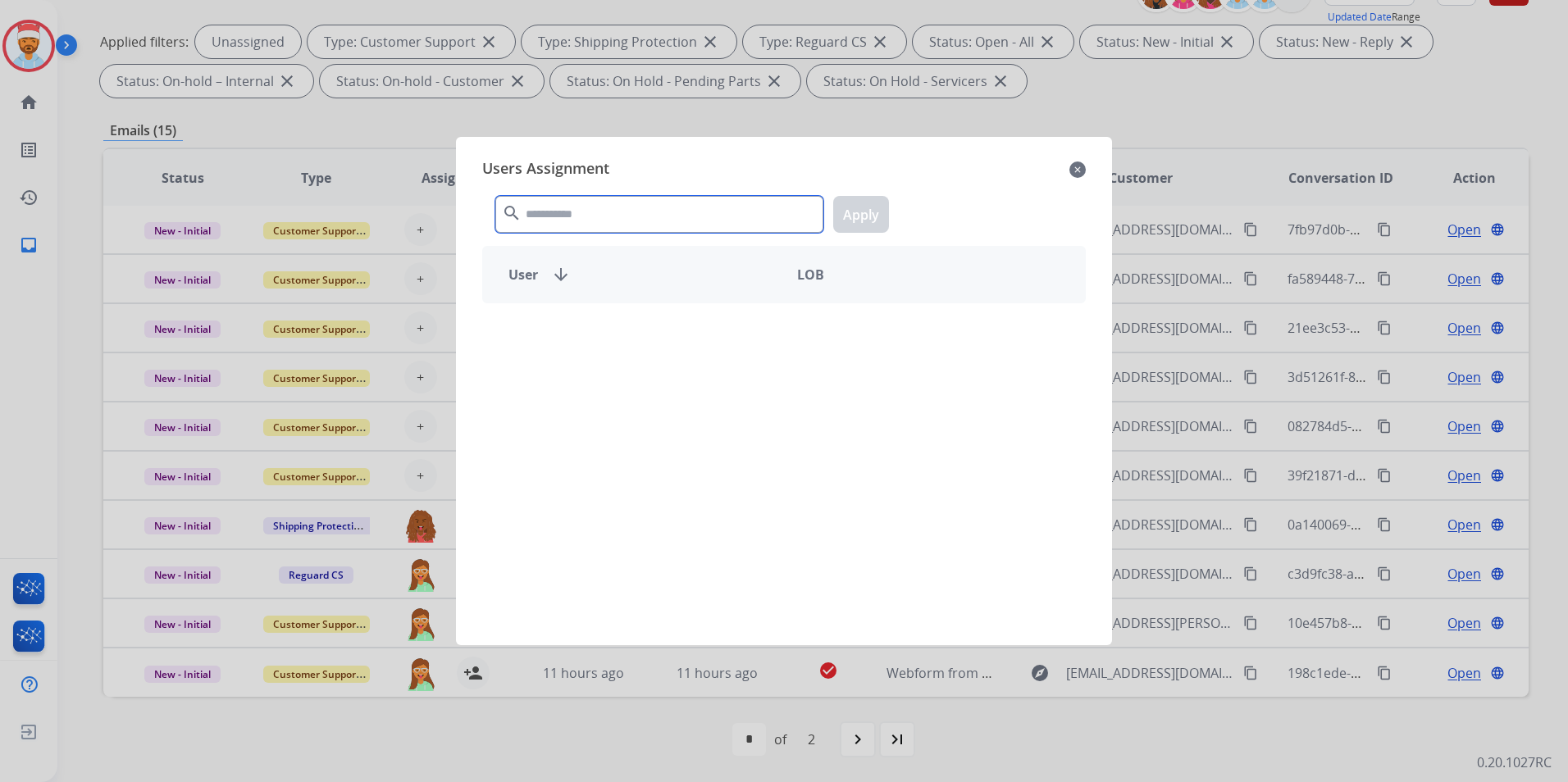
click at [590, 218] on input "text" at bounding box center [660, 214] width 328 height 37
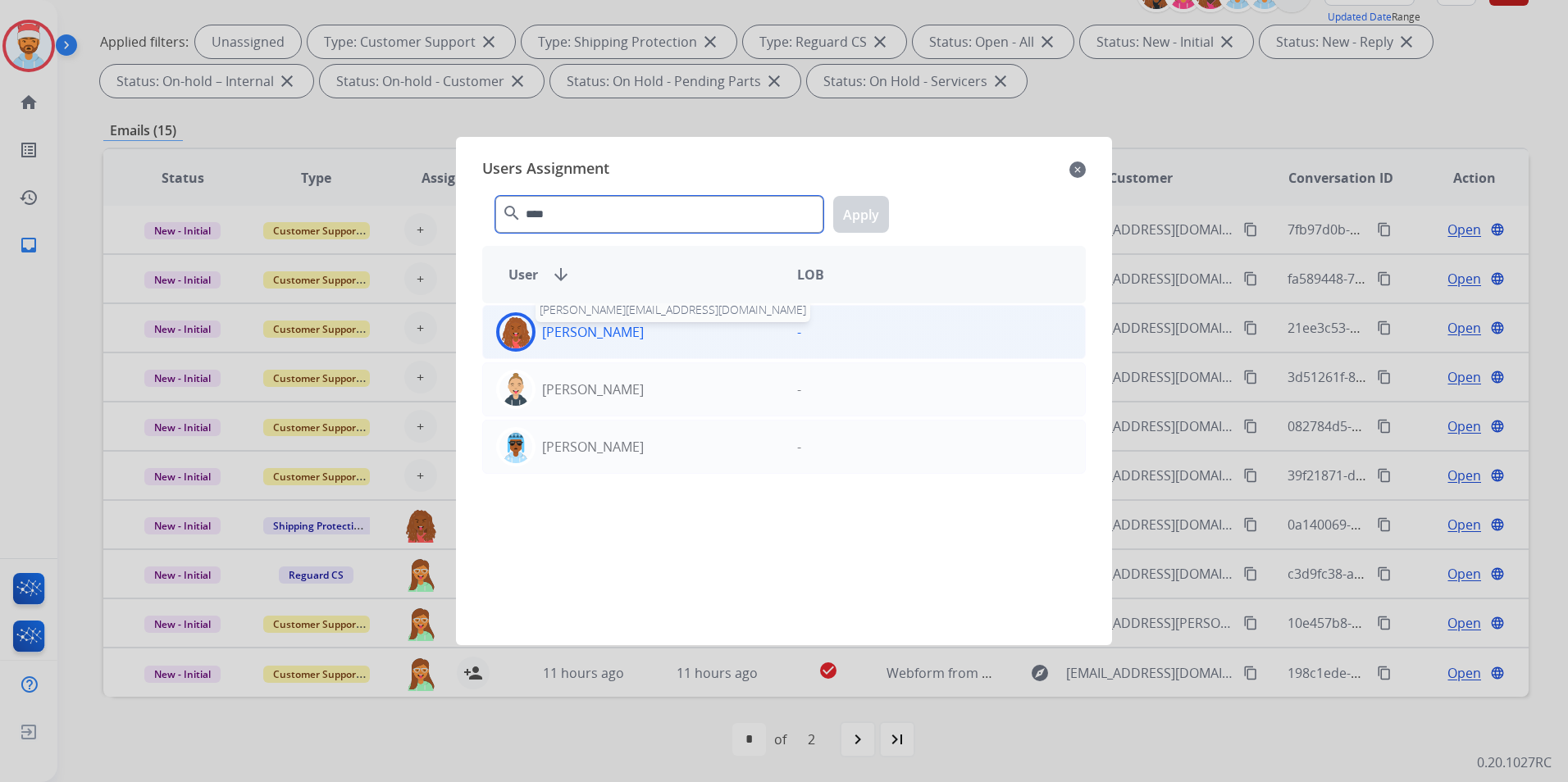
type input "****"
click at [599, 326] on p "[PERSON_NAME]" at bounding box center [593, 332] width 102 height 20
click at [880, 217] on button "Apply" at bounding box center [860, 214] width 56 height 37
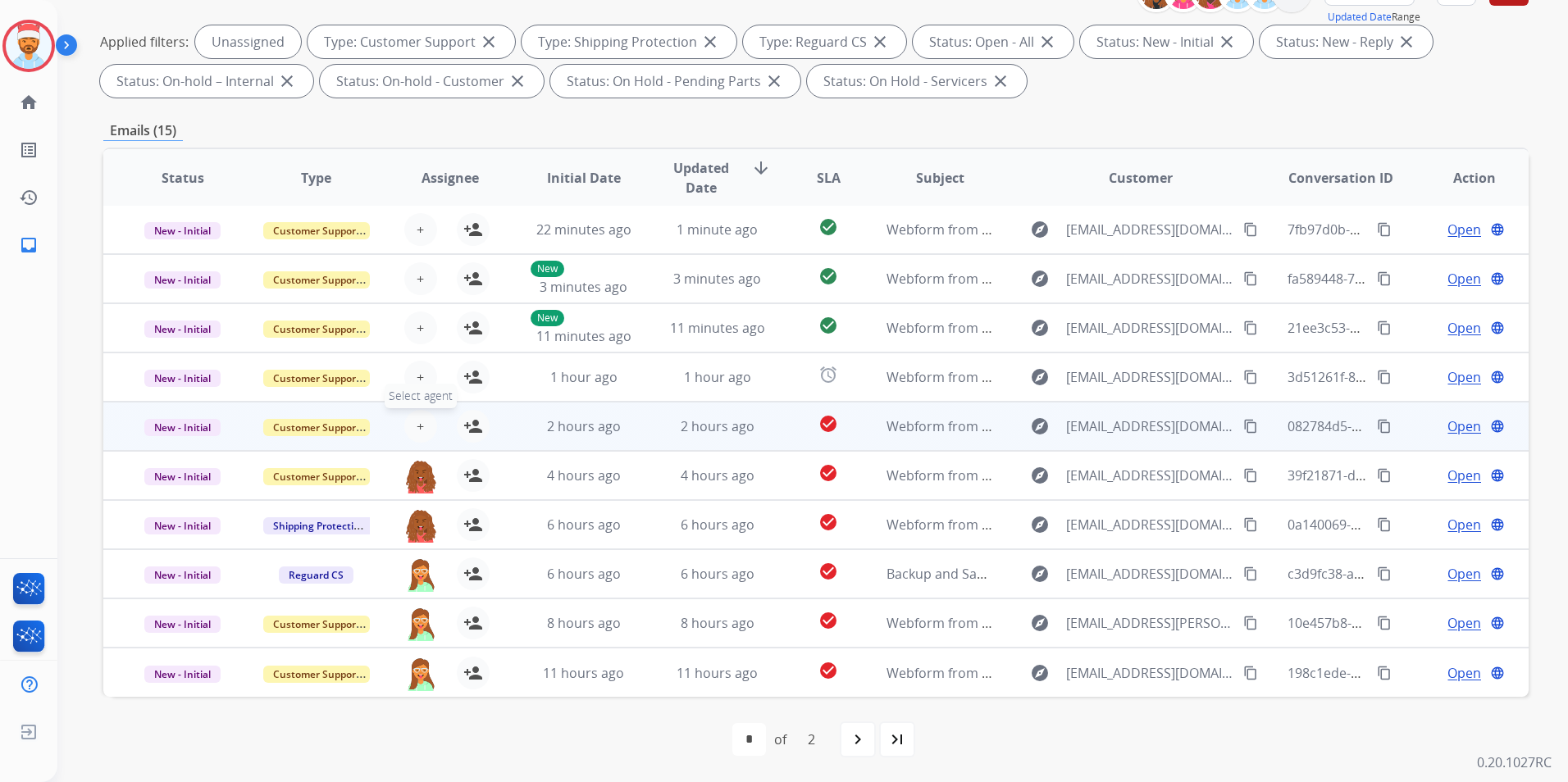
click at [422, 434] on button "+ Select agent" at bounding box center [420, 426] width 33 height 33
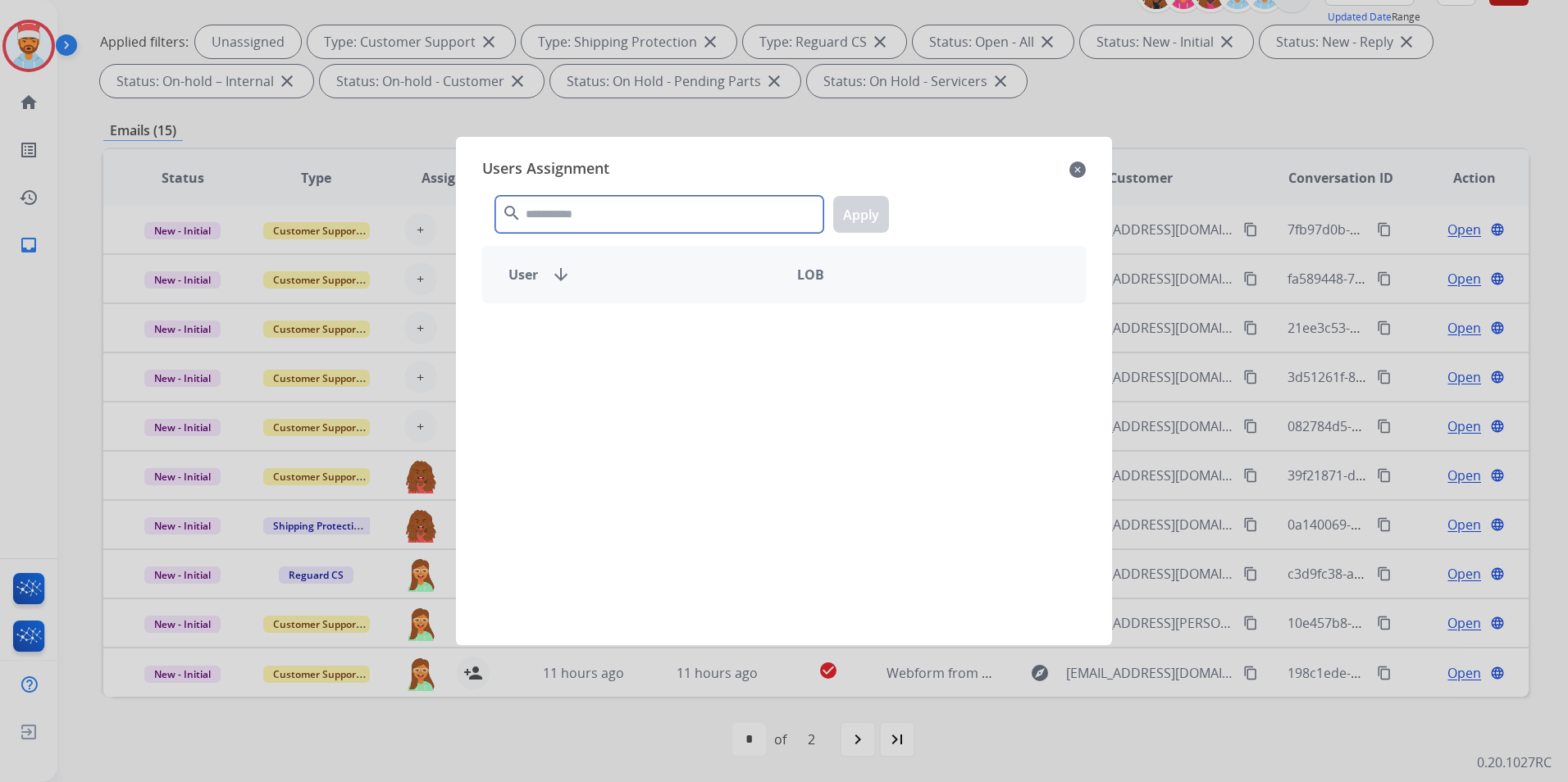
drag, startPoint x: 586, startPoint y: 224, endPoint x: 569, endPoint y: 242, distance: 24.8
click at [589, 224] on input "text" at bounding box center [660, 214] width 328 height 37
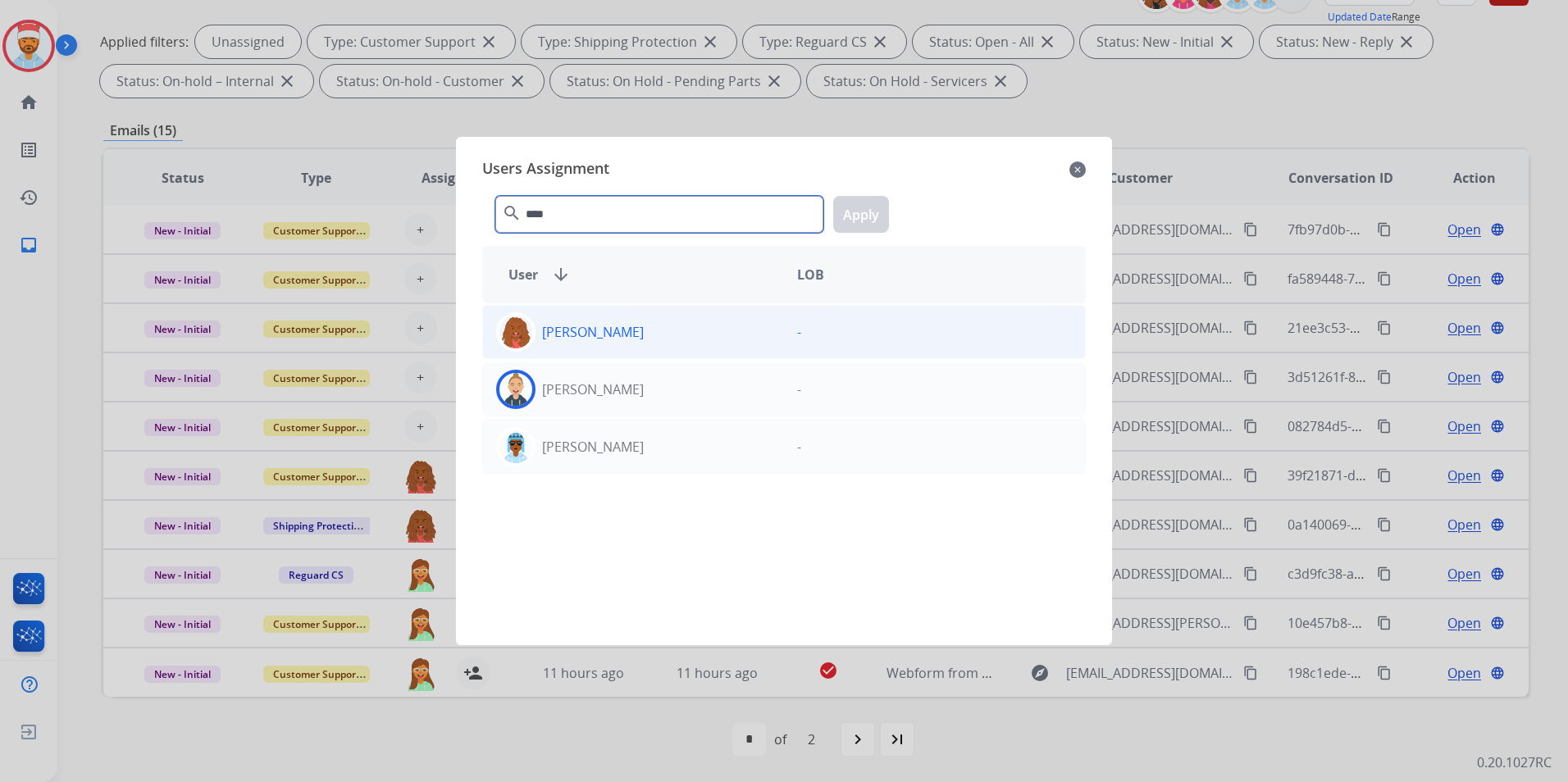
type input "****"
click at [583, 331] on p "[PERSON_NAME]" at bounding box center [593, 332] width 102 height 20
click at [852, 204] on button "Apply" at bounding box center [860, 214] width 56 height 37
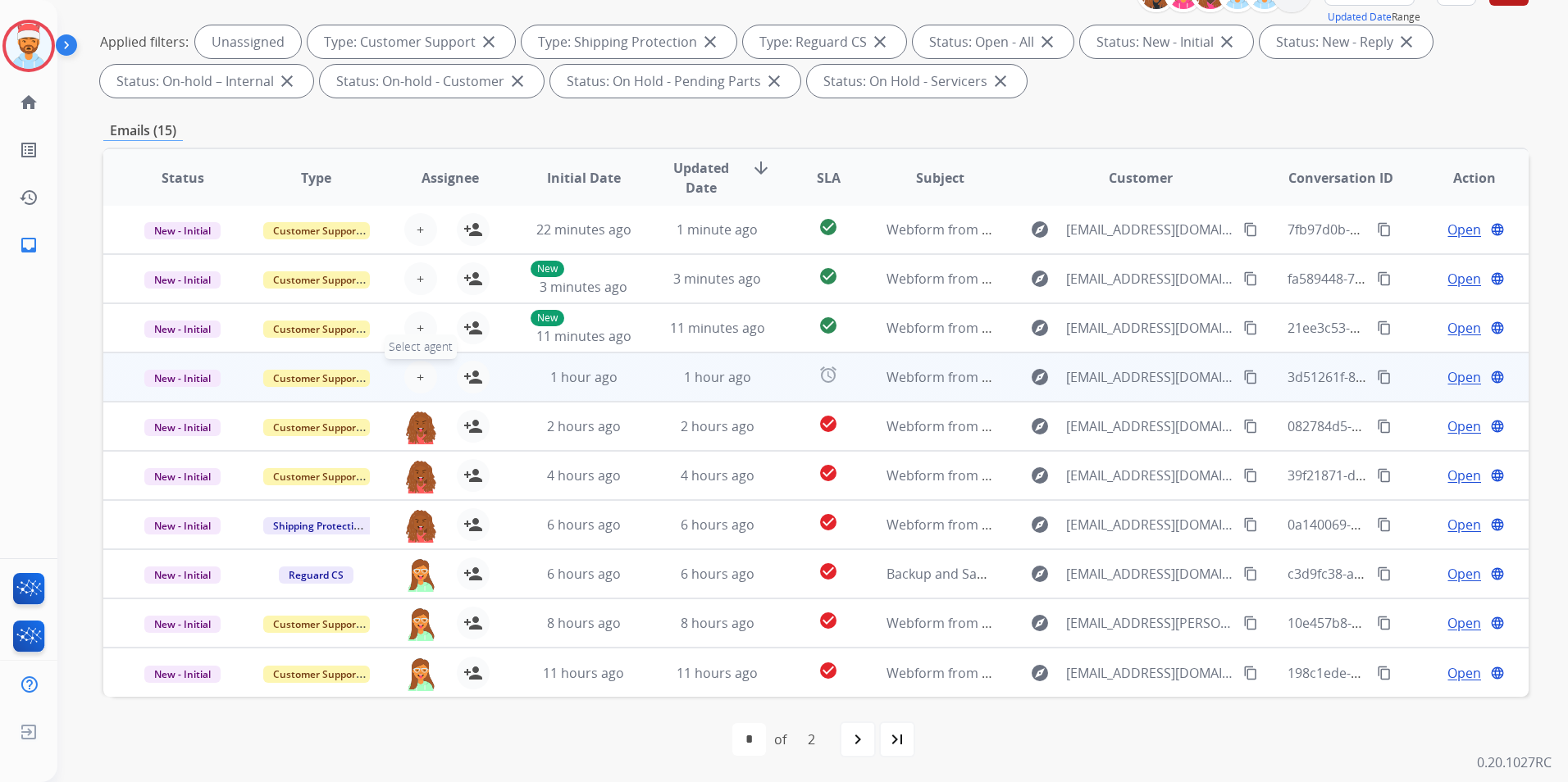
click at [426, 381] on button "+ Select agent" at bounding box center [420, 377] width 33 height 33
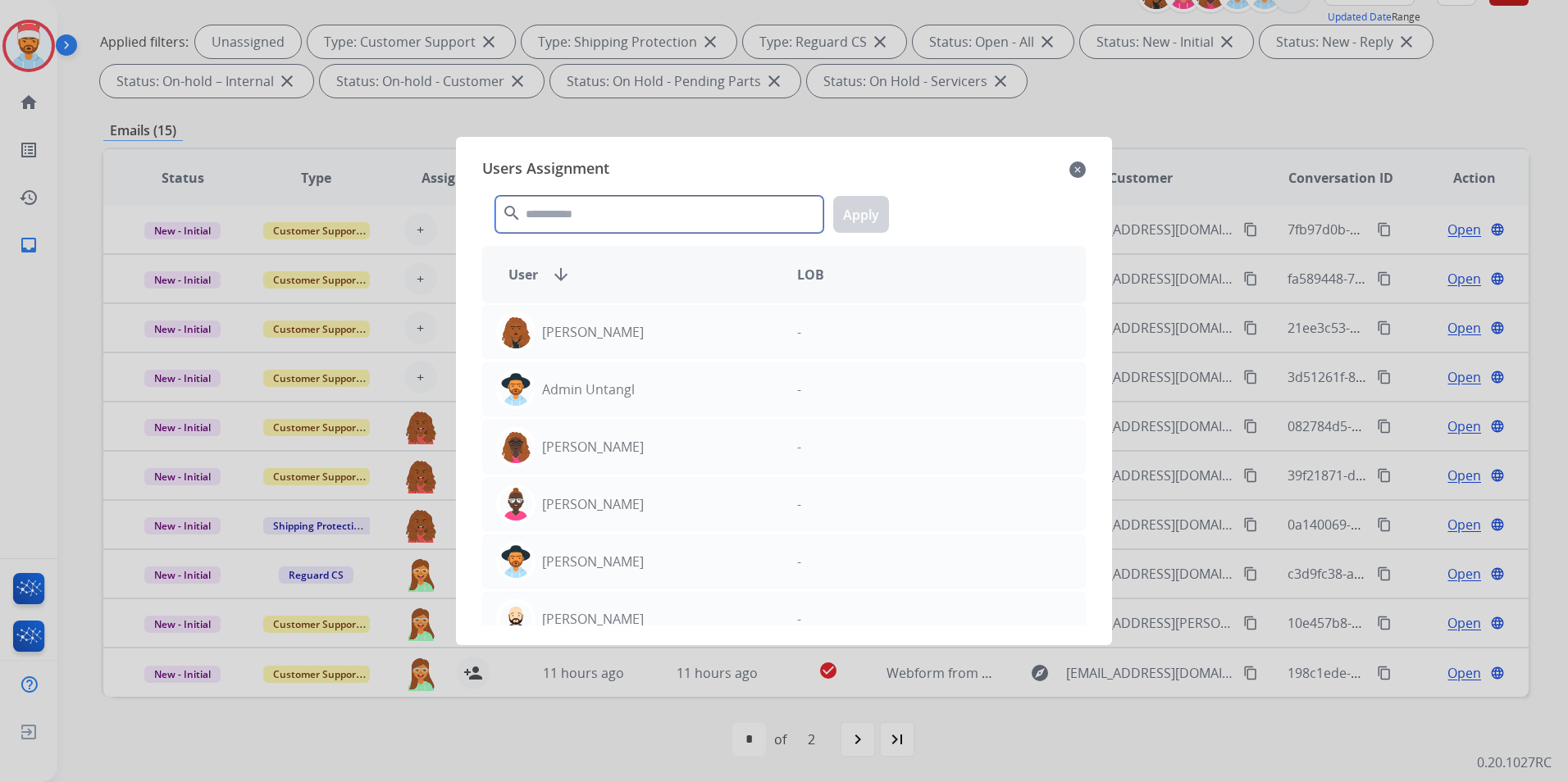
click at [660, 224] on input "text" at bounding box center [660, 214] width 328 height 37
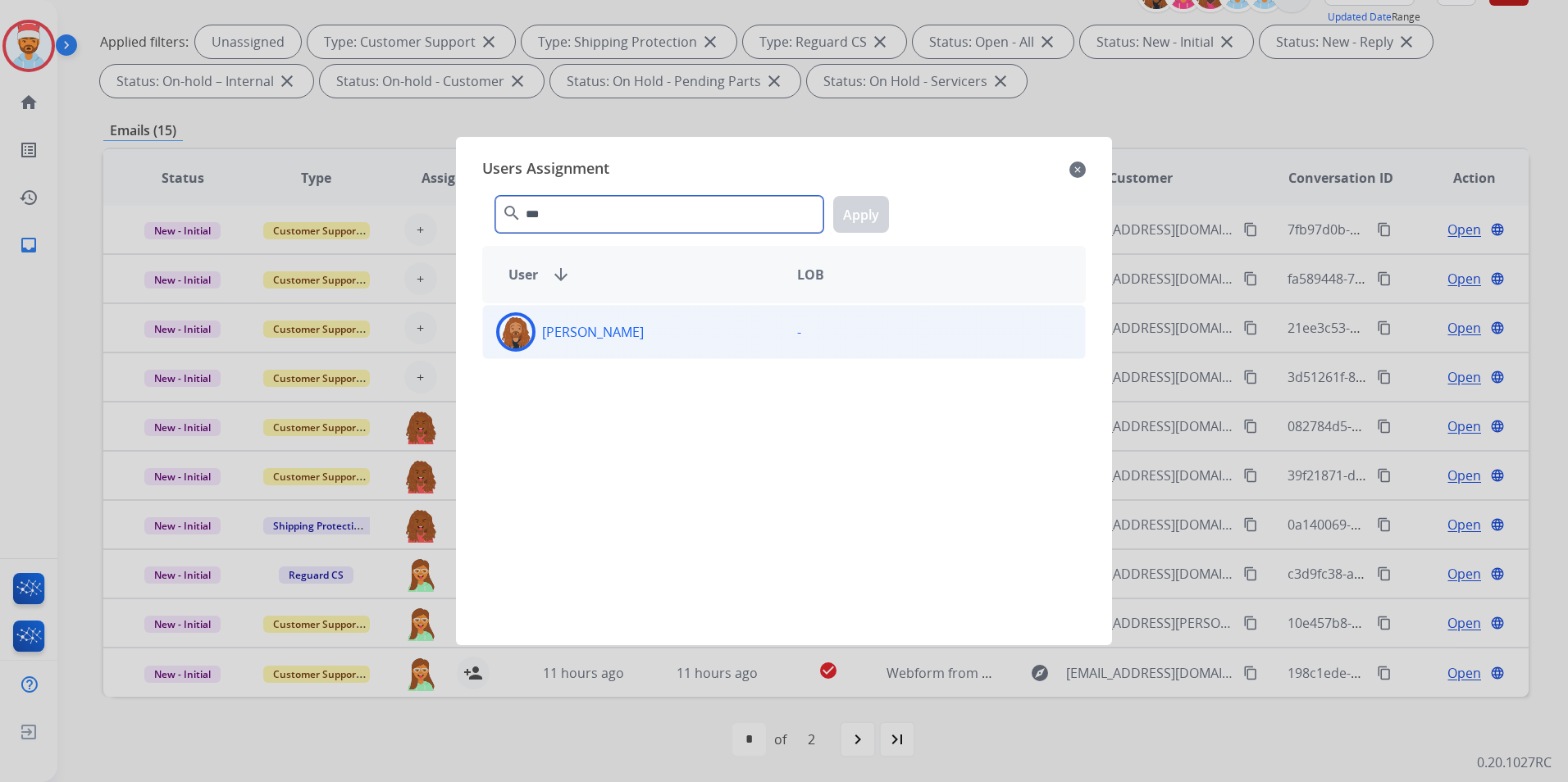
type input "***"
click at [606, 344] on div "[PERSON_NAME]" at bounding box center [633, 333] width 301 height 40
click at [844, 219] on button "Apply" at bounding box center [860, 214] width 56 height 37
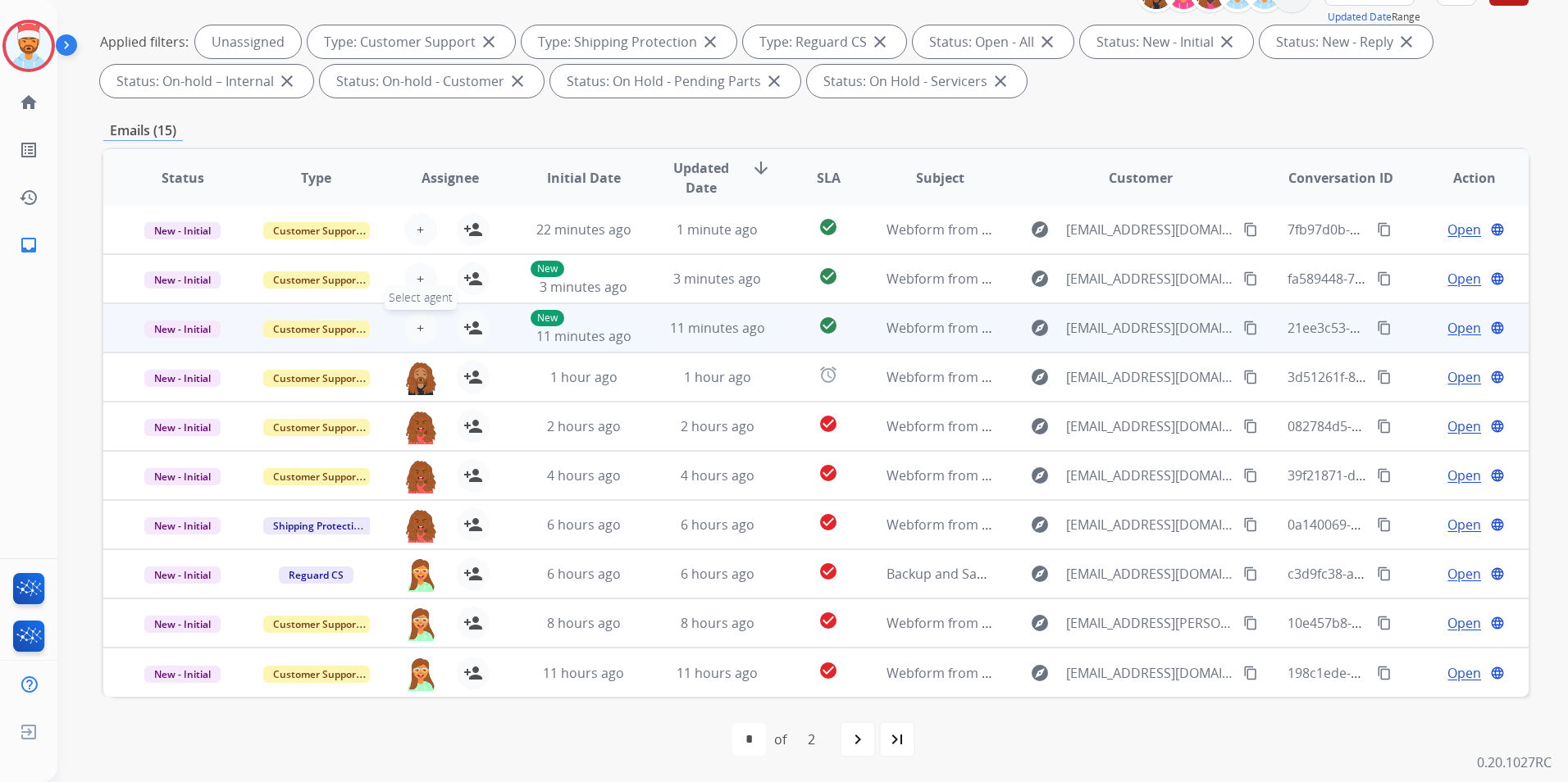
click at [418, 317] on button "+ Select agent" at bounding box center [420, 328] width 33 height 33
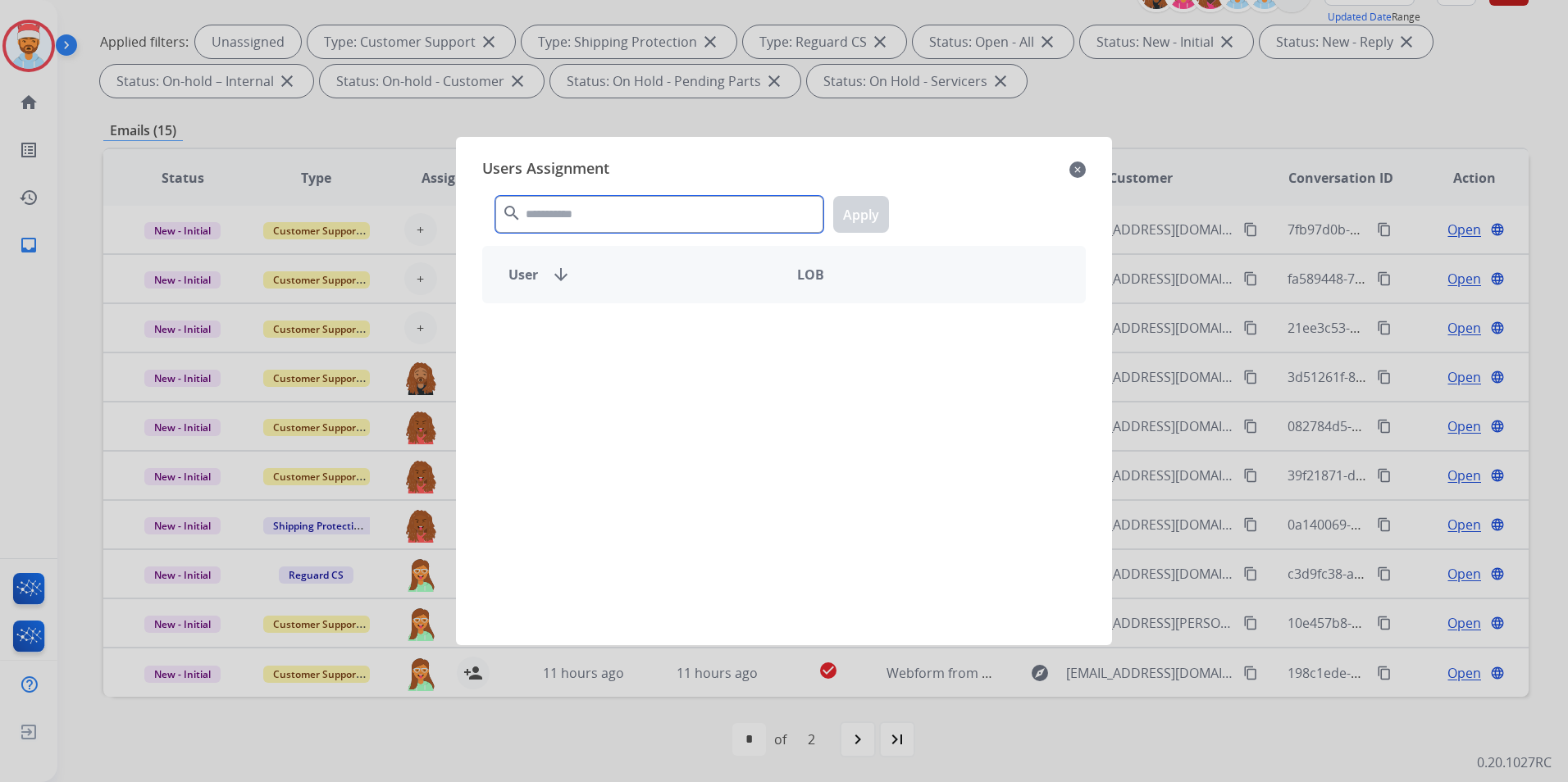
drag, startPoint x: 540, startPoint y: 224, endPoint x: 553, endPoint y: 233, distance: 15.8
click at [541, 224] on input "text" at bounding box center [660, 214] width 328 height 37
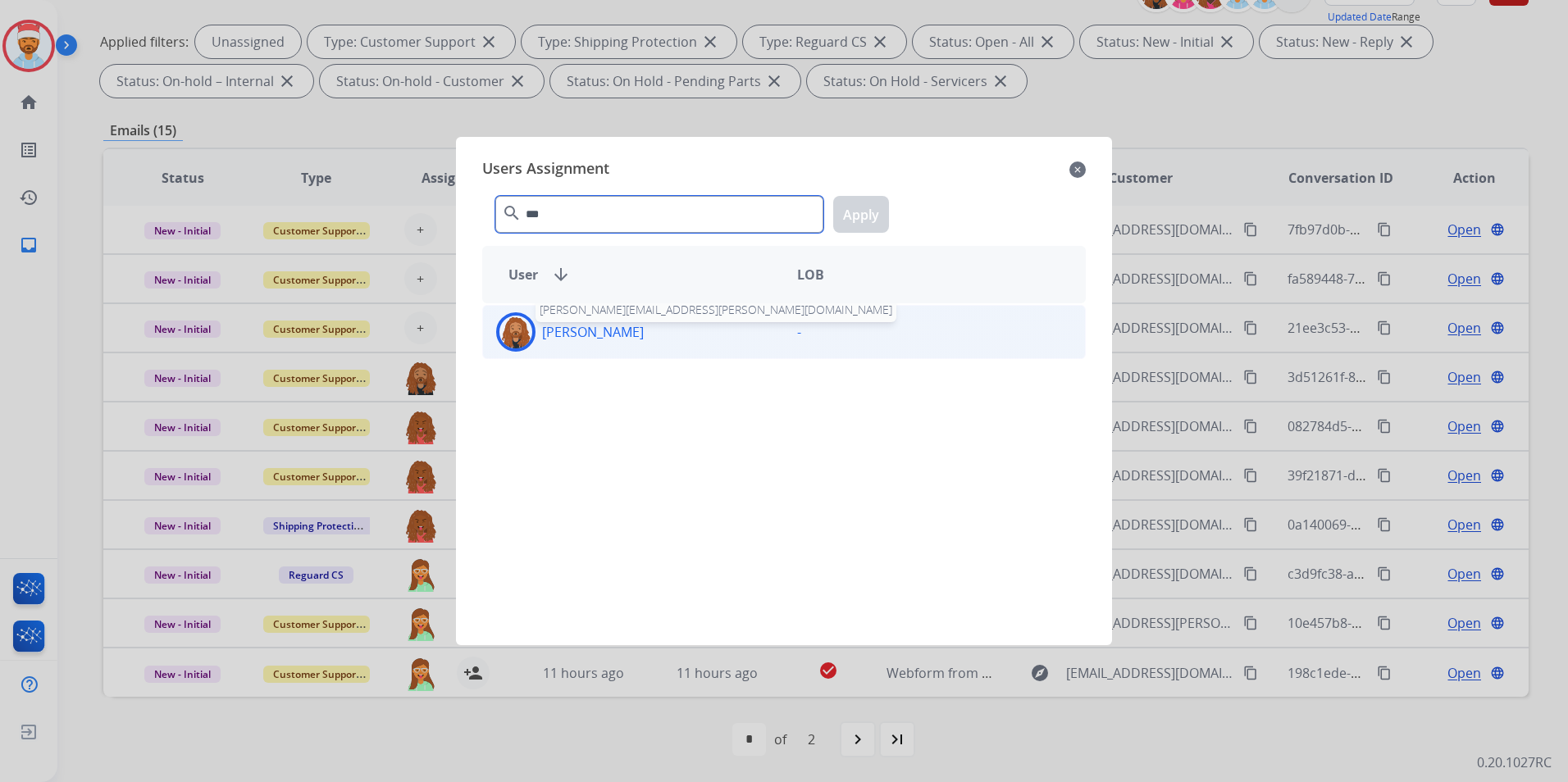
type input "***"
drag, startPoint x: 625, startPoint y: 326, endPoint x: 657, endPoint y: 310, distance: 35.8
click at [625, 325] on p "[PERSON_NAME]" at bounding box center [593, 332] width 102 height 20
click at [858, 210] on button "Apply" at bounding box center [860, 214] width 56 height 37
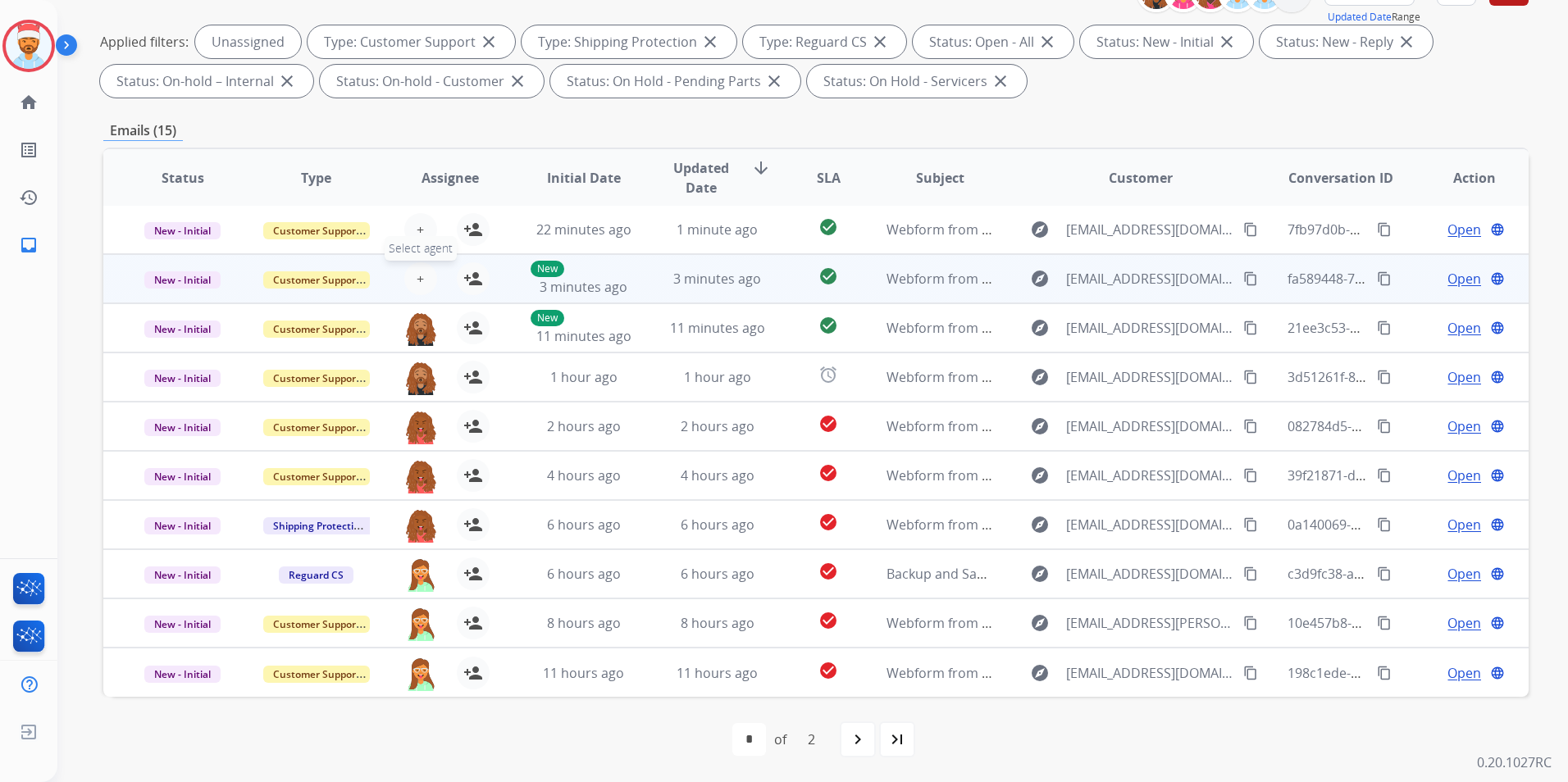
click at [408, 277] on button "+ Select agent" at bounding box center [420, 279] width 33 height 33
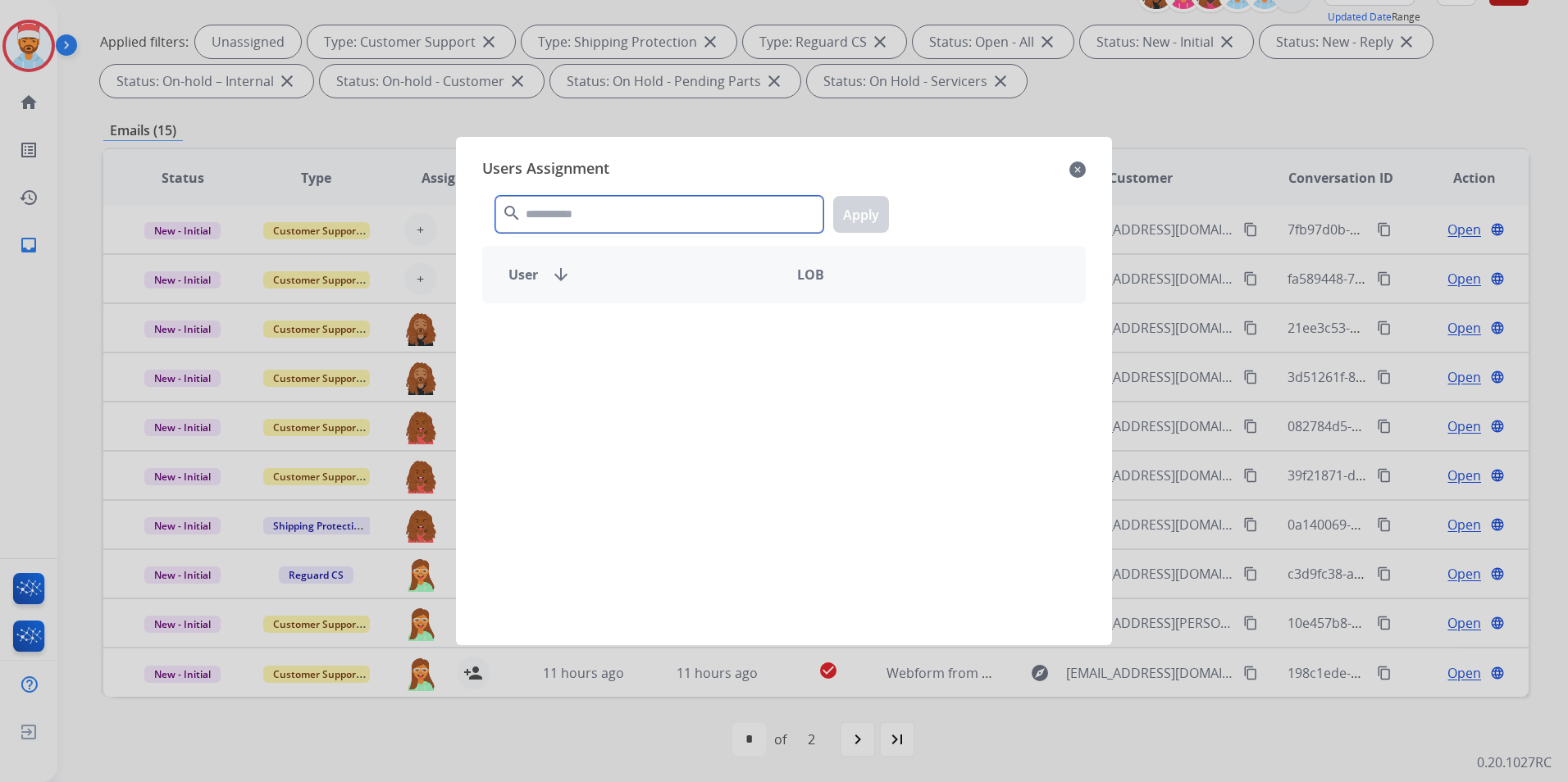
drag, startPoint x: 554, startPoint y: 213, endPoint x: 577, endPoint y: 231, distance: 29.2
click at [560, 213] on input "text" at bounding box center [660, 214] width 328 height 37
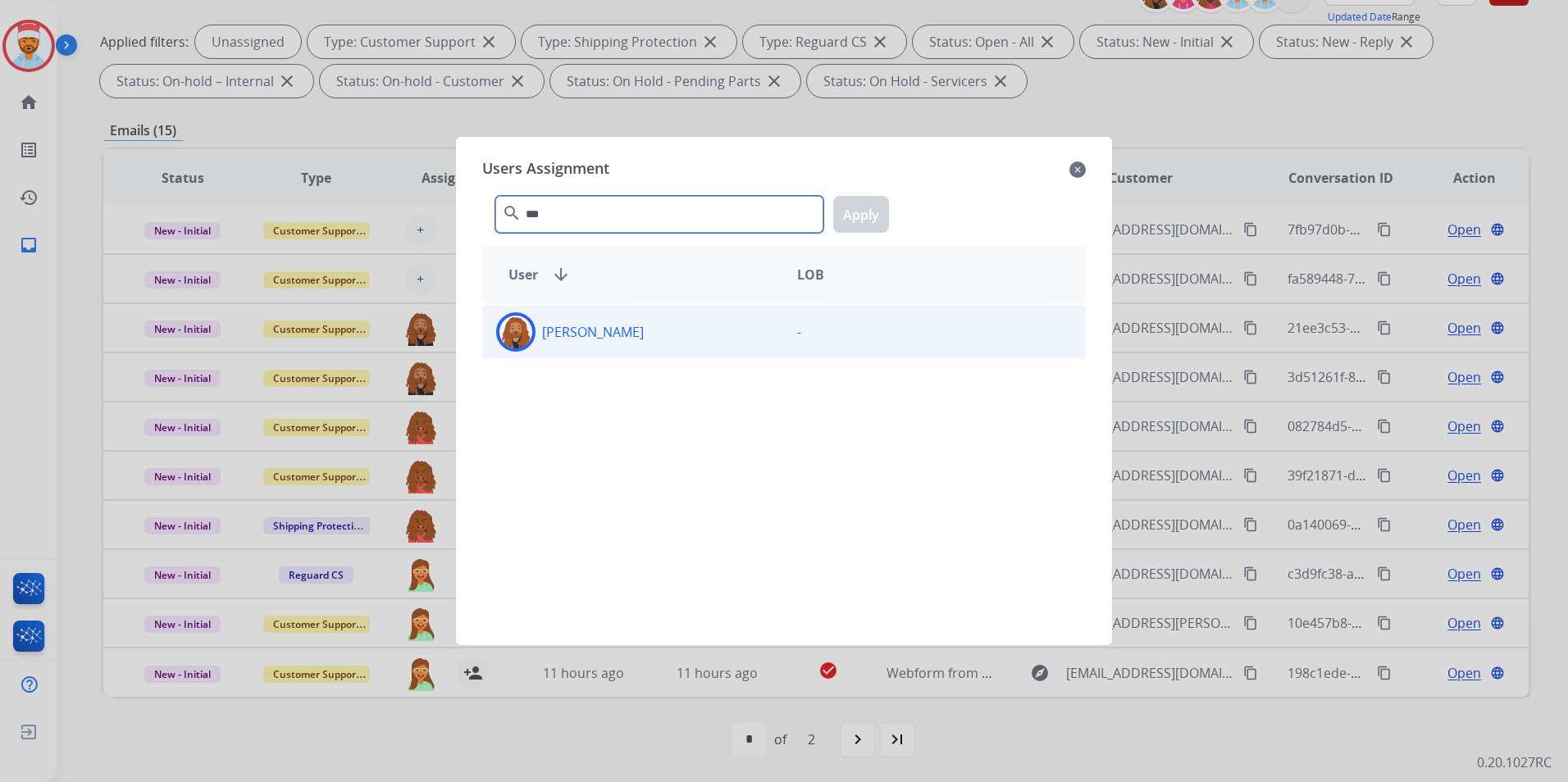
type input "***"
drag, startPoint x: 576, startPoint y: 322, endPoint x: 779, endPoint y: 279, distance: 207.5
click at [579, 322] on p "[PERSON_NAME]" at bounding box center [593, 332] width 102 height 20
click at [871, 217] on button "Apply" at bounding box center [860, 214] width 56 height 37
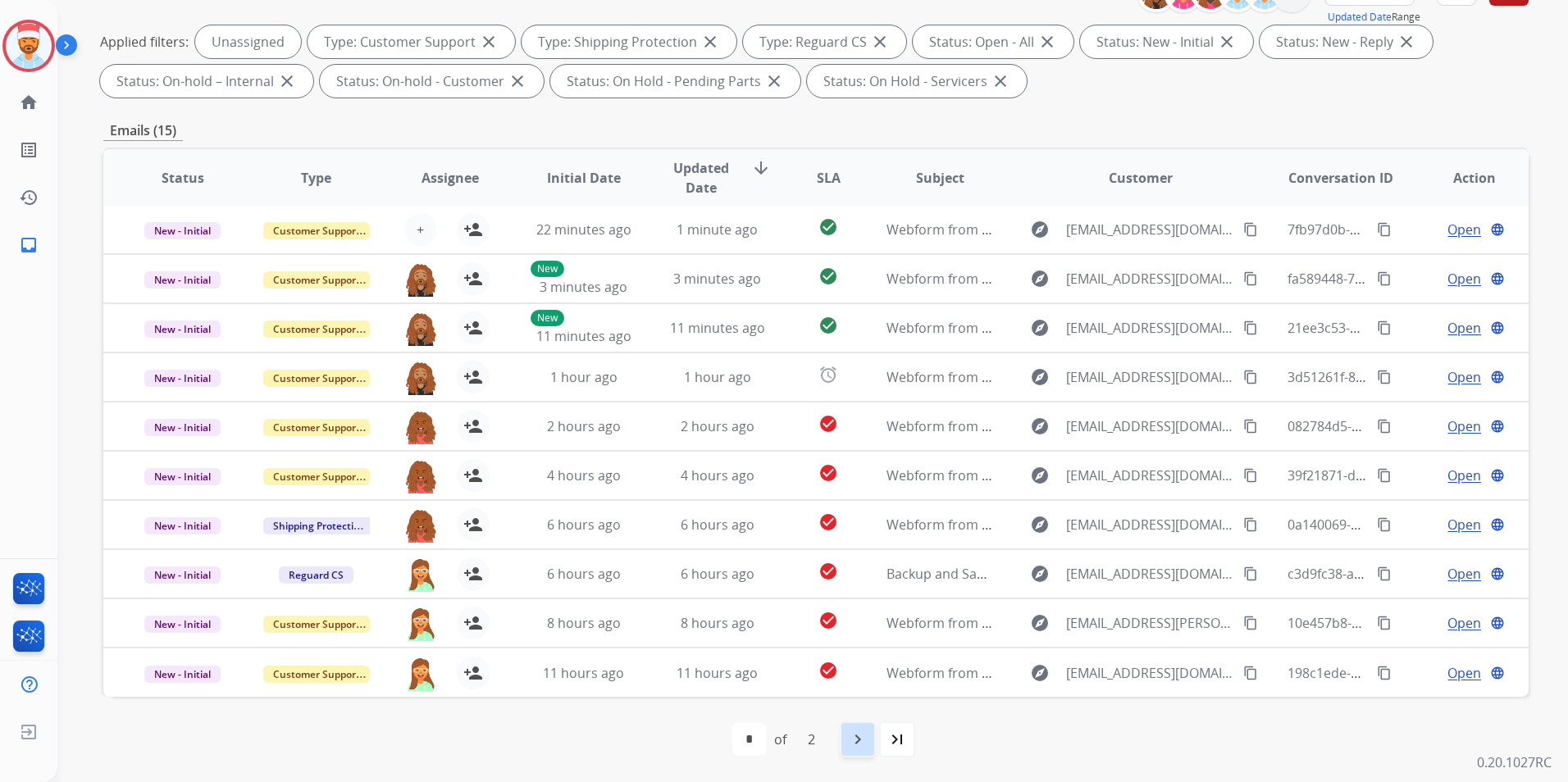
click at [849, 741] on mat-icon "navigate_next" at bounding box center [858, 740] width 20 height 20
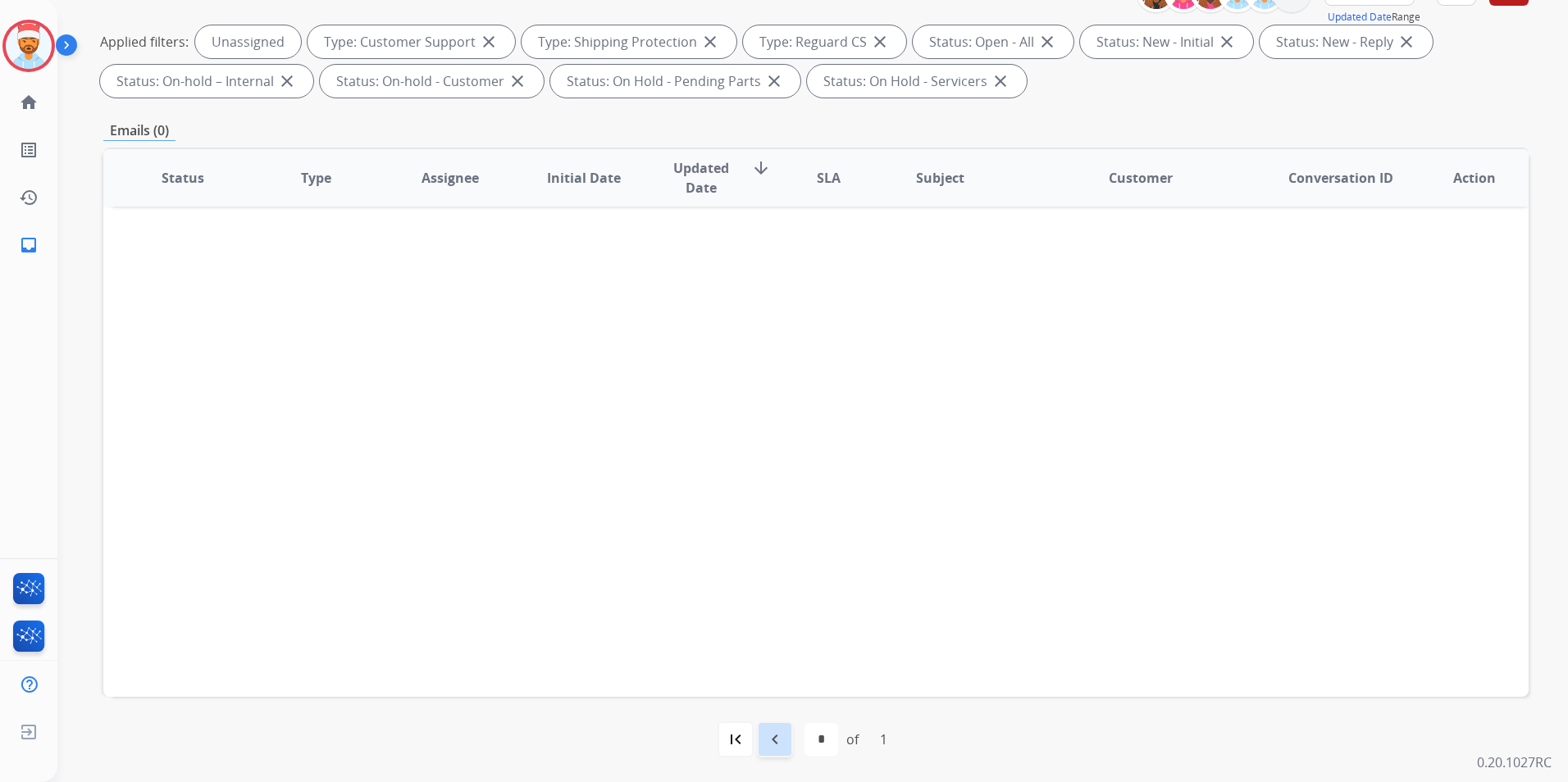
click at [775, 739] on mat-icon "navigate_before" at bounding box center [775, 740] width 20 height 20
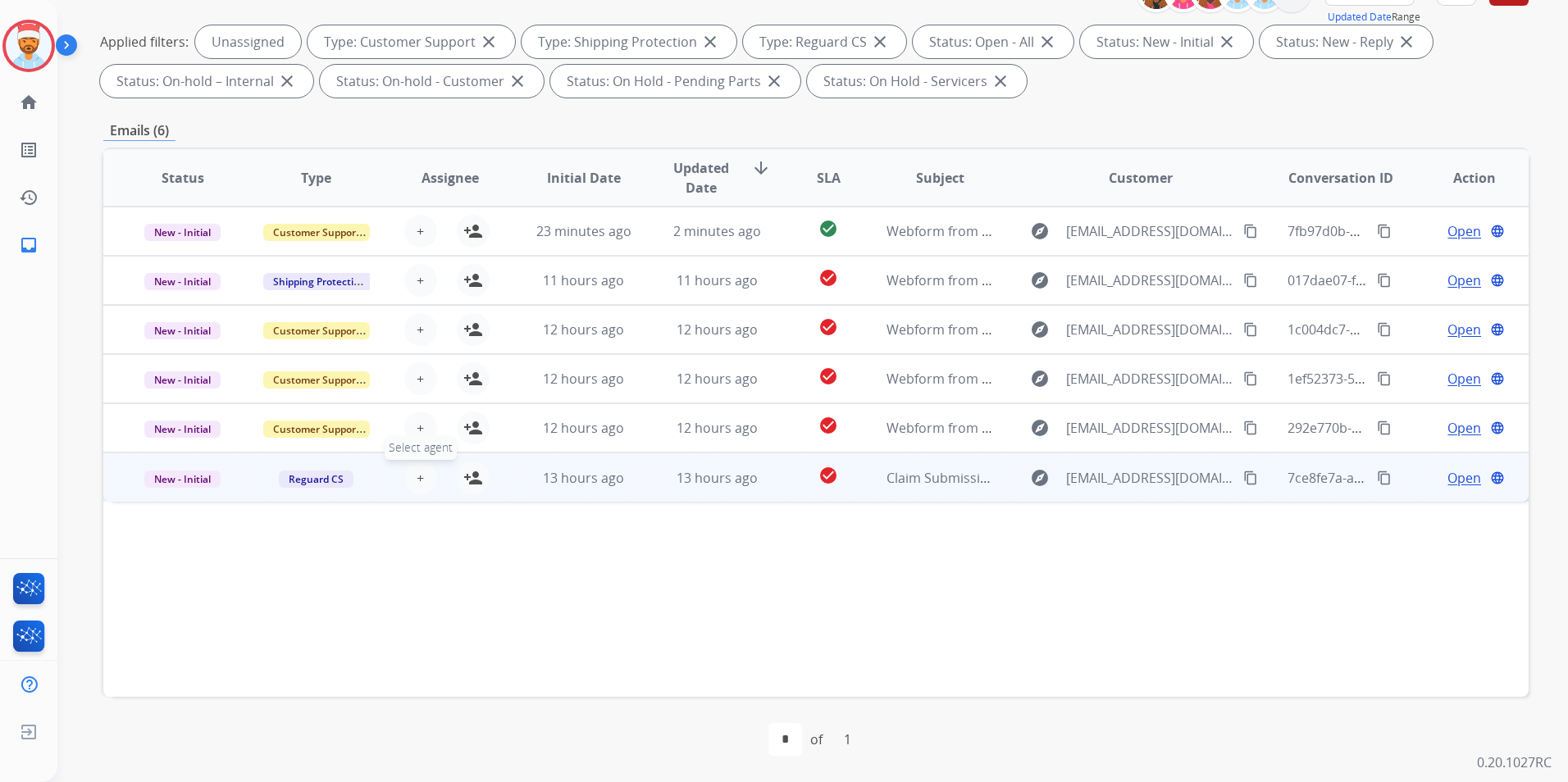
click at [404, 475] on button "+ Select agent" at bounding box center [420, 478] width 33 height 33
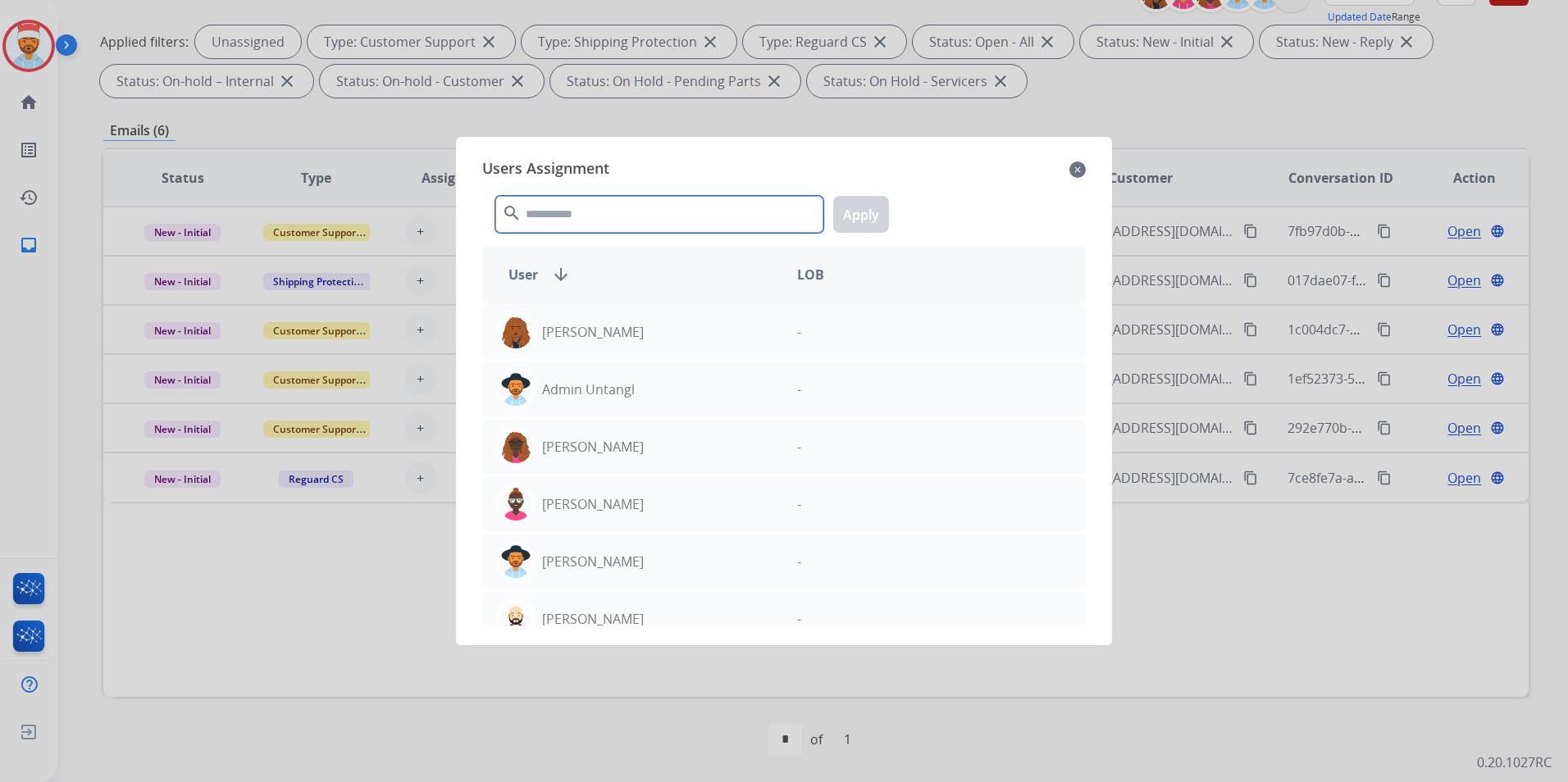
click at [570, 217] on input "text" at bounding box center [660, 214] width 328 height 37
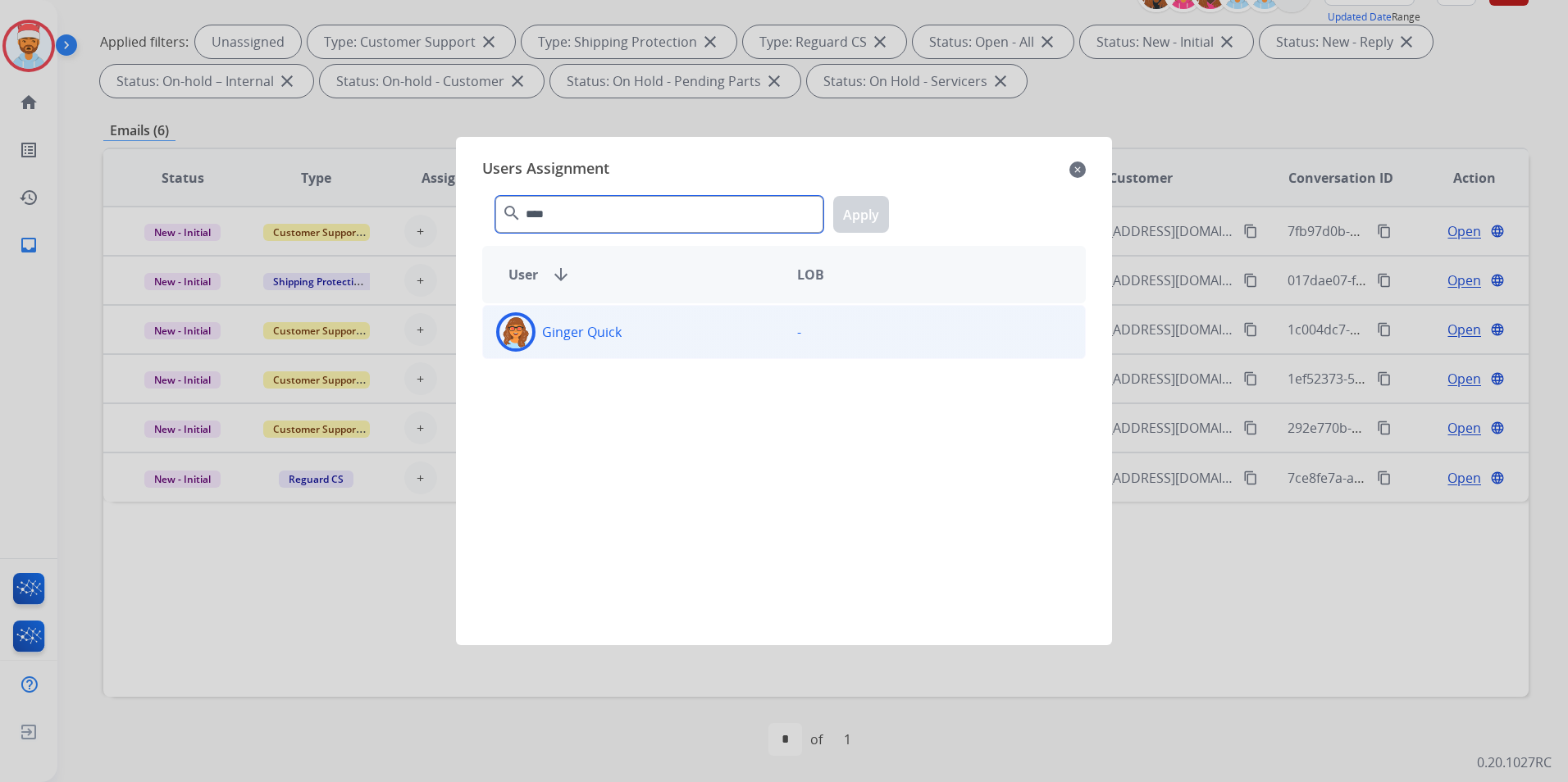
type input "****"
click at [574, 321] on div "Ginger Quick" at bounding box center [633, 333] width 301 height 40
click at [868, 212] on button "Apply" at bounding box center [860, 214] width 56 height 37
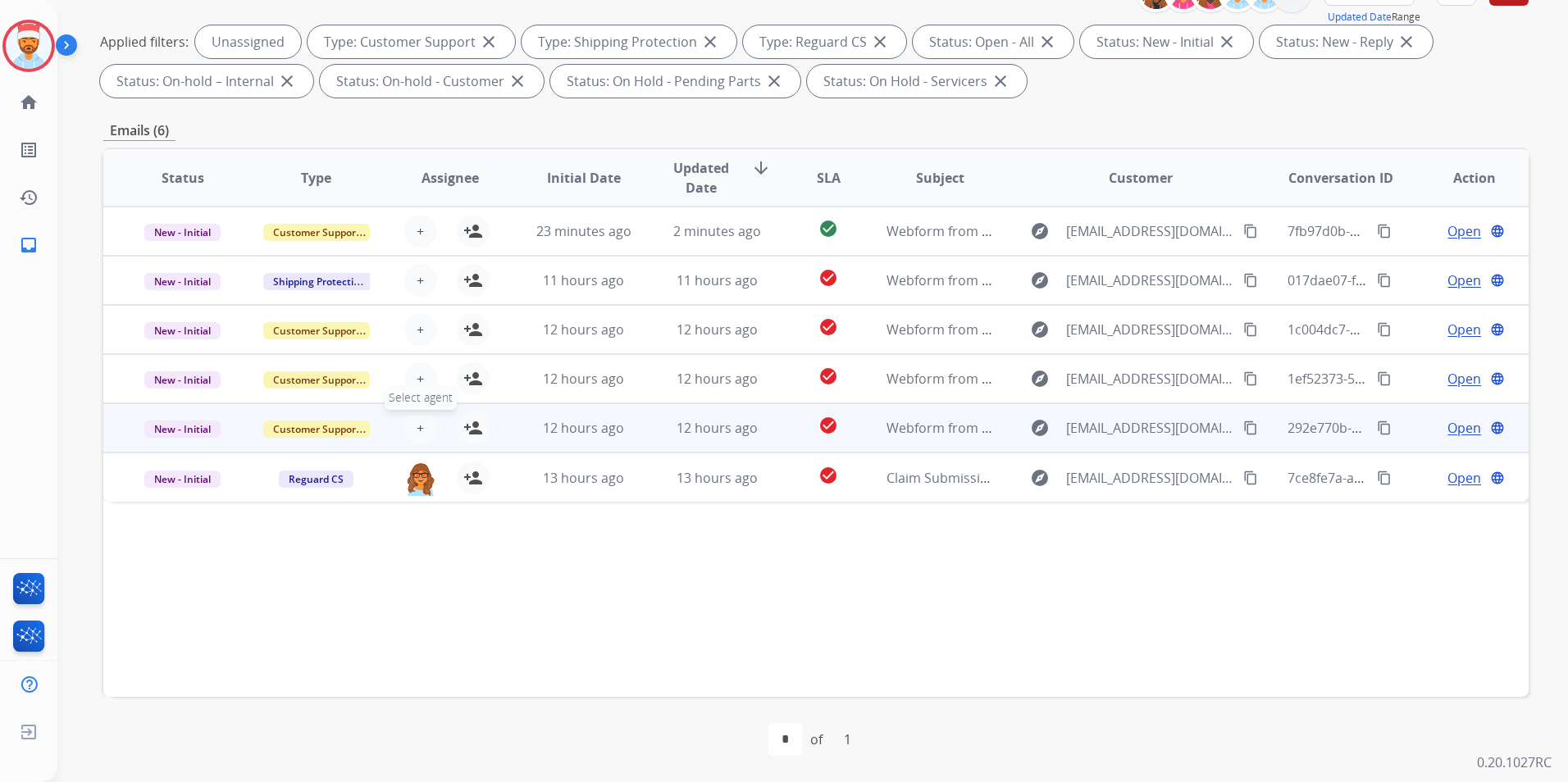
click at [408, 423] on button "+ Select agent" at bounding box center [420, 428] width 33 height 33
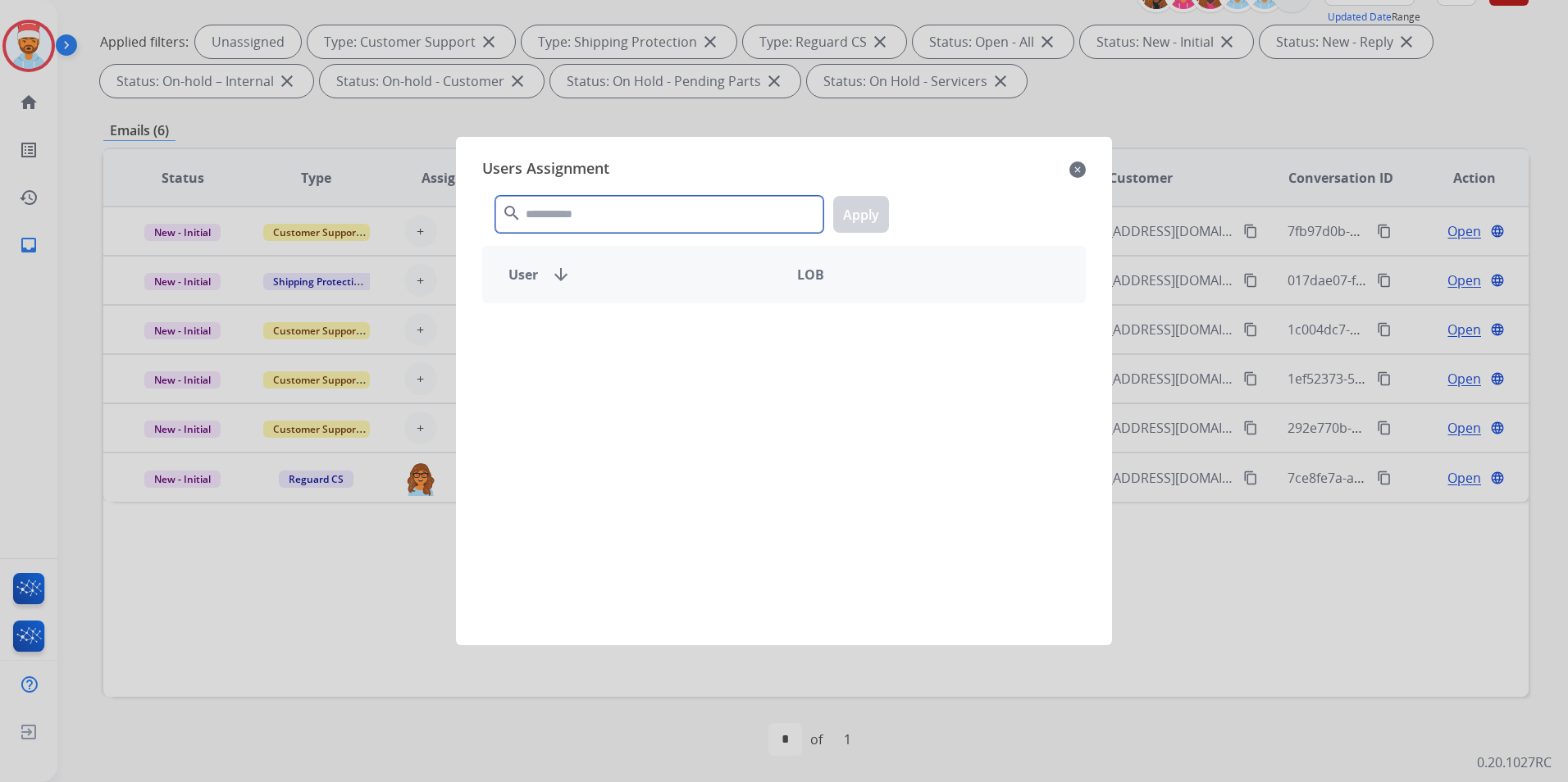
click at [563, 230] on input "text" at bounding box center [660, 214] width 328 height 37
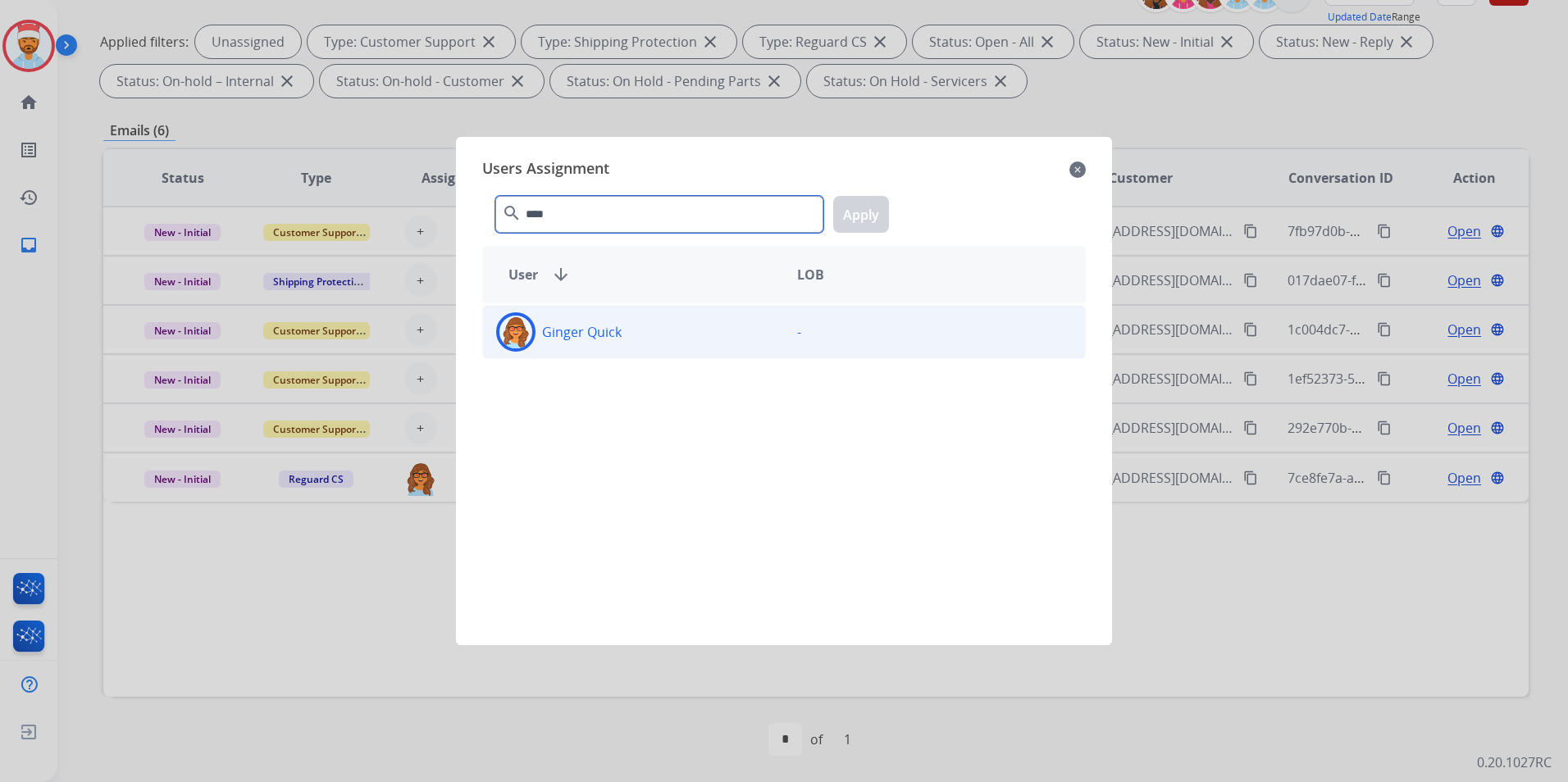
type input "****"
click at [608, 336] on p "Ginger Quick" at bounding box center [581, 332] width 79 height 20
click at [859, 218] on button "Apply" at bounding box center [860, 214] width 56 height 37
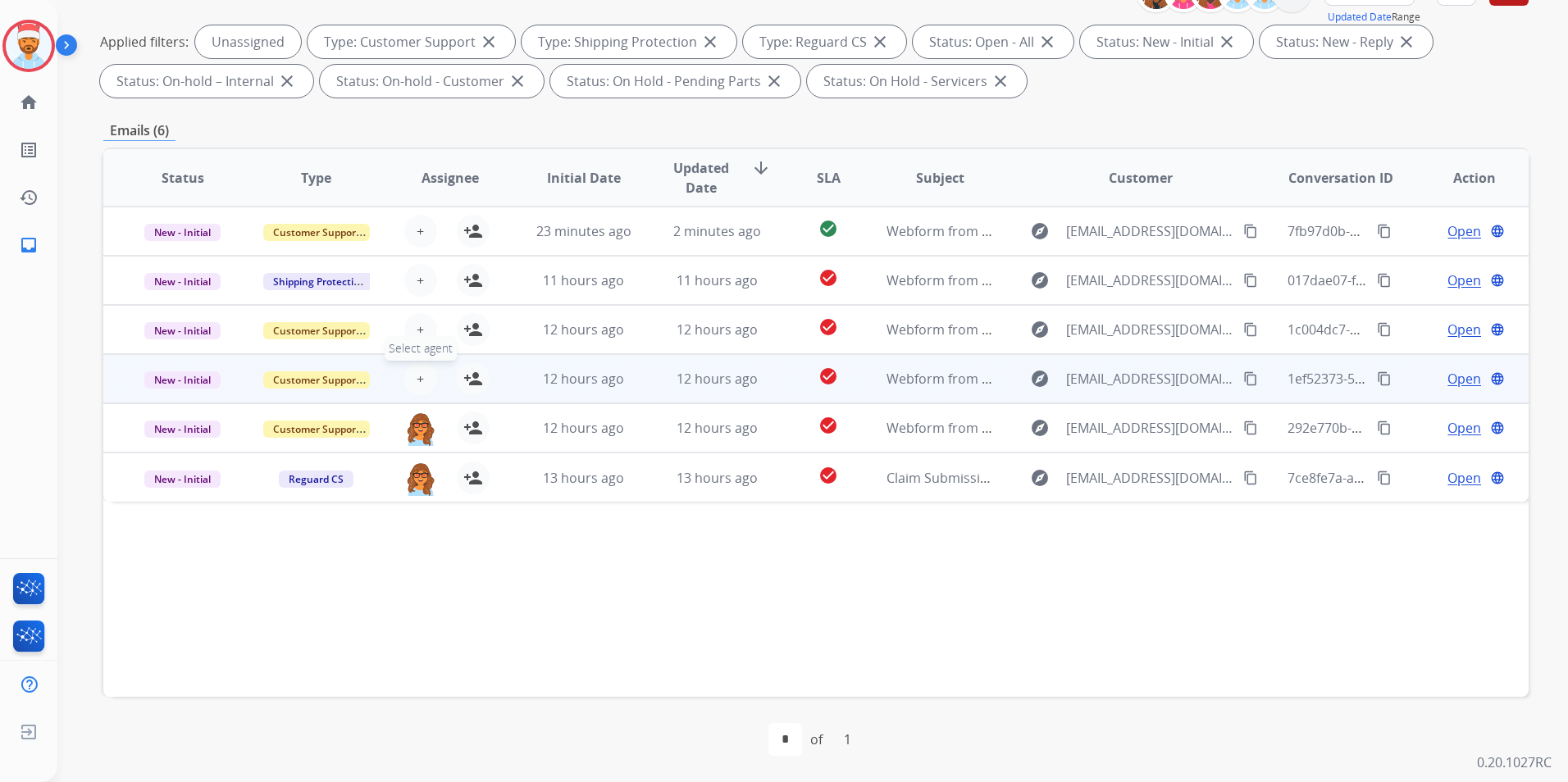
click at [416, 377] on span "+" at bounding box center [420, 379] width 8 height 20
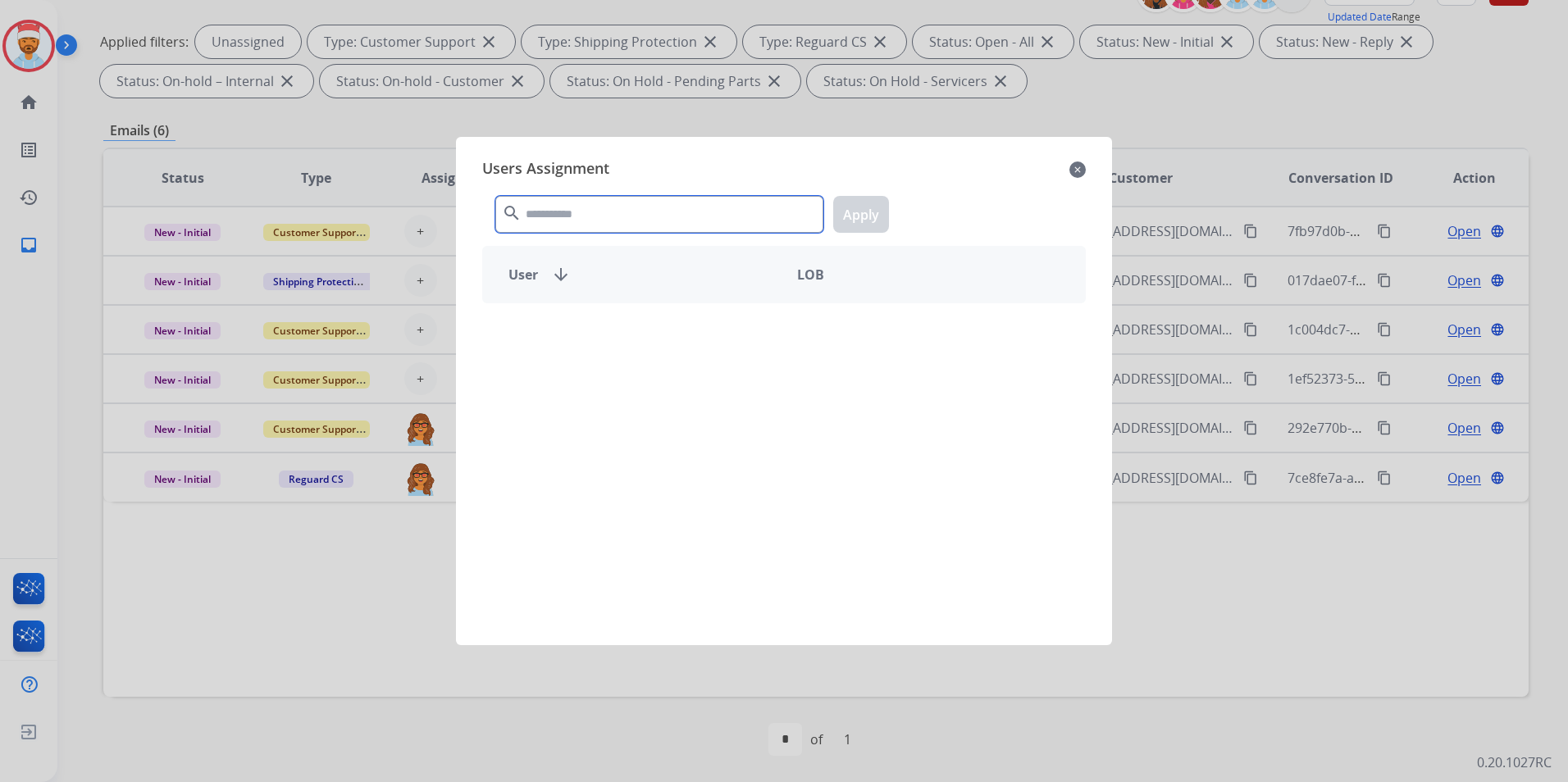
click at [580, 204] on input "text" at bounding box center [660, 214] width 328 height 37
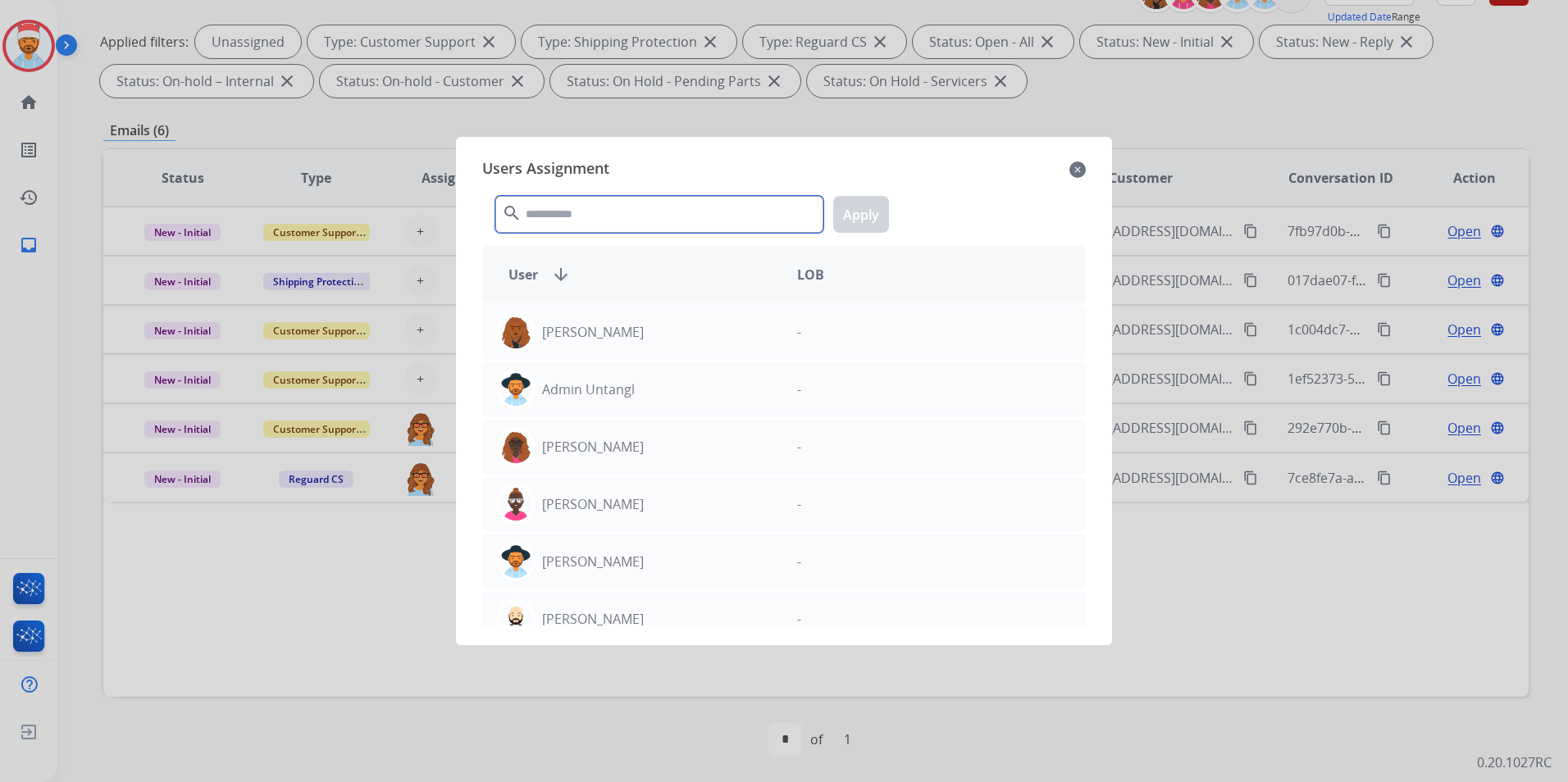
click at [593, 216] on input "text" at bounding box center [660, 214] width 328 height 37
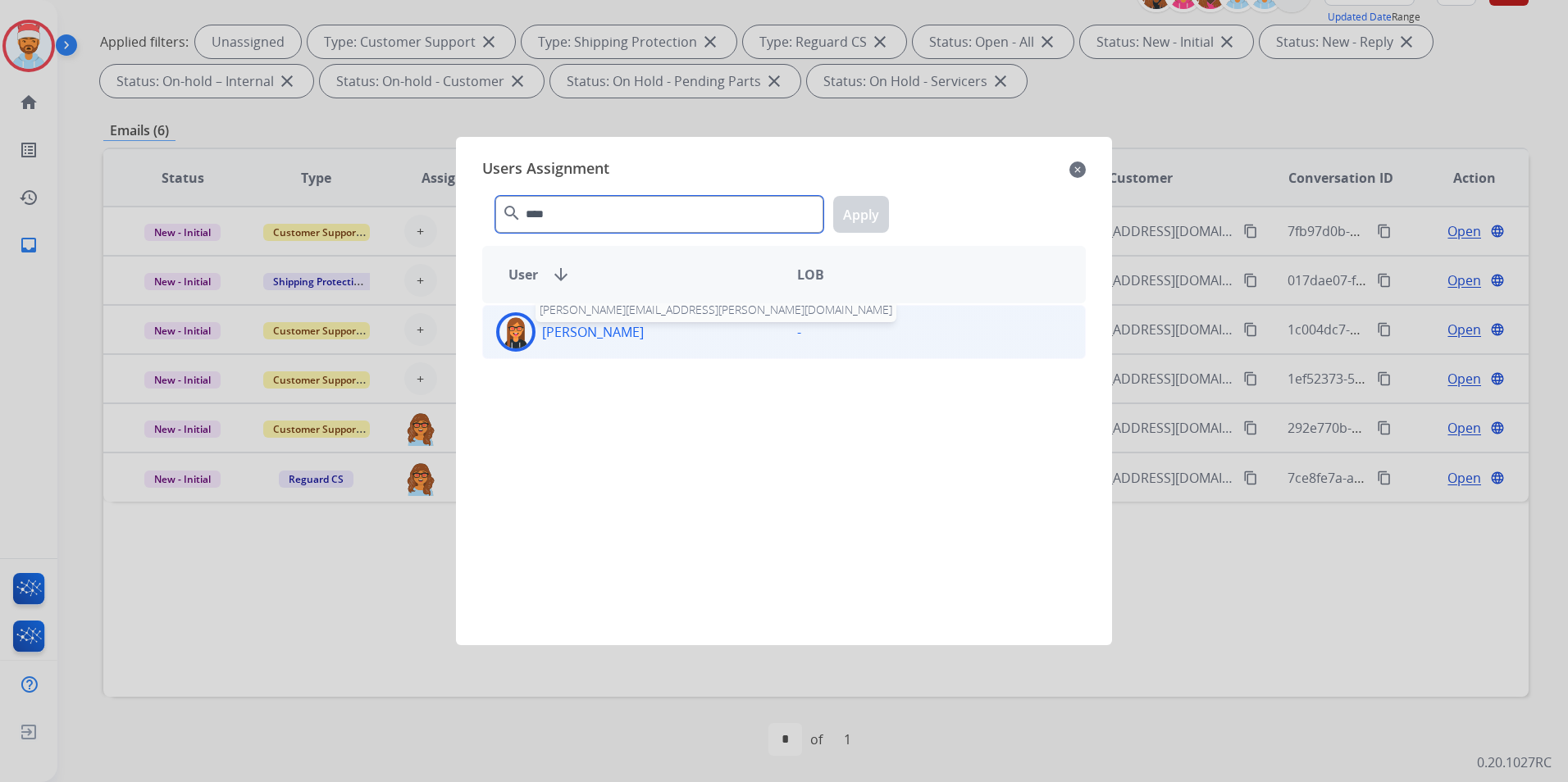
type input "****"
click at [596, 334] on p "[PERSON_NAME]" at bounding box center [593, 332] width 102 height 20
click at [858, 205] on button "Apply" at bounding box center [860, 214] width 56 height 37
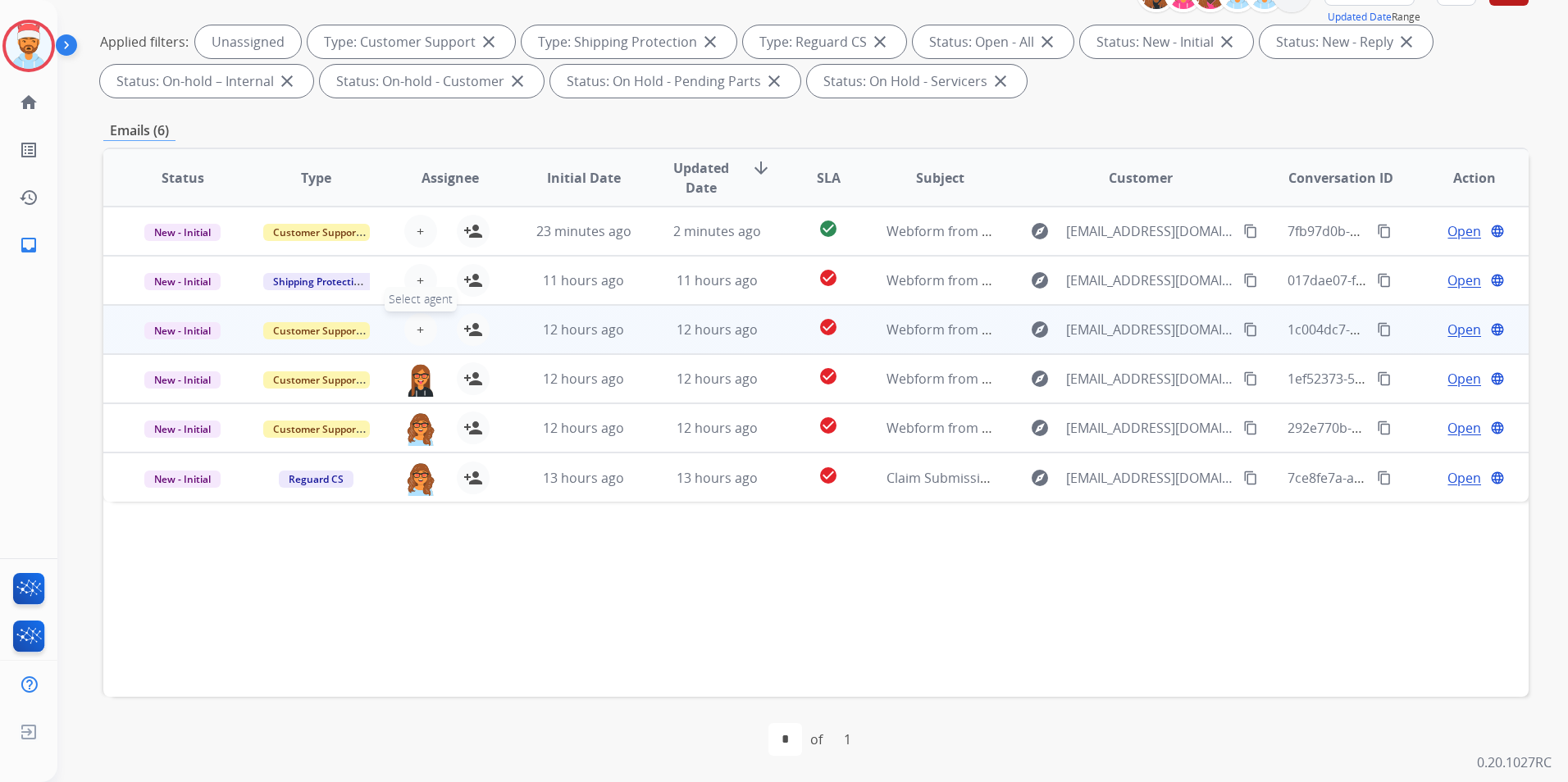
drag, startPoint x: 406, startPoint y: 349, endPoint x: 408, endPoint y: 340, distance: 9.2
click at [407, 342] on div "+ Select agent person_add Assign to Me" at bounding box center [436, 330] width 133 height 46
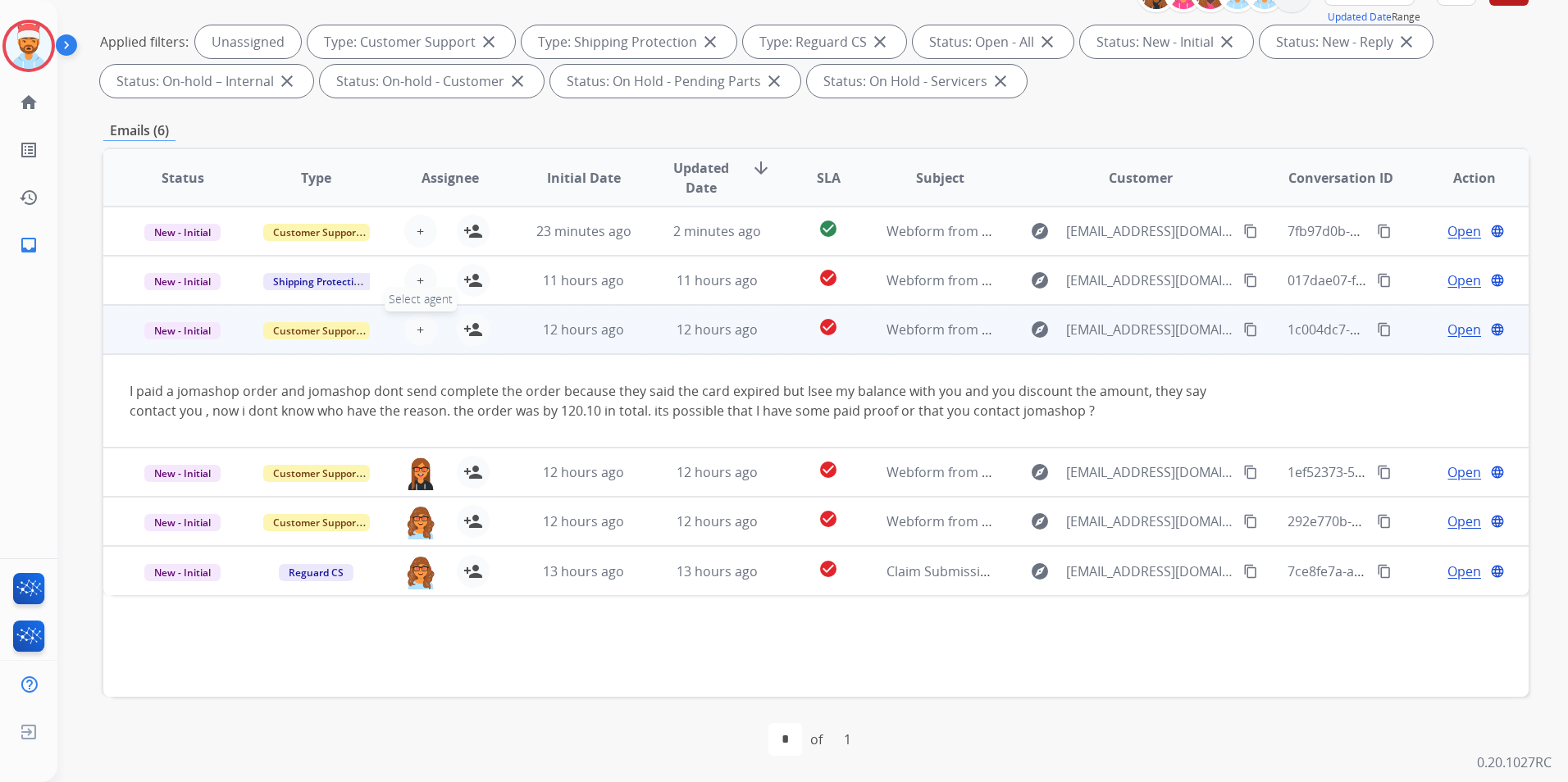
click at [416, 328] on span "+" at bounding box center [420, 329] width 8 height 20
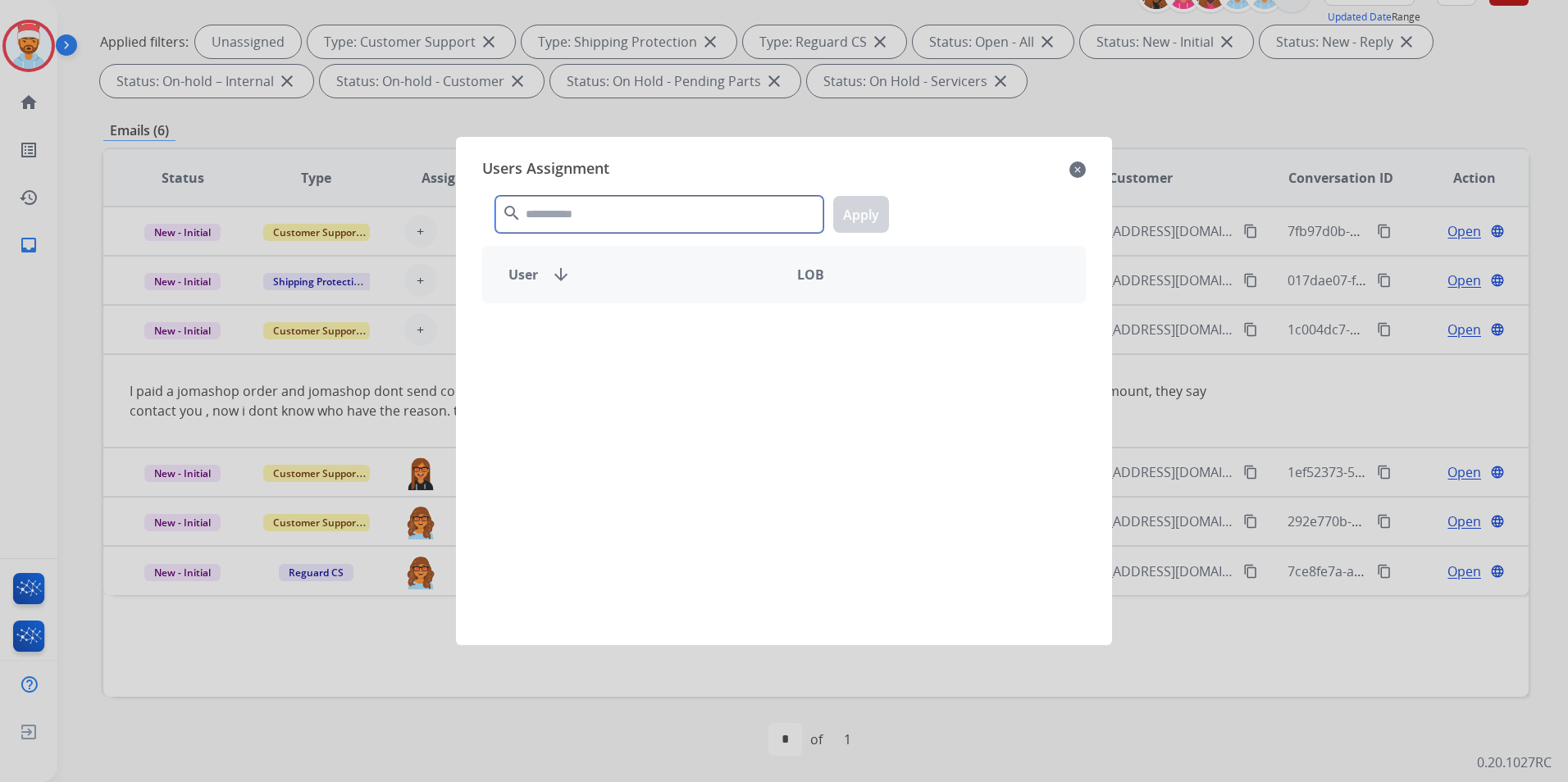
click at [613, 224] on input "text" at bounding box center [660, 214] width 328 height 37
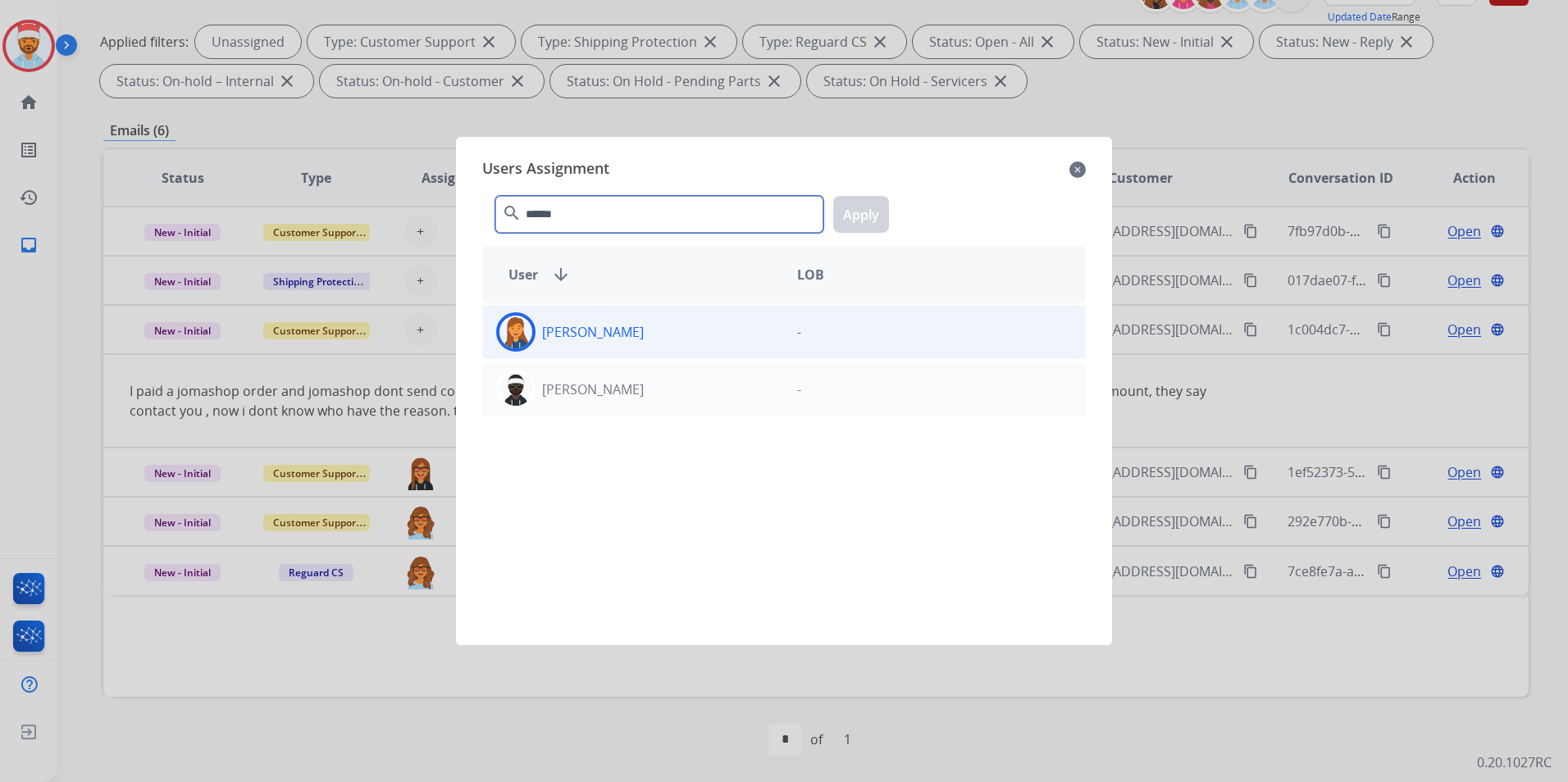
type input "******"
click at [635, 317] on div "[PERSON_NAME]" at bounding box center [633, 333] width 301 height 40
click at [877, 223] on button "Apply" at bounding box center [860, 214] width 56 height 37
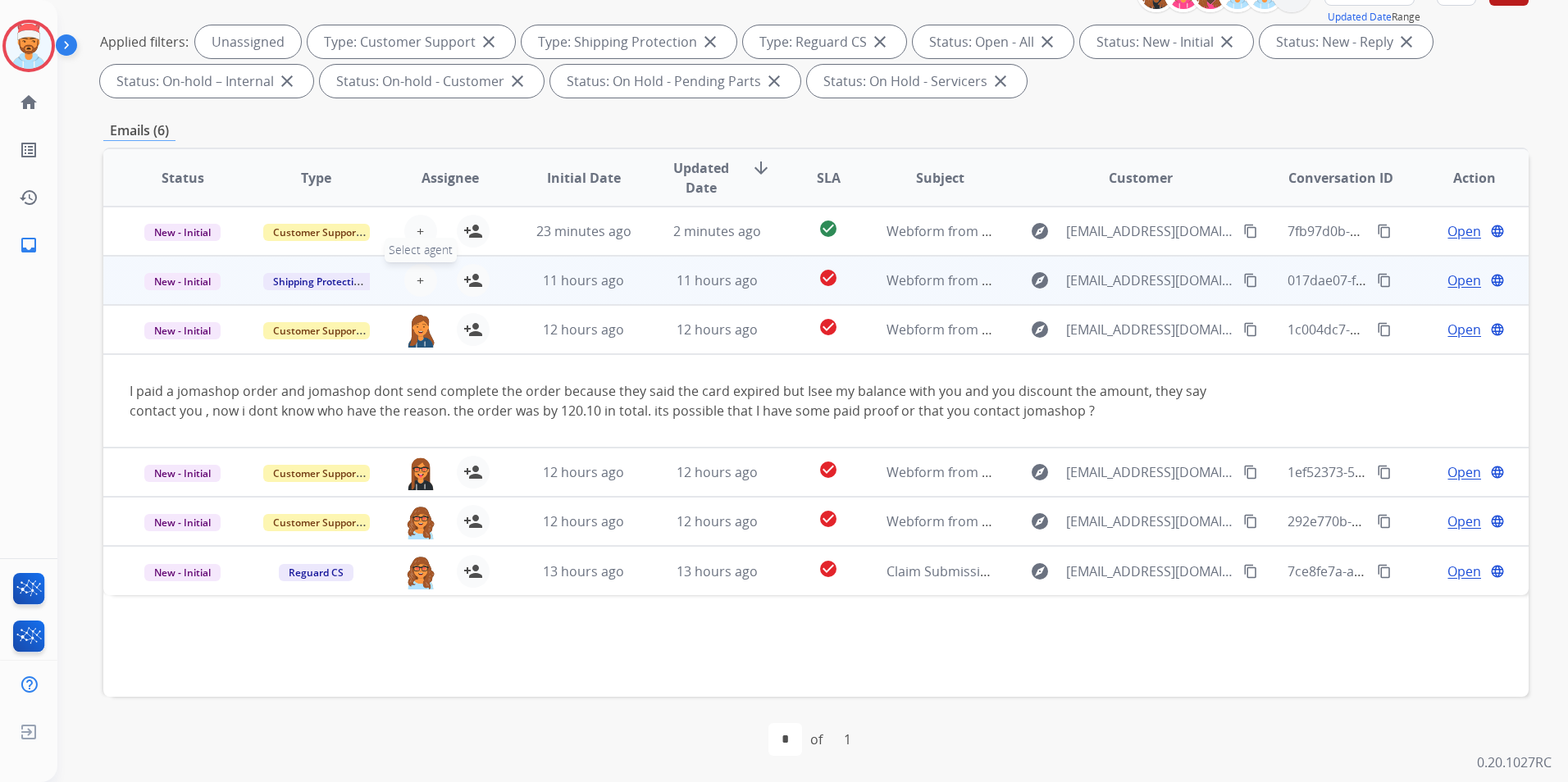
click at [431, 287] on button "+ Select agent" at bounding box center [420, 280] width 33 height 33
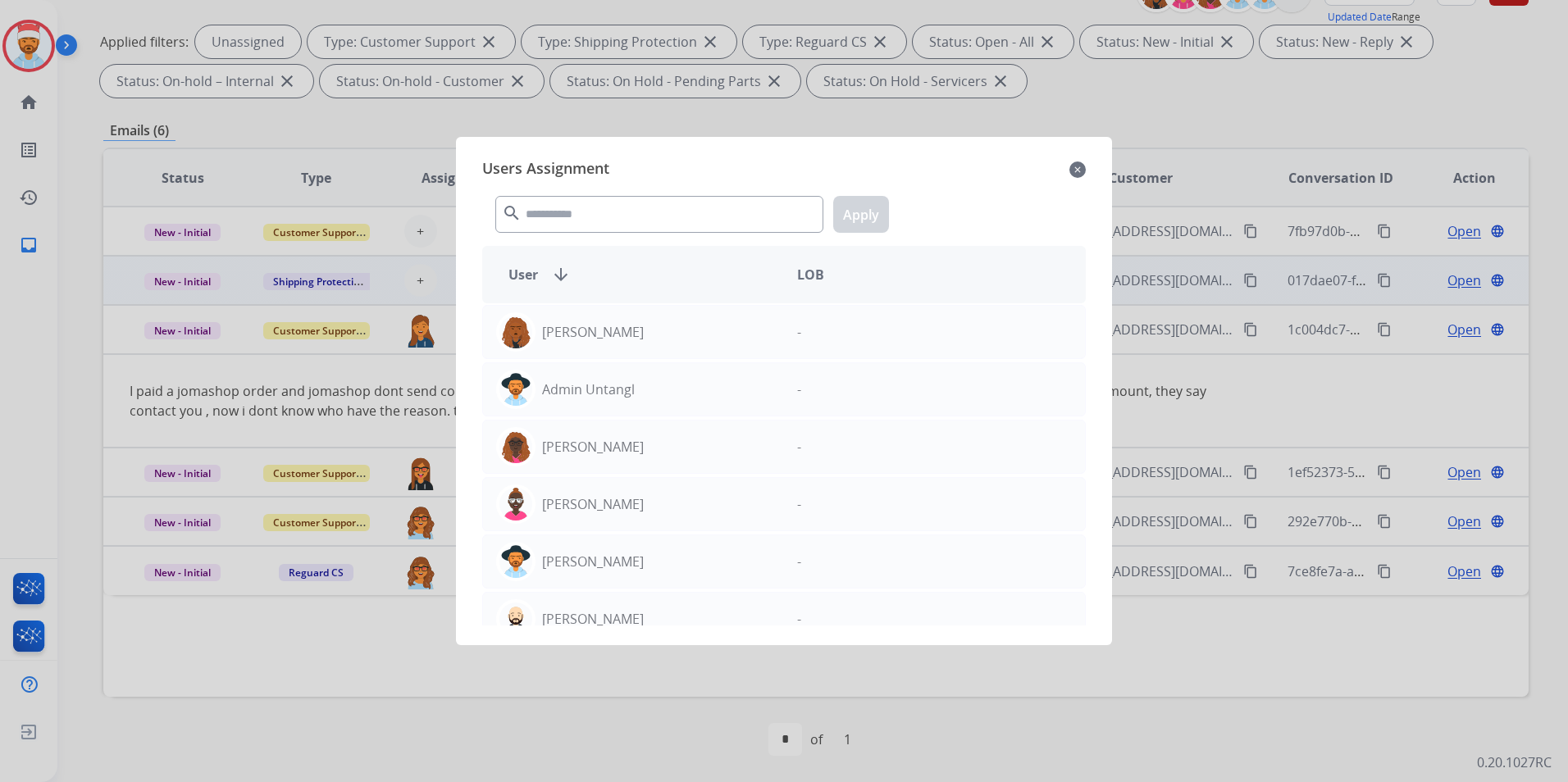
drag, startPoint x: 389, startPoint y: 269, endPoint x: 403, endPoint y: 269, distance: 14.0
click at [388, 269] on div at bounding box center [784, 391] width 1568 height 782
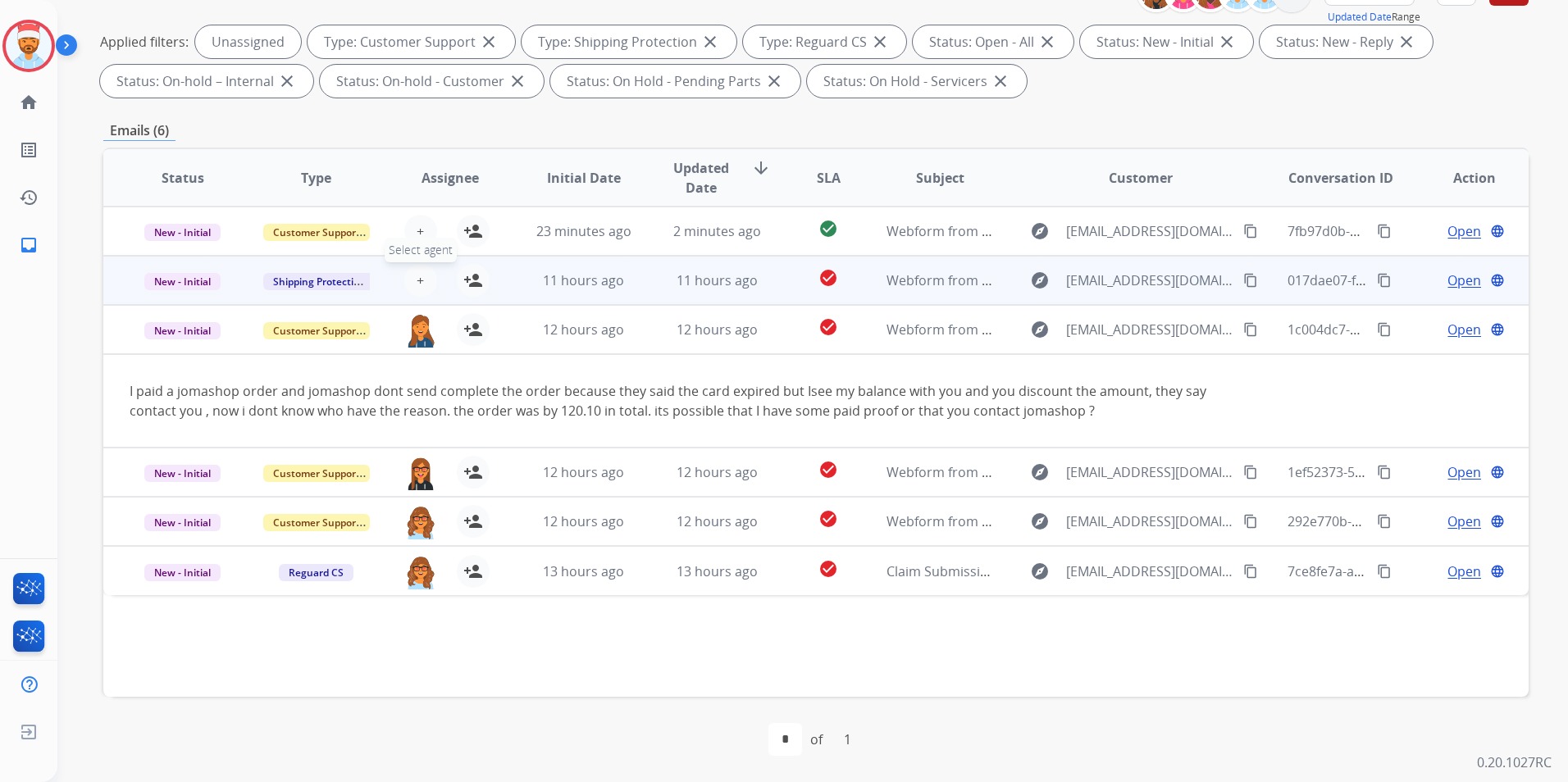
click at [418, 276] on span "+" at bounding box center [420, 280] width 8 height 20
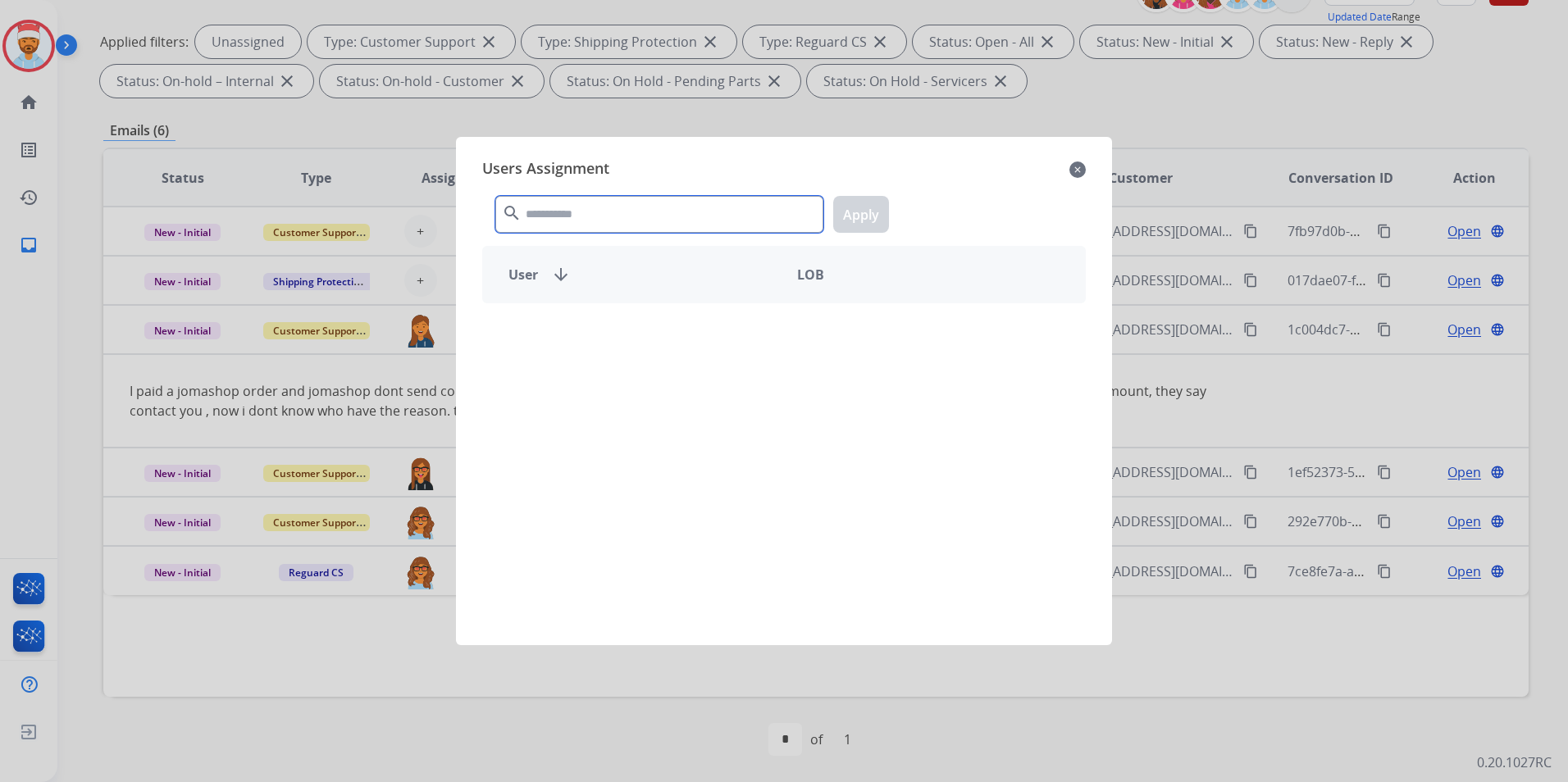
click at [564, 224] on input "text" at bounding box center [660, 214] width 328 height 37
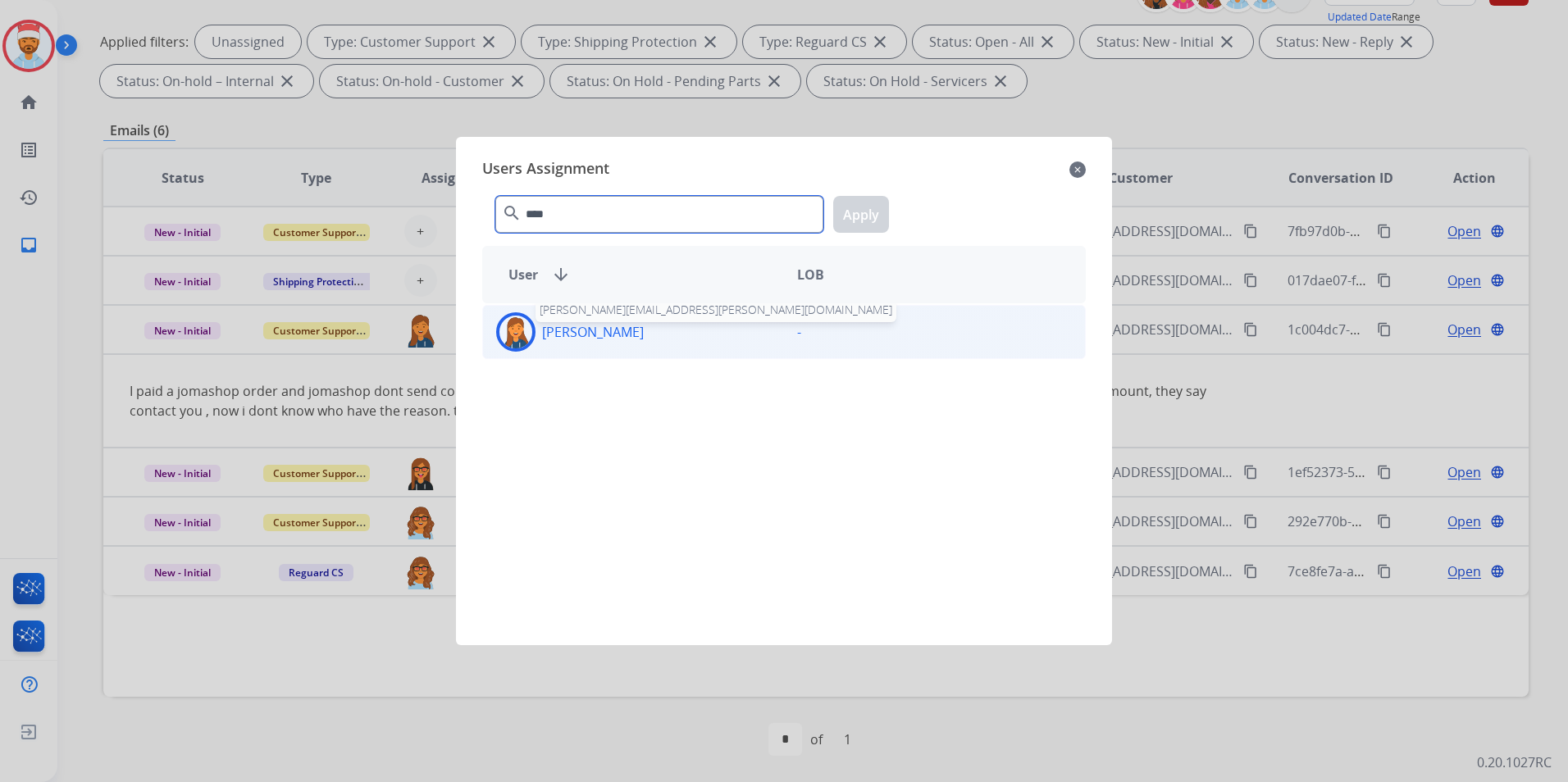
type input "****"
drag, startPoint x: 578, startPoint y: 318, endPoint x: 593, endPoint y: 318, distance: 15.0
click at [578, 318] on div "[PERSON_NAME] [PERSON_NAME][EMAIL_ADDRESS][PERSON_NAME][DOMAIN_NAME]" at bounding box center [633, 333] width 301 height 40
click at [871, 211] on button "Apply" at bounding box center [860, 214] width 56 height 37
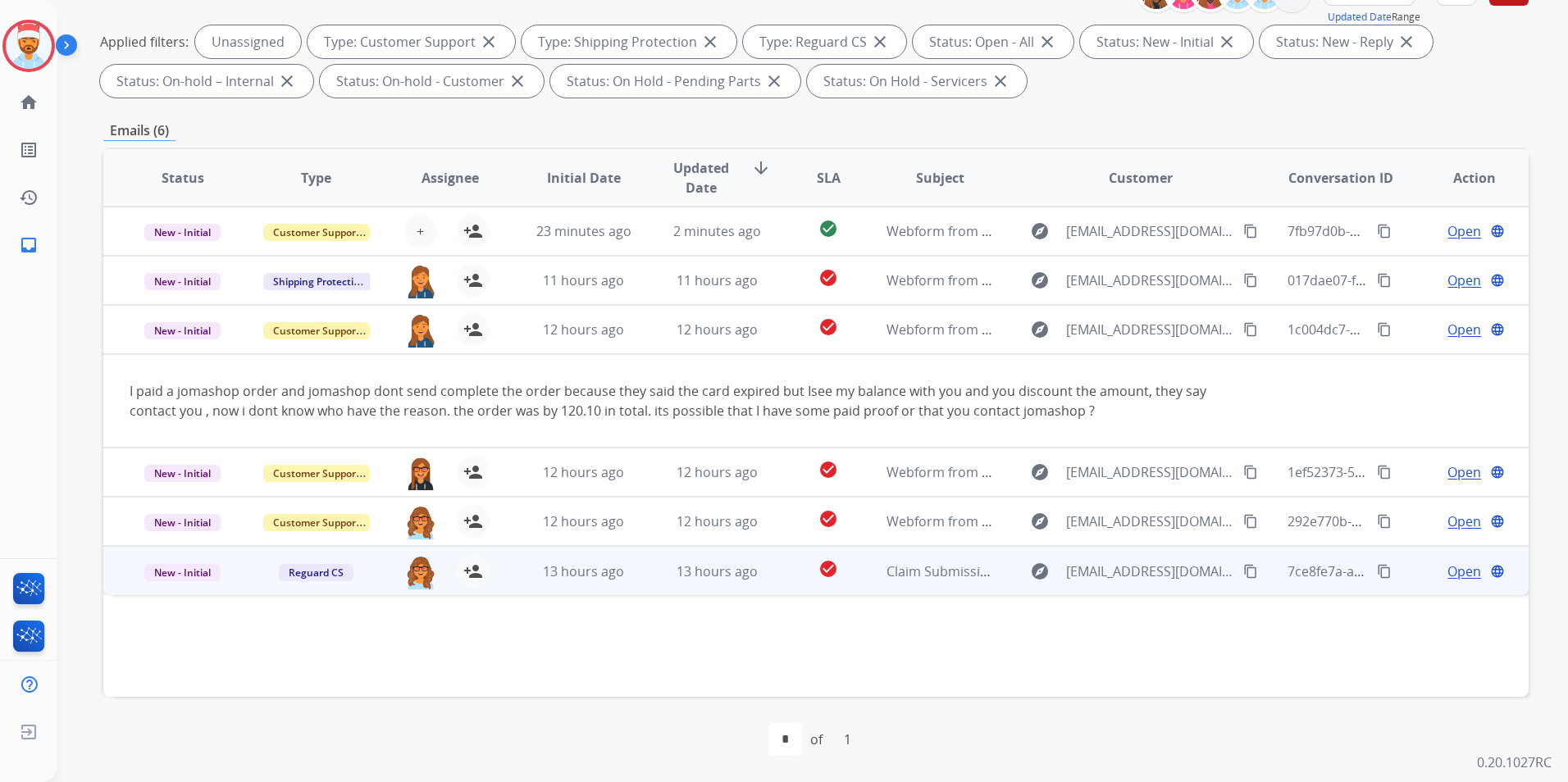
click at [777, 566] on td "check_circle" at bounding box center [816, 571] width 90 height 49
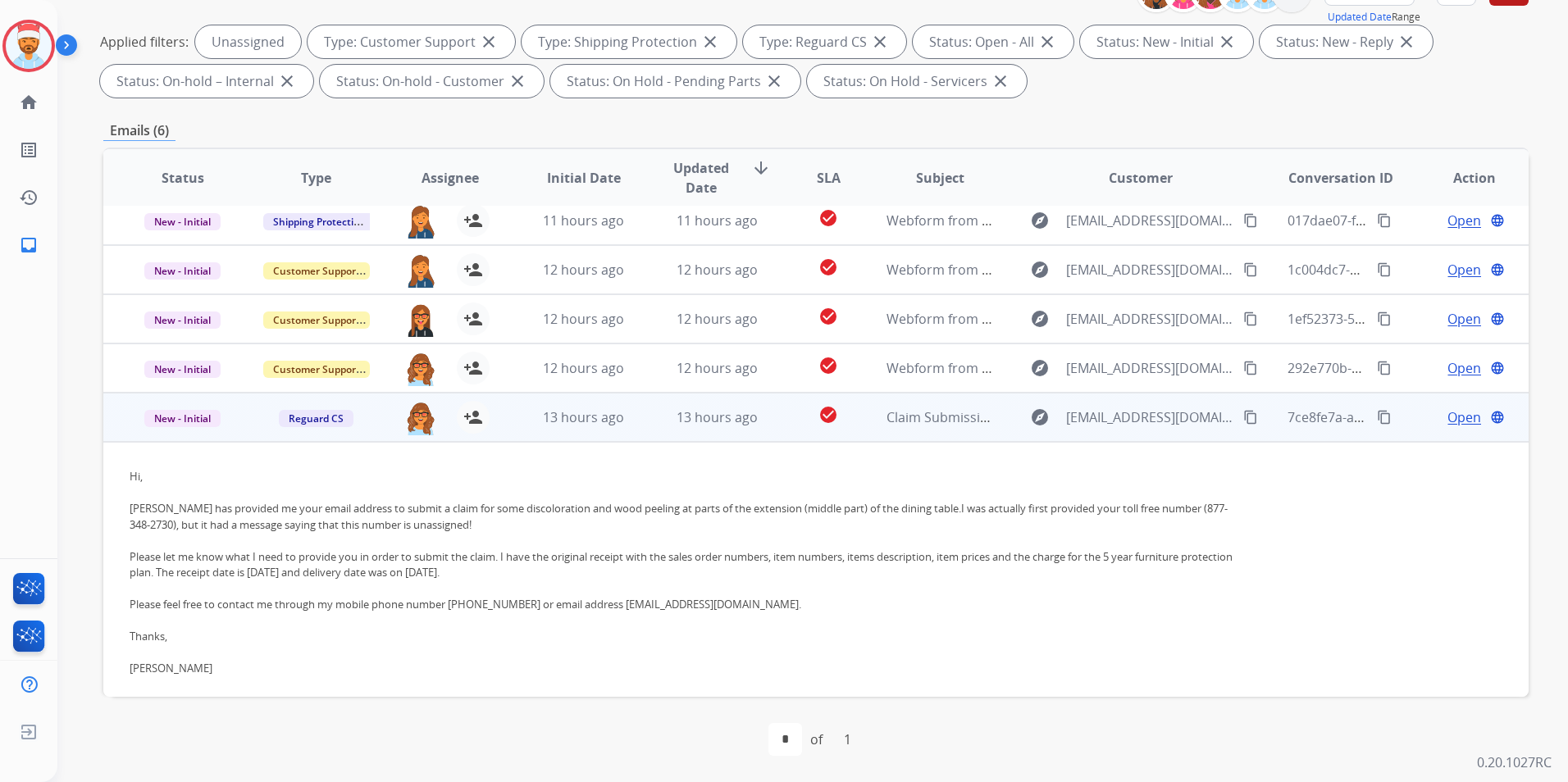
scroll to position [66, 0]
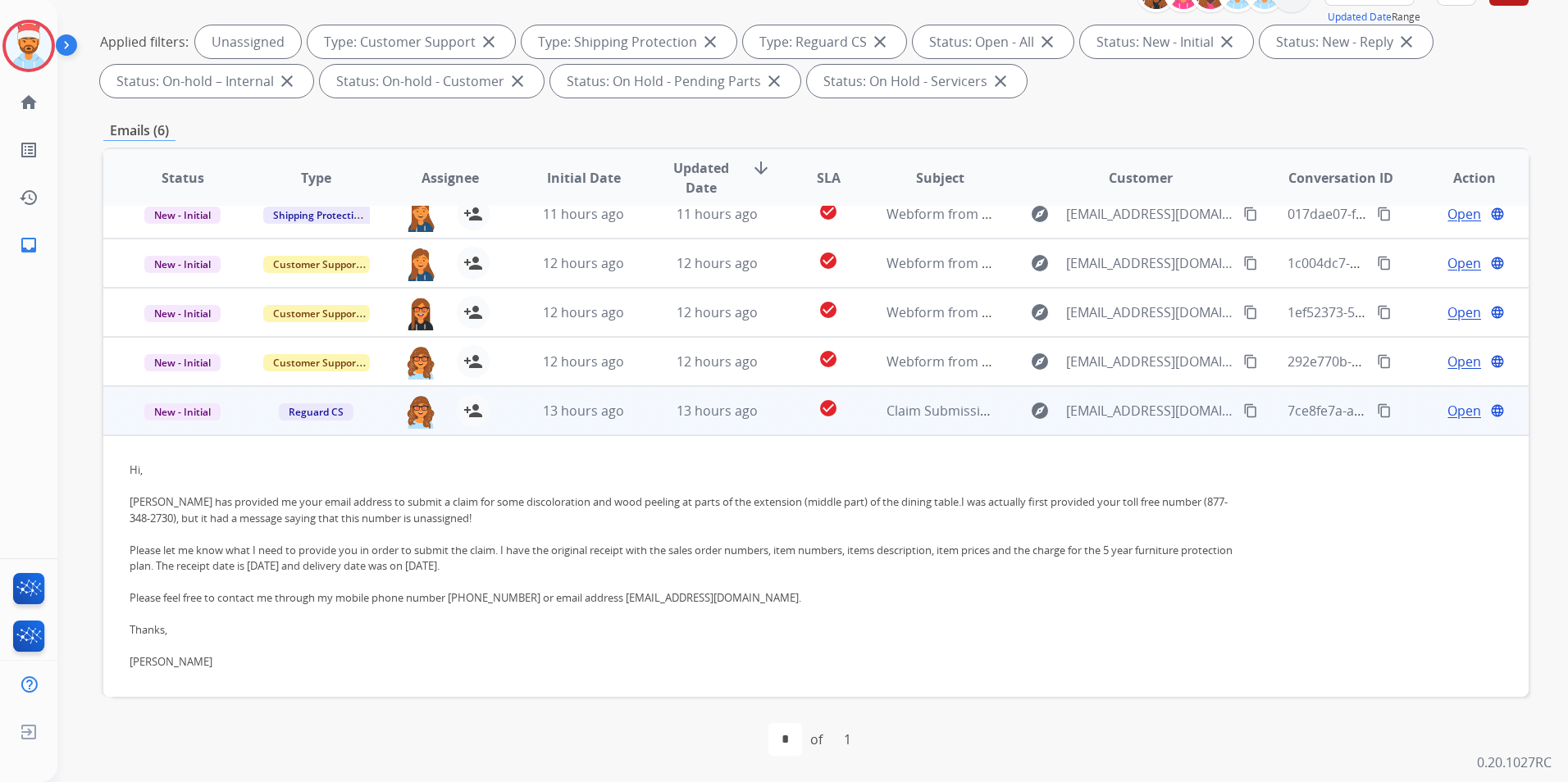
click at [510, 411] on td "13 hours ago" at bounding box center [571, 411] width 134 height 49
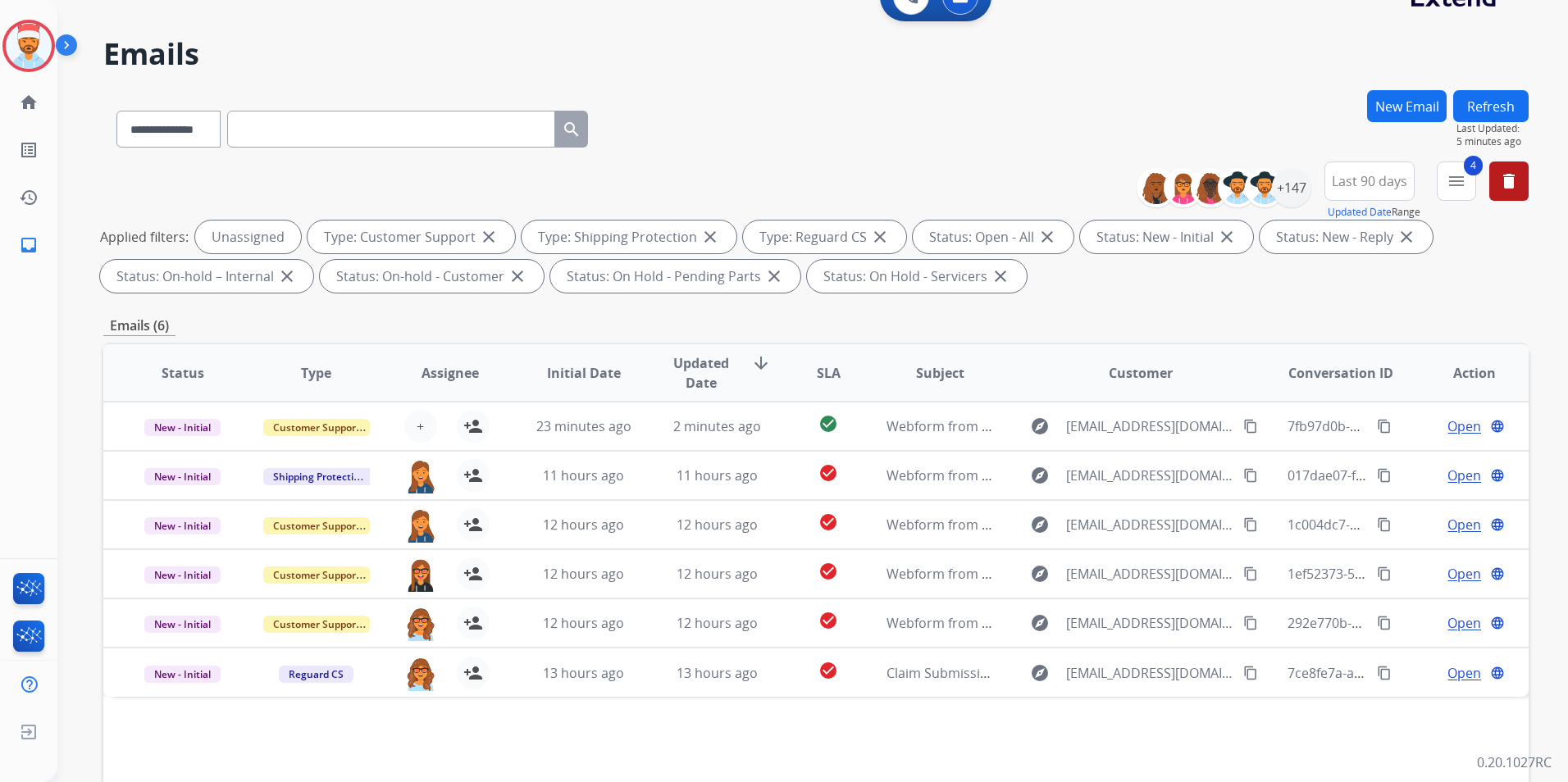
scroll to position [0, 0]
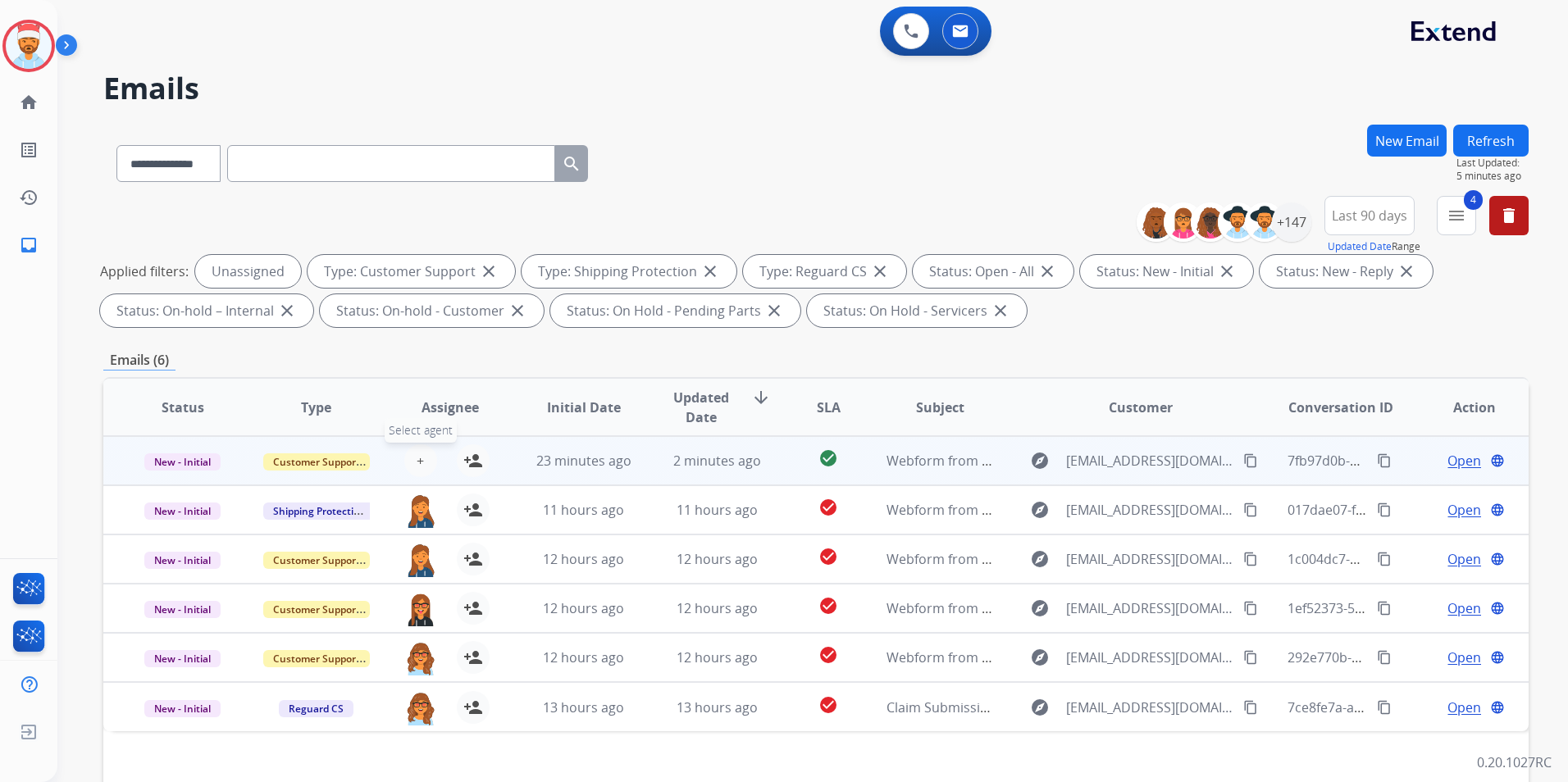
click at [416, 461] on span "+" at bounding box center [420, 461] width 8 height 20
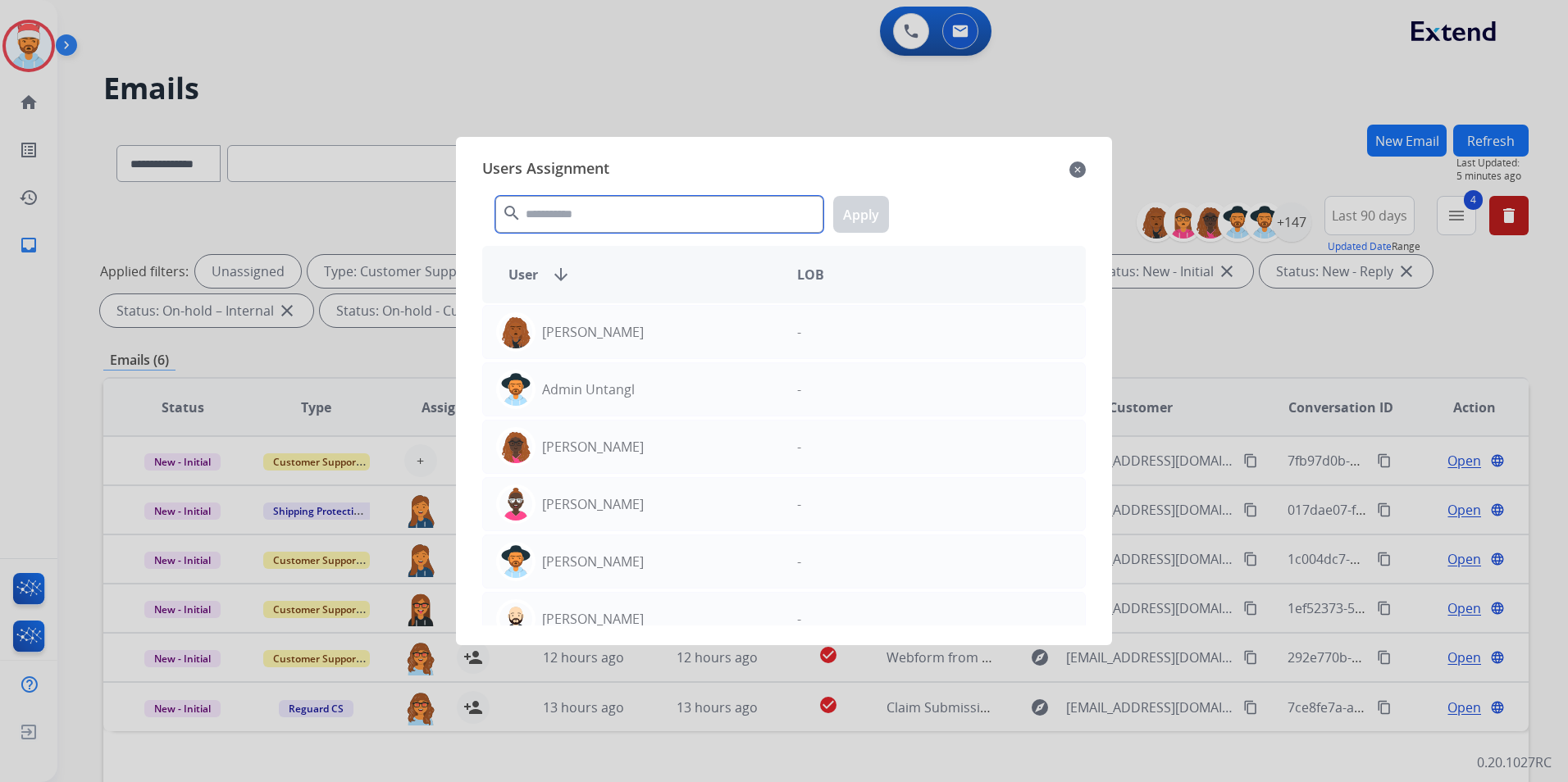
click at [662, 223] on input "text" at bounding box center [660, 214] width 328 height 37
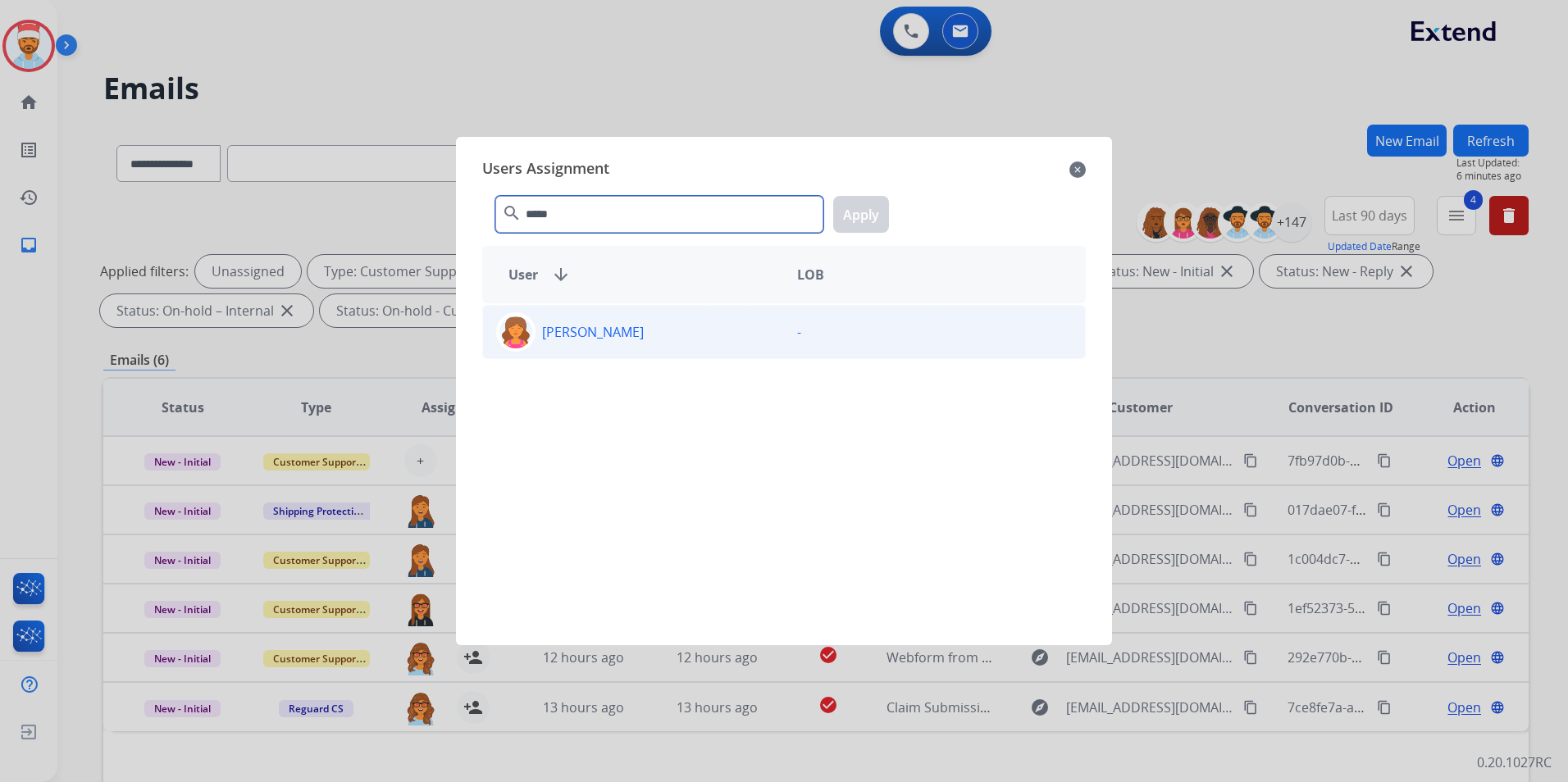
type input "*****"
click at [634, 331] on p "[PERSON_NAME]" at bounding box center [593, 332] width 102 height 20
click at [872, 213] on button "Apply" at bounding box center [860, 214] width 56 height 37
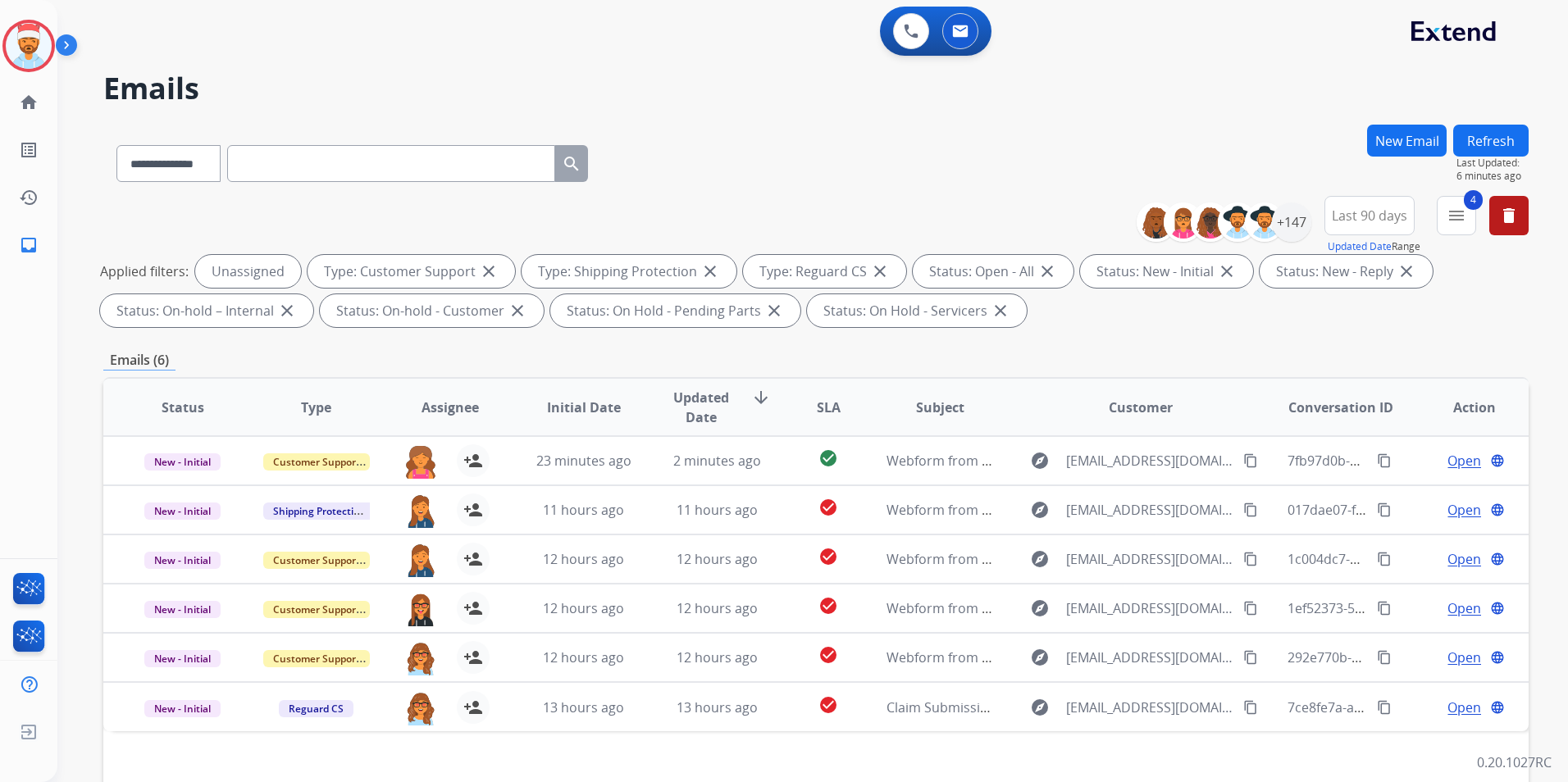
click at [1509, 147] on button "Refresh" at bounding box center [1491, 140] width 75 height 32
